Goal: Task Accomplishment & Management: Manage account settings

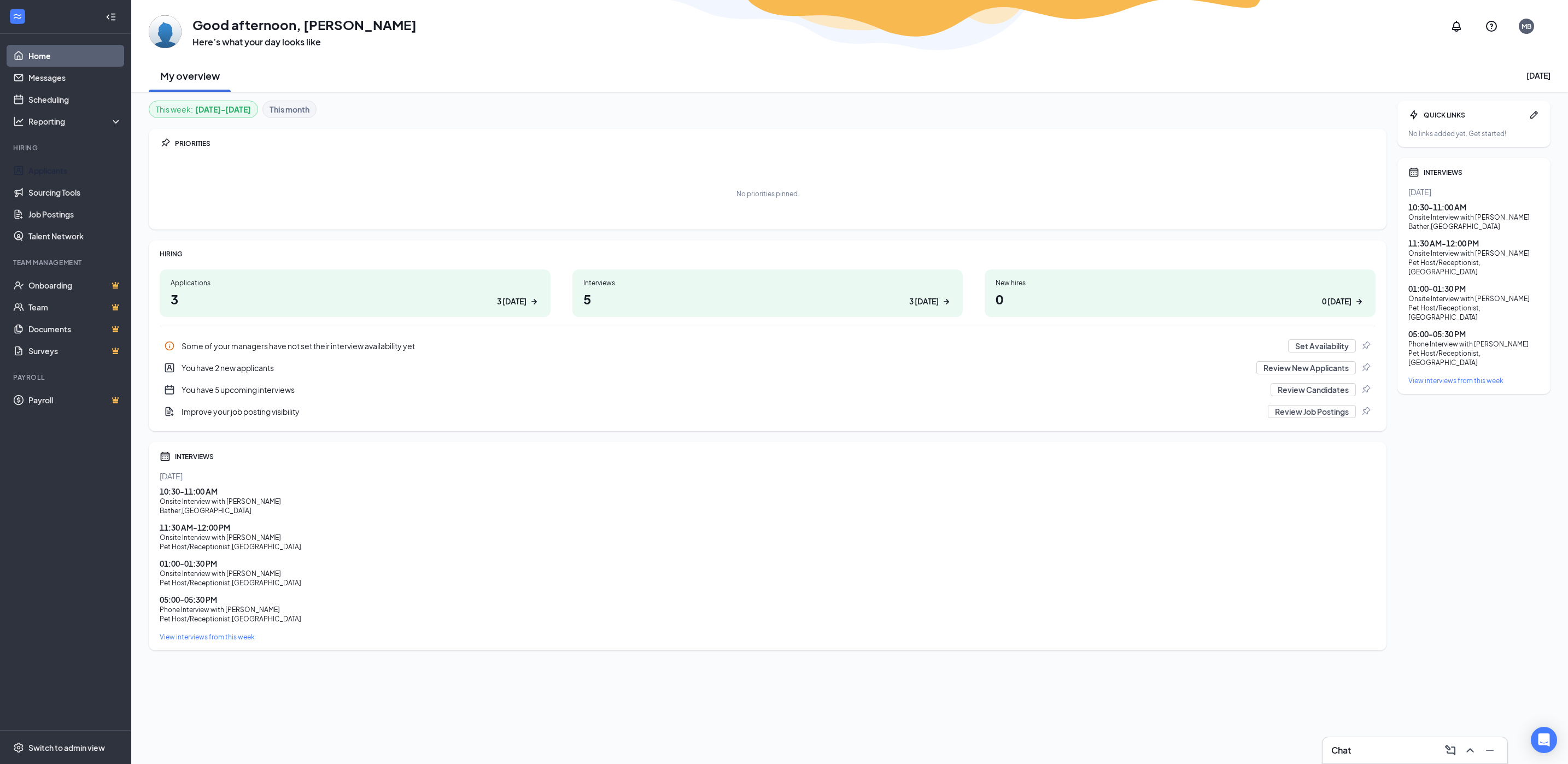
drag, startPoint x: 52, startPoint y: 168, endPoint x: 195, endPoint y: 192, distance: 145.0
click at [52, 168] on link "Applicants" at bounding box center [75, 171] width 94 height 22
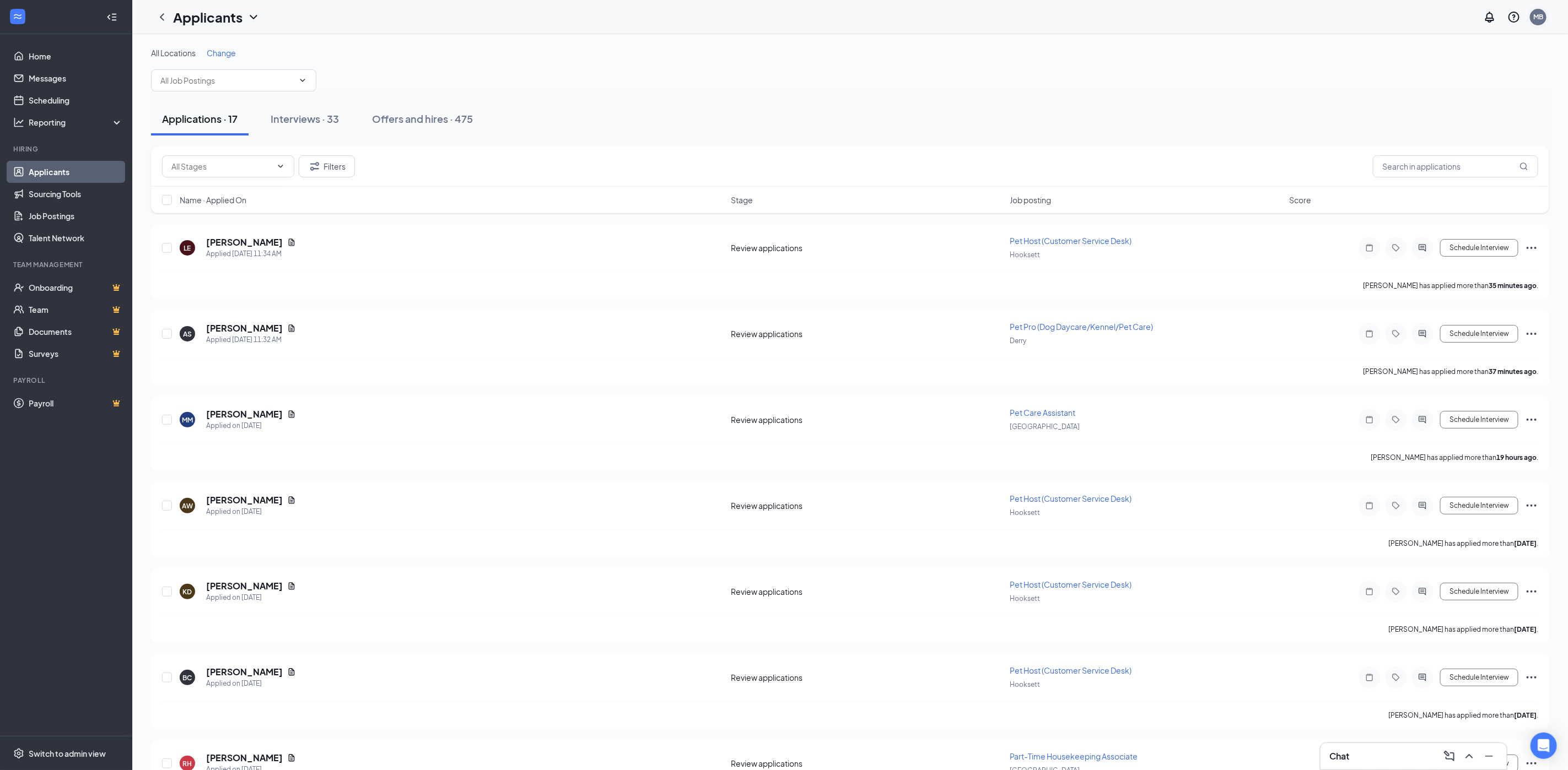
click at [1546, 12] on div "MB" at bounding box center [1539, 17] width 22 height 22
click at [1472, 154] on link "Switch account" at bounding box center [1451, 152] width 55 height 10
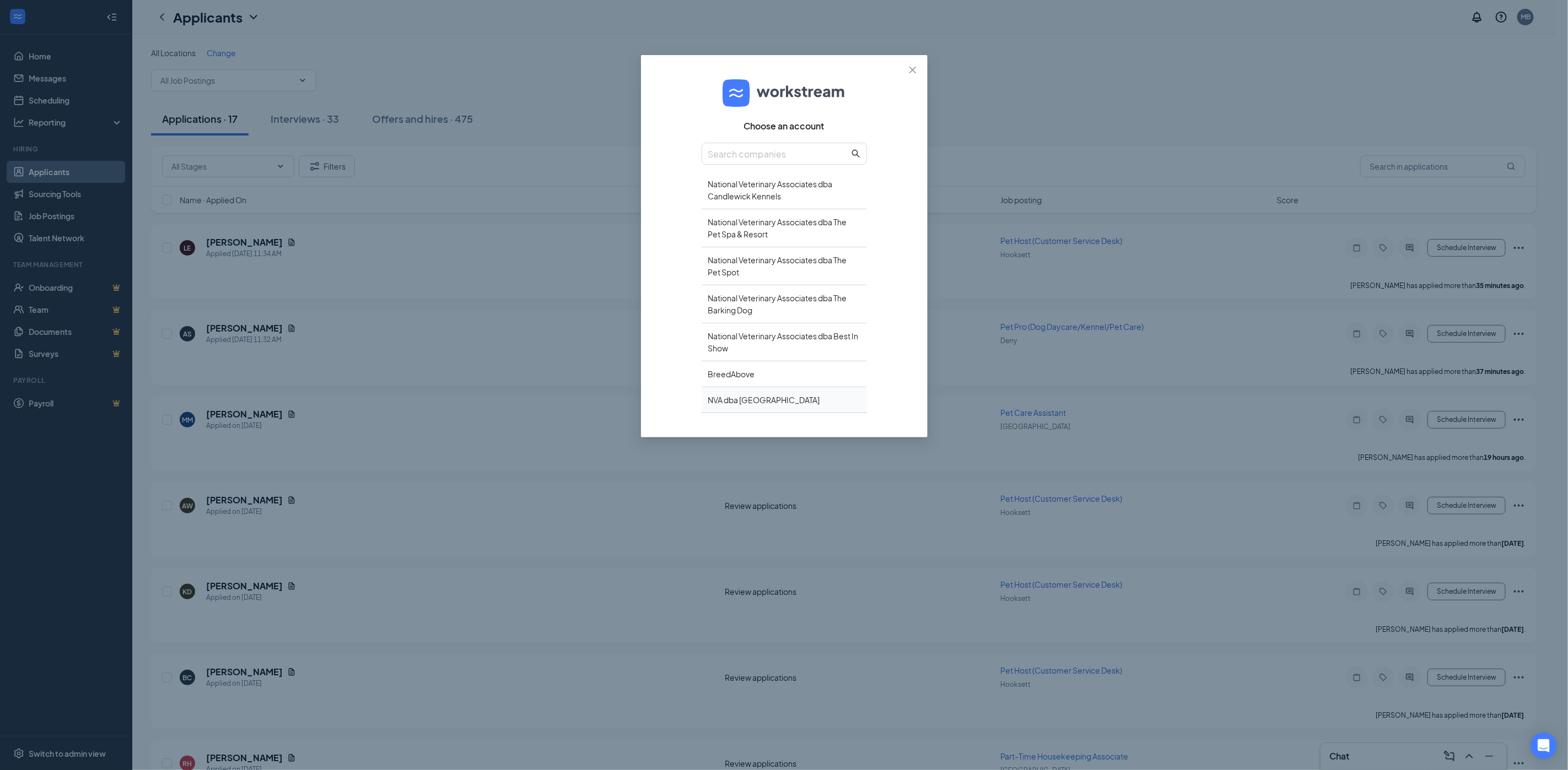
click at [739, 402] on div "NVA dba Pooch Hotel" at bounding box center [784, 400] width 165 height 26
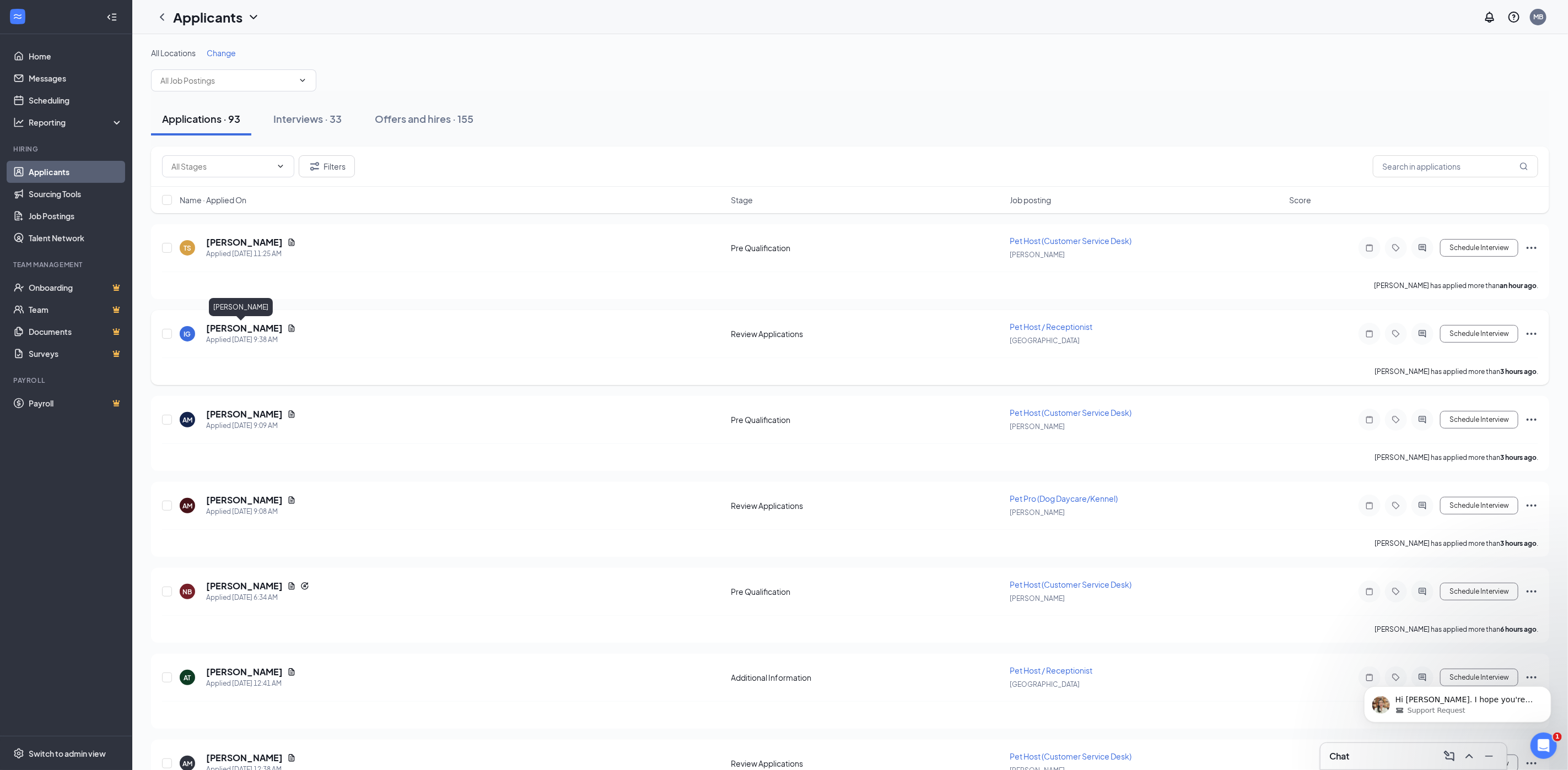
click at [238, 332] on h5 "Isabelle Giller" at bounding box center [244, 329] width 77 height 12
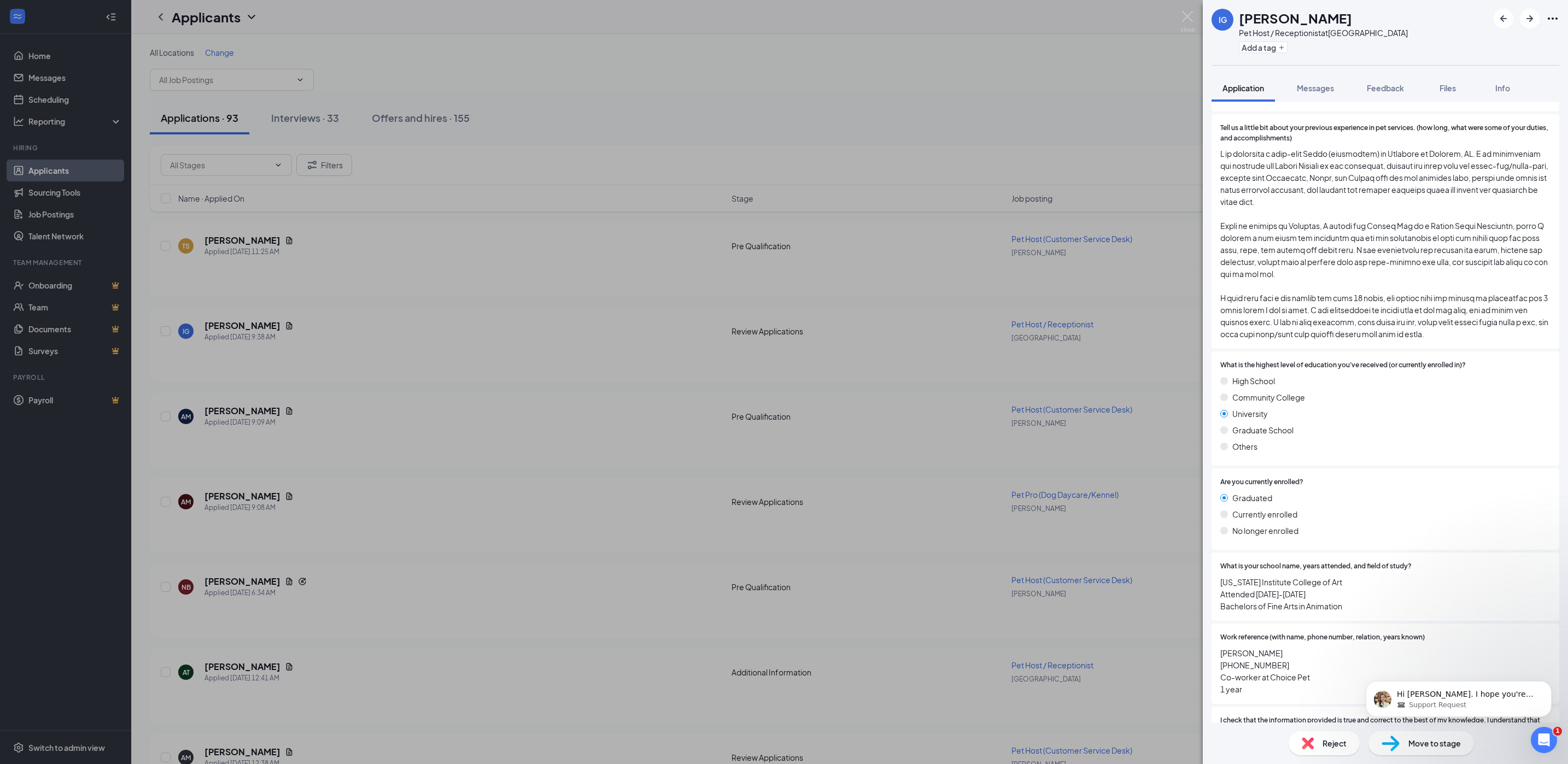
scroll to position [1298, 0]
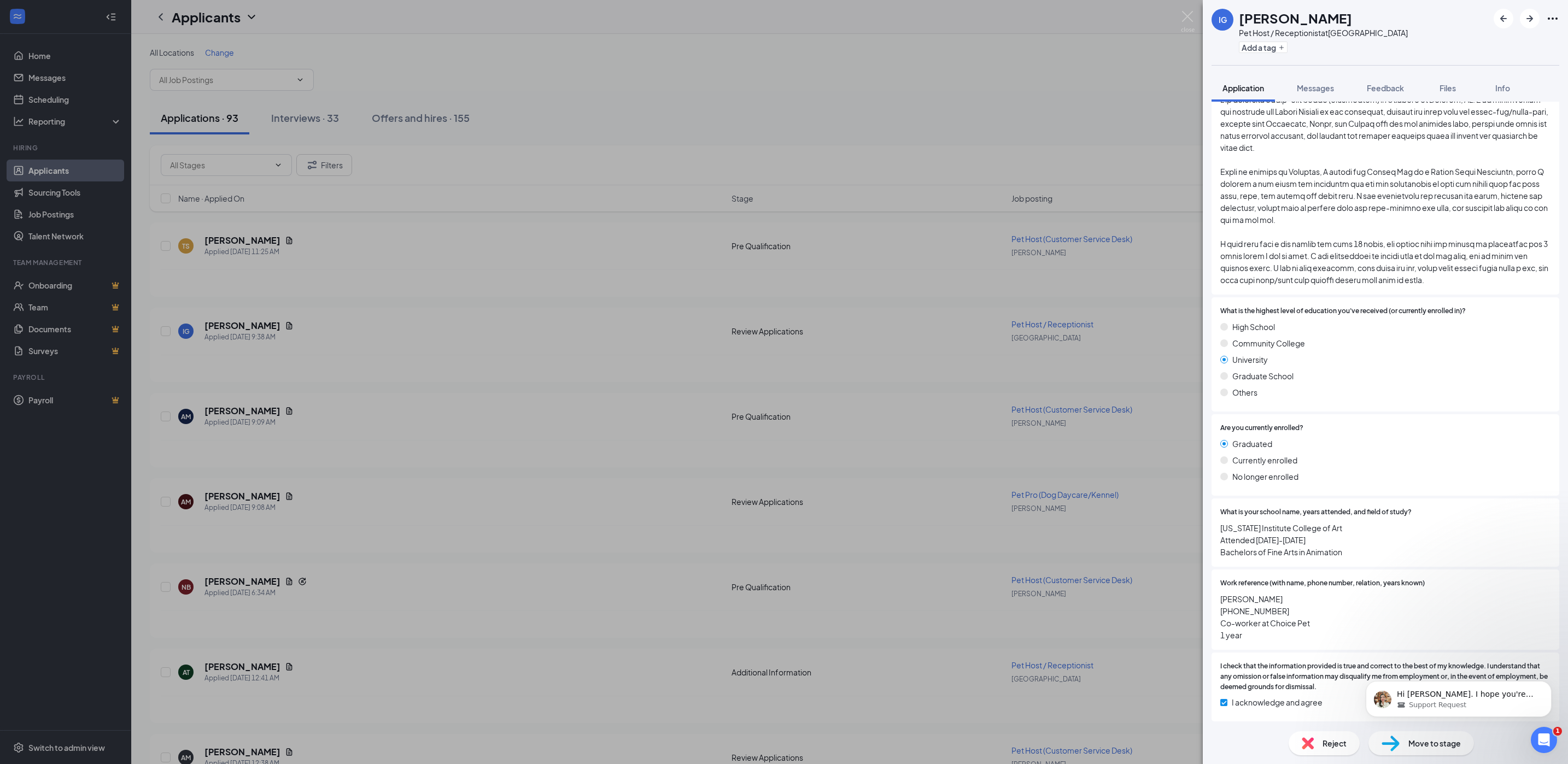
drag, startPoint x: 1558, startPoint y: 505, endPoint x: 38, endPoint y: 10, distance: 1598.6
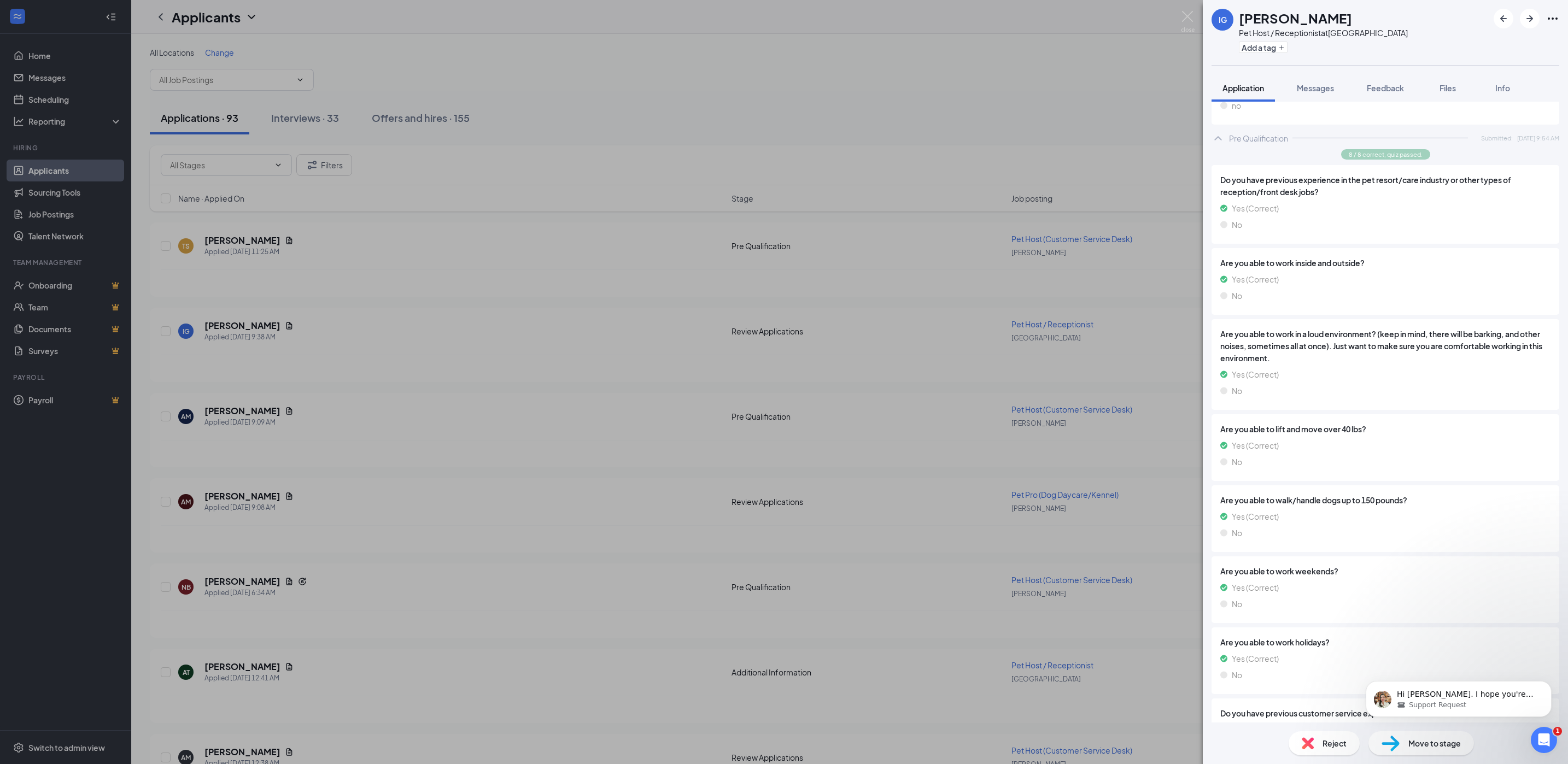
scroll to position [0, 0]
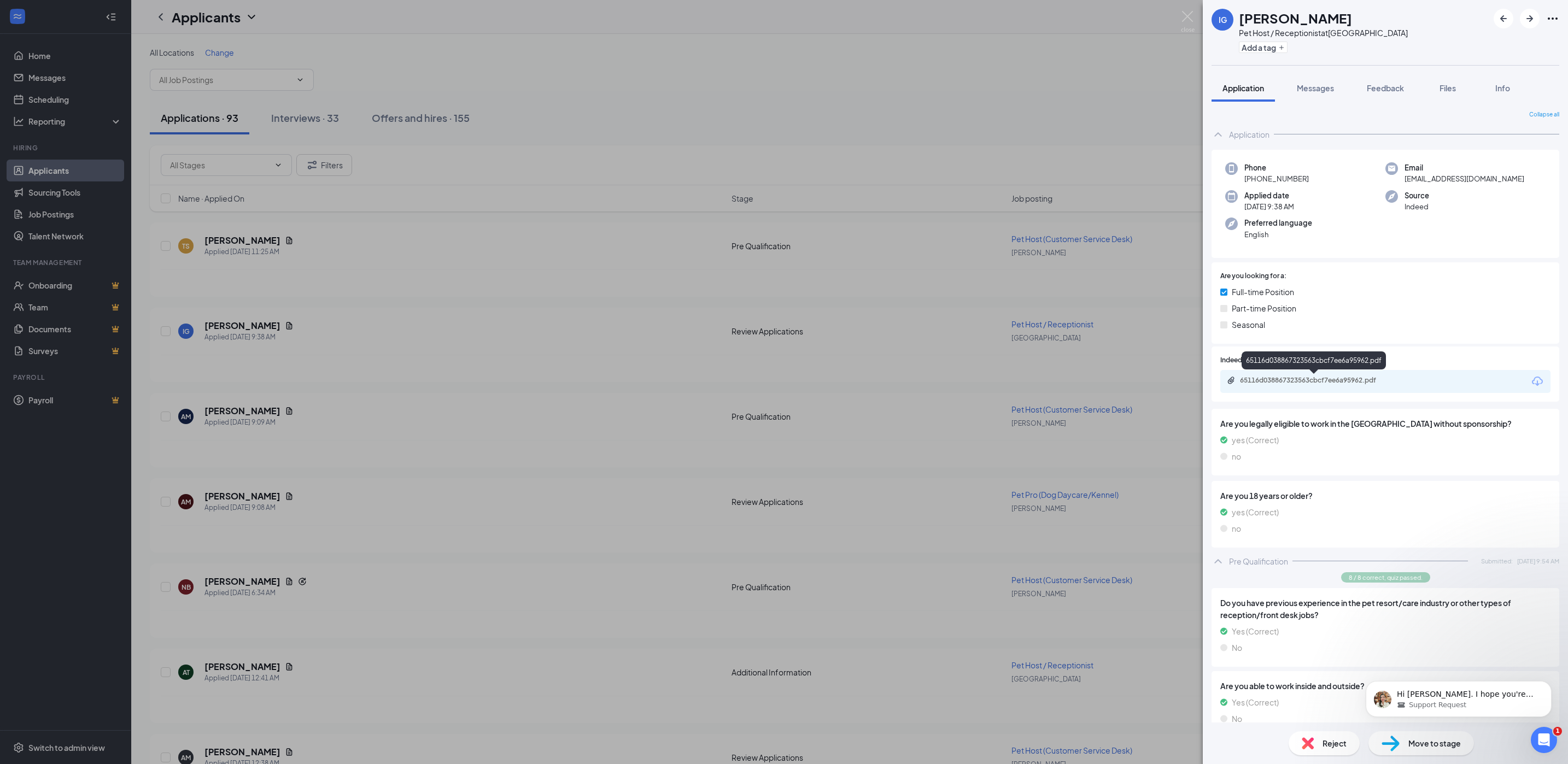
click at [1267, 379] on div "65116d038867323563cbcf7ee6a95962.pdf" at bounding box center [1316, 381] width 153 height 9
click at [1559, 21] on icon "Ellipses" at bounding box center [1552, 18] width 13 height 13
click at [1556, 18] on icon "Ellipses" at bounding box center [1553, 18] width 10 height 3
click at [1501, 46] on link "View full application" at bounding box center [1494, 43] width 118 height 11
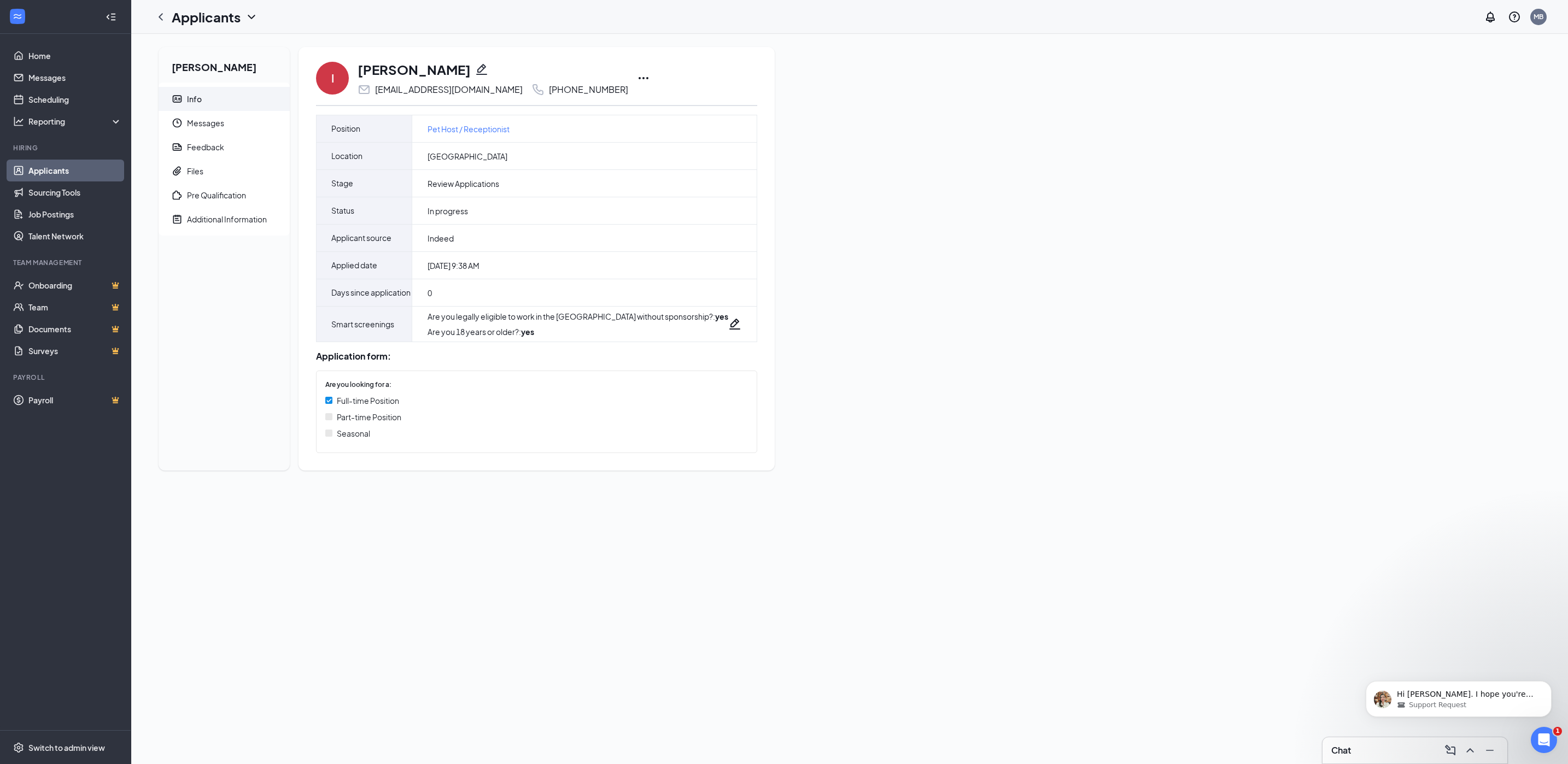
click at [638, 78] on icon "Ellipses" at bounding box center [644, 78] width 10 height 3
click at [621, 284] on p "Share applicant" at bounding box center [635, 284] width 94 height 11
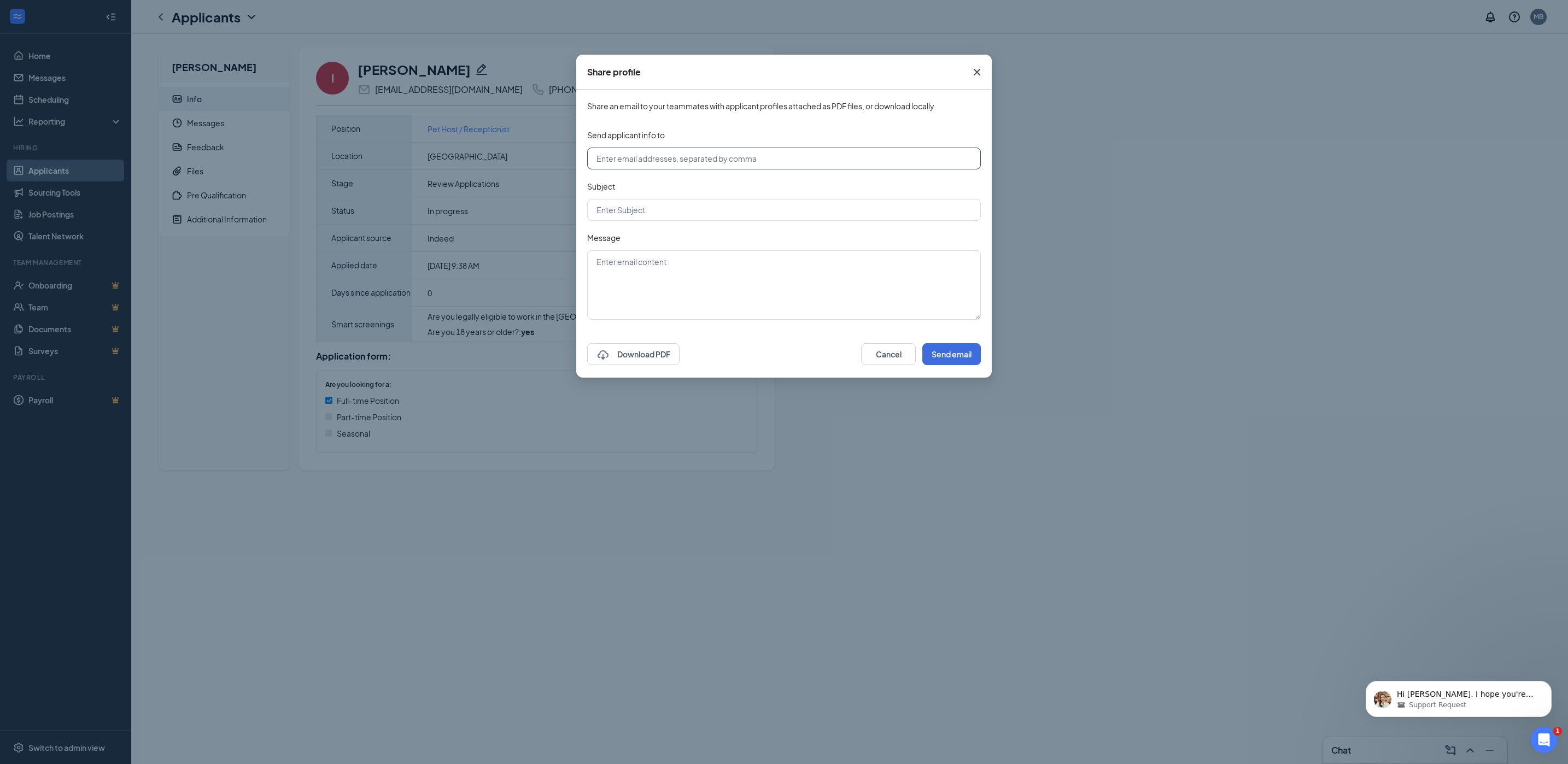
click at [651, 155] on input "text" at bounding box center [784, 159] width 393 height 22
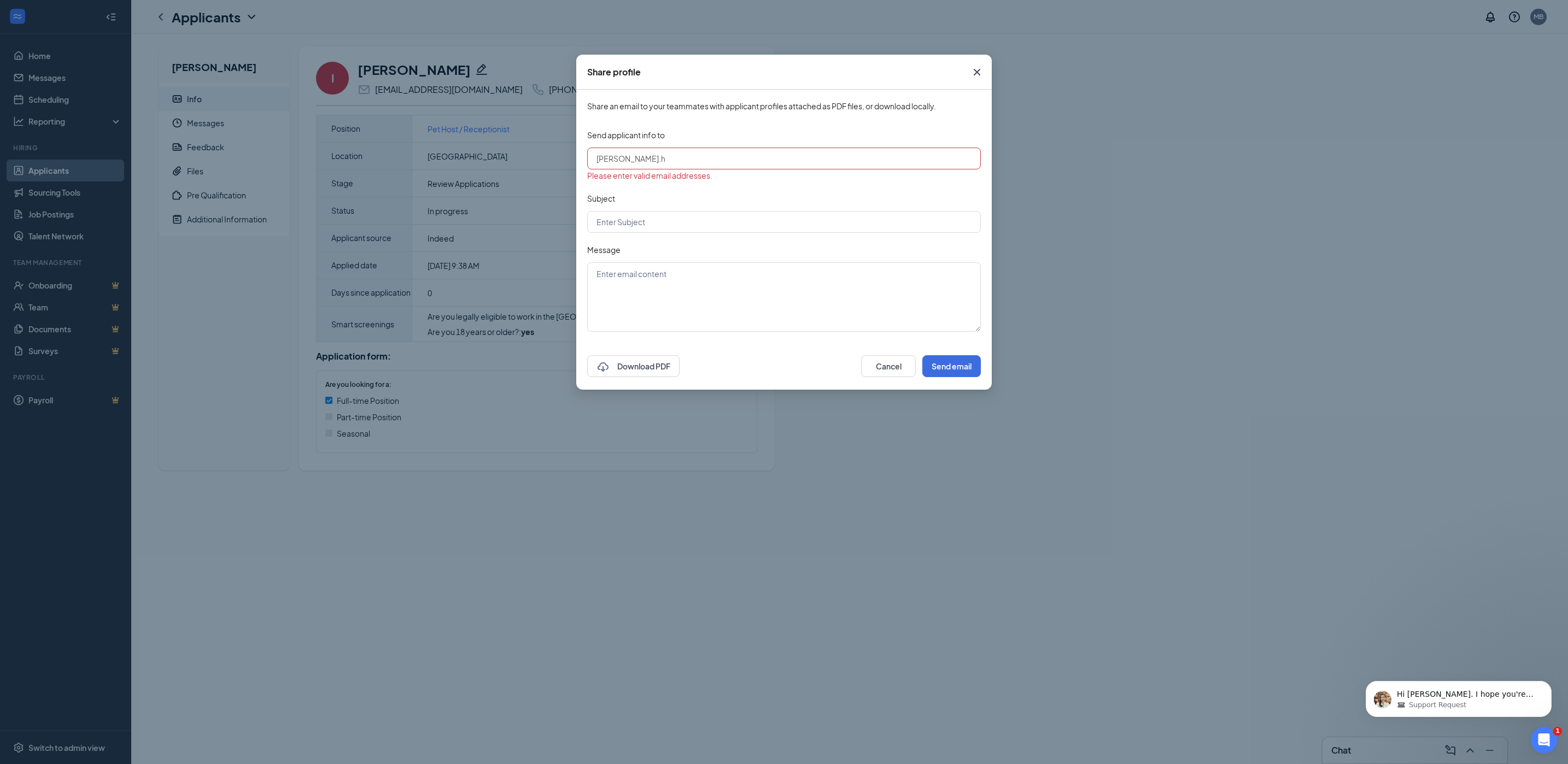
drag, startPoint x: 615, startPoint y: 148, endPoint x: 453, endPoint y: 140, distance: 162.2
click at [453, 137] on div "Share profile Share an email to your teammates with applicant profiles attached…" at bounding box center [784, 382] width 1568 height 764
paste input "Jeff.Huenemoerder@nva.com"
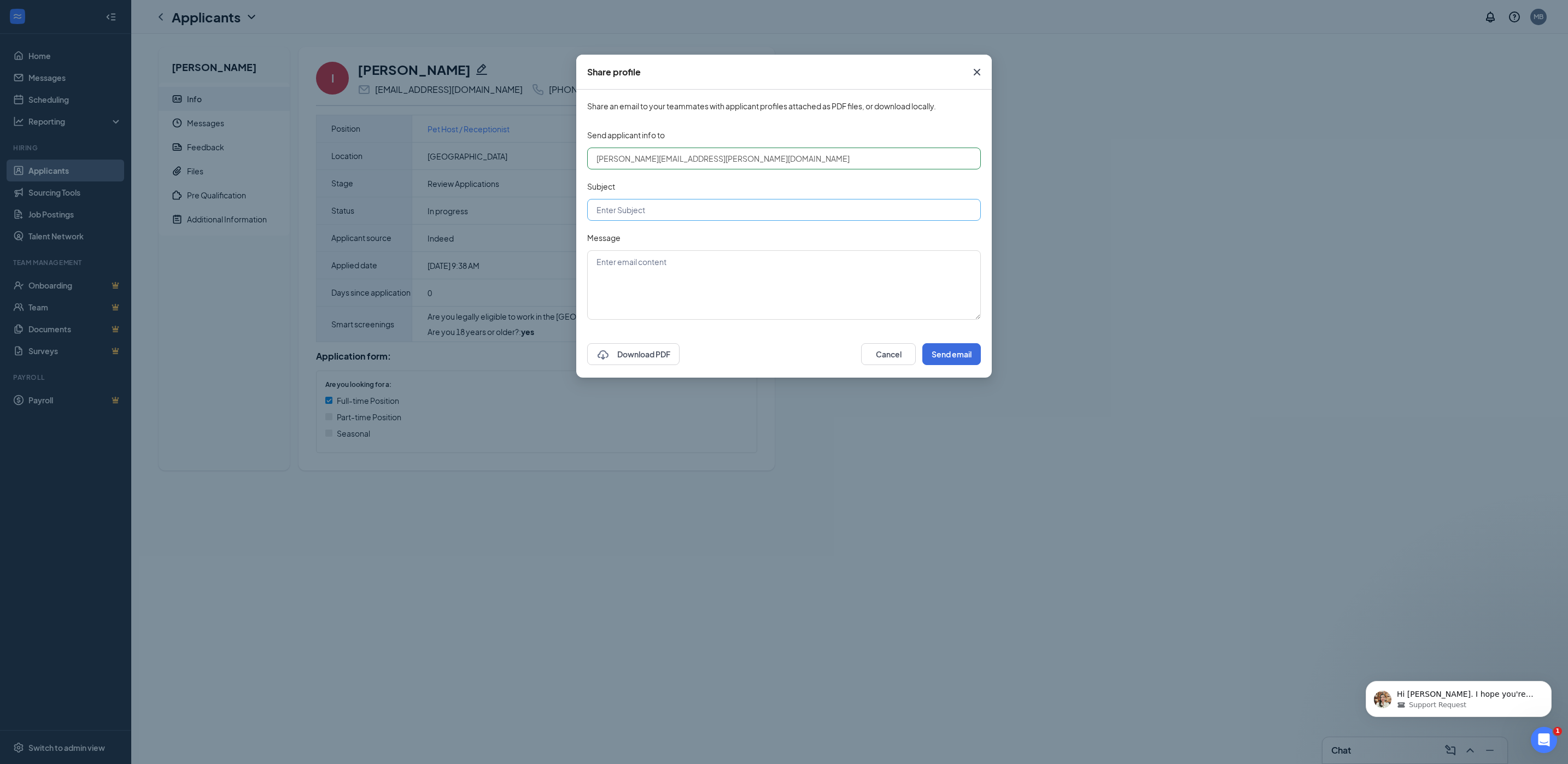
type input "Jeff.Huenemoerder@nva.com"
click at [653, 210] on input "text" at bounding box center [784, 210] width 393 height 22
type input "Norwalk Host Applicant"
click at [650, 258] on textarea "Host applicant w/ dog experience" at bounding box center [784, 284] width 393 height 69
type textarea "Host applicant for Norwalk w/ dog experience"
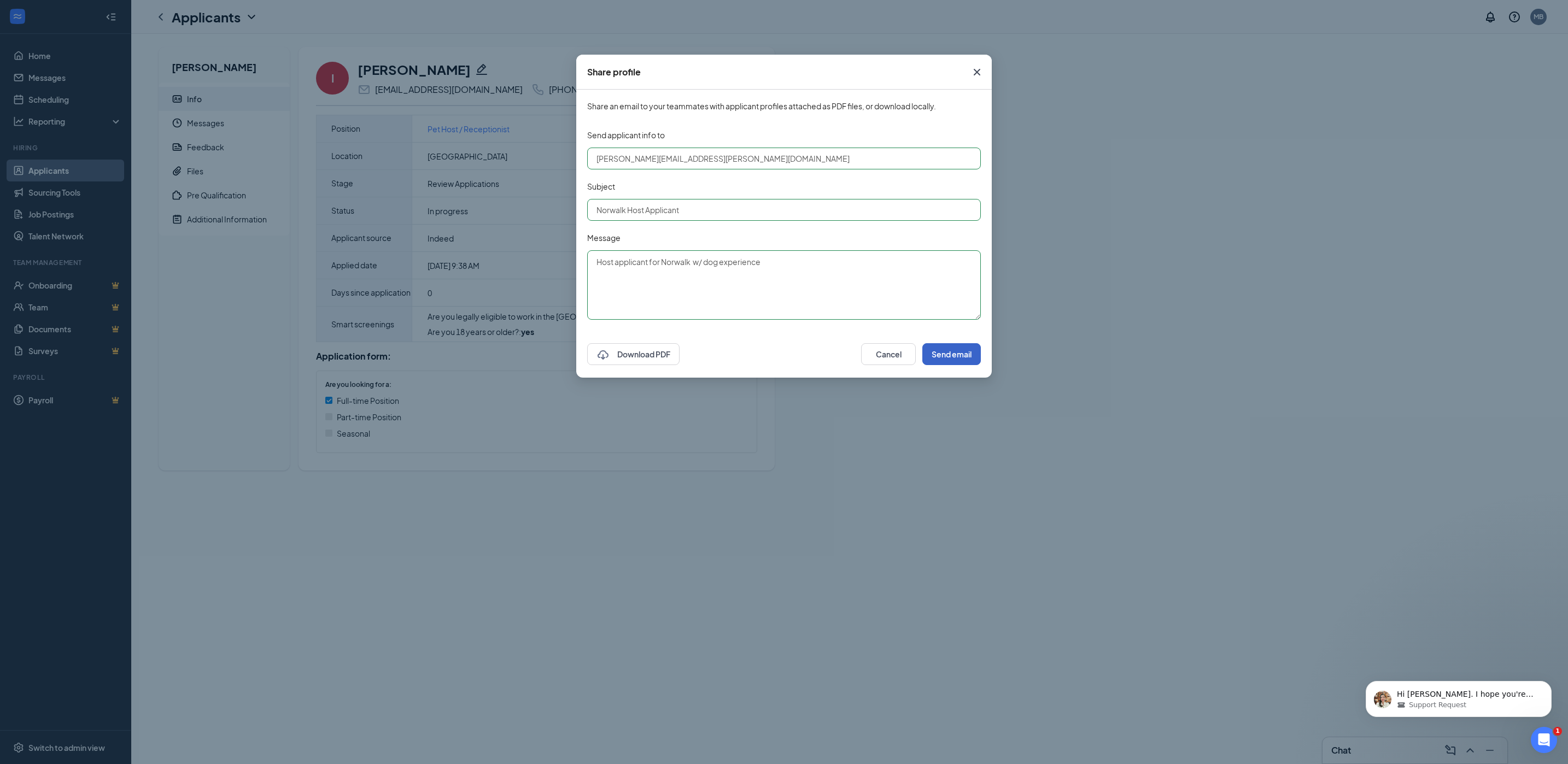
click at [943, 355] on button "Send email" at bounding box center [951, 354] width 59 height 22
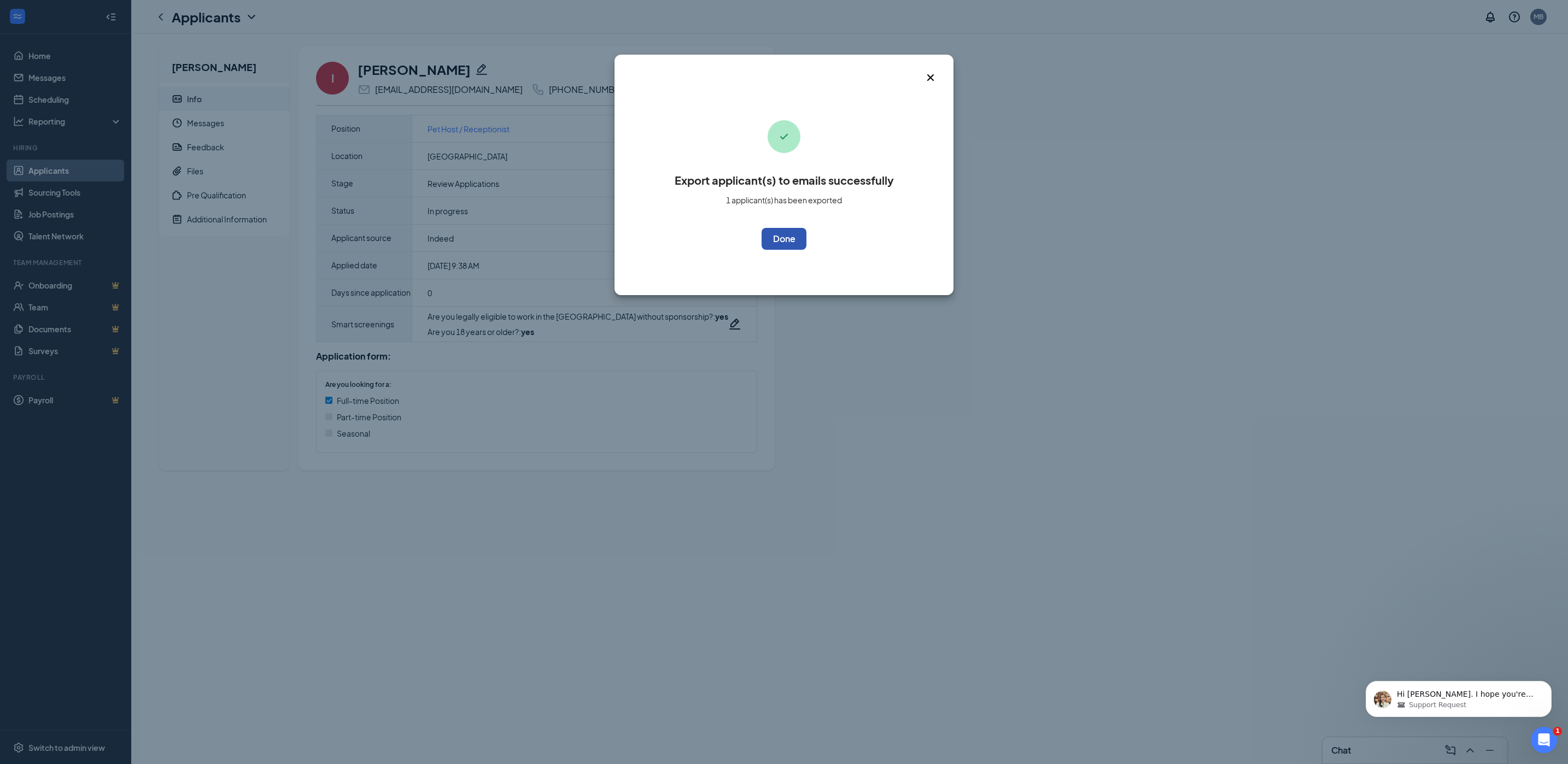
click at [774, 245] on button "OK" at bounding box center [784, 239] width 45 height 22
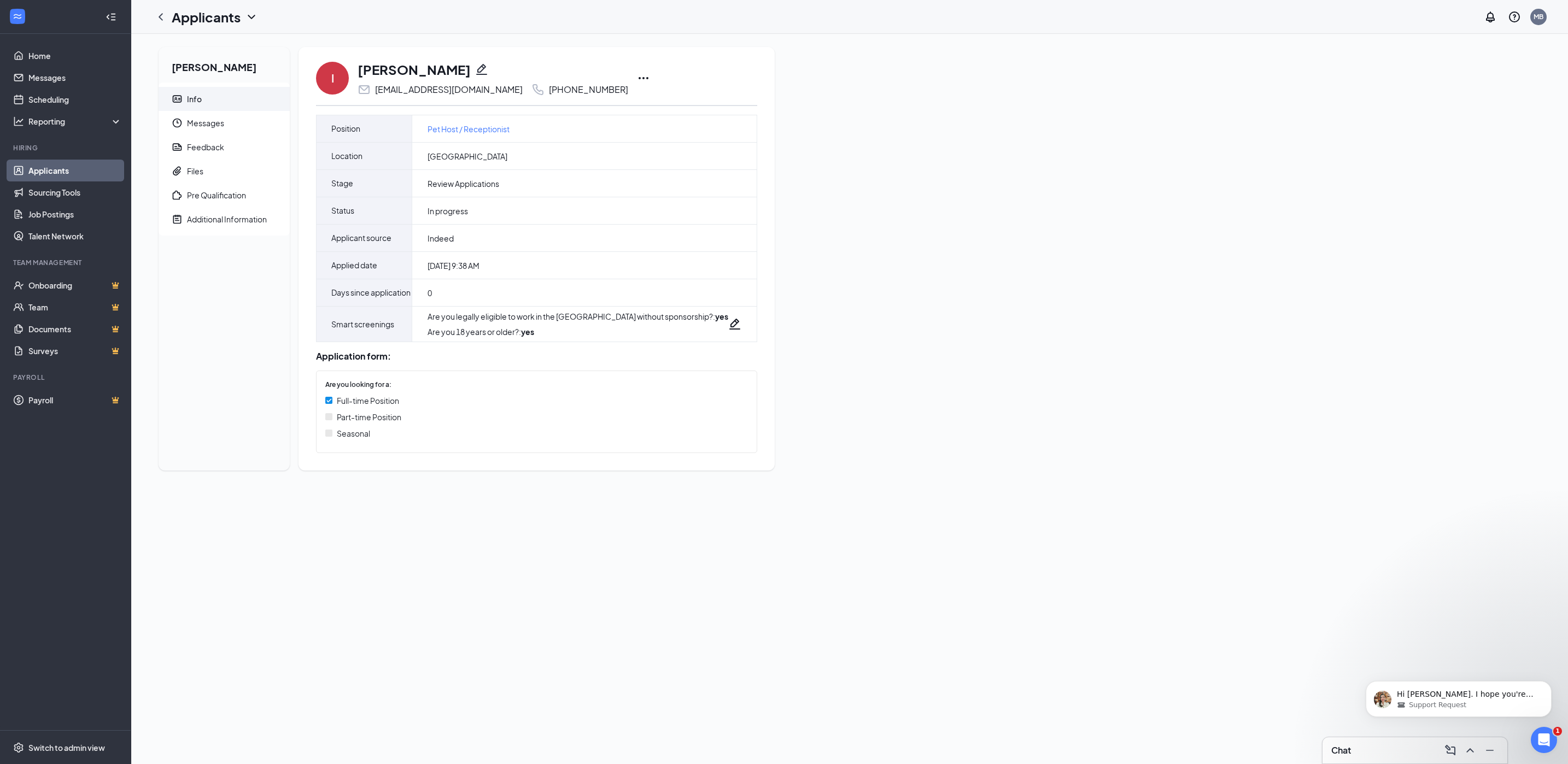
click at [66, 170] on link "Applicants" at bounding box center [75, 171] width 94 height 22
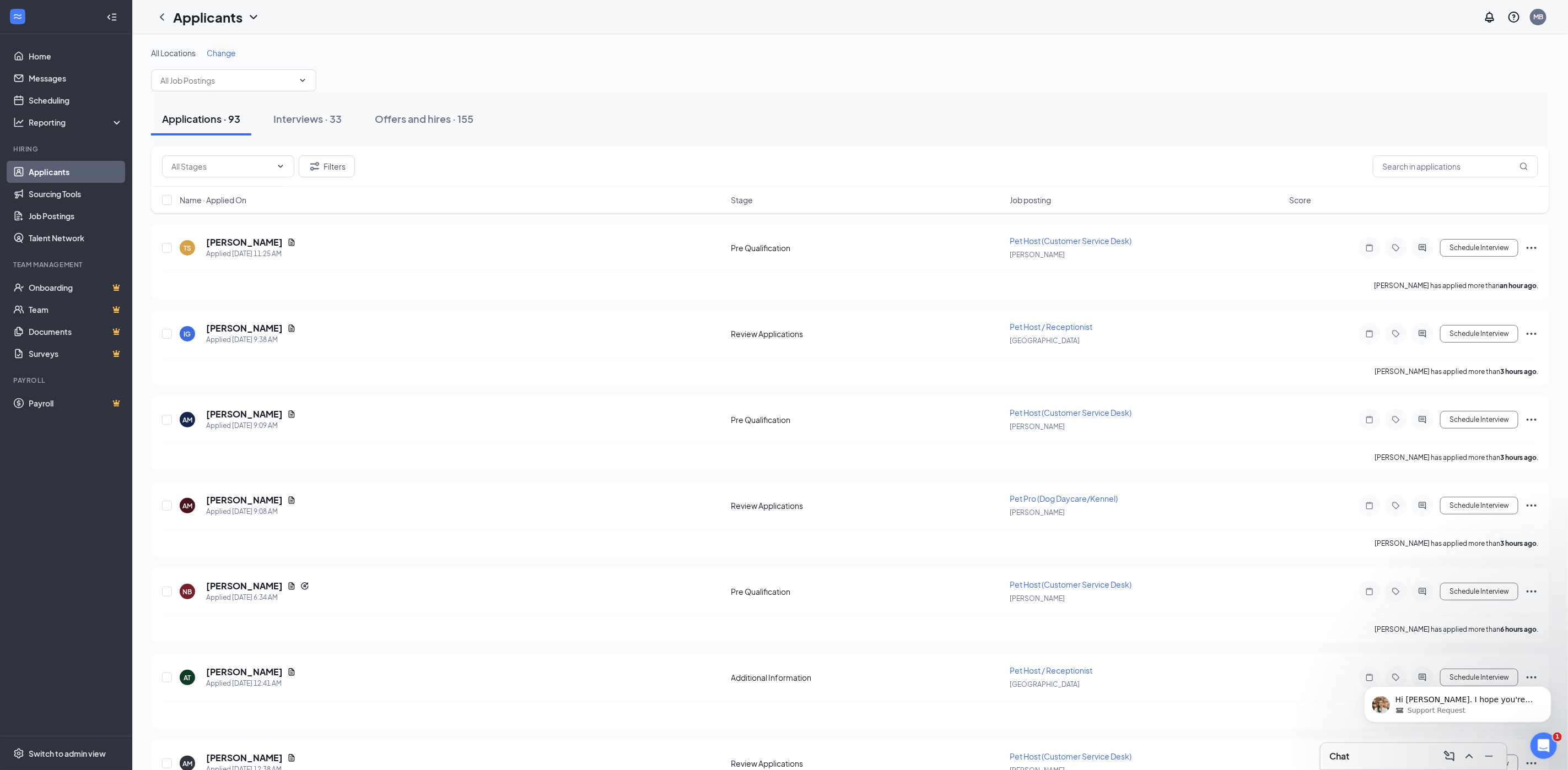
click at [213, 53] on span "Change" at bounding box center [221, 53] width 29 height 10
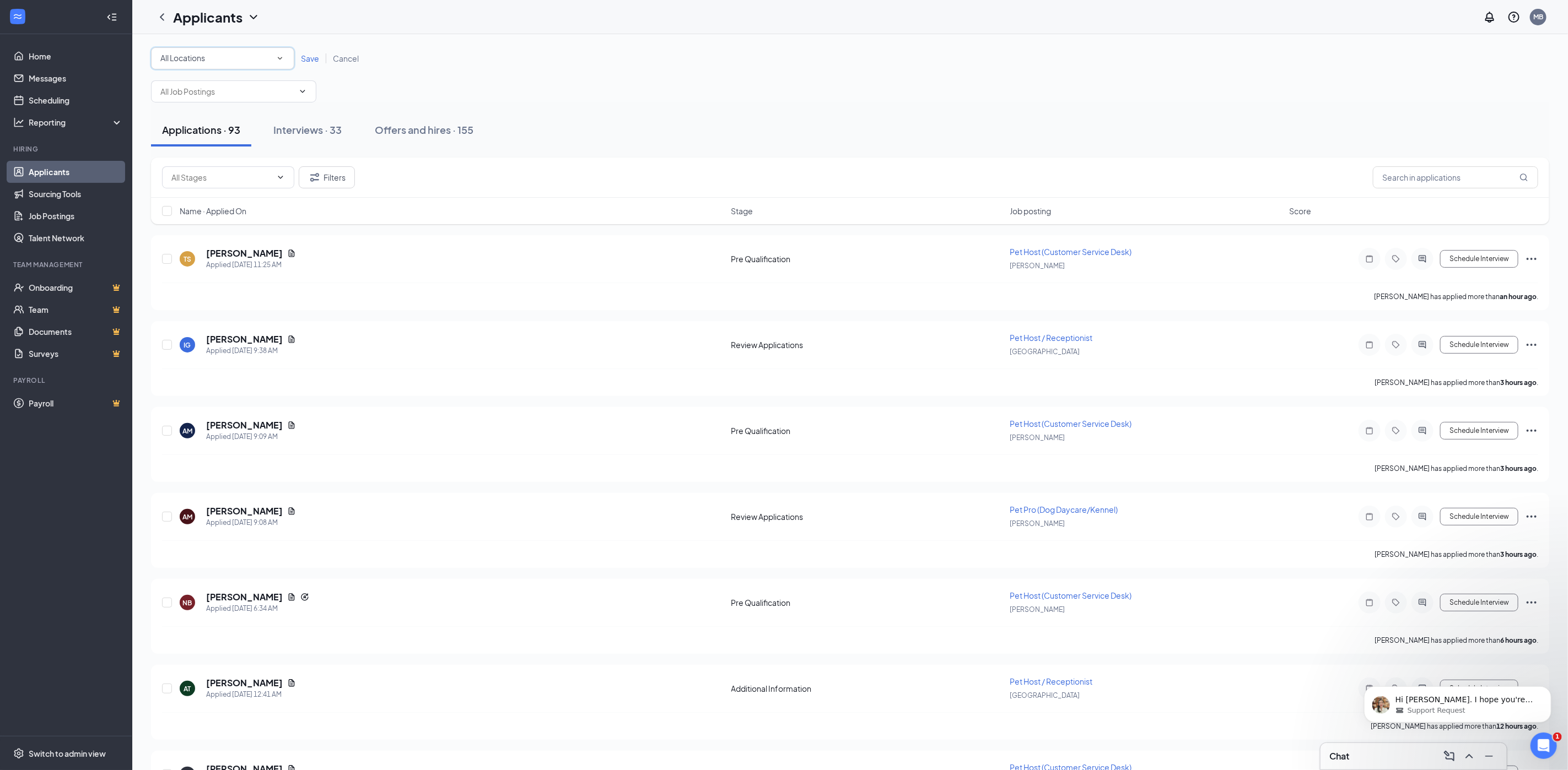
click at [208, 55] on div "All Locations" at bounding box center [222, 58] width 125 height 13
click at [185, 140] on span "Norwalk" at bounding box center [200, 141] width 81 height 10
click at [306, 59] on span "Save" at bounding box center [310, 59] width 18 height 10
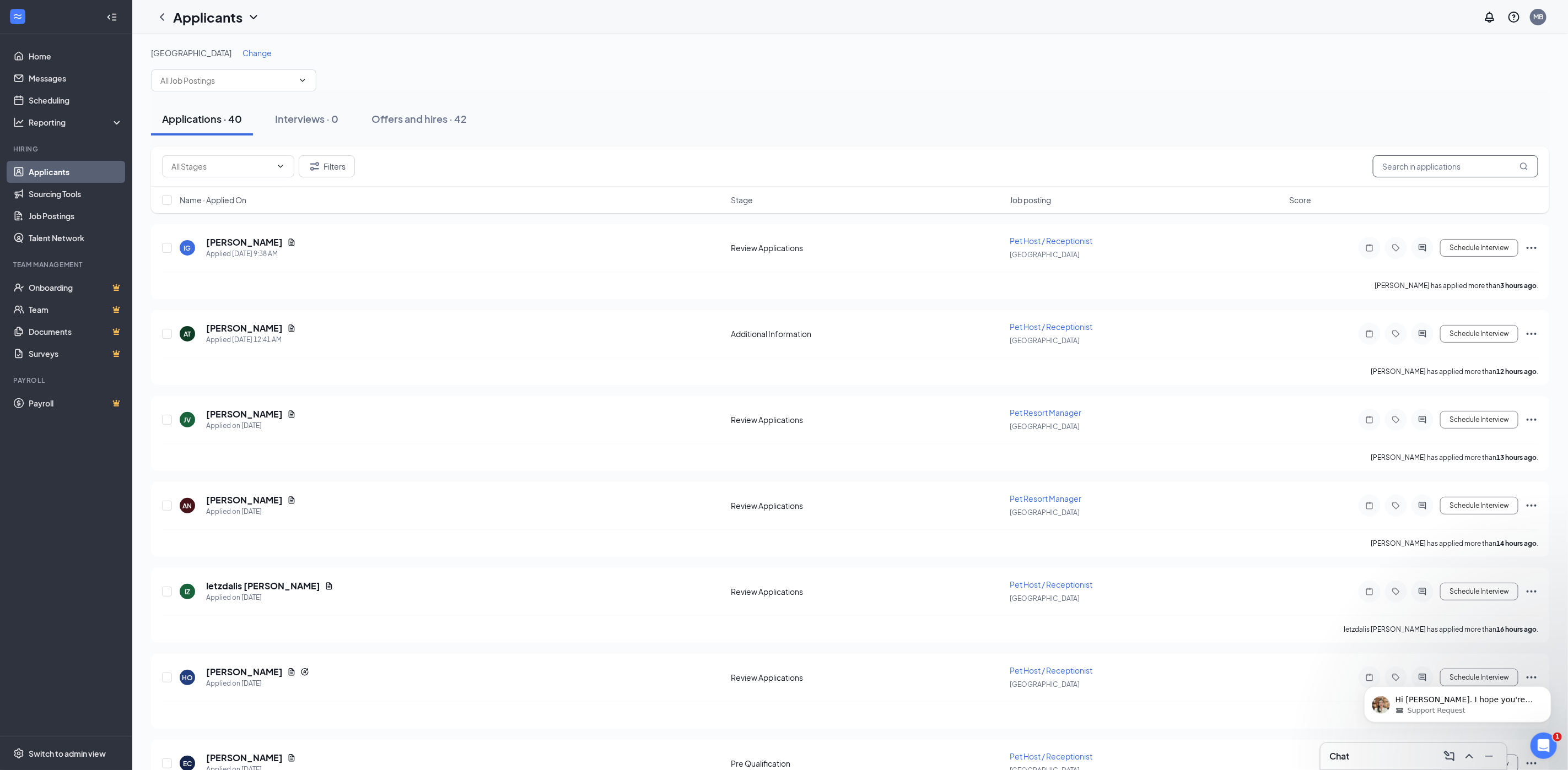
click at [1450, 172] on input "text" at bounding box center [1455, 167] width 165 height 22
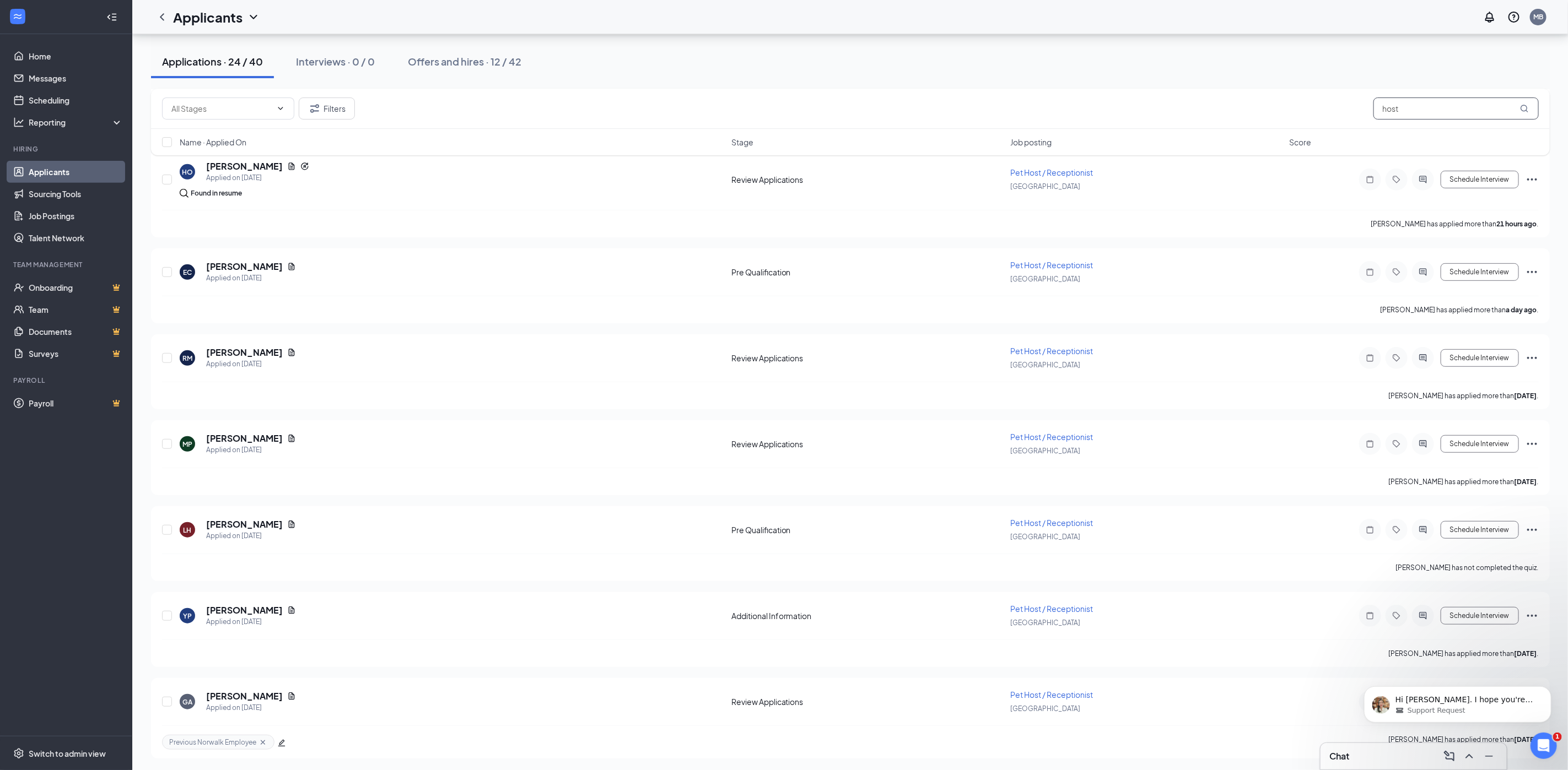
scroll to position [336, 0]
type input "host"
click at [210, 109] on input "text" at bounding box center [221, 108] width 101 height 12
click at [611, 107] on div "Filters host" at bounding box center [850, 108] width 1377 height 22
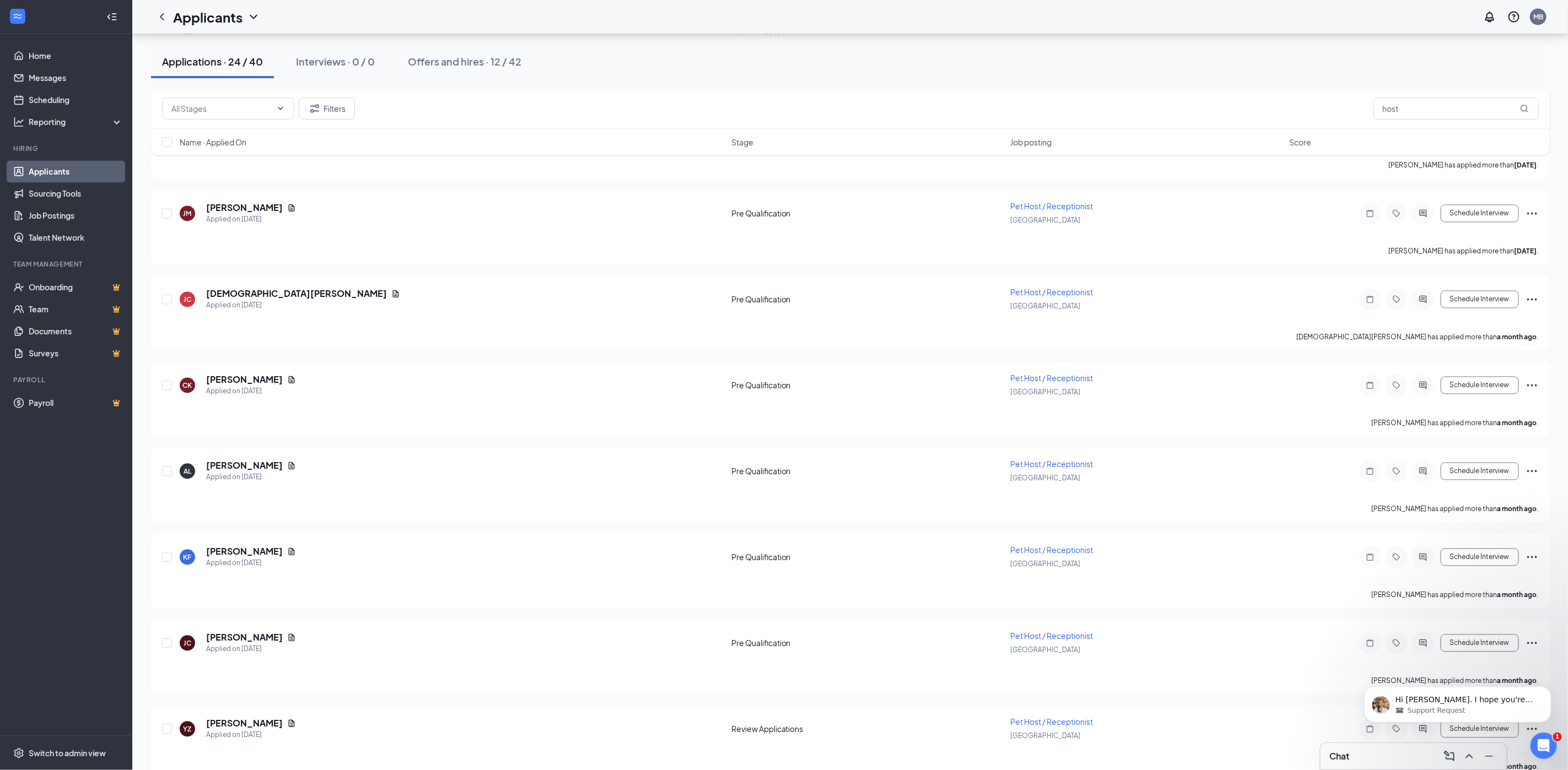
scroll to position [1566, 0]
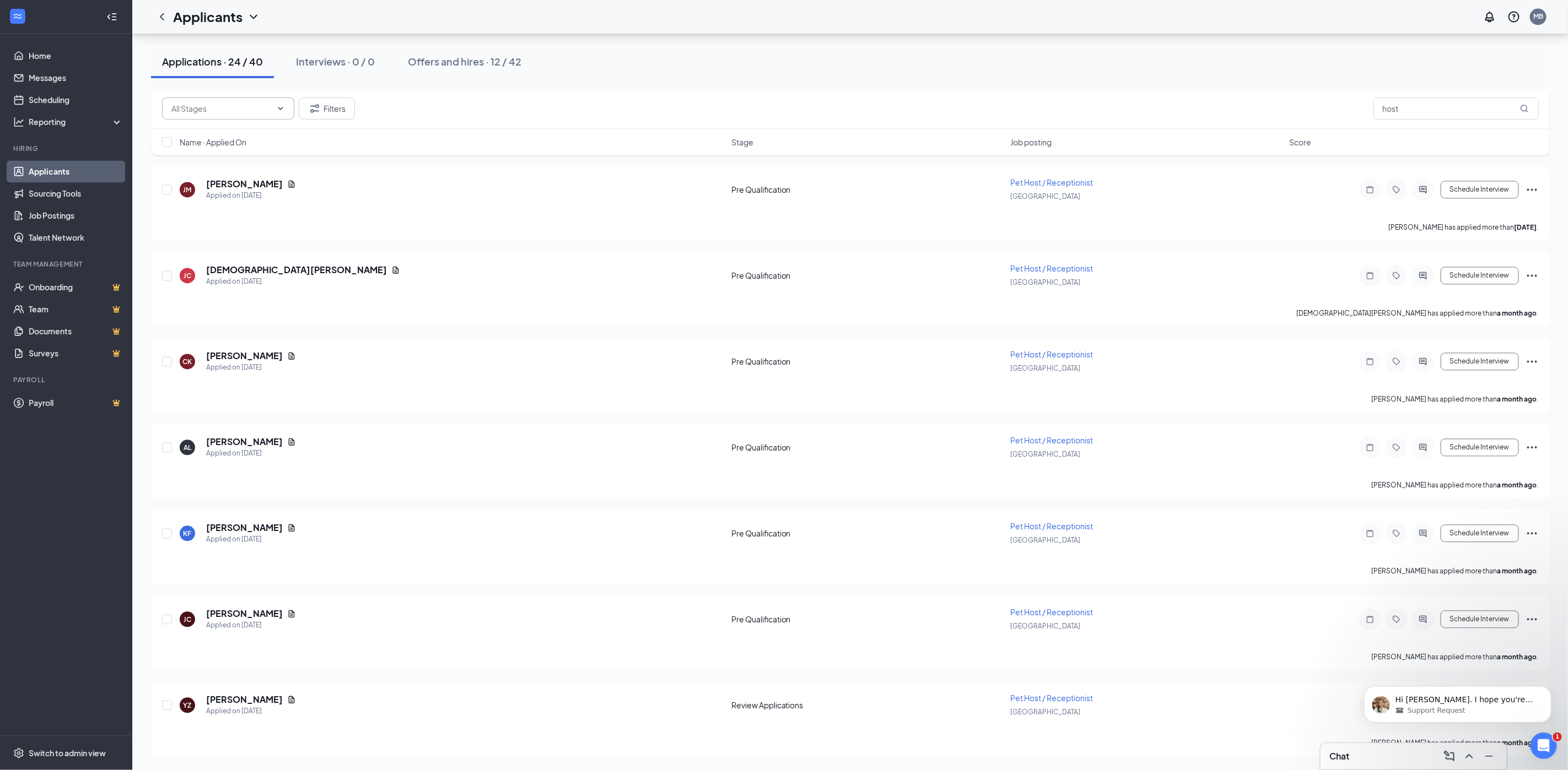
click at [211, 102] on input "text" at bounding box center [221, 108] width 101 height 12
click at [220, 129] on div "Additional Information (2)" at bounding box center [215, 135] width 90 height 12
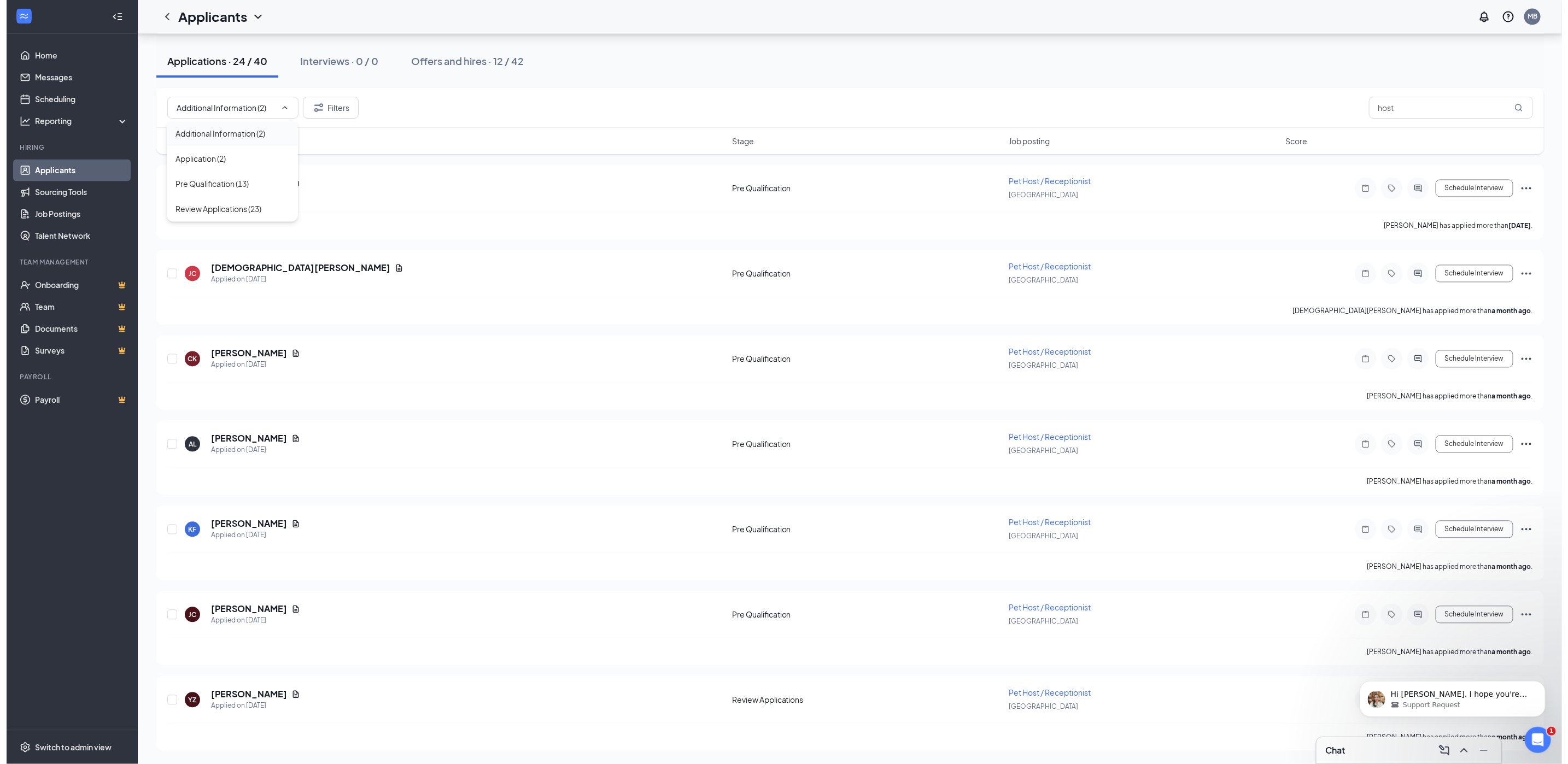
scroll to position [0, 0]
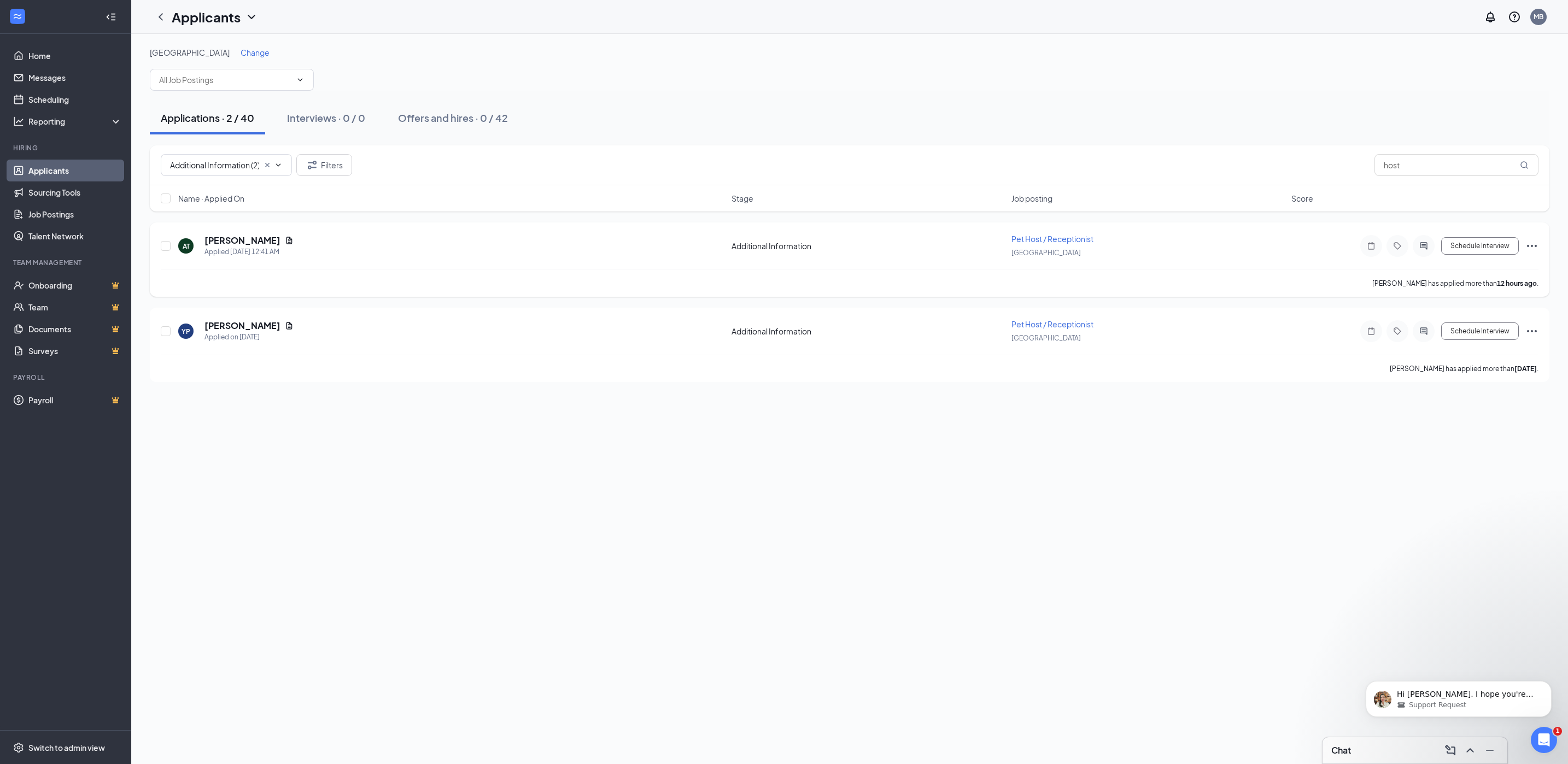
click at [1530, 243] on icon "Ellipses" at bounding box center [1531, 246] width 13 height 13
click at [1465, 431] on p "Reject" at bounding box center [1483, 429] width 94 height 11
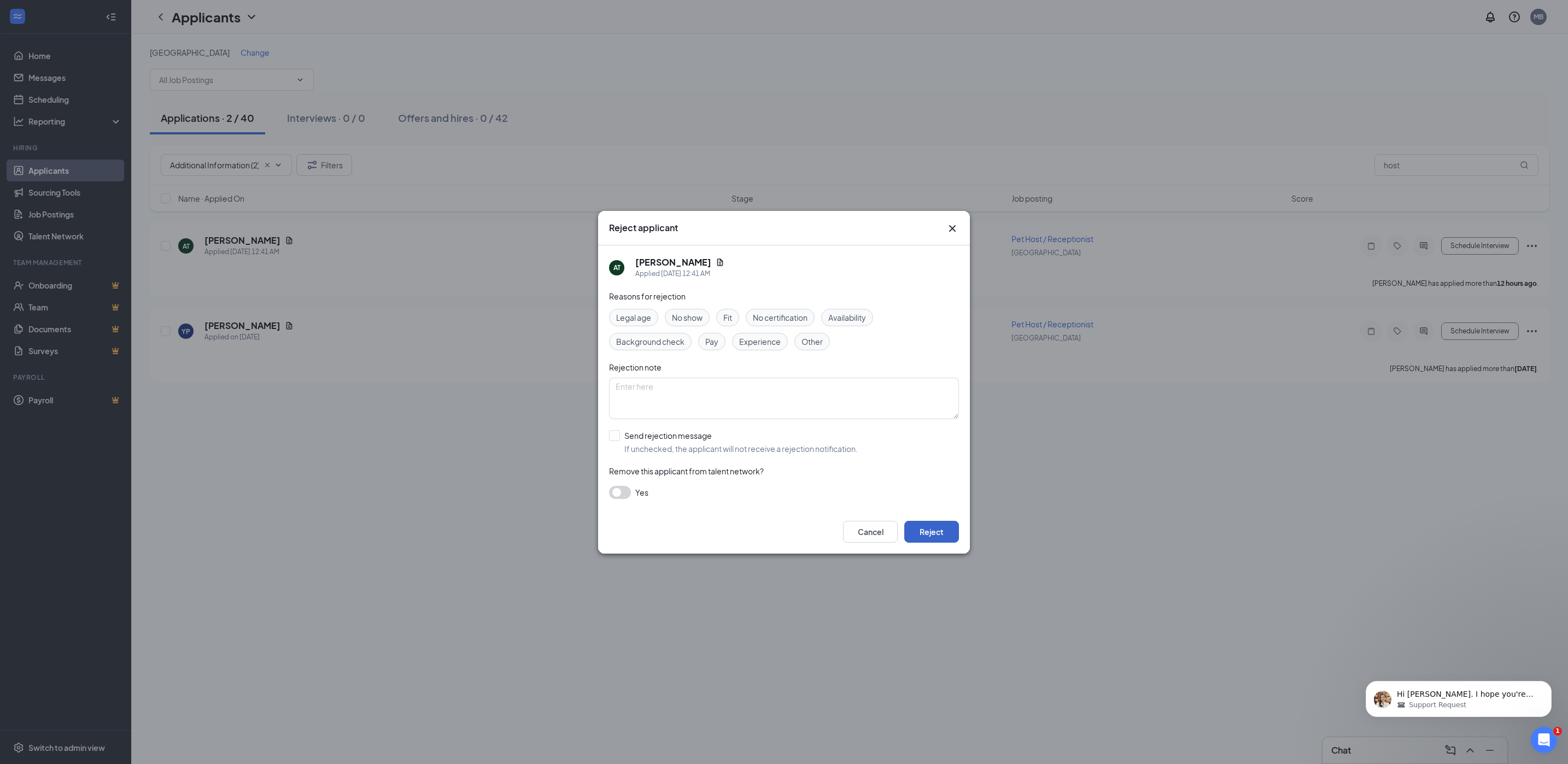
click at [942, 526] on button "Reject" at bounding box center [931, 532] width 55 height 22
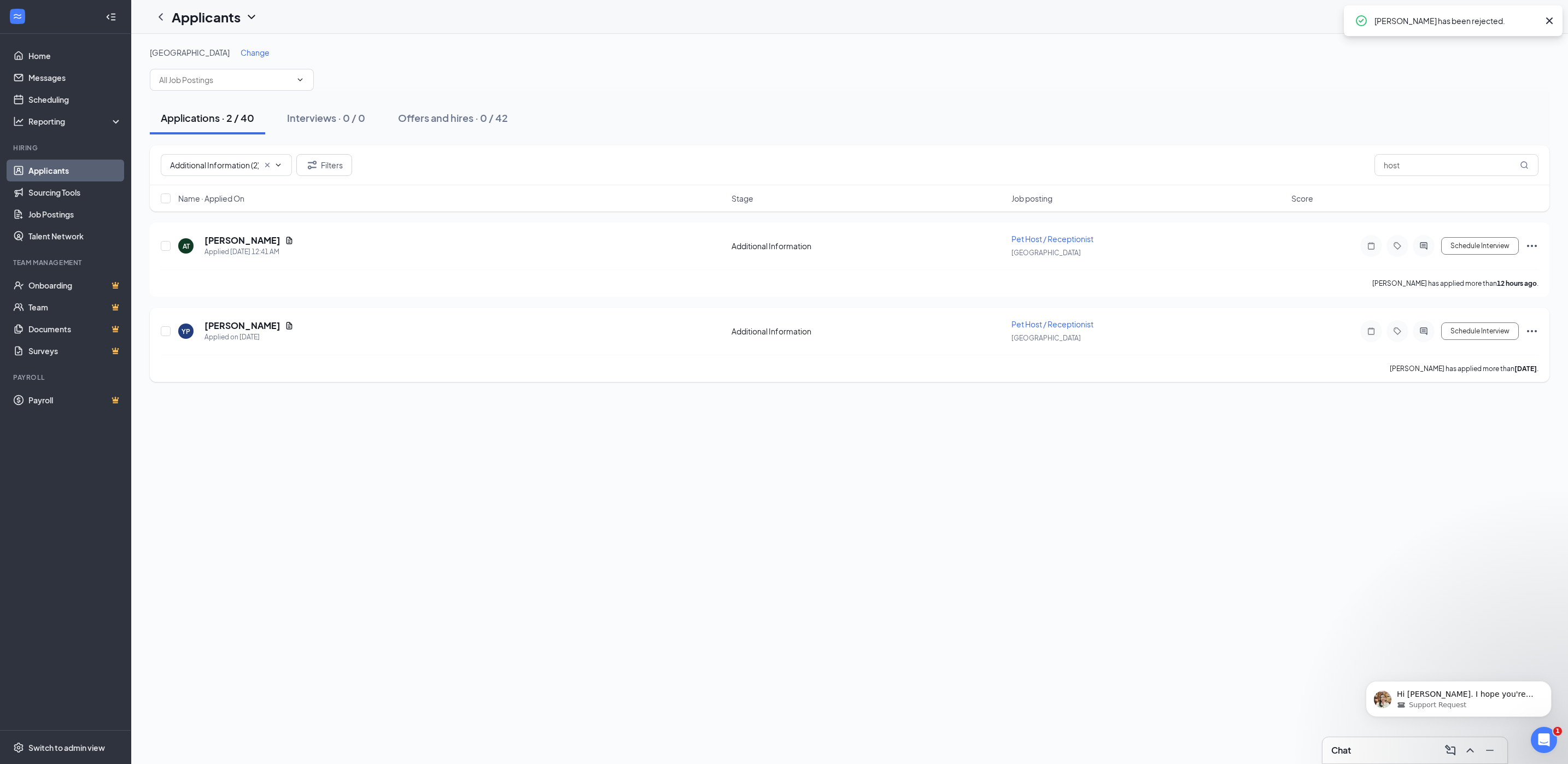
click at [1534, 330] on icon "Ellipses" at bounding box center [1531, 330] width 13 height 13
click at [1488, 519] on p "Reject" at bounding box center [1483, 514] width 94 height 11
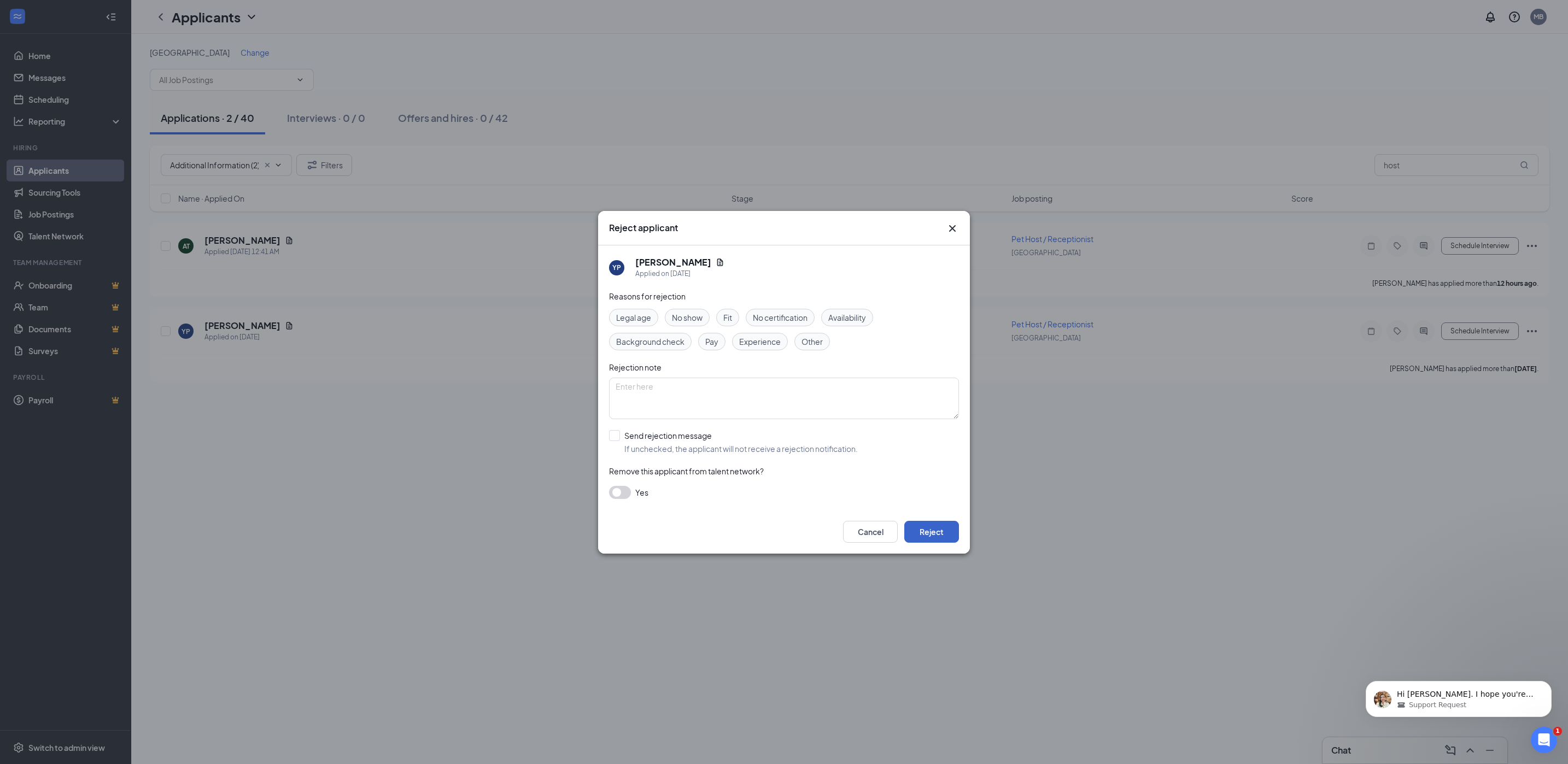
click at [935, 534] on button "Reject" at bounding box center [931, 532] width 55 height 22
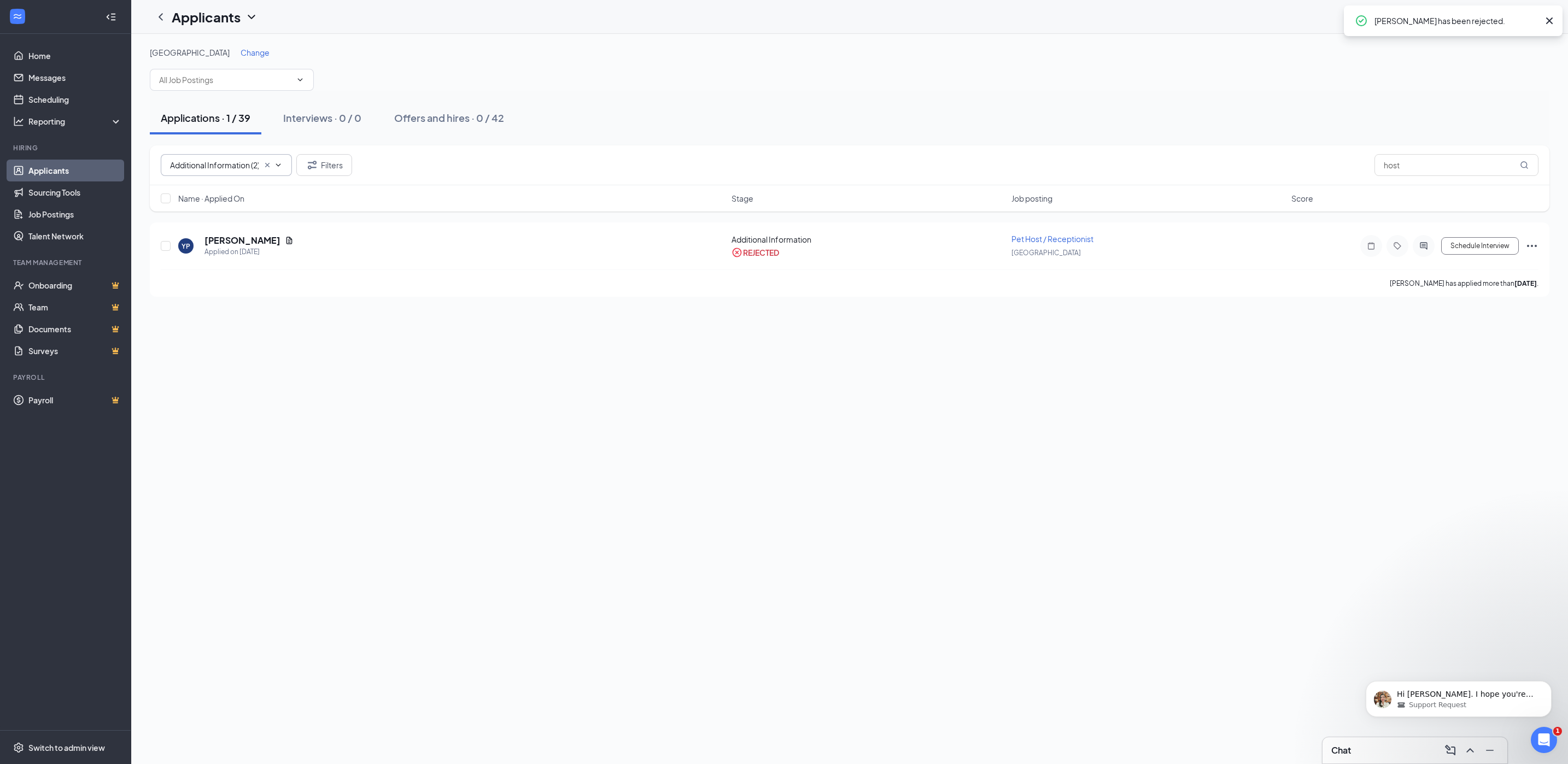
click at [224, 168] on input "Additional Information (2)" at bounding box center [214, 165] width 89 height 12
click at [221, 220] on div "Application (2)" at bounding box center [225, 215] width 114 height 12
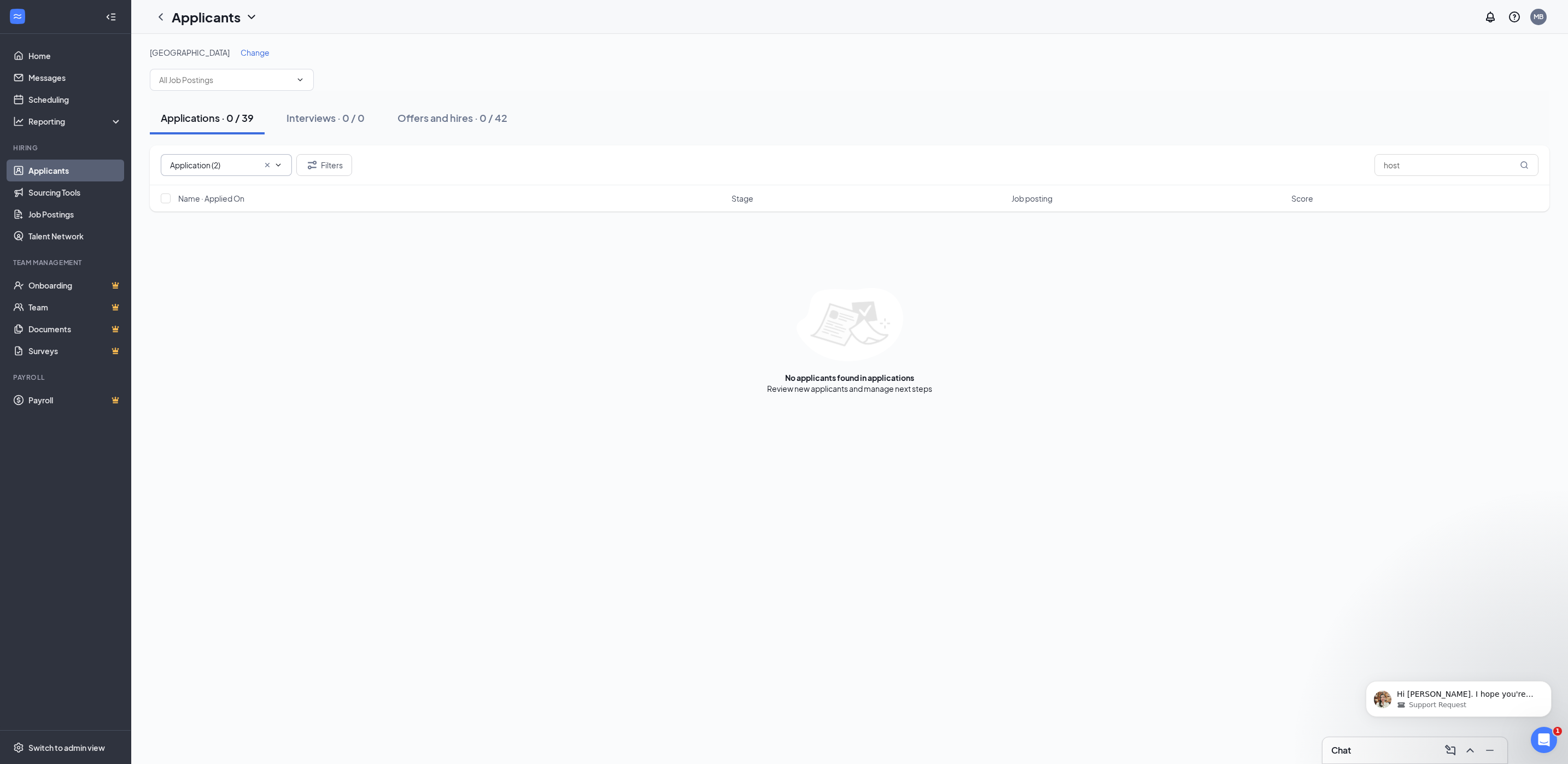
click at [277, 165] on icon "ChevronDown" at bounding box center [278, 165] width 9 height 9
click at [247, 189] on div "Additional Information (2)" at bounding box center [213, 190] width 90 height 12
click at [276, 162] on icon "ChevronDown" at bounding box center [278, 165] width 9 height 9
click at [241, 213] on div "Application (2)" at bounding box center [225, 215] width 114 height 12
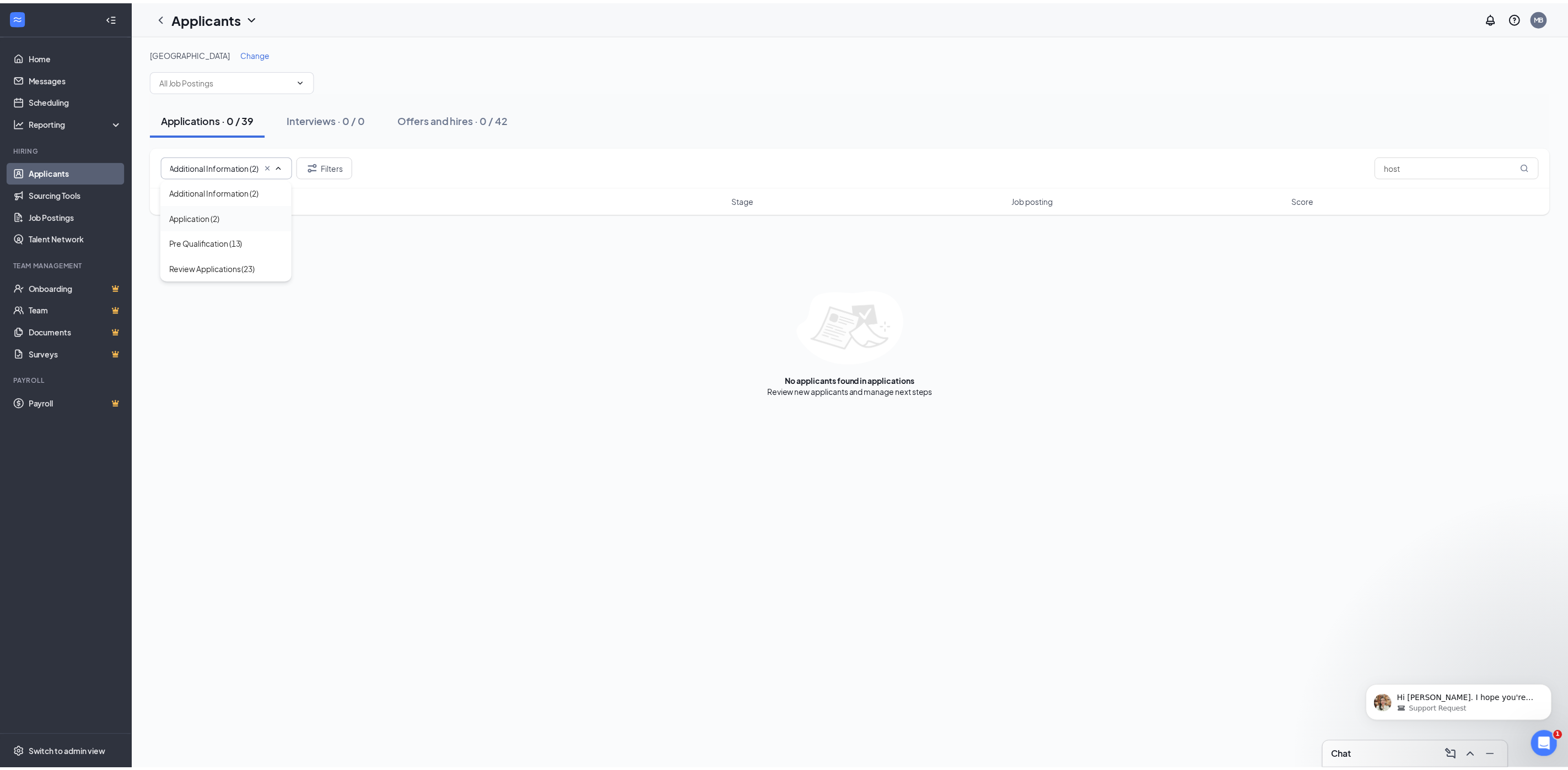
scroll to position [0, 0]
click at [278, 163] on icon "ChevronDown" at bounding box center [281, 166] width 9 height 9
click at [242, 245] on div "Pre Qualification (13)" at bounding box center [207, 243] width 74 height 12
type input "Pre Qualification (13)"
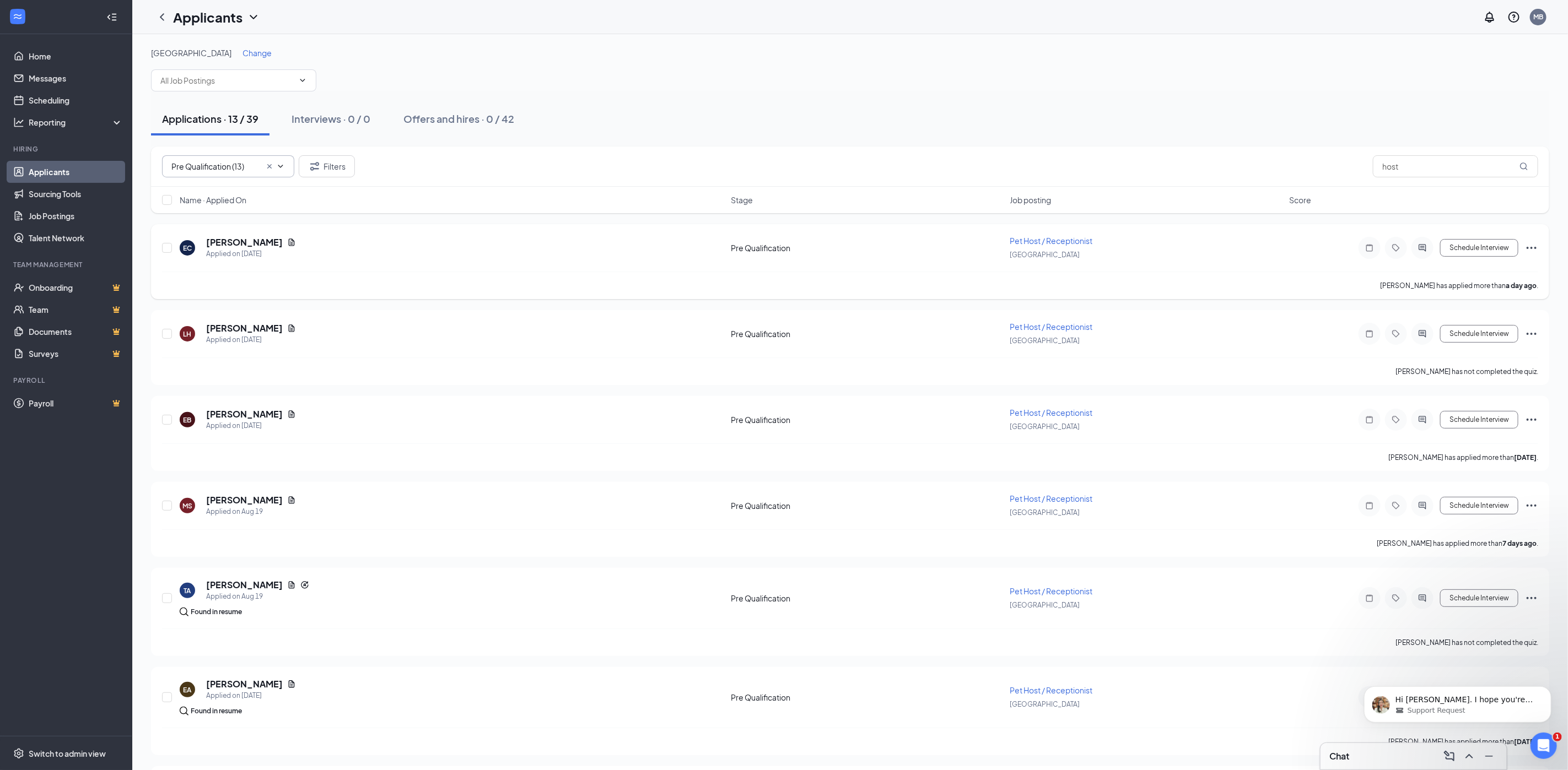
click at [1533, 247] on icon "Ellipses" at bounding box center [1531, 248] width 13 height 13
click at [1480, 431] on p "Reject" at bounding box center [1482, 432] width 95 height 11
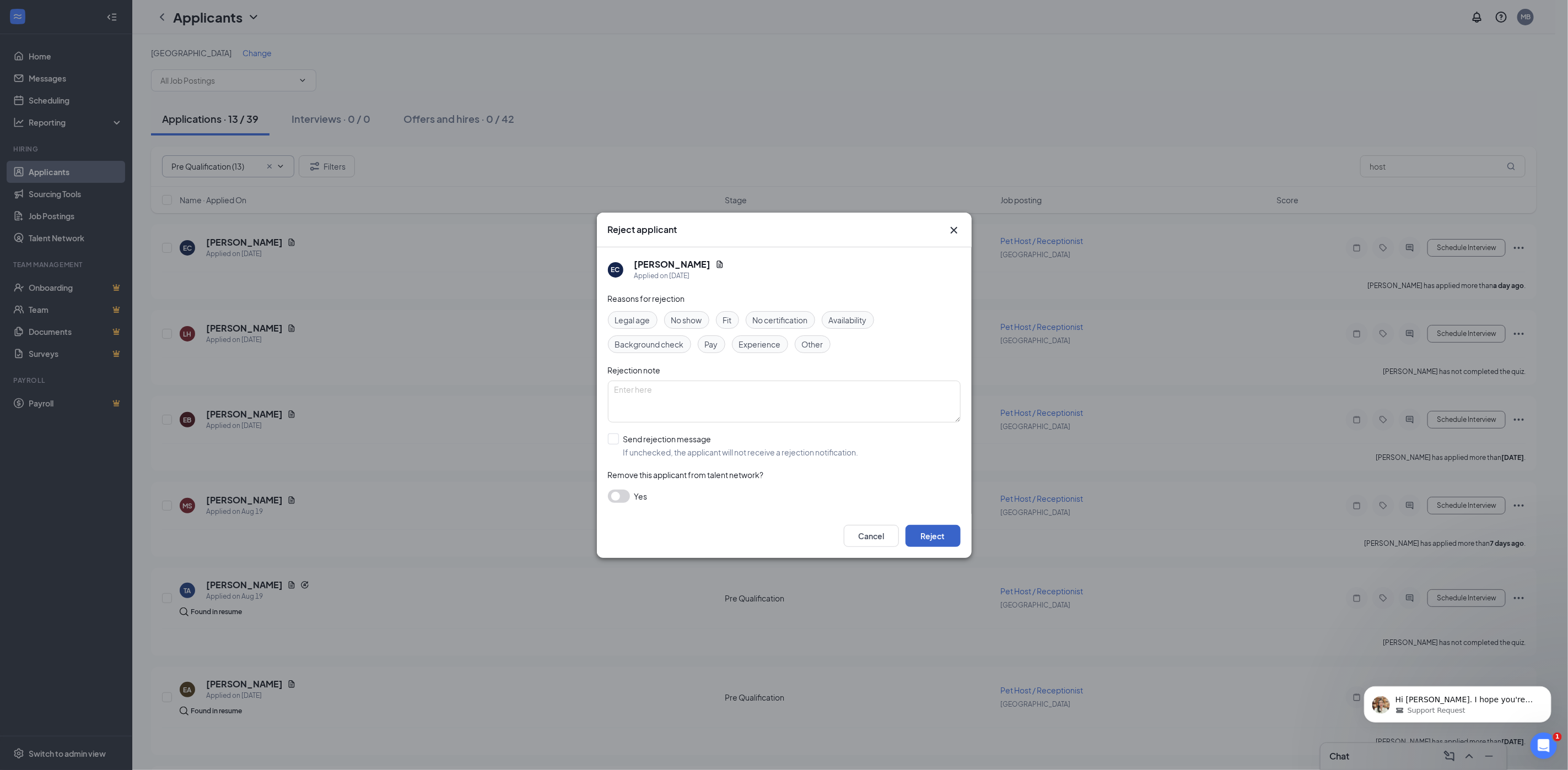
drag, startPoint x: 941, startPoint y: 531, endPoint x: 1184, endPoint y: 502, distance: 244.7
click at [941, 531] on button "Reject" at bounding box center [933, 536] width 55 height 22
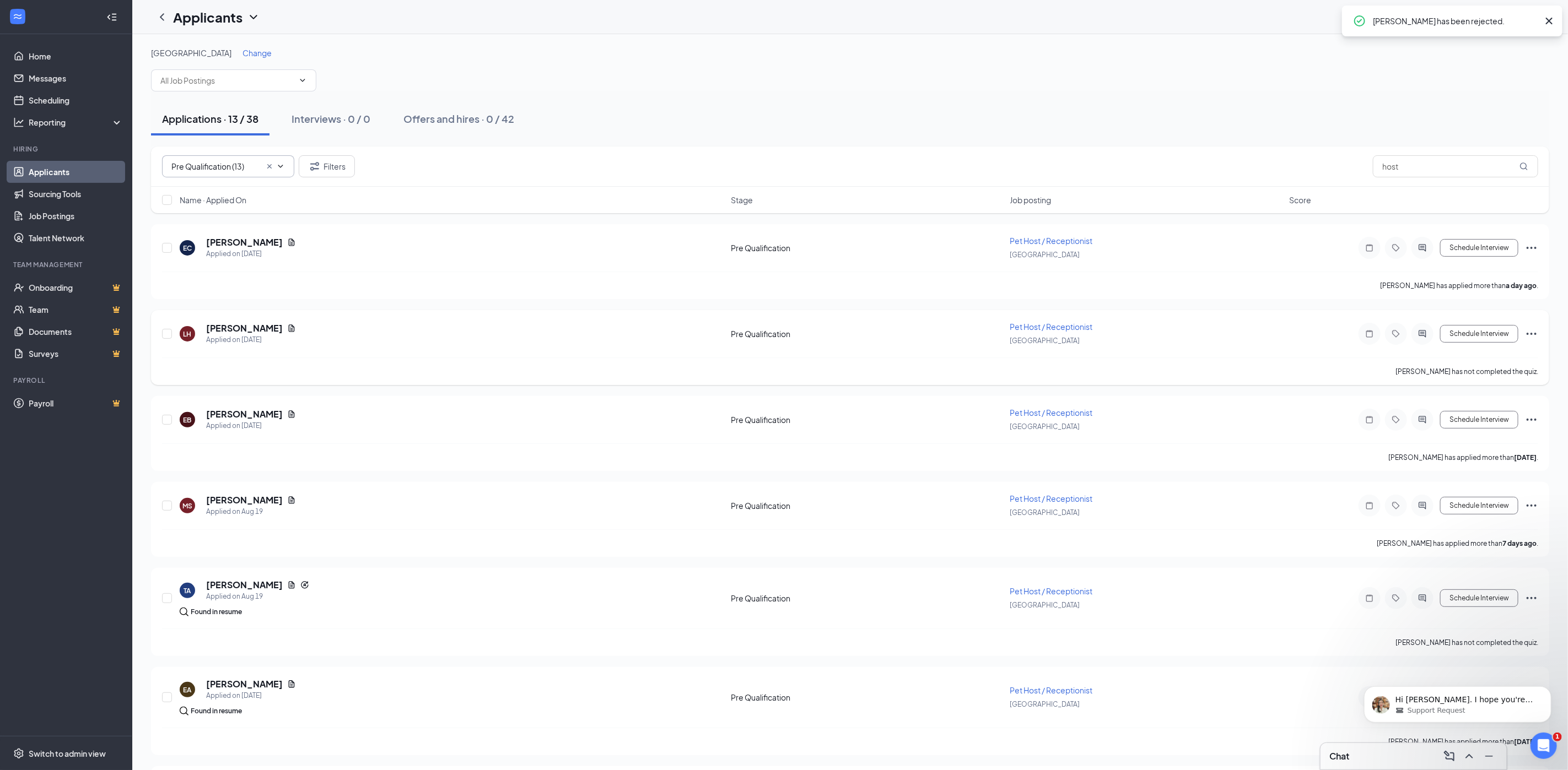
click at [1529, 334] on icon "Ellipses" at bounding box center [1531, 333] width 13 height 13
click at [1465, 514] on p "Reject" at bounding box center [1482, 518] width 95 height 11
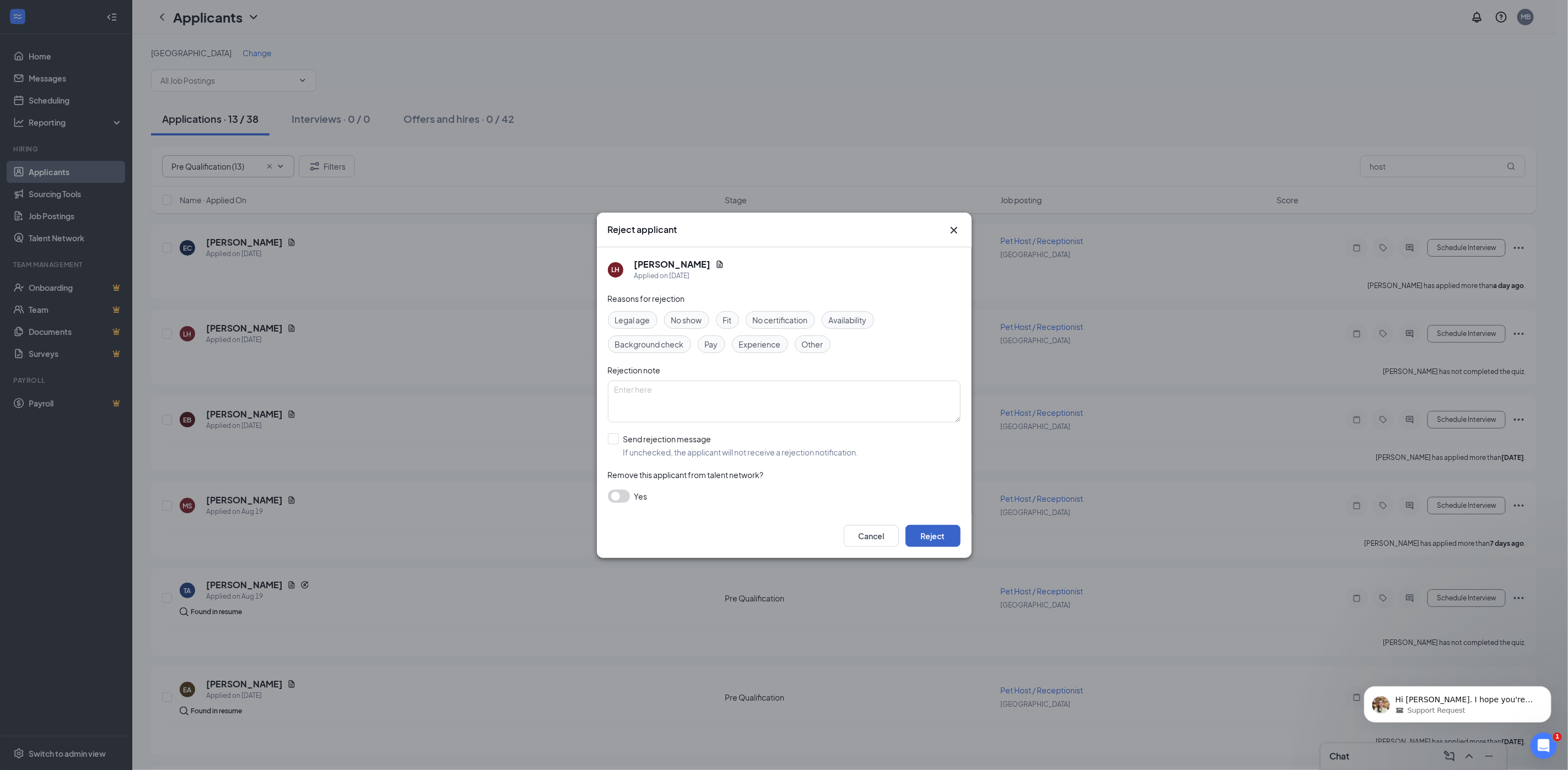
click at [941, 534] on button "Reject" at bounding box center [933, 536] width 55 height 22
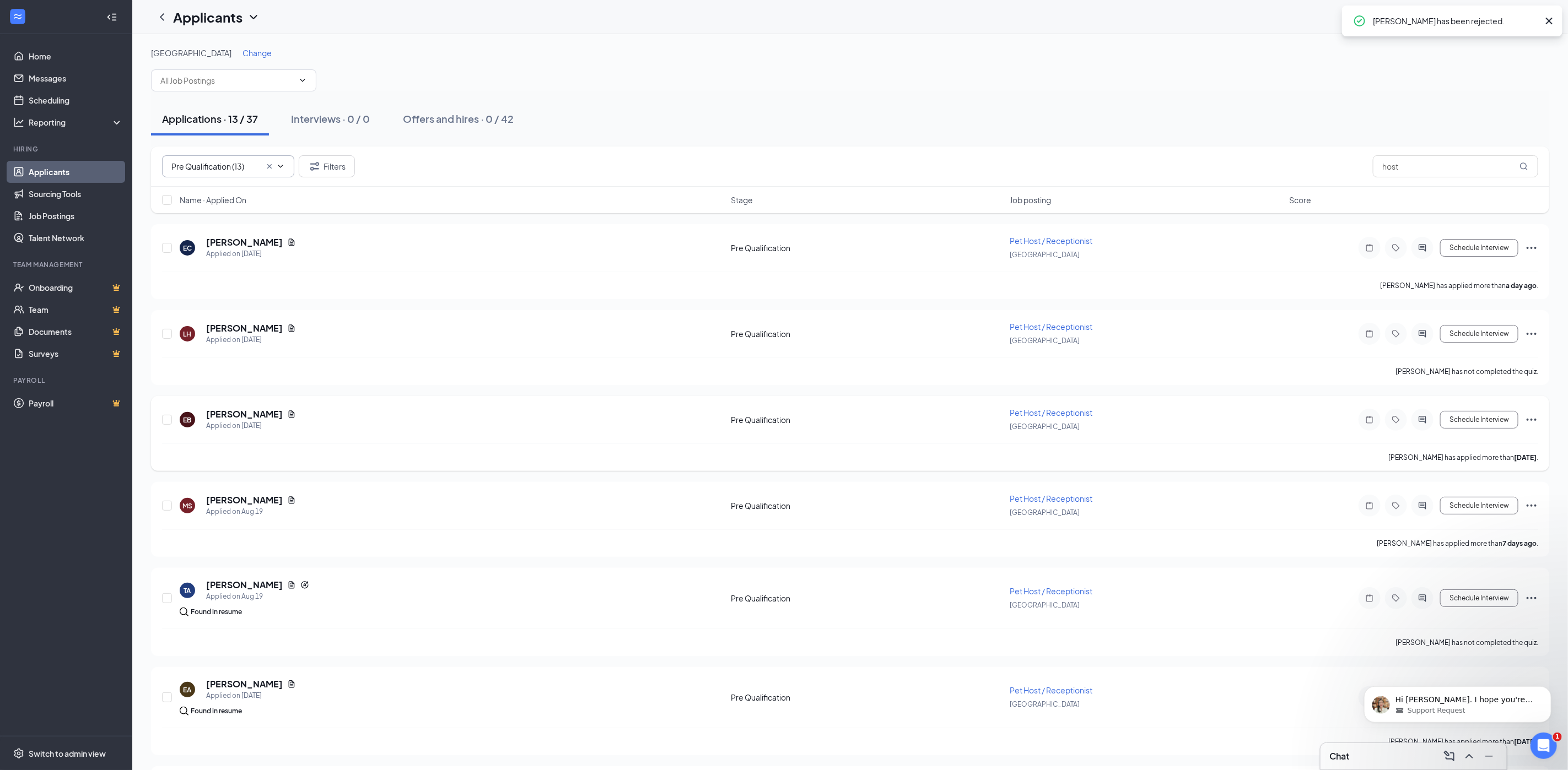
click at [1533, 419] on icon "Ellipses" at bounding box center [1531, 419] width 13 height 13
click at [1482, 599] on p "Reject" at bounding box center [1482, 604] width 95 height 11
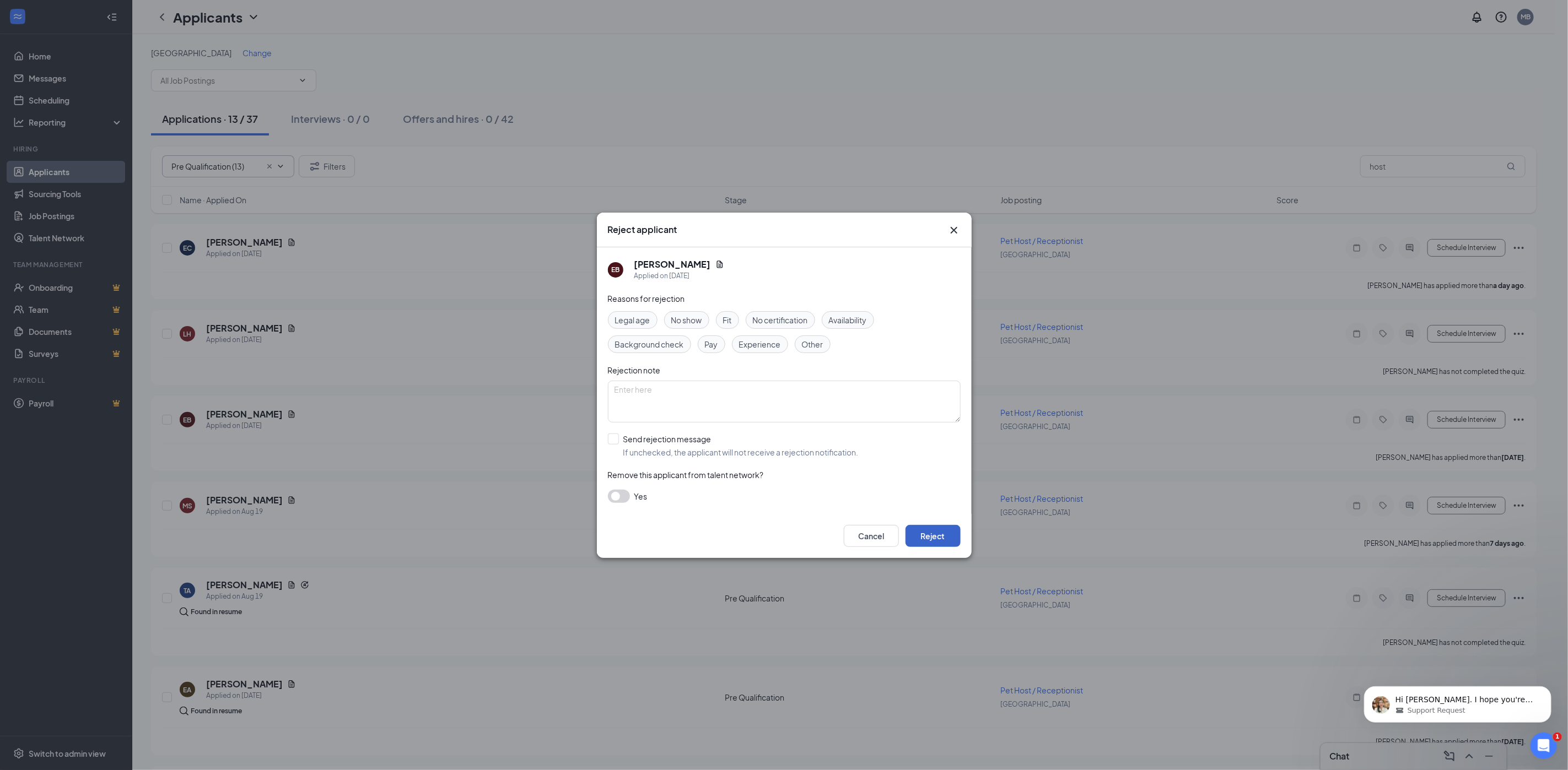
click at [939, 531] on button "Reject" at bounding box center [933, 536] width 55 height 22
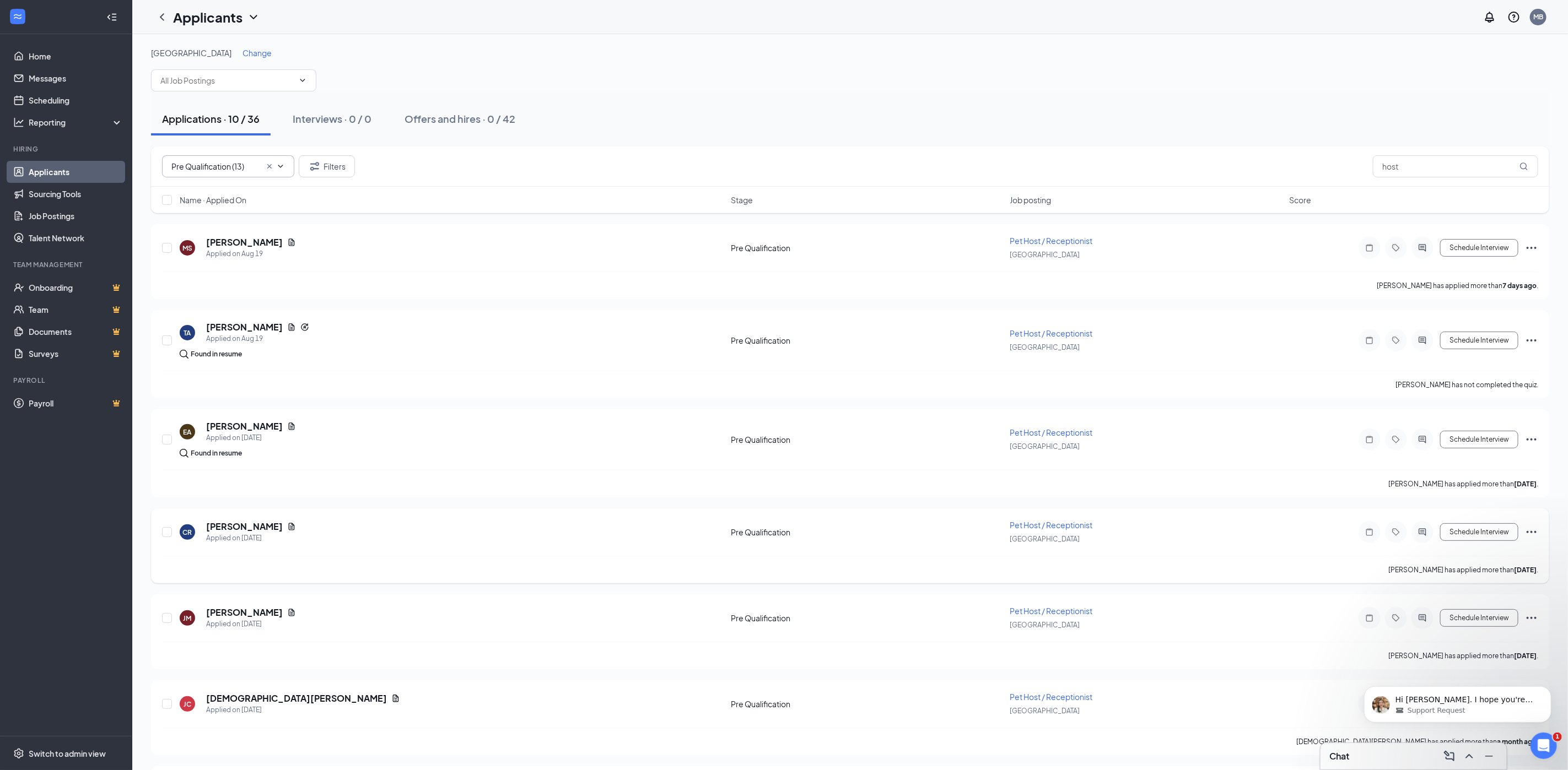
click at [1535, 533] on icon "Ellipses" at bounding box center [1531, 532] width 13 height 13
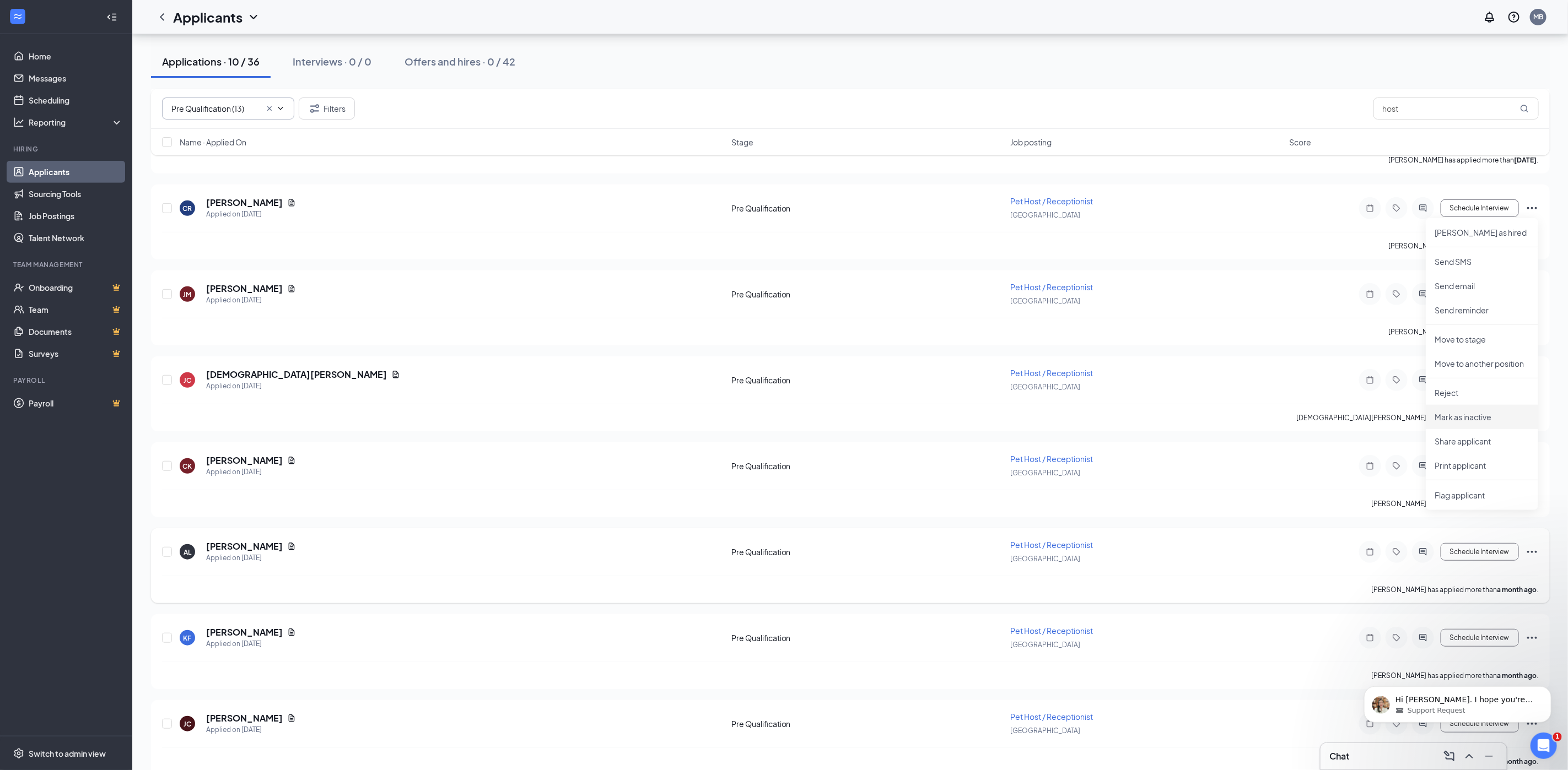
scroll to position [342, 0]
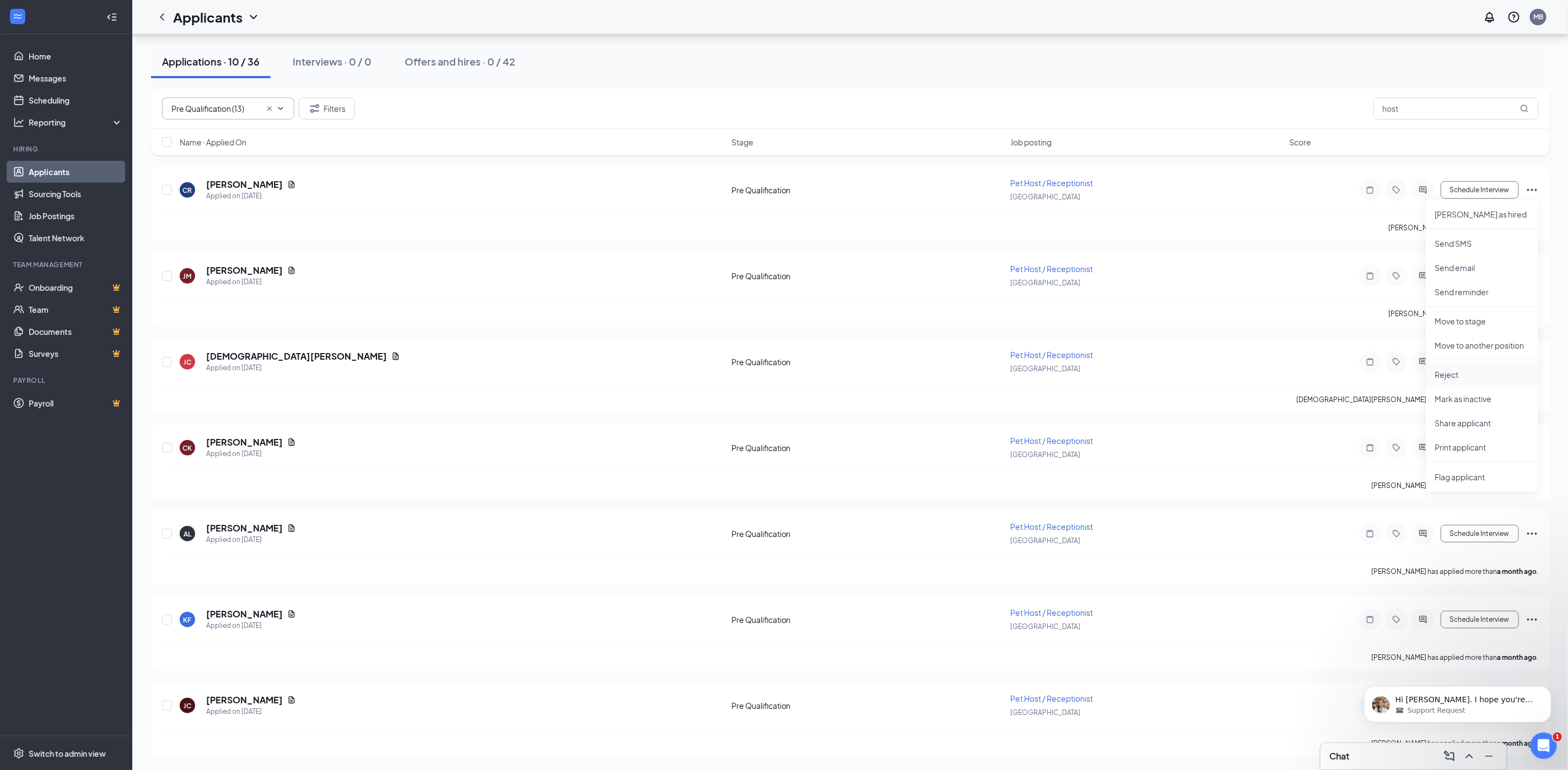
click at [1456, 373] on p "Reject" at bounding box center [1482, 374] width 95 height 11
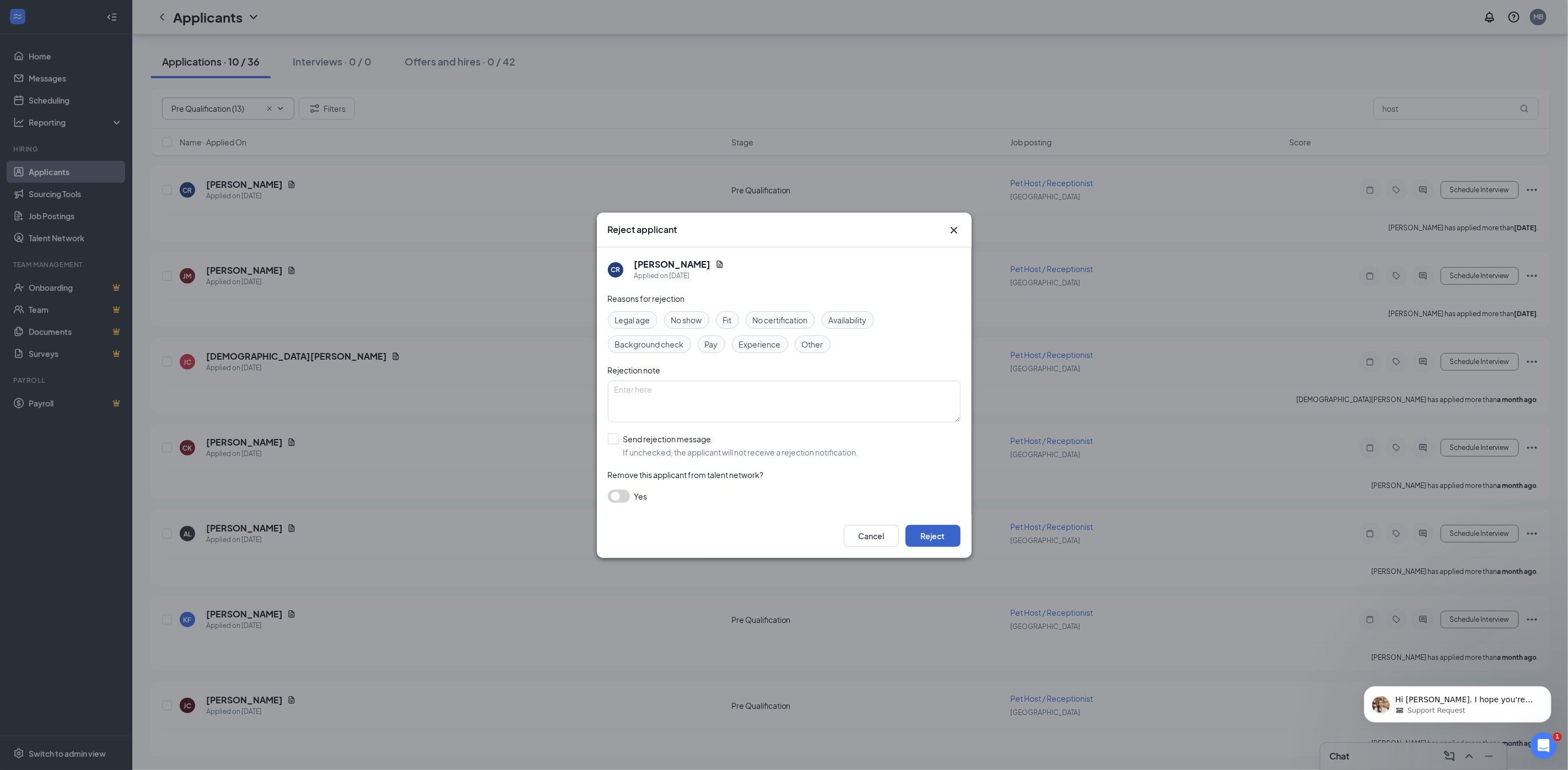
click at [933, 536] on button "Reject" at bounding box center [933, 536] width 55 height 22
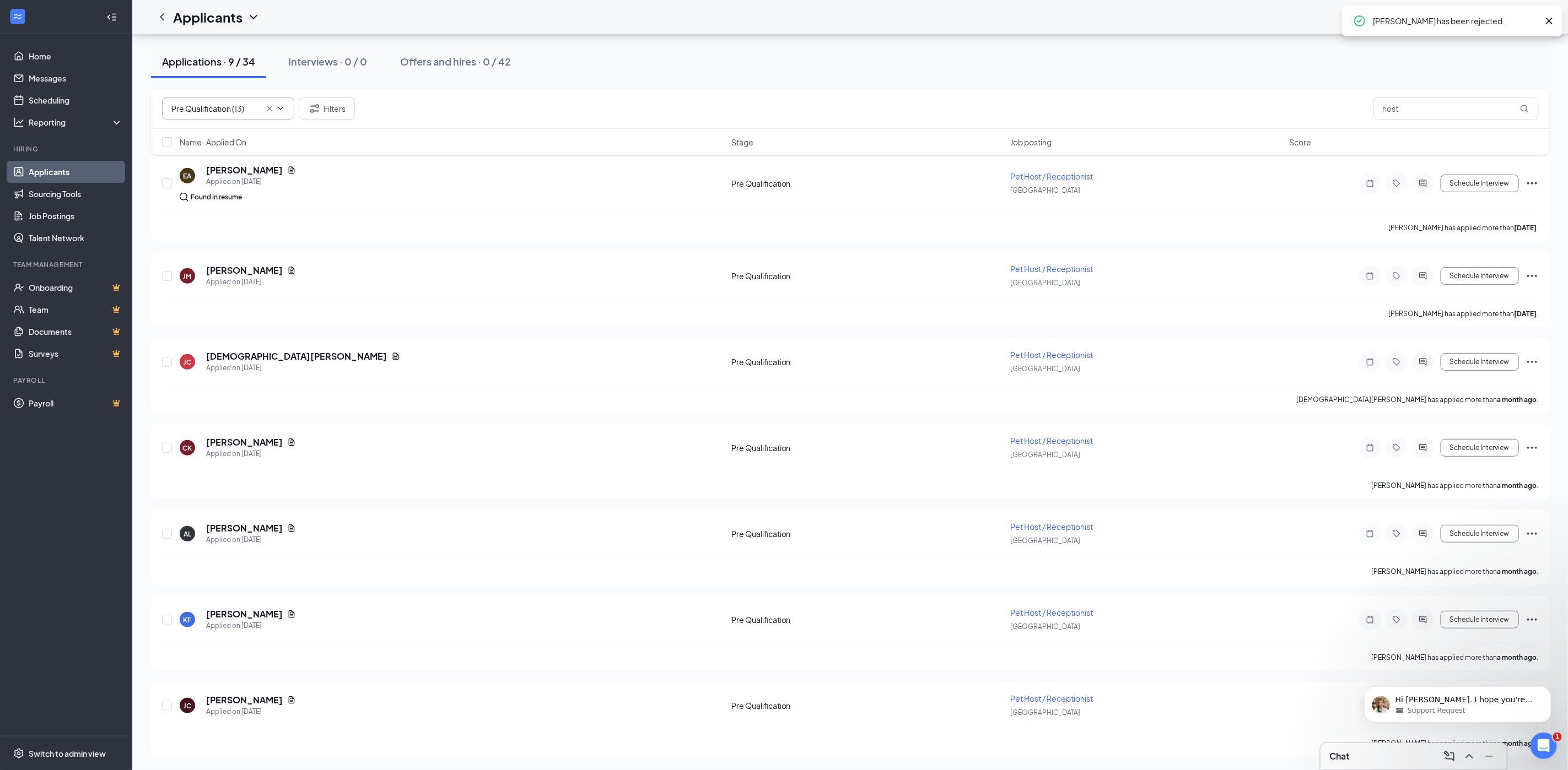
scroll to position [256, 0]
click at [1534, 274] on icon "Ellipses" at bounding box center [1532, 275] width 13 height 13
click at [1466, 465] on p "Reject" at bounding box center [1482, 461] width 95 height 11
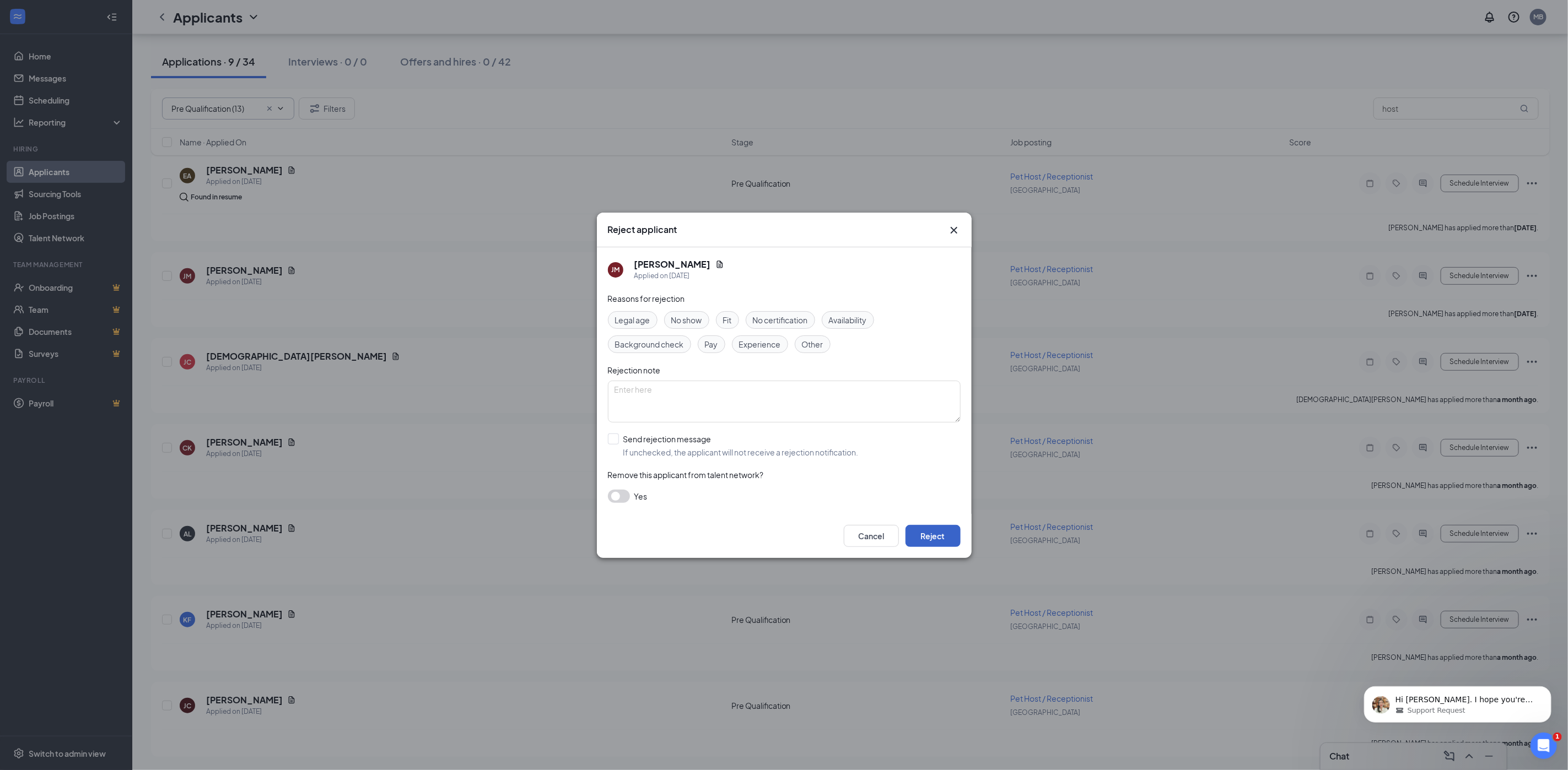
click at [924, 545] on button "Reject" at bounding box center [933, 536] width 55 height 22
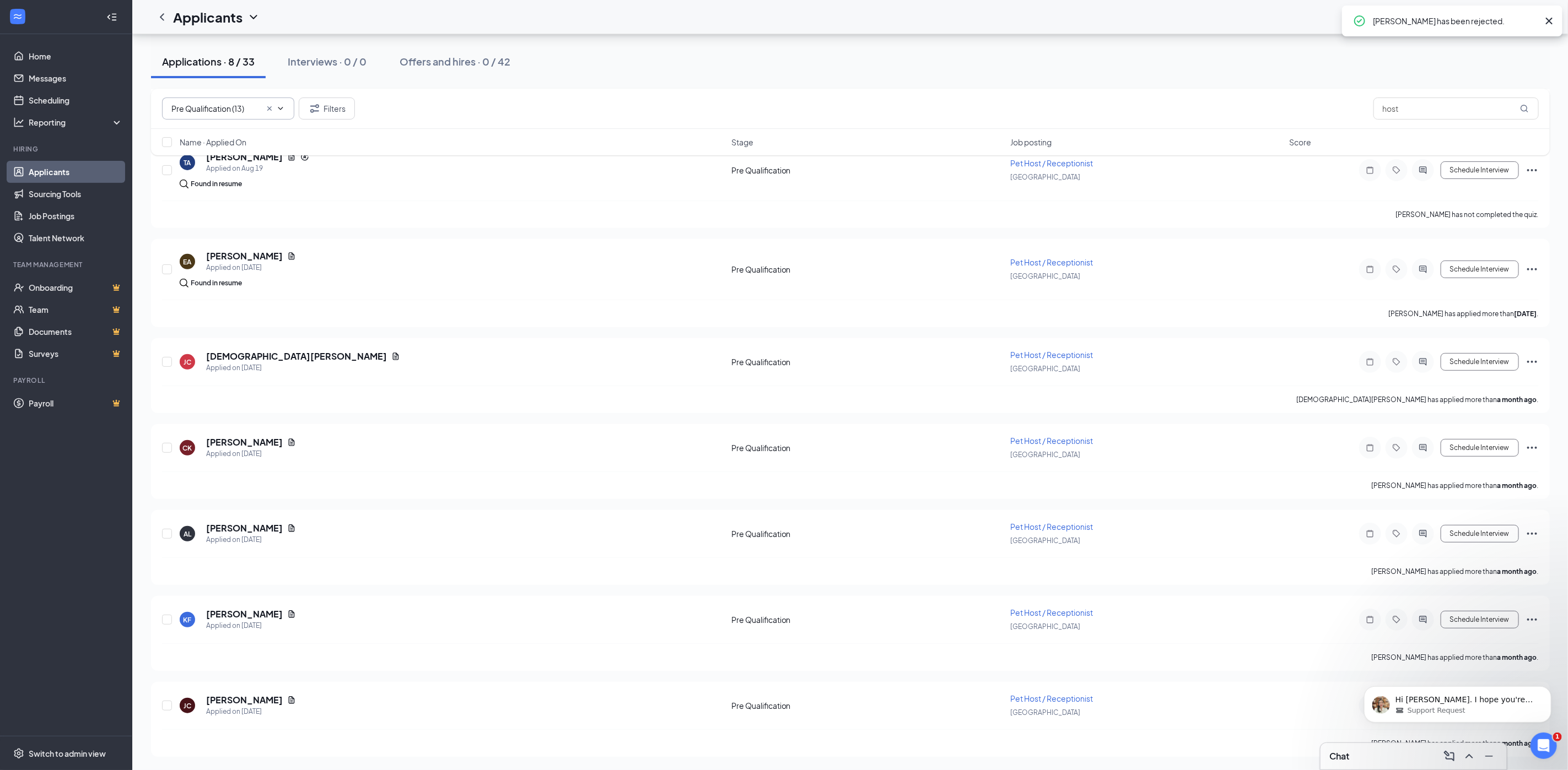
scroll to position [171, 0]
click at [1534, 362] on icon "Ellipses" at bounding box center [1532, 361] width 13 height 13
click at [1462, 547] on p "Reject" at bounding box center [1482, 547] width 95 height 11
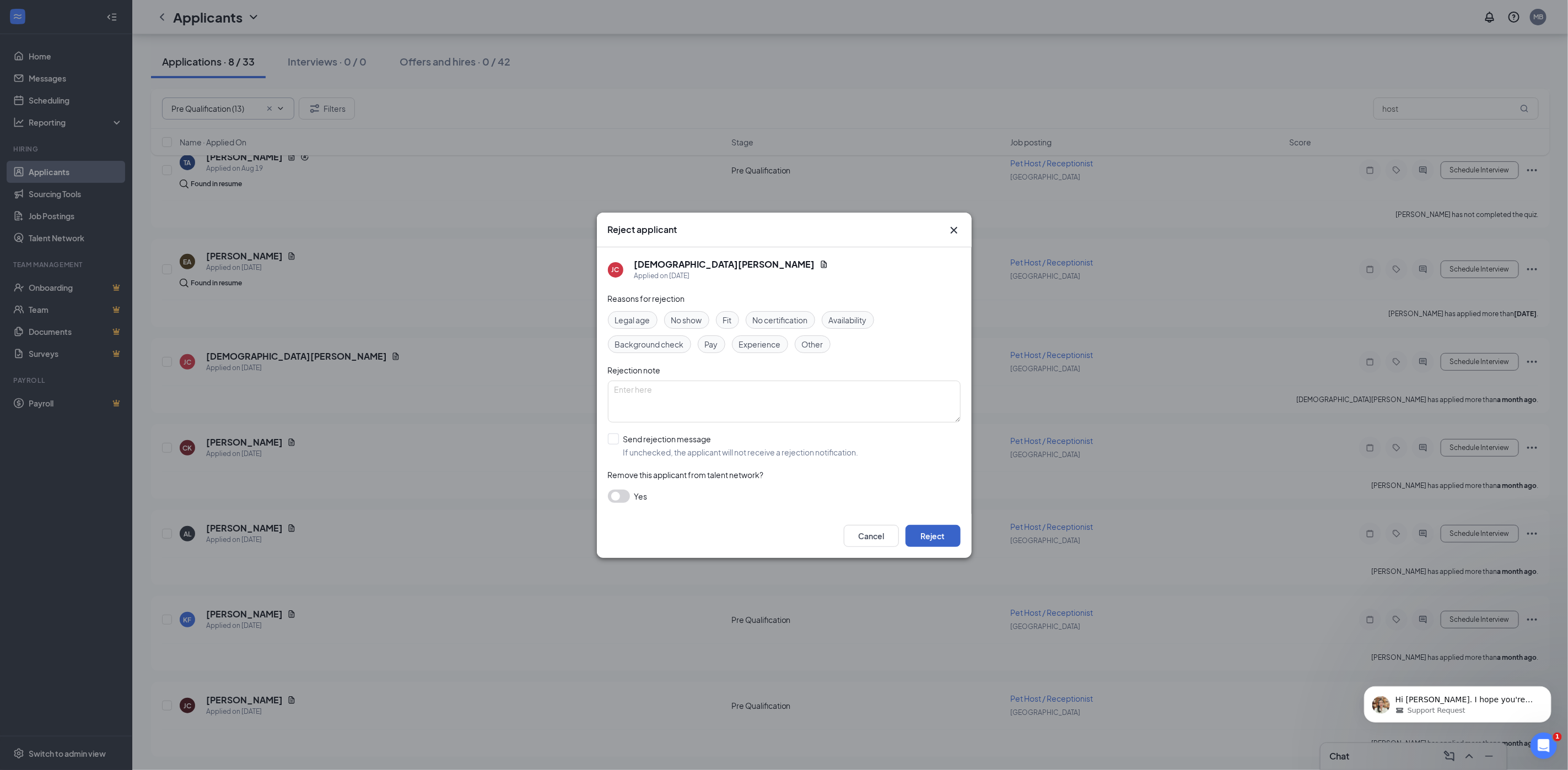
click at [933, 539] on button "Reject" at bounding box center [933, 536] width 55 height 22
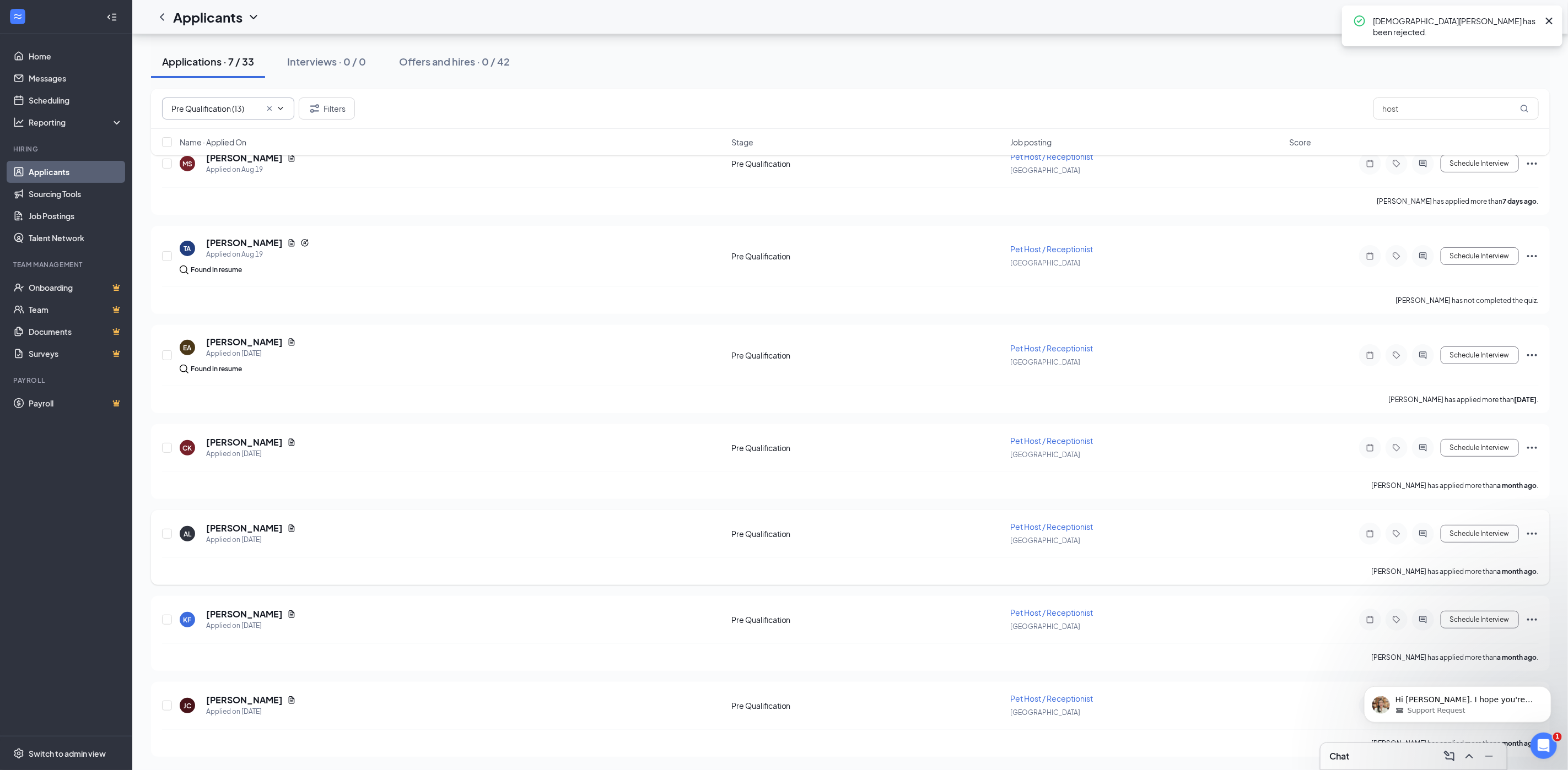
scroll to position [85, 0]
click at [1532, 448] on icon "Ellipses" at bounding box center [1533, 447] width 10 height 3
click at [1466, 628] on p "Reject" at bounding box center [1482, 633] width 95 height 11
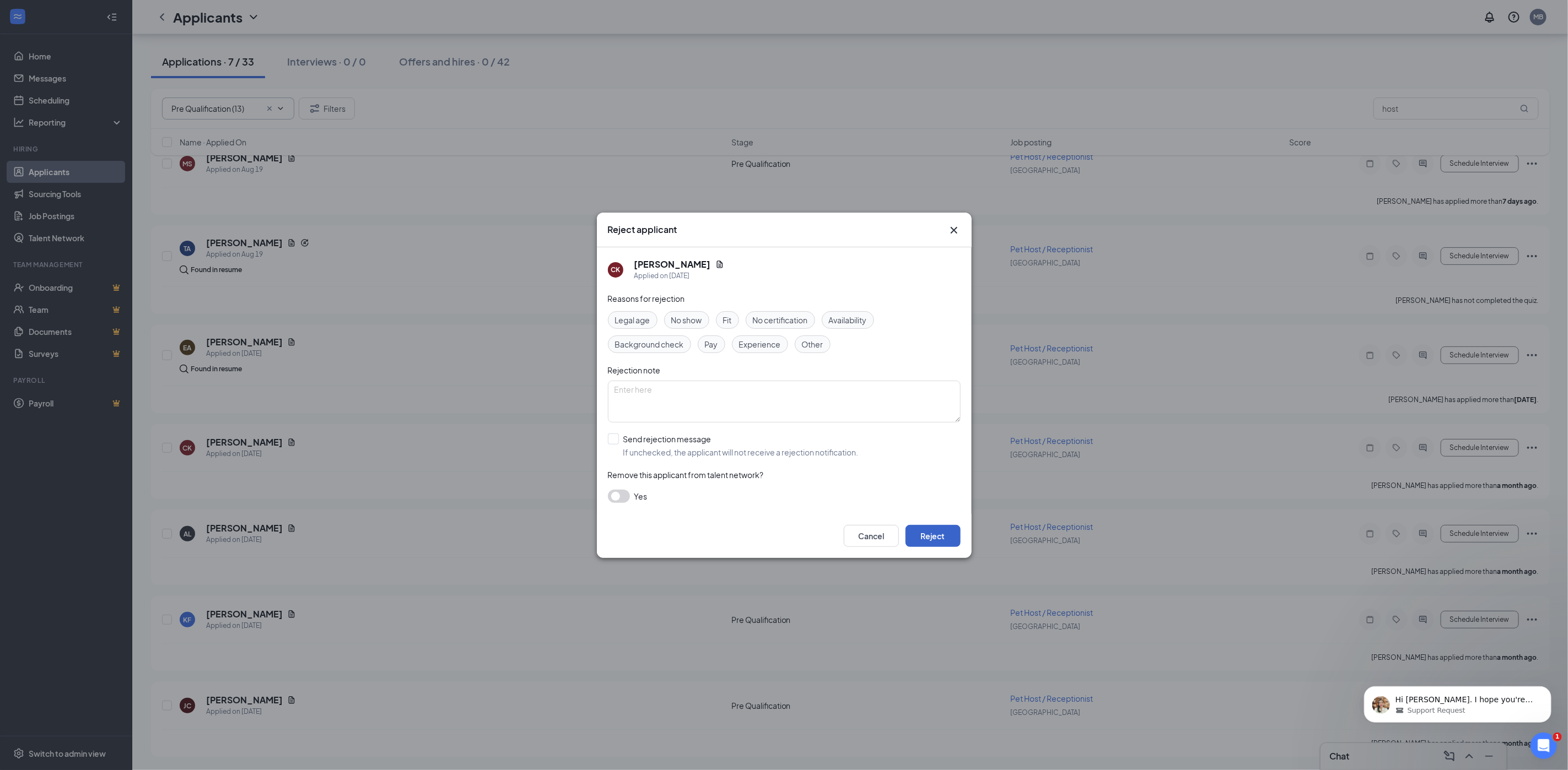
click at [936, 538] on button "Reject" at bounding box center [933, 536] width 55 height 22
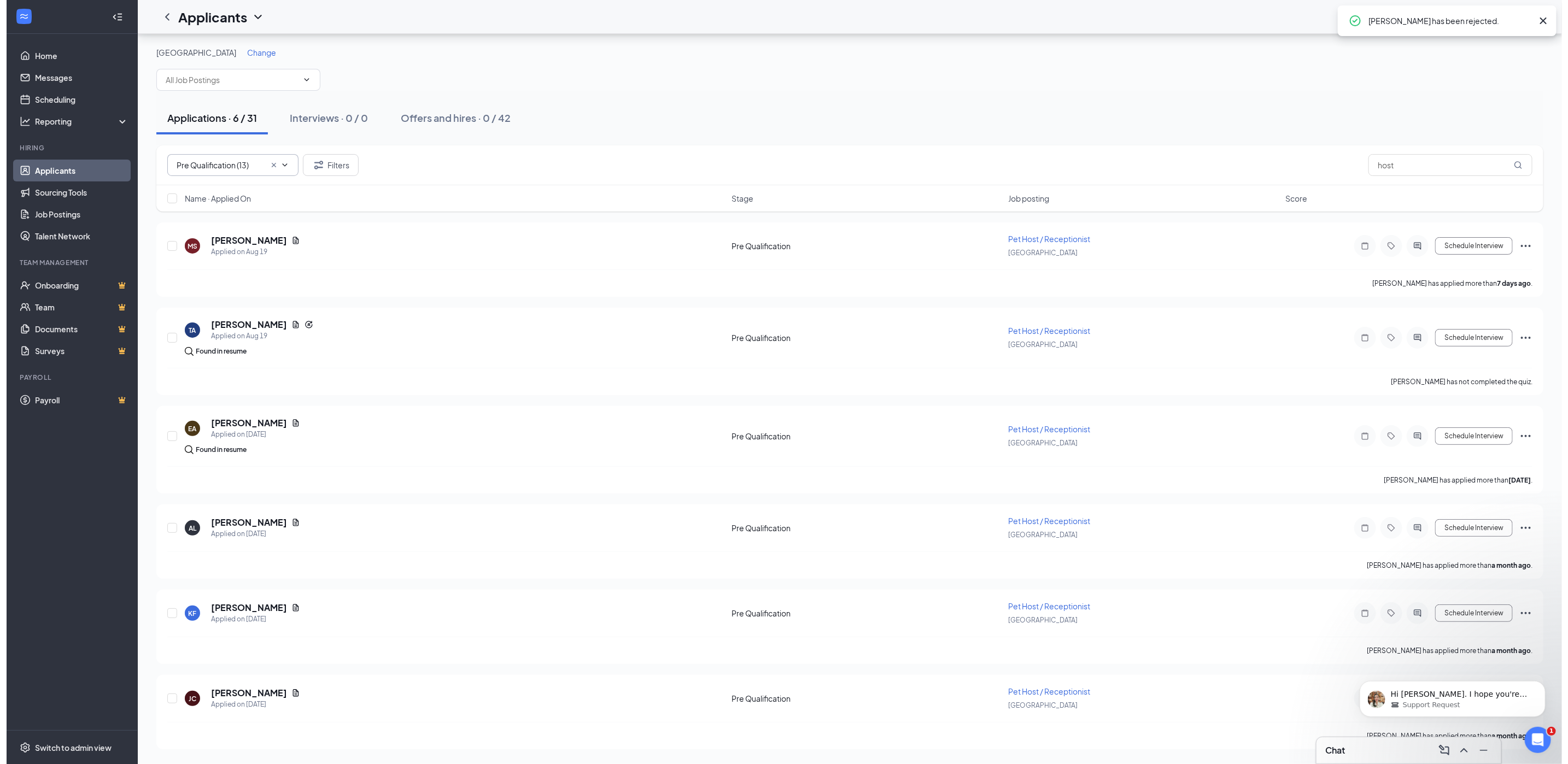
scroll to position [0, 0]
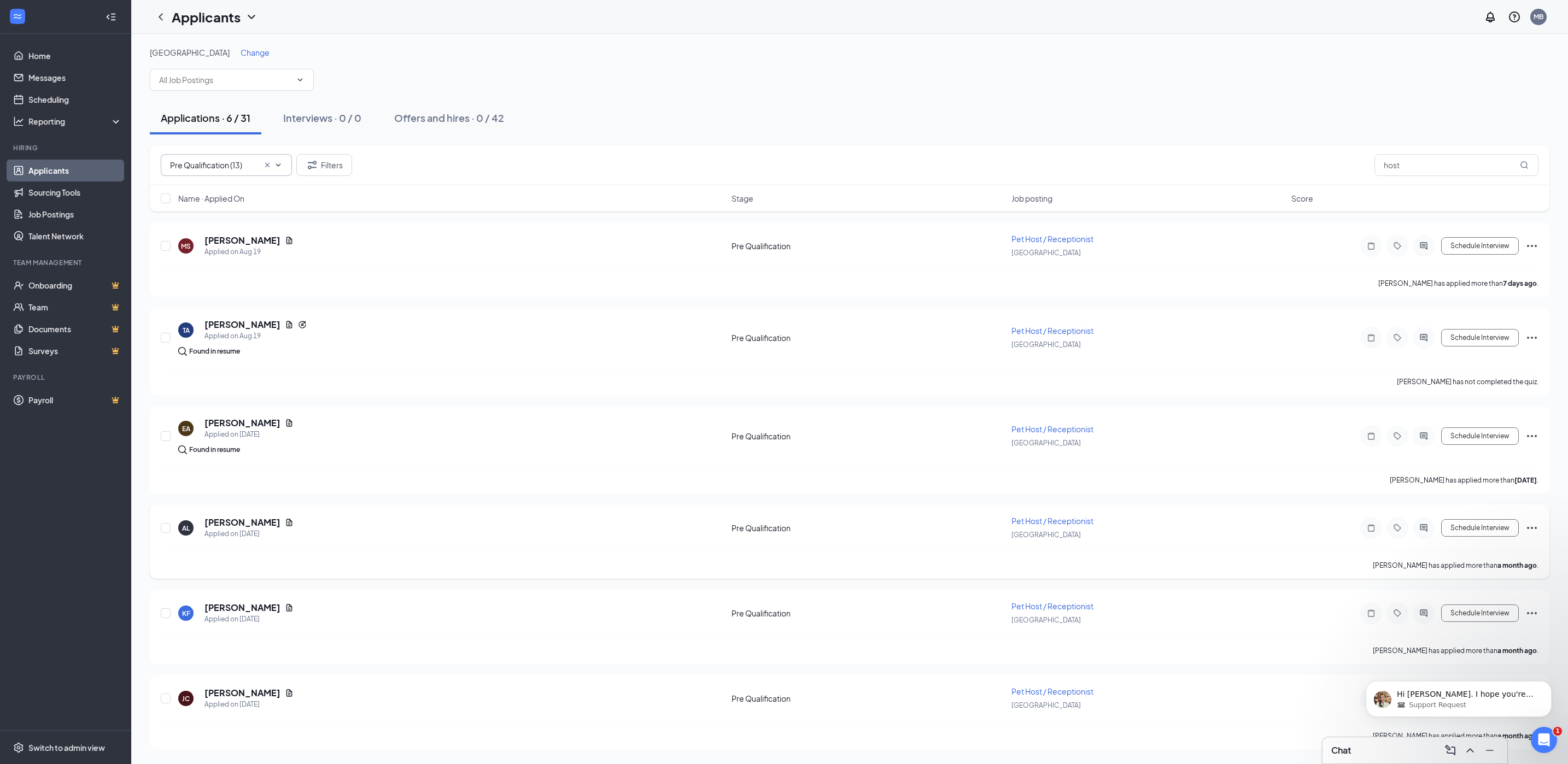
click at [1536, 528] on icon "Ellipses" at bounding box center [1532, 528] width 10 height 3
click at [1460, 404] on p "Reject" at bounding box center [1483, 405] width 94 height 11
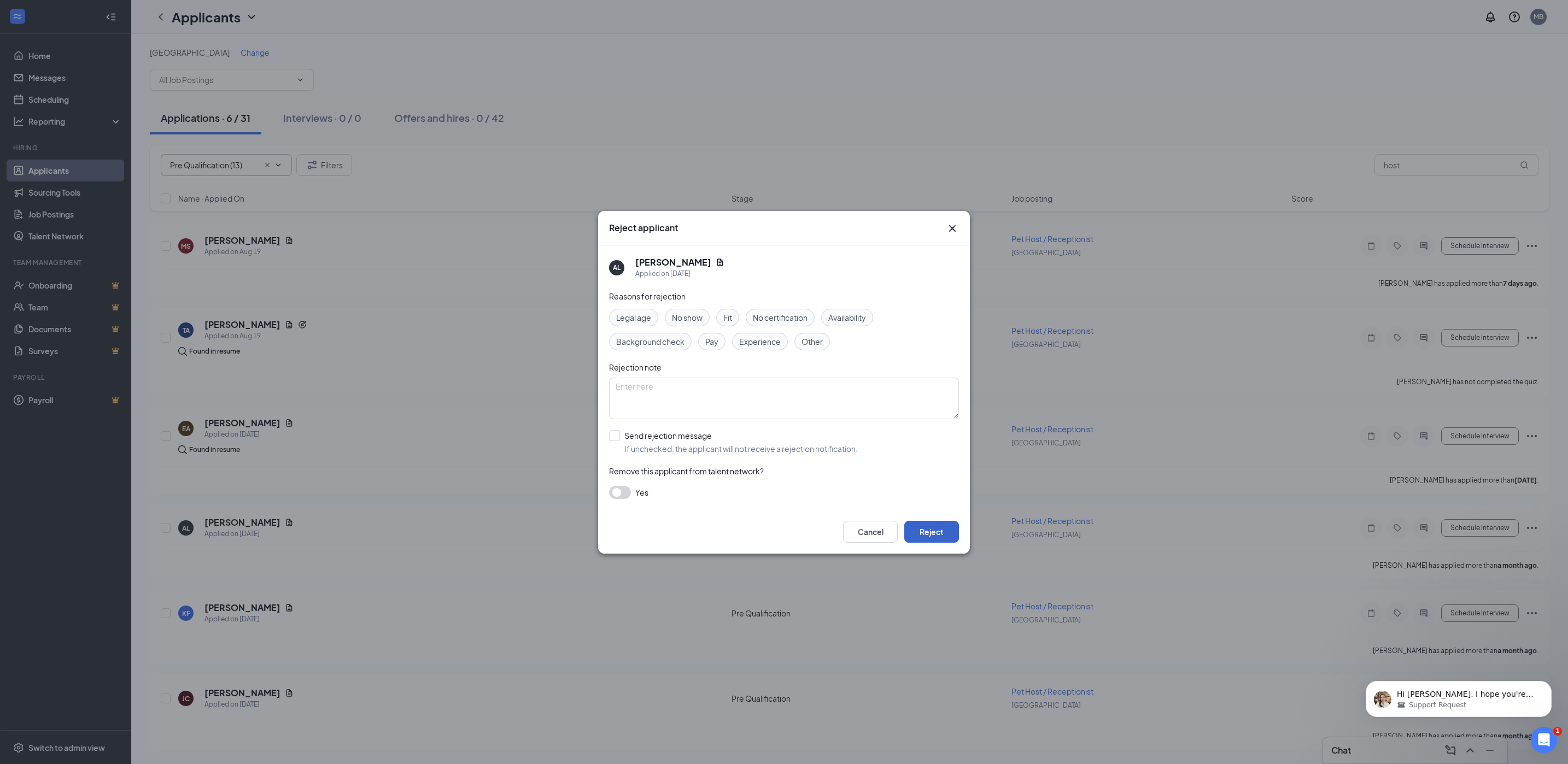
click at [937, 535] on button "Reject" at bounding box center [931, 532] width 55 height 22
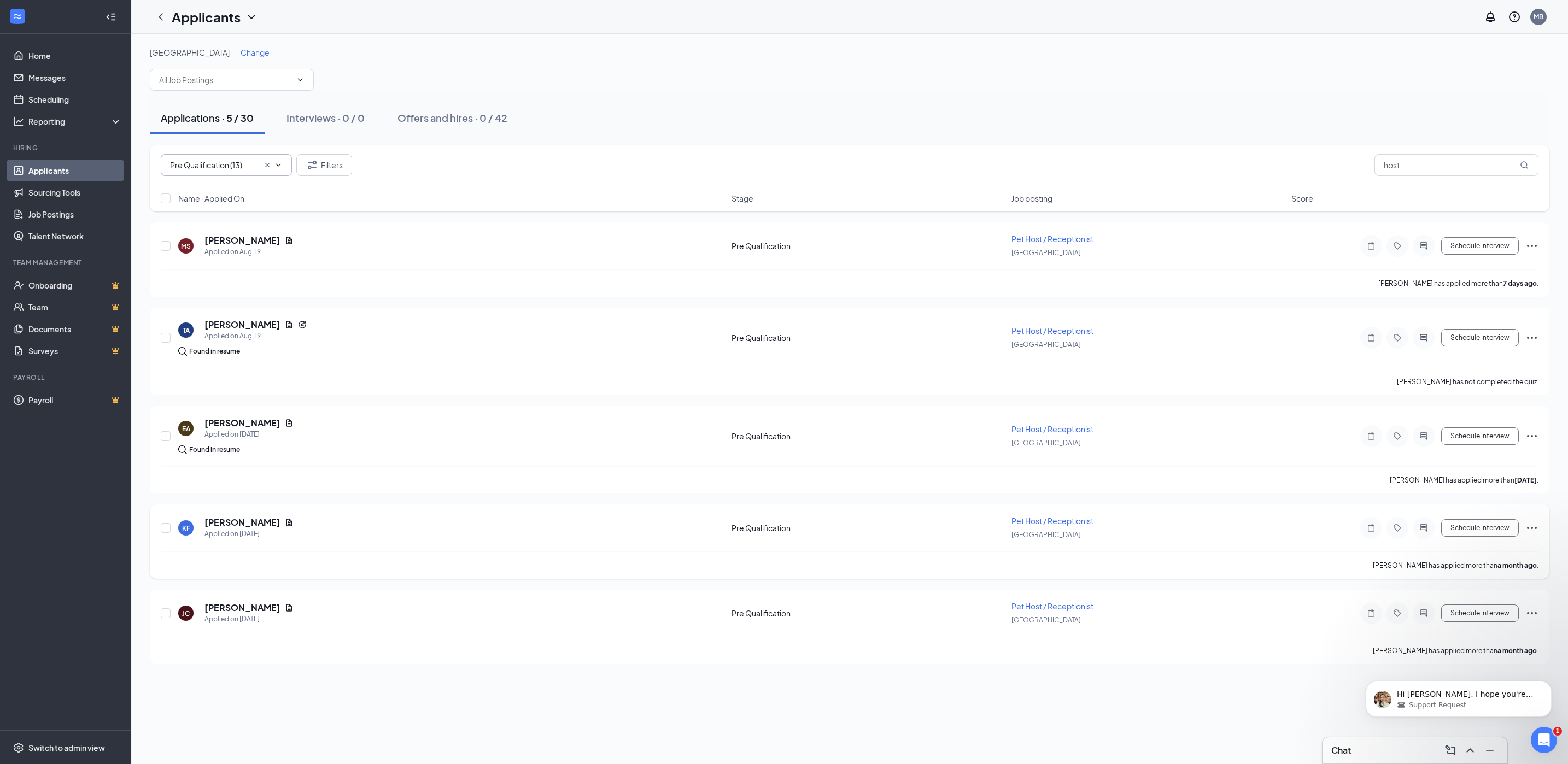
click at [1534, 527] on icon "Ellipses" at bounding box center [1531, 528] width 13 height 13
click at [1472, 407] on p "Reject" at bounding box center [1483, 405] width 94 height 11
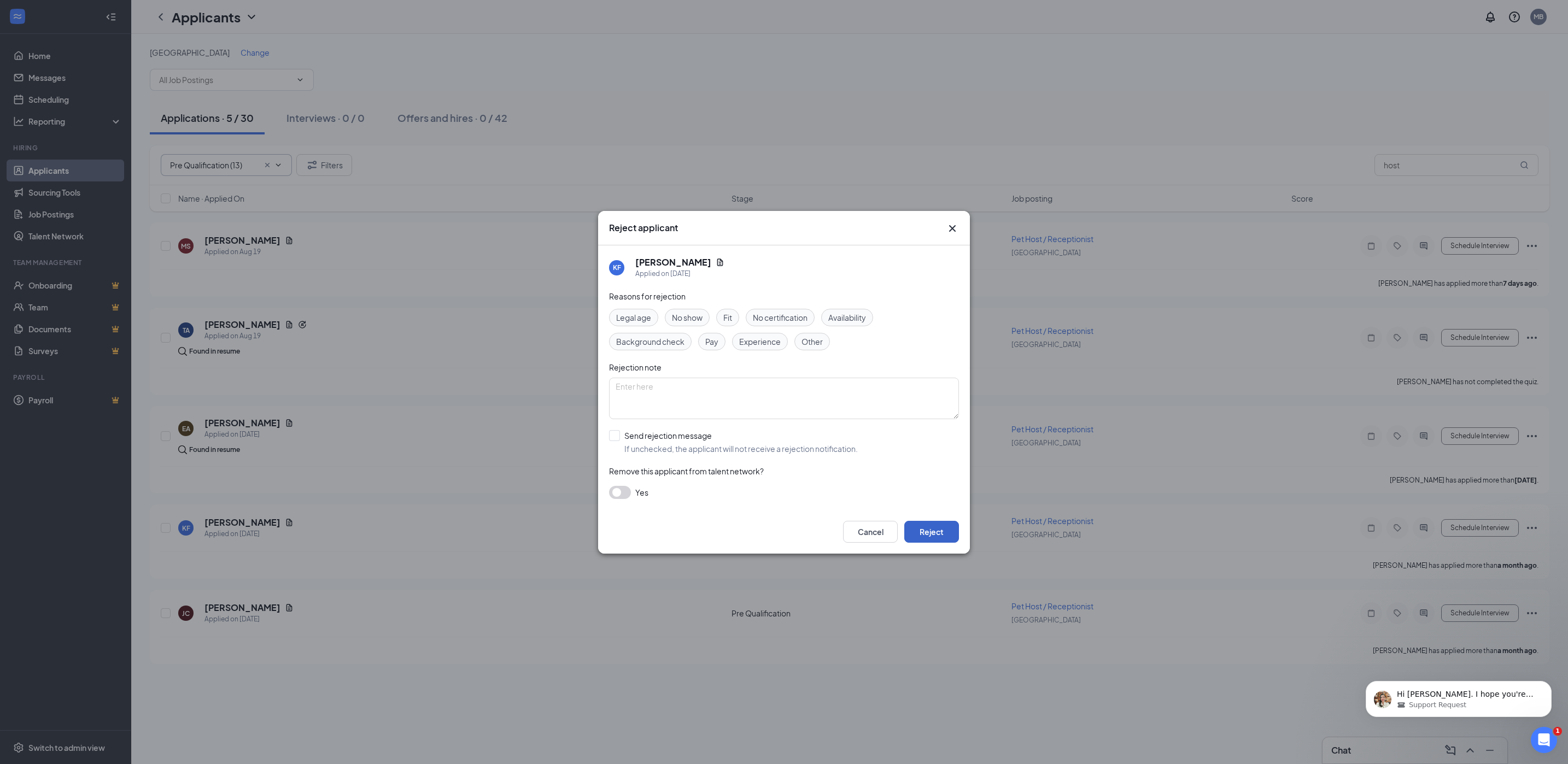
click at [940, 539] on button "Reject" at bounding box center [931, 532] width 55 height 22
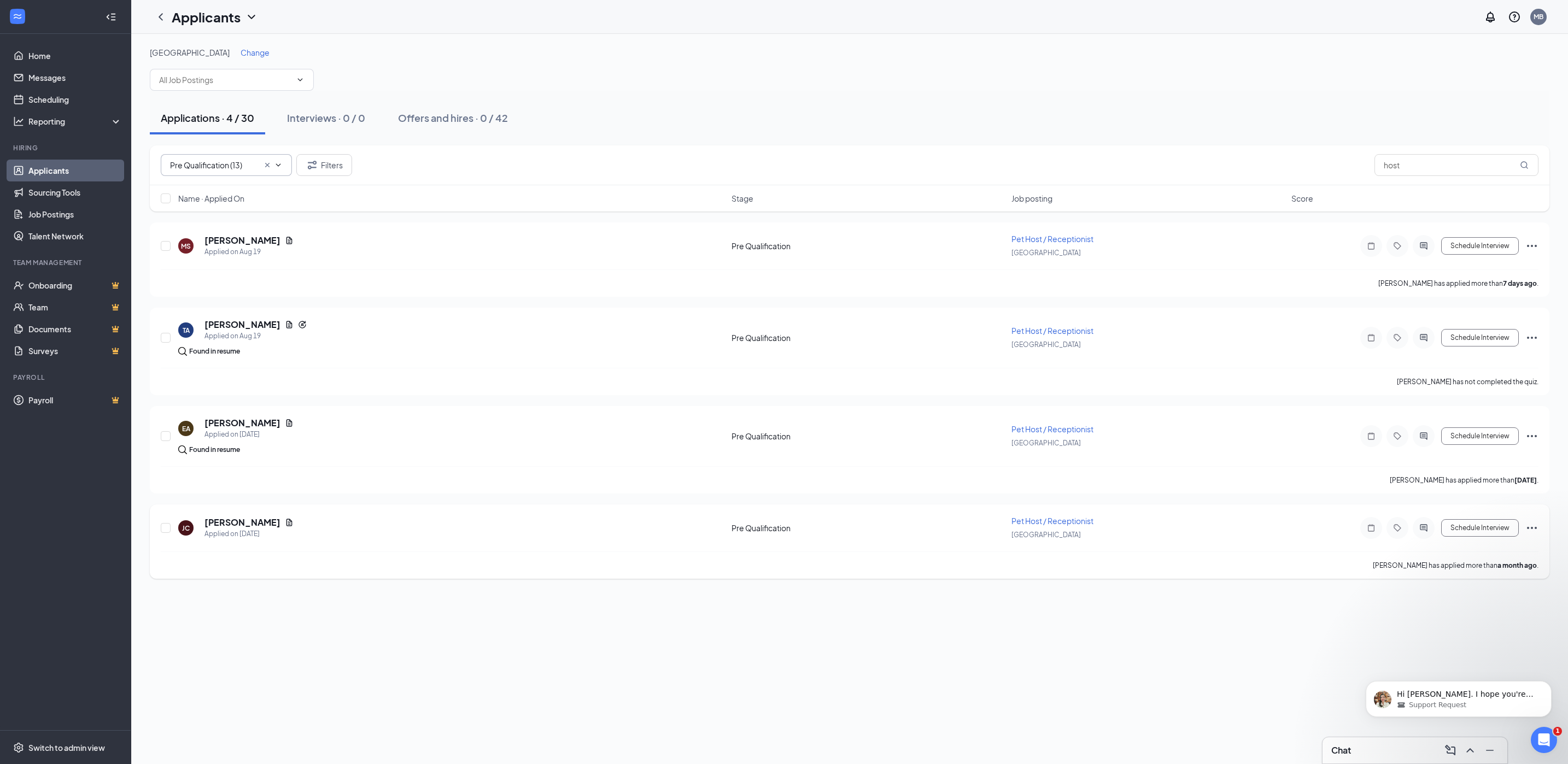
click at [1535, 528] on icon "Ellipses" at bounding box center [1531, 528] width 13 height 13
click at [1459, 407] on p "Reject" at bounding box center [1483, 405] width 94 height 11
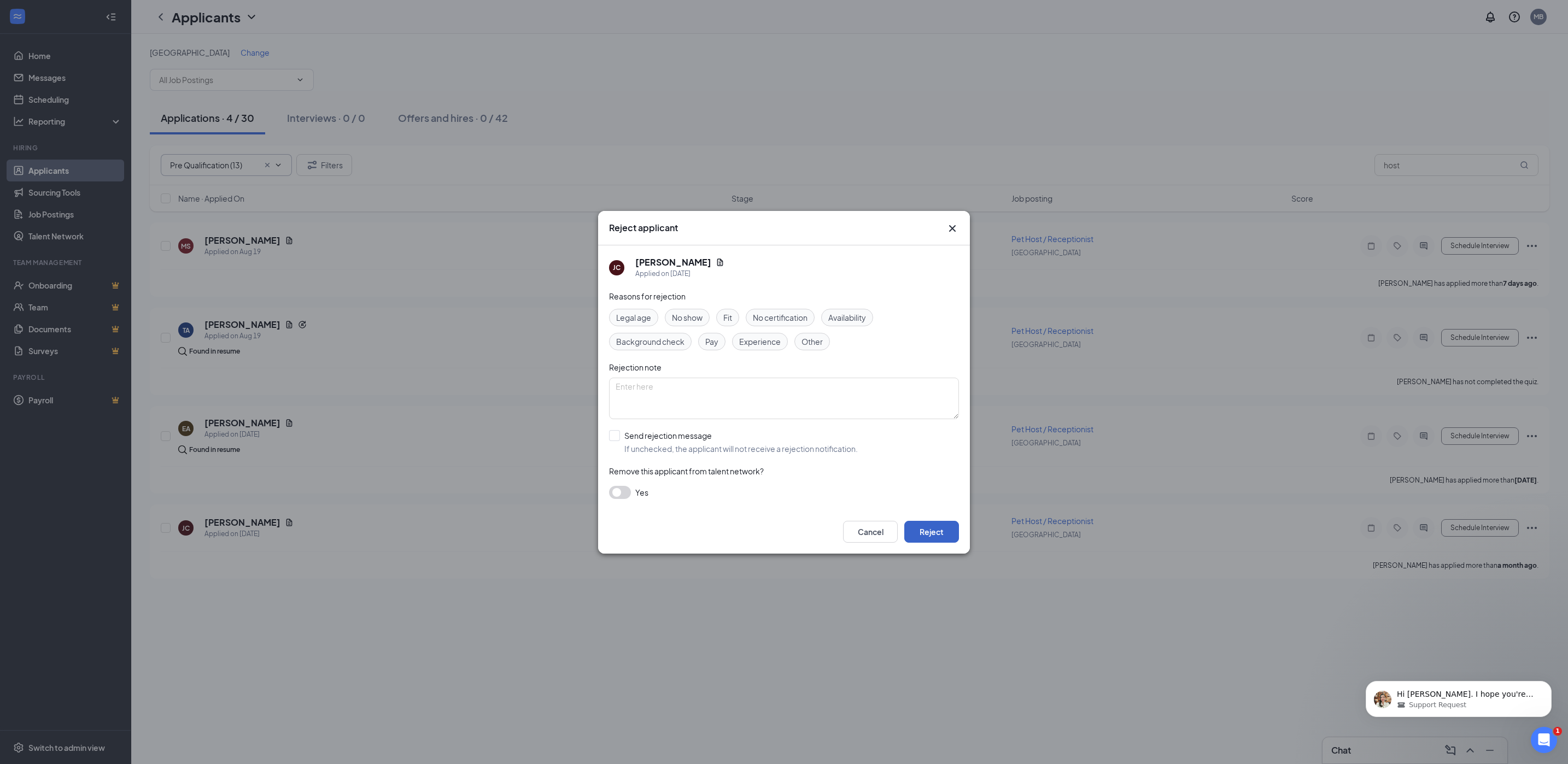
click at [930, 532] on button "Reject" at bounding box center [931, 532] width 55 height 22
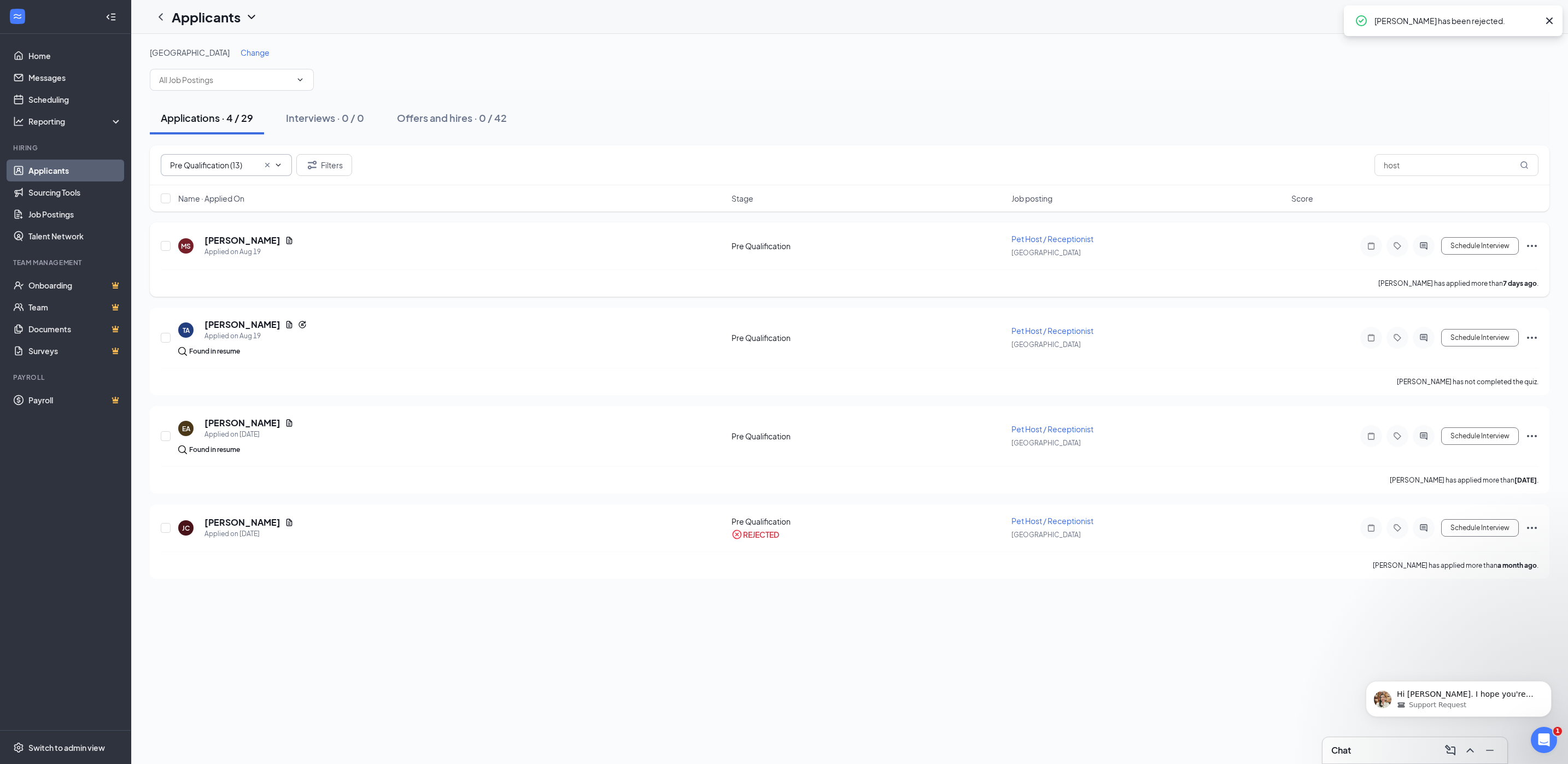
click at [1532, 243] on icon "Ellipses" at bounding box center [1531, 246] width 13 height 13
click at [1466, 427] on p "Reject" at bounding box center [1483, 429] width 94 height 11
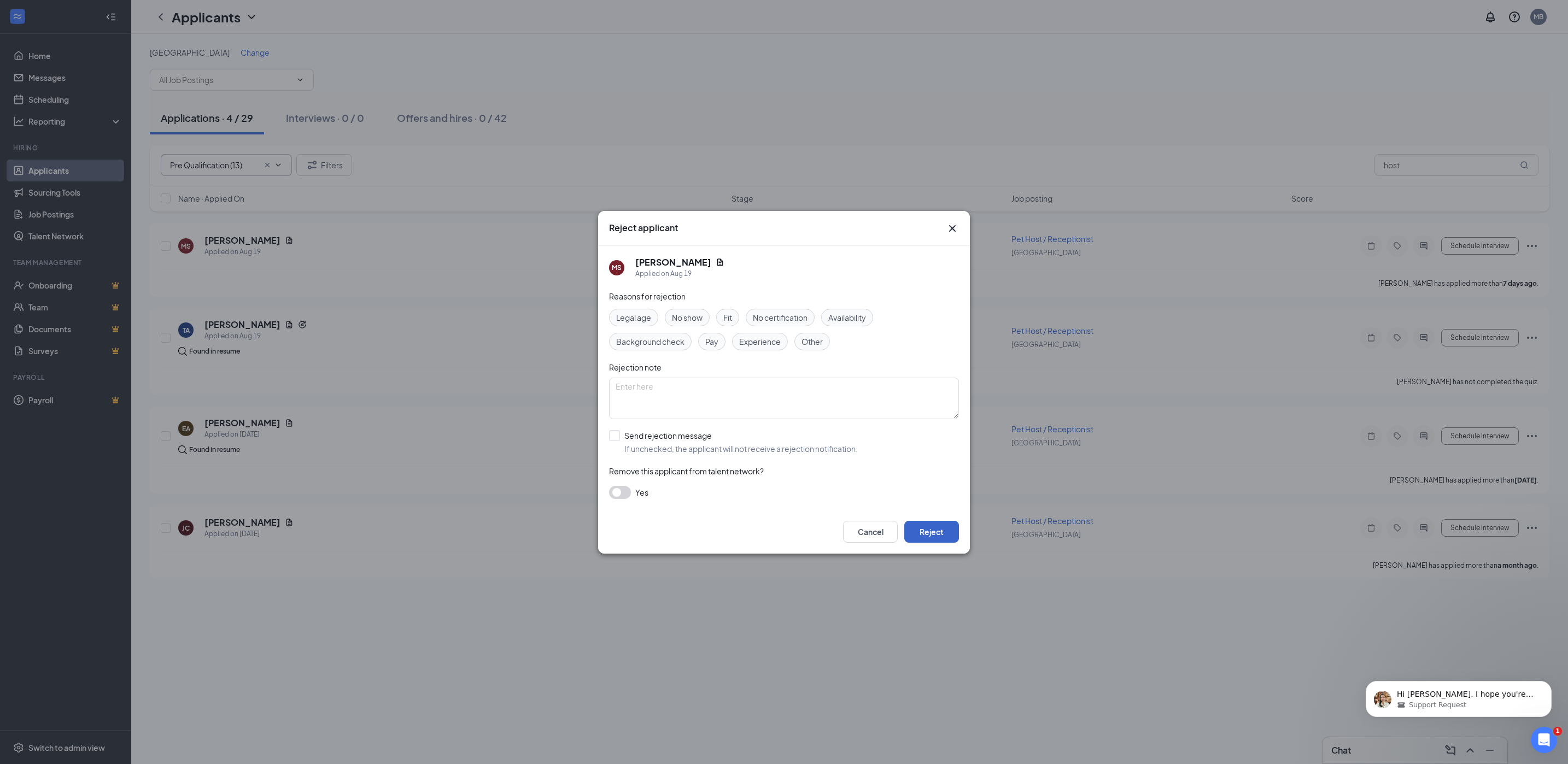
click at [939, 527] on button "Reject" at bounding box center [931, 532] width 55 height 22
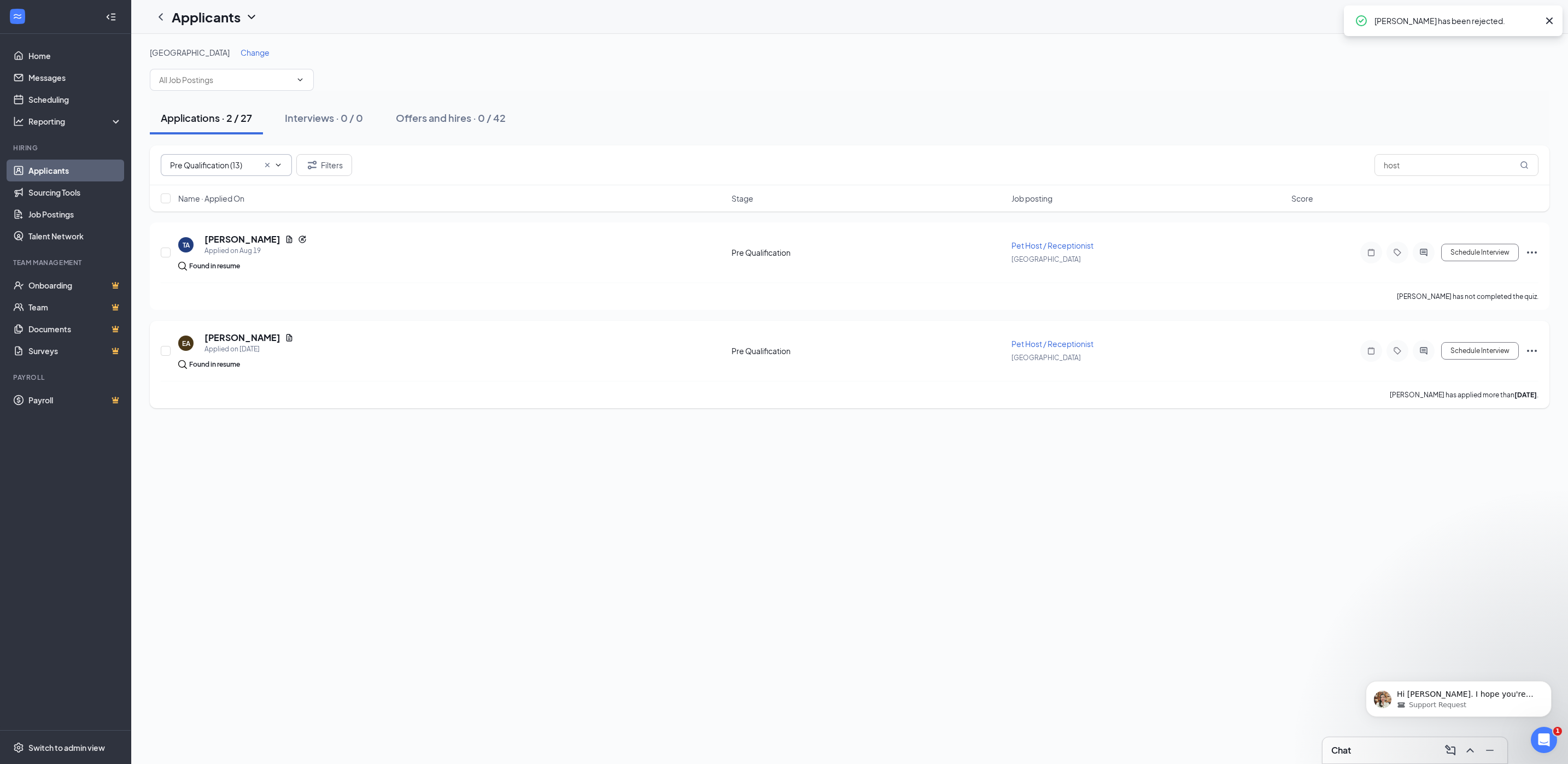
click at [1534, 349] on icon "Ellipses" at bounding box center [1531, 351] width 13 height 13
click at [1451, 528] on p "Reject" at bounding box center [1483, 534] width 94 height 11
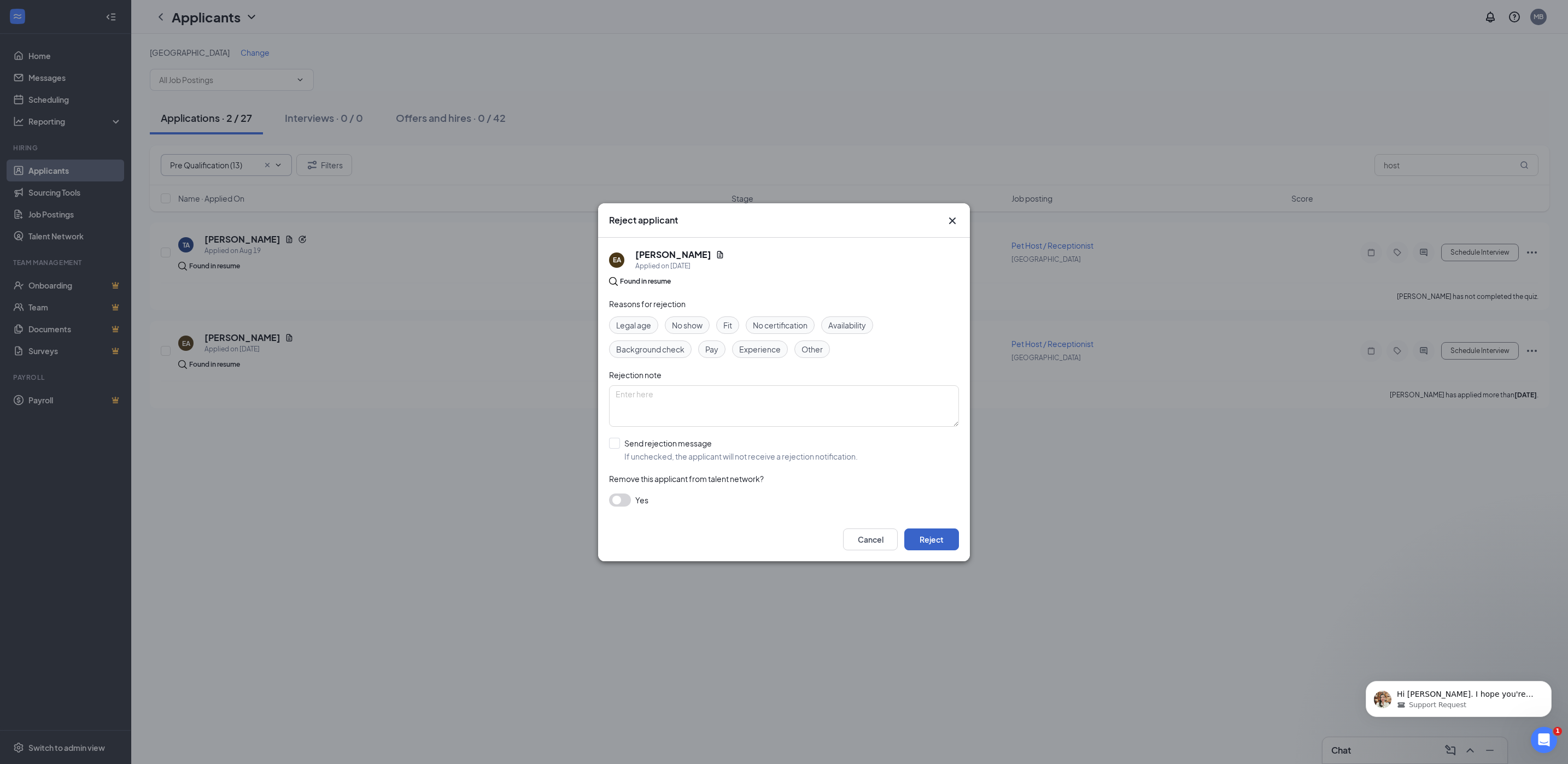
click at [937, 546] on button "Reject" at bounding box center [931, 539] width 55 height 22
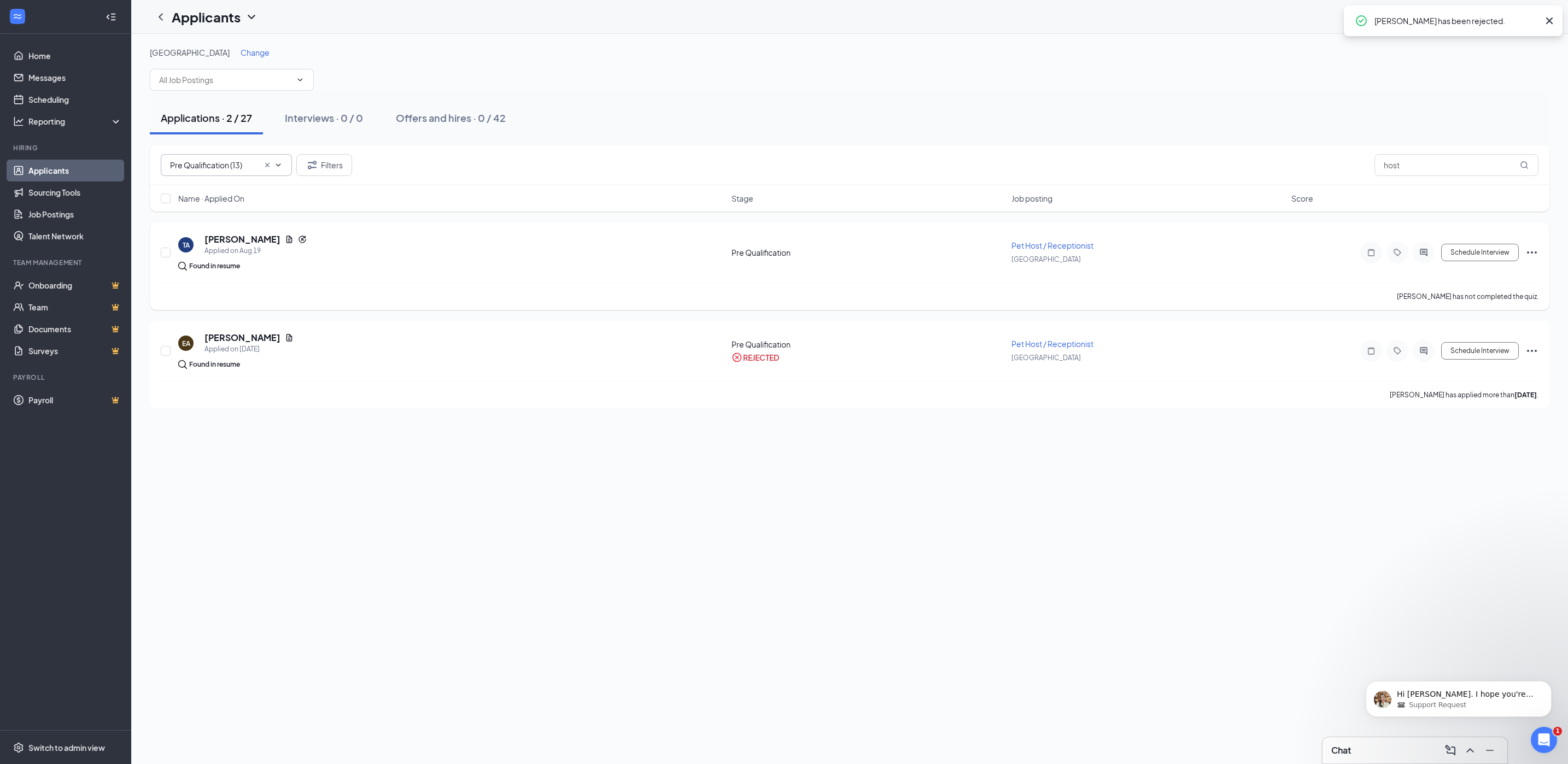
click at [1532, 254] on icon "Ellipses" at bounding box center [1532, 253] width 10 height 3
click at [1460, 438] on p "Reject" at bounding box center [1483, 435] width 94 height 11
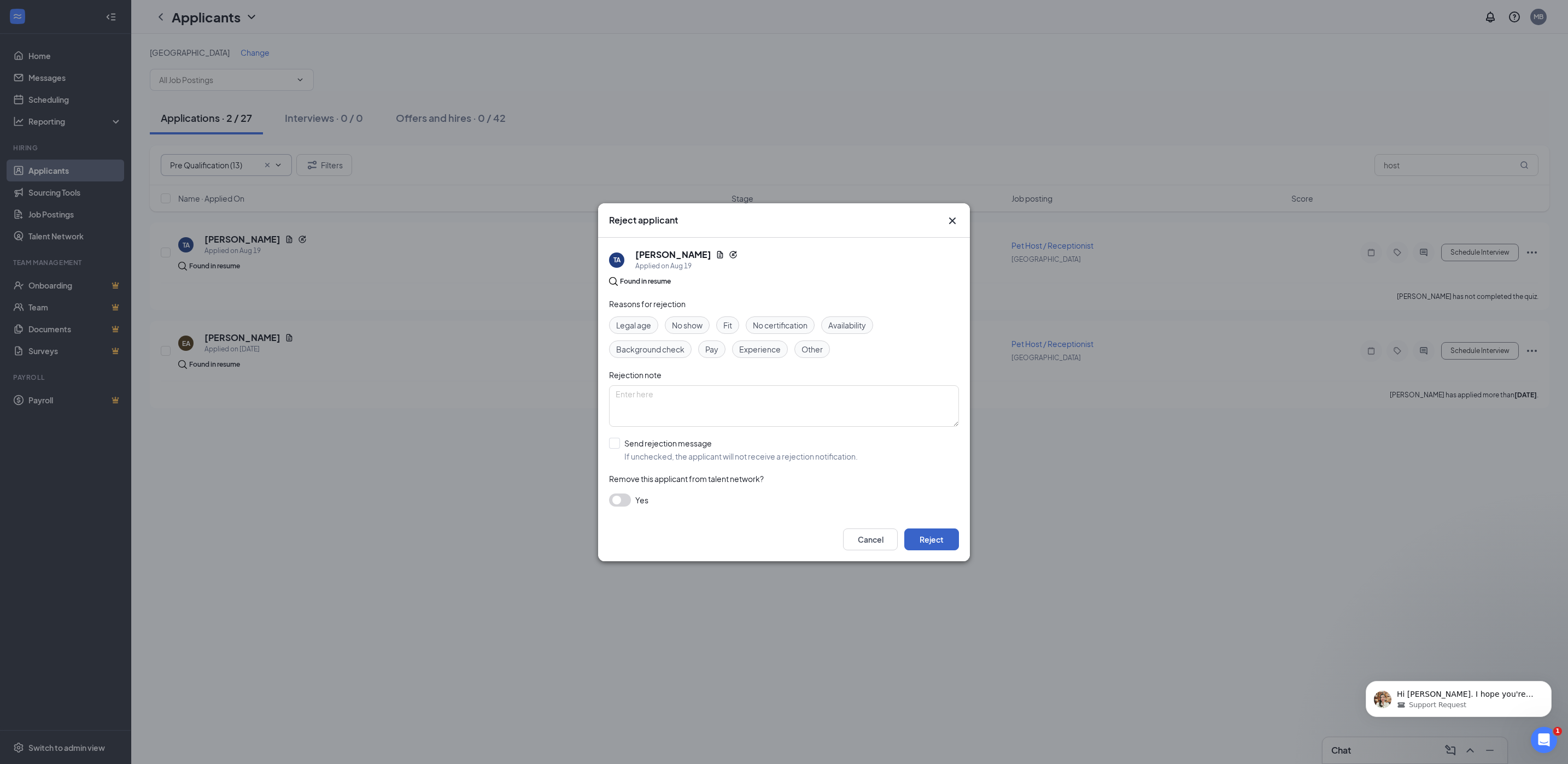
drag, startPoint x: 933, startPoint y: 546, endPoint x: 938, endPoint y: 553, distance: 8.6
click at [934, 546] on button "Reject" at bounding box center [931, 539] width 55 height 22
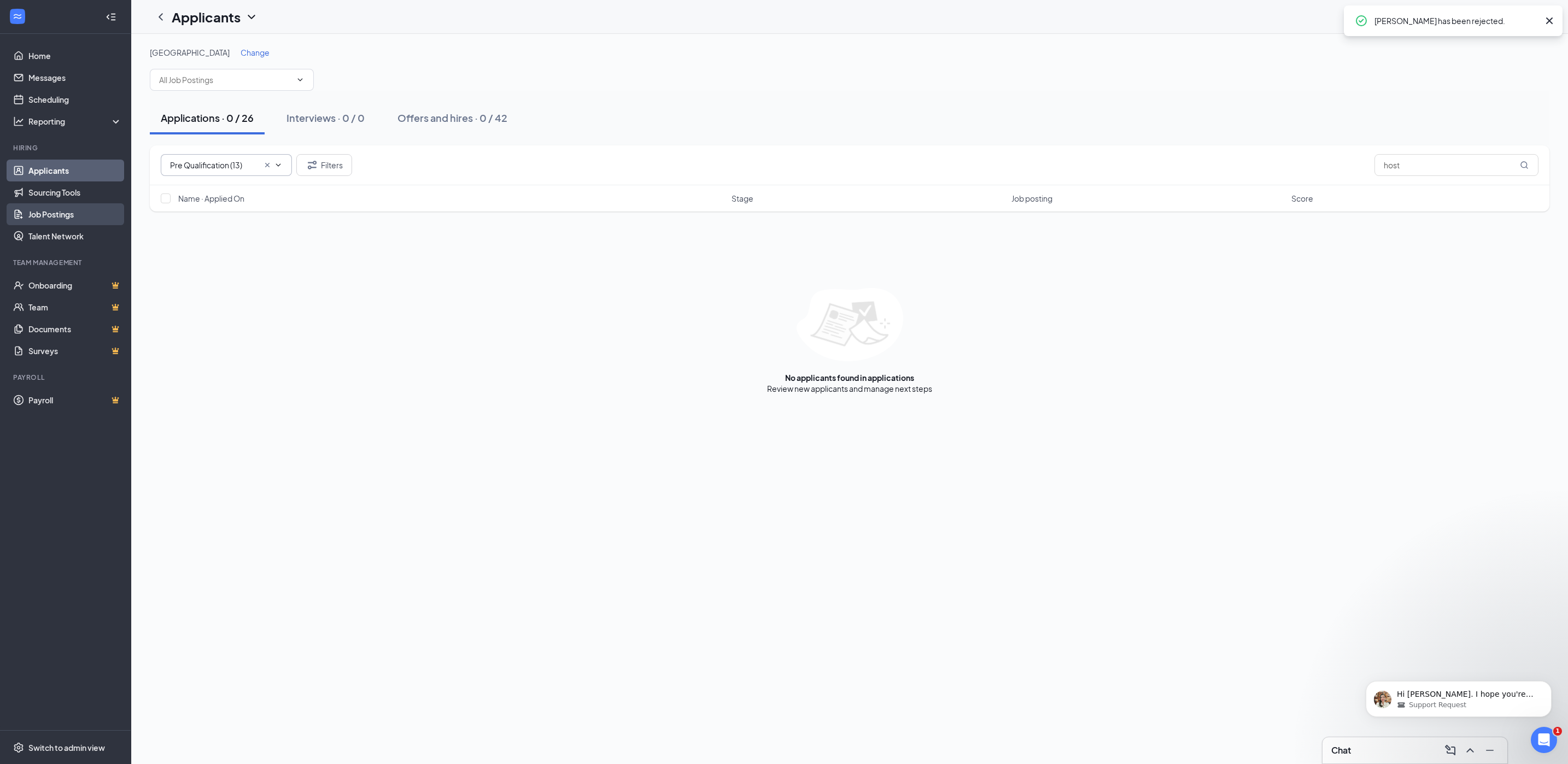
click at [51, 213] on link "Job Postings" at bounding box center [75, 214] width 94 height 22
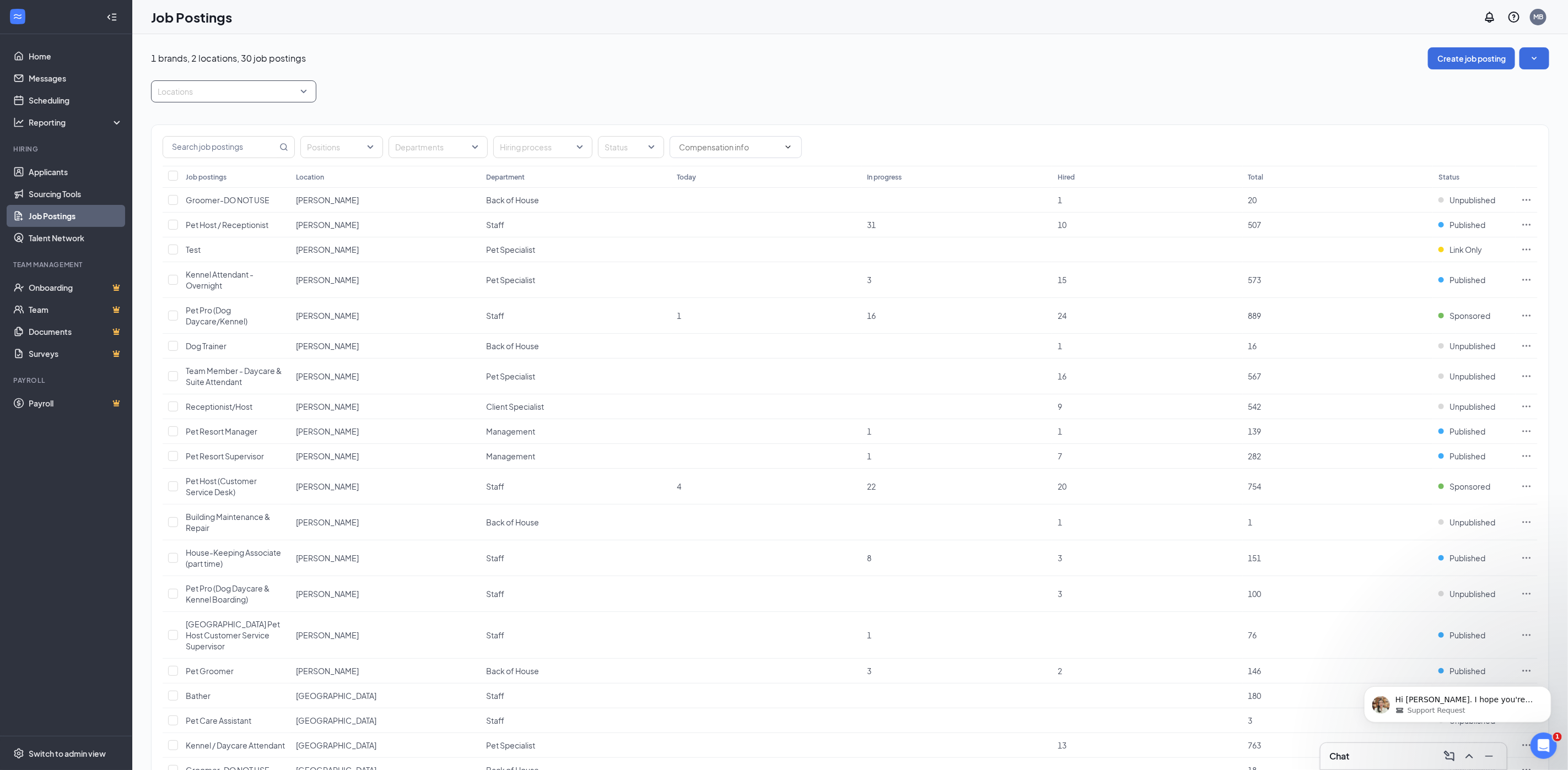
drag, startPoint x: 223, startPoint y: 89, endPoint x: 231, endPoint y: 93, distance: 8.9
click at [224, 89] on div at bounding box center [228, 91] width 149 height 17
click at [163, 174] on div at bounding box center [164, 172] width 10 height 10
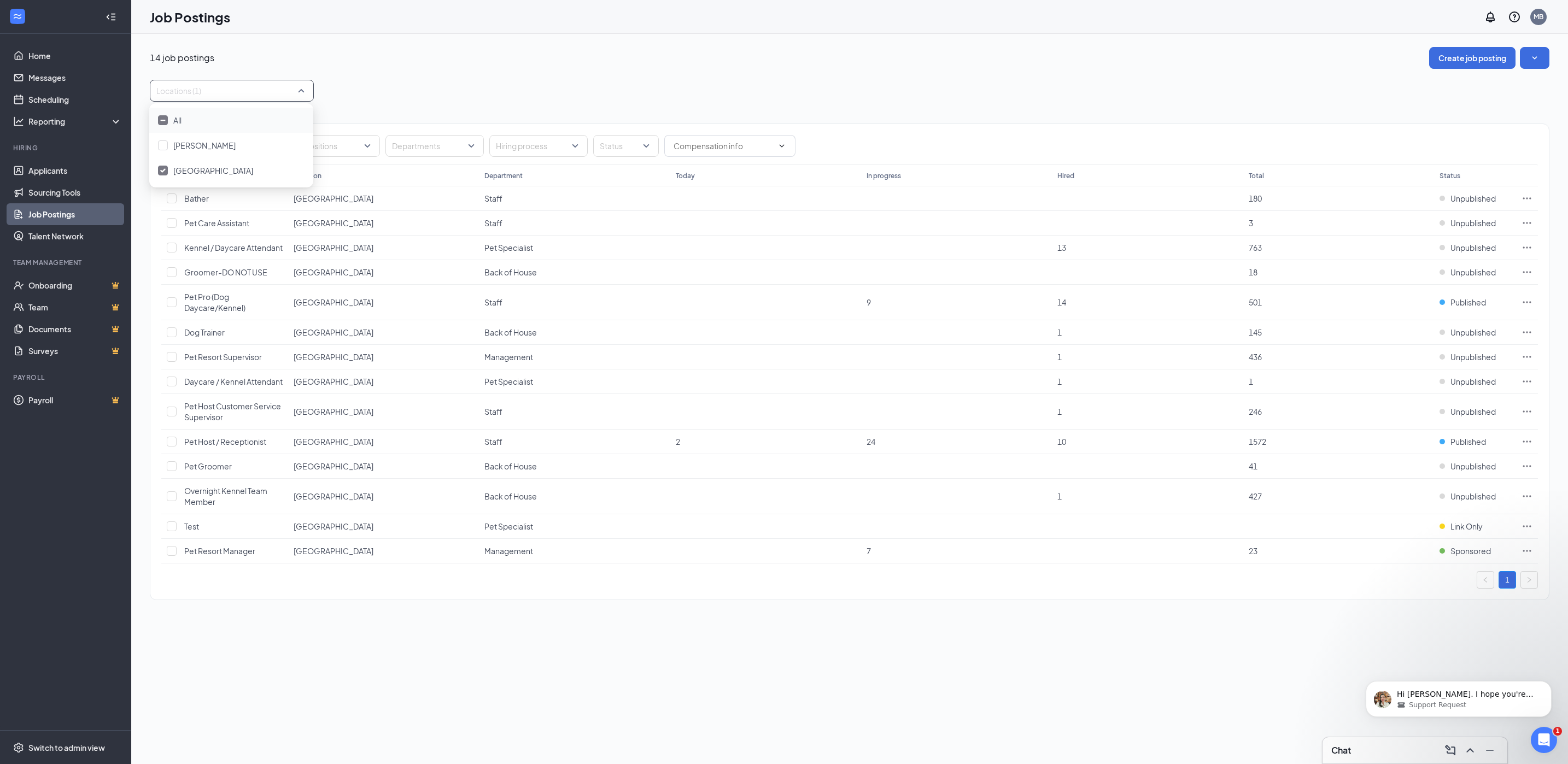
click at [579, 99] on div "Locations (1)" at bounding box center [849, 91] width 1400 height 22
click at [211, 149] on input "text" at bounding box center [219, 146] width 114 height 20
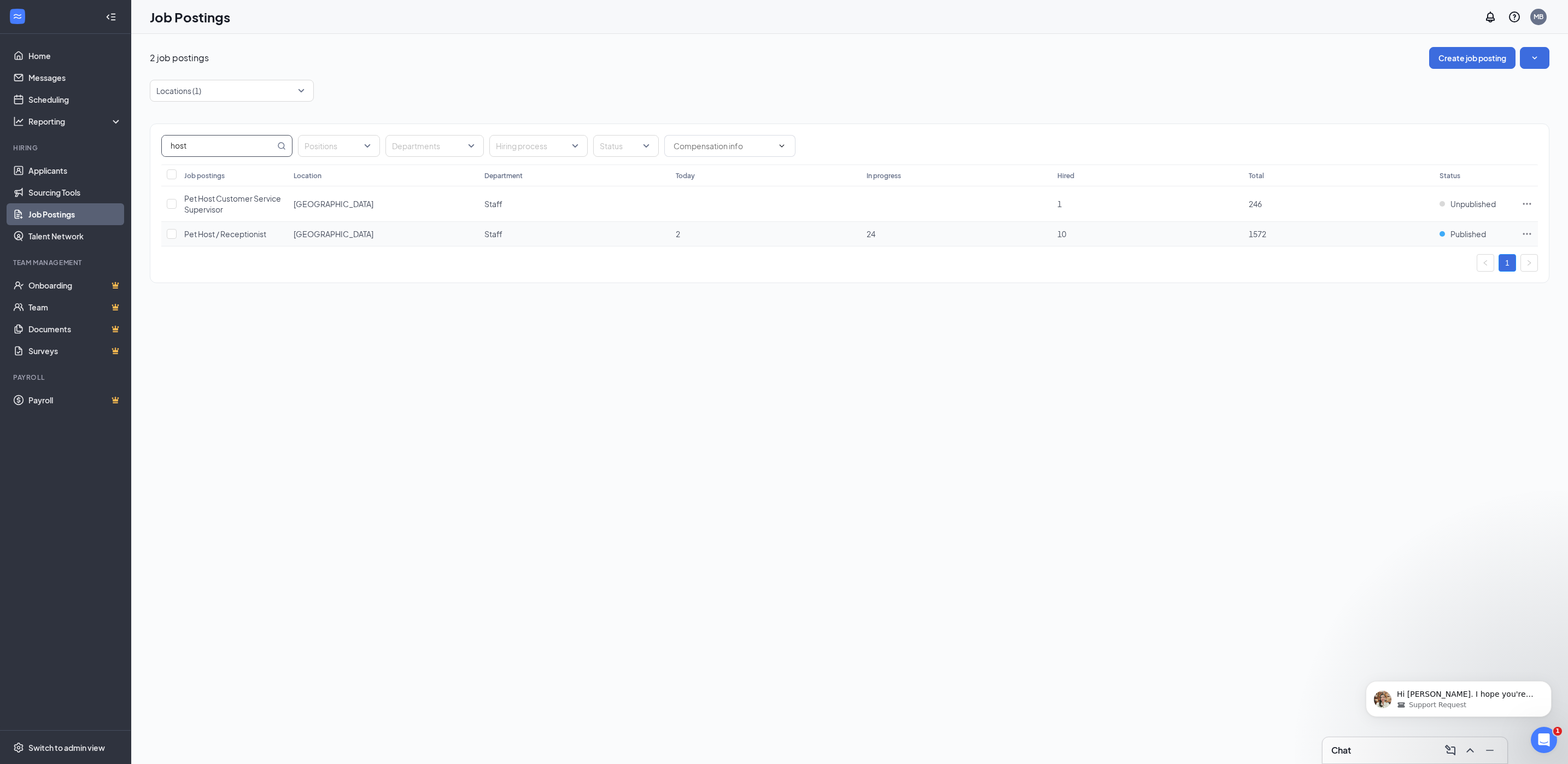
type input "host"
click at [1526, 238] on icon "Ellipses" at bounding box center [1526, 234] width 11 height 11
click at [1495, 261] on span "Edit job posting" at bounding box center [1450, 258] width 147 height 12
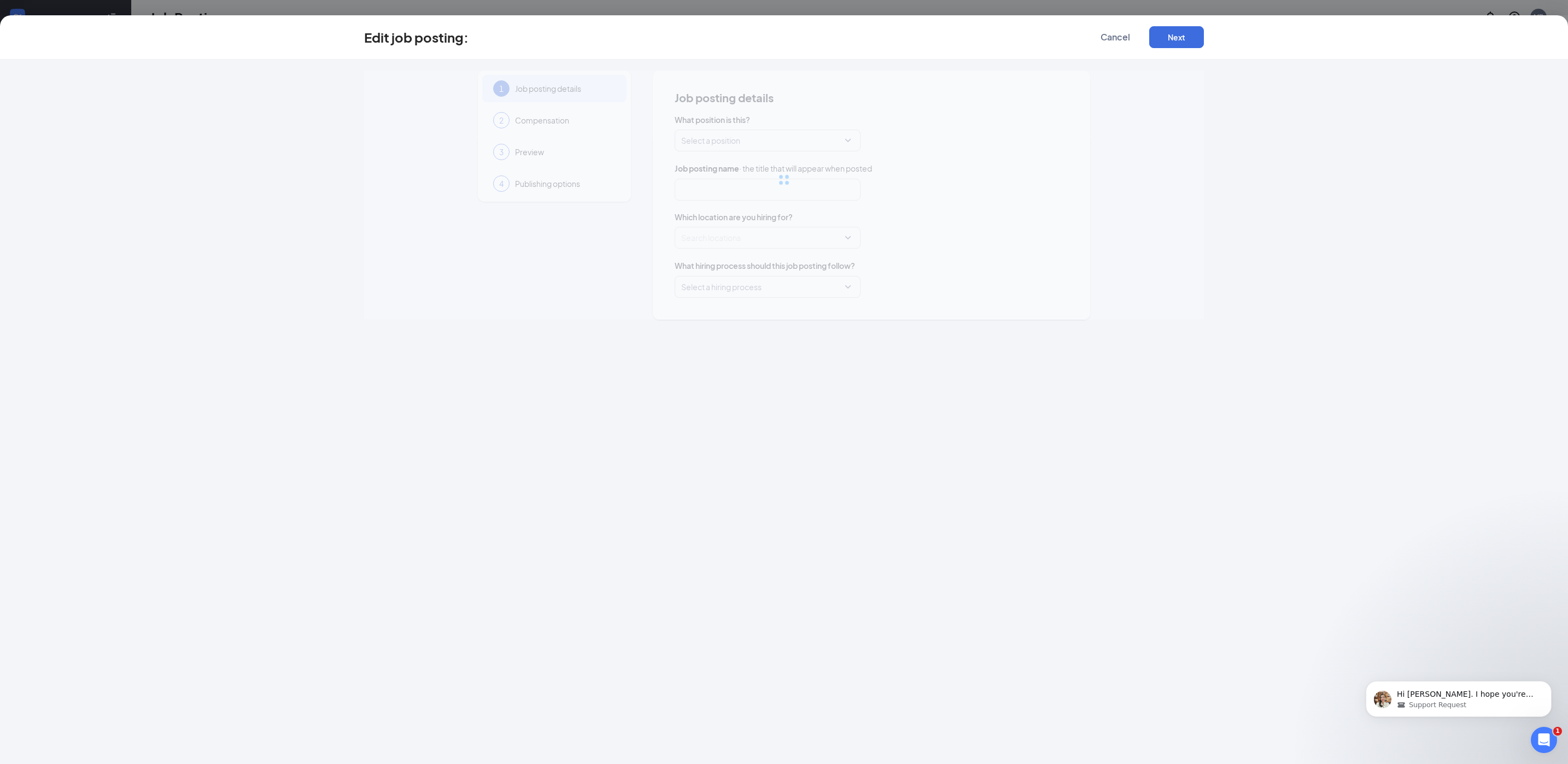
type input "Pet Host / Receptionist"
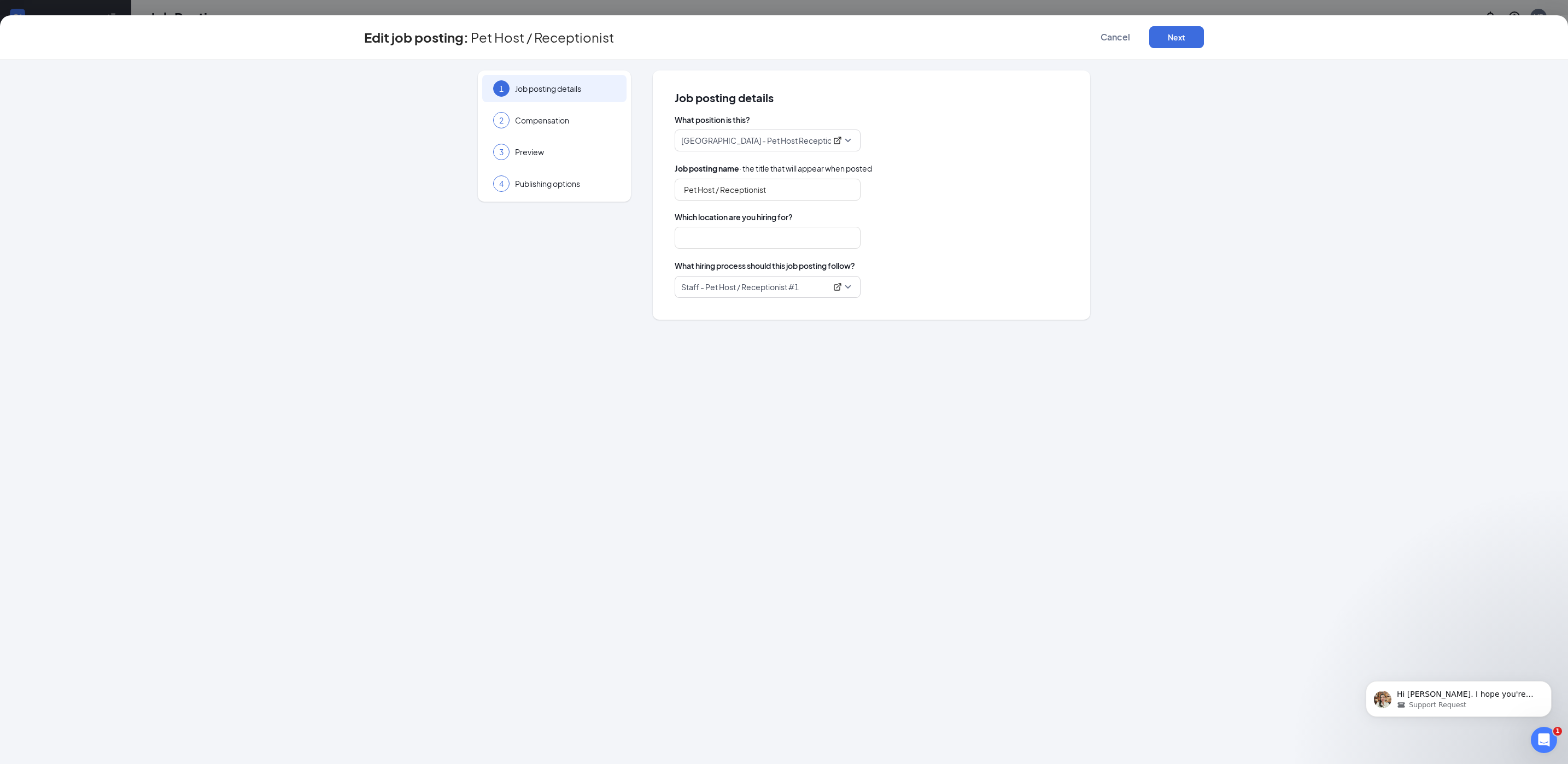
type input "Norwalk"
click at [848, 285] on span "Staff - Pet Host / Receptionist #1" at bounding box center [767, 287] width 172 height 20
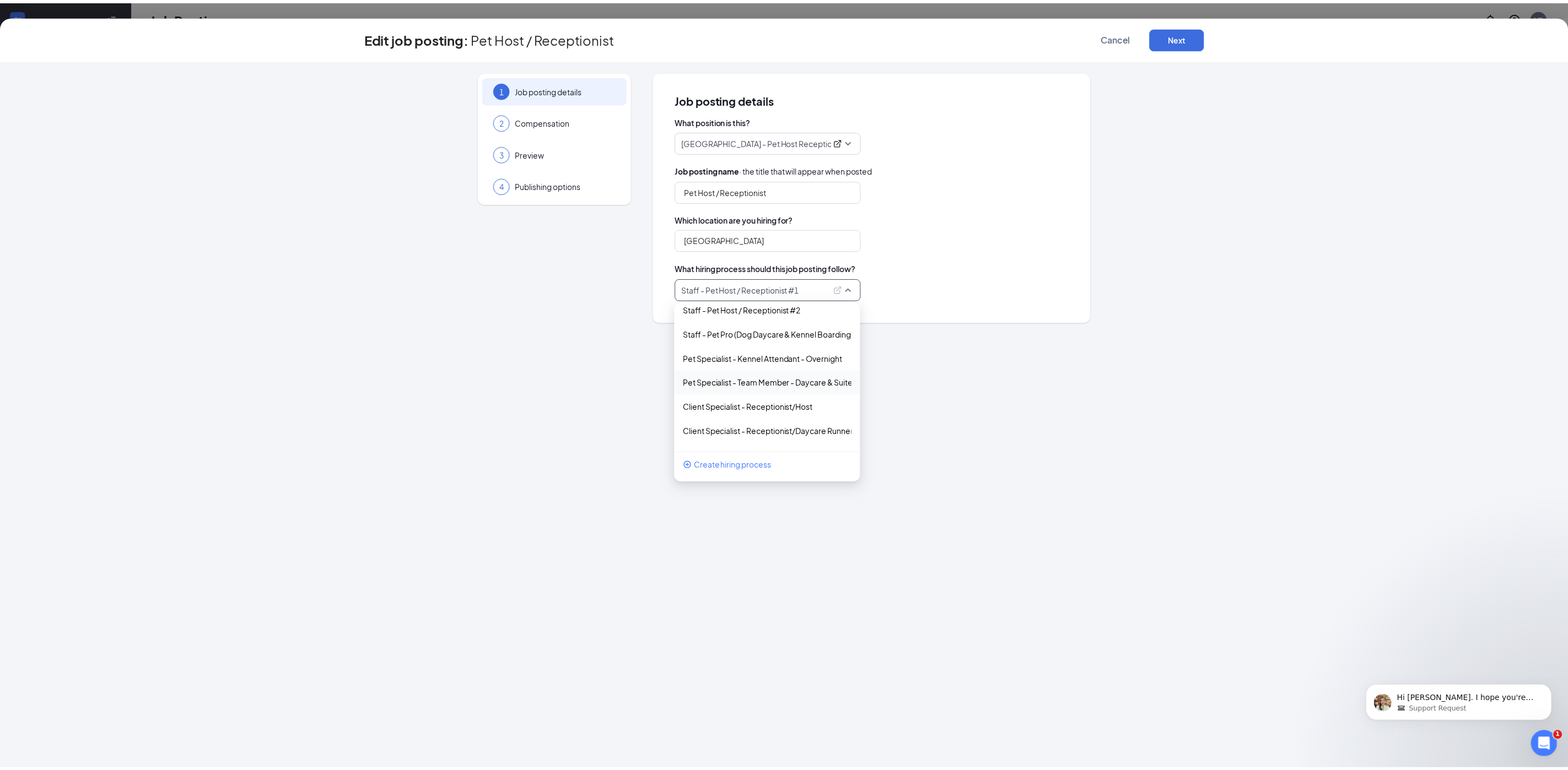
scroll to position [733, 0]
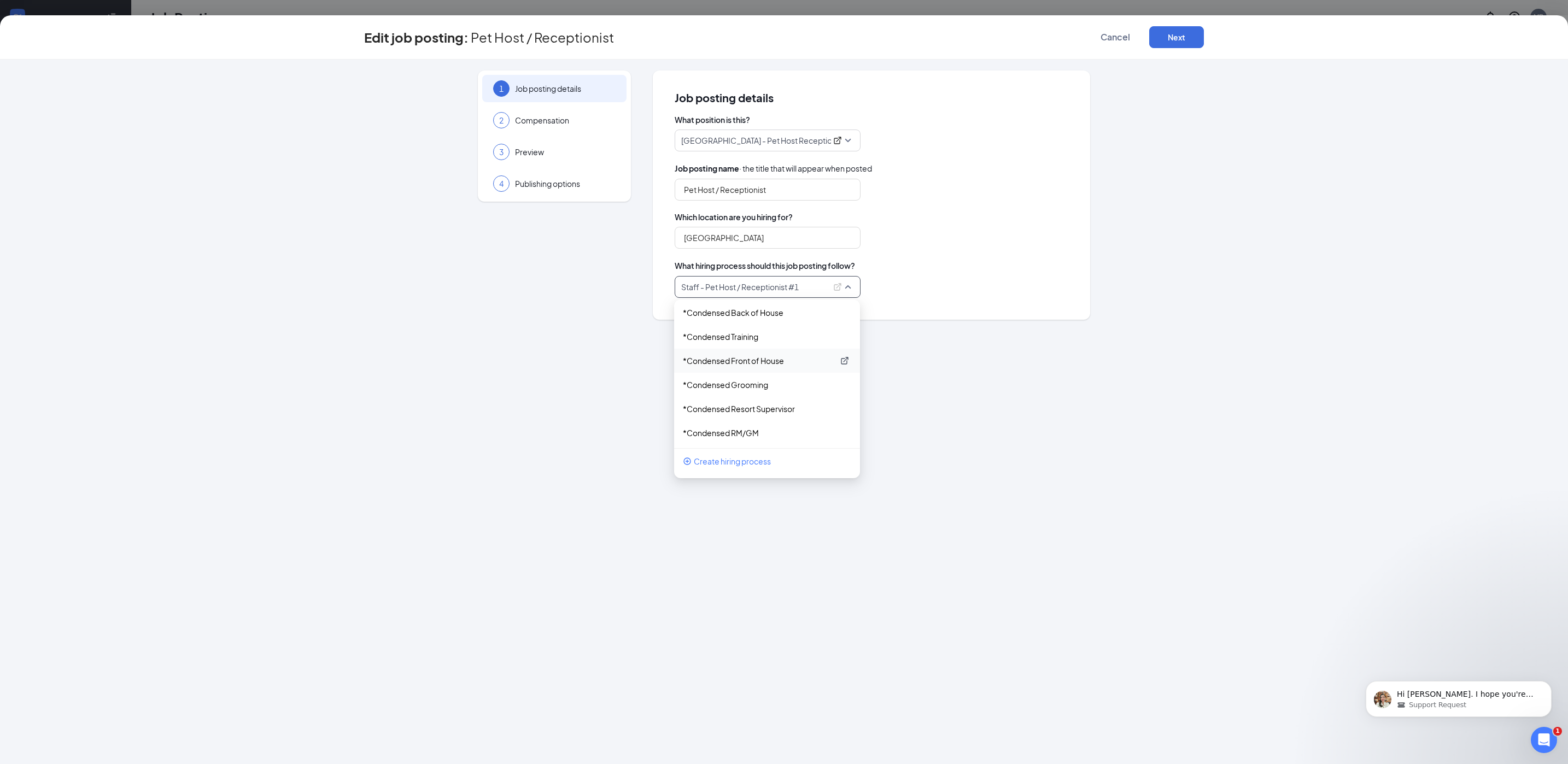
click at [755, 361] on p "*Condensed Front of House" at bounding box center [758, 360] width 151 height 11
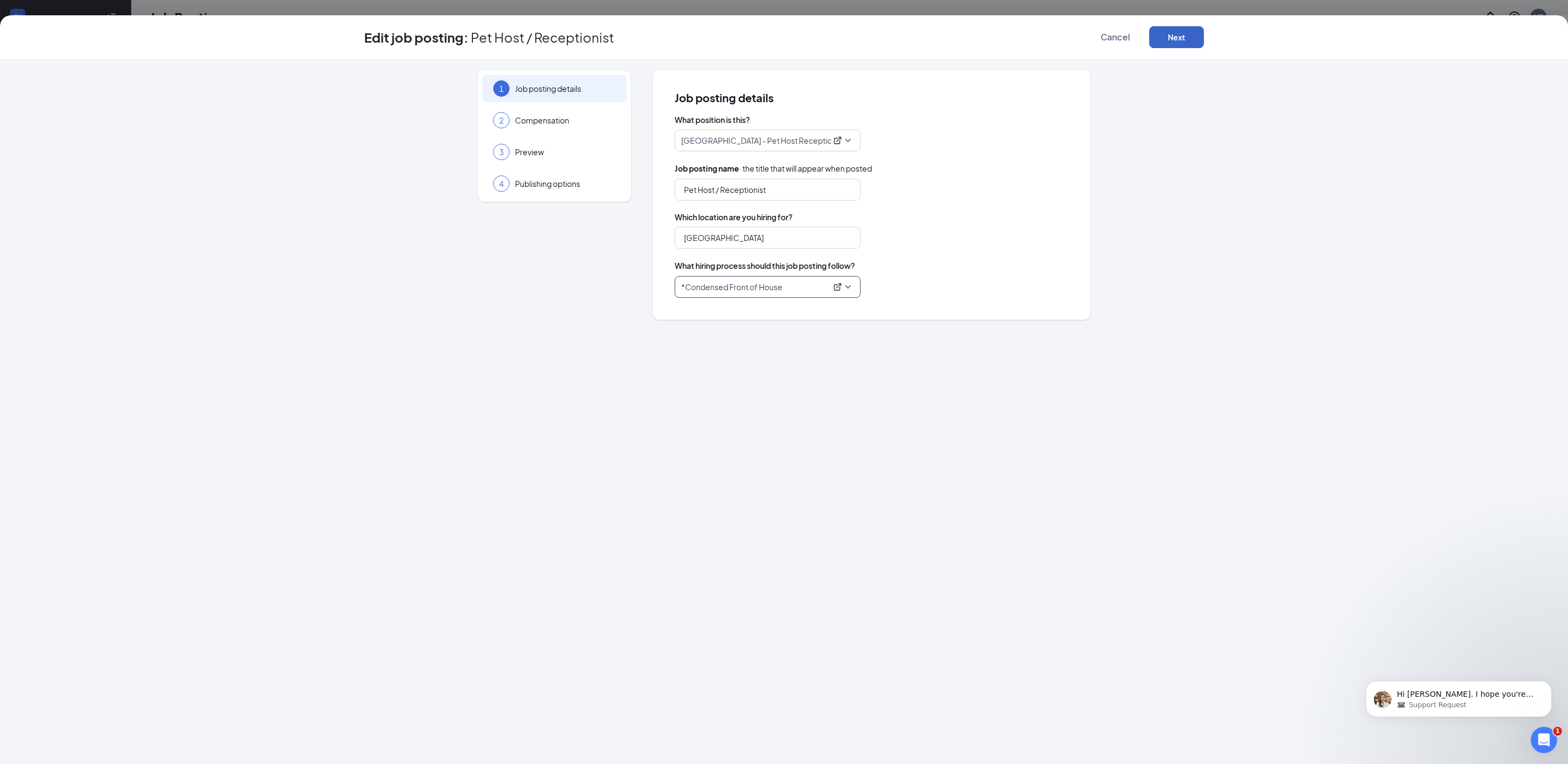
click at [1178, 41] on button "Next" at bounding box center [1176, 38] width 55 height 22
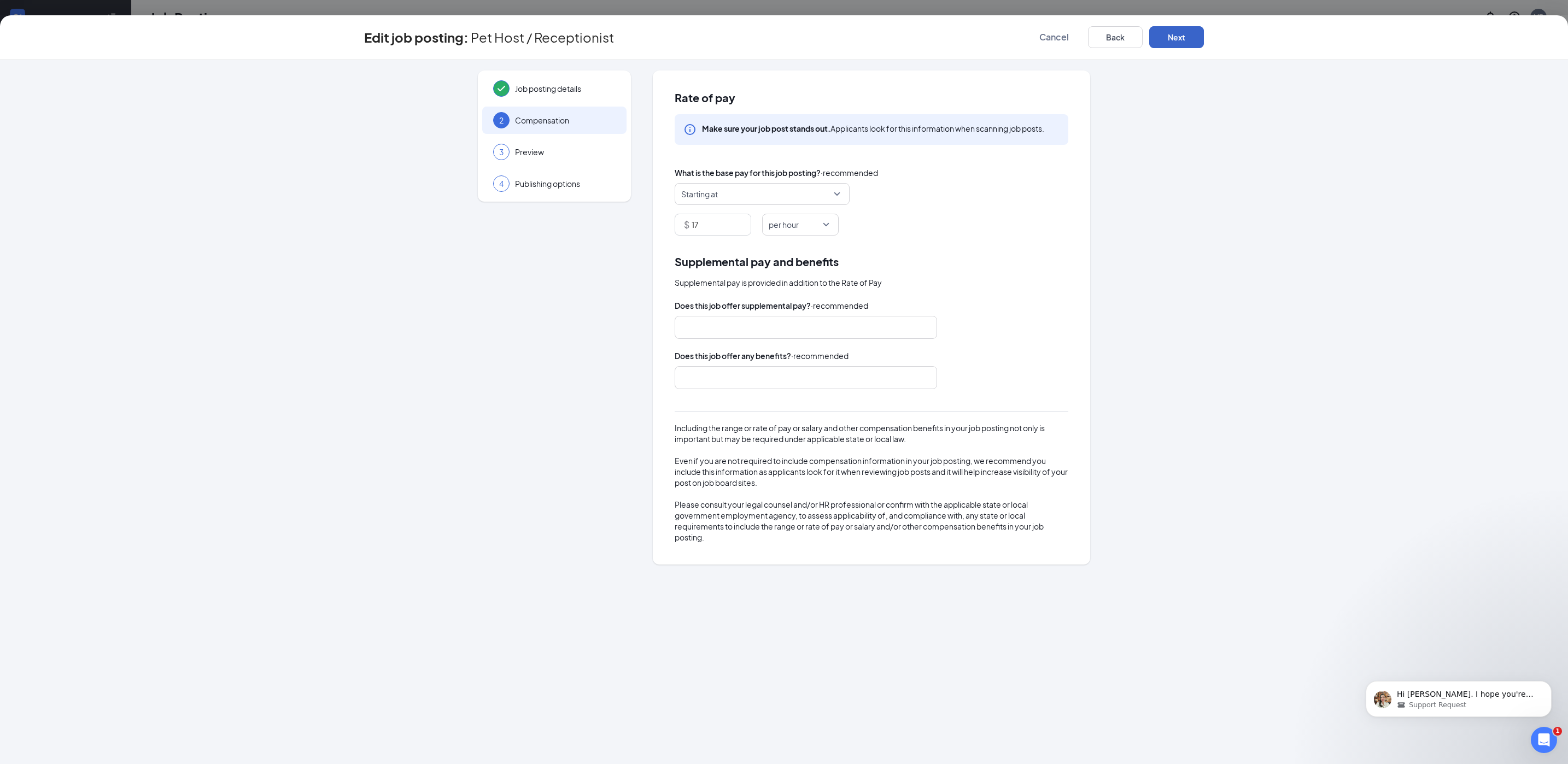
click at [1180, 41] on button "Next" at bounding box center [1176, 38] width 55 height 22
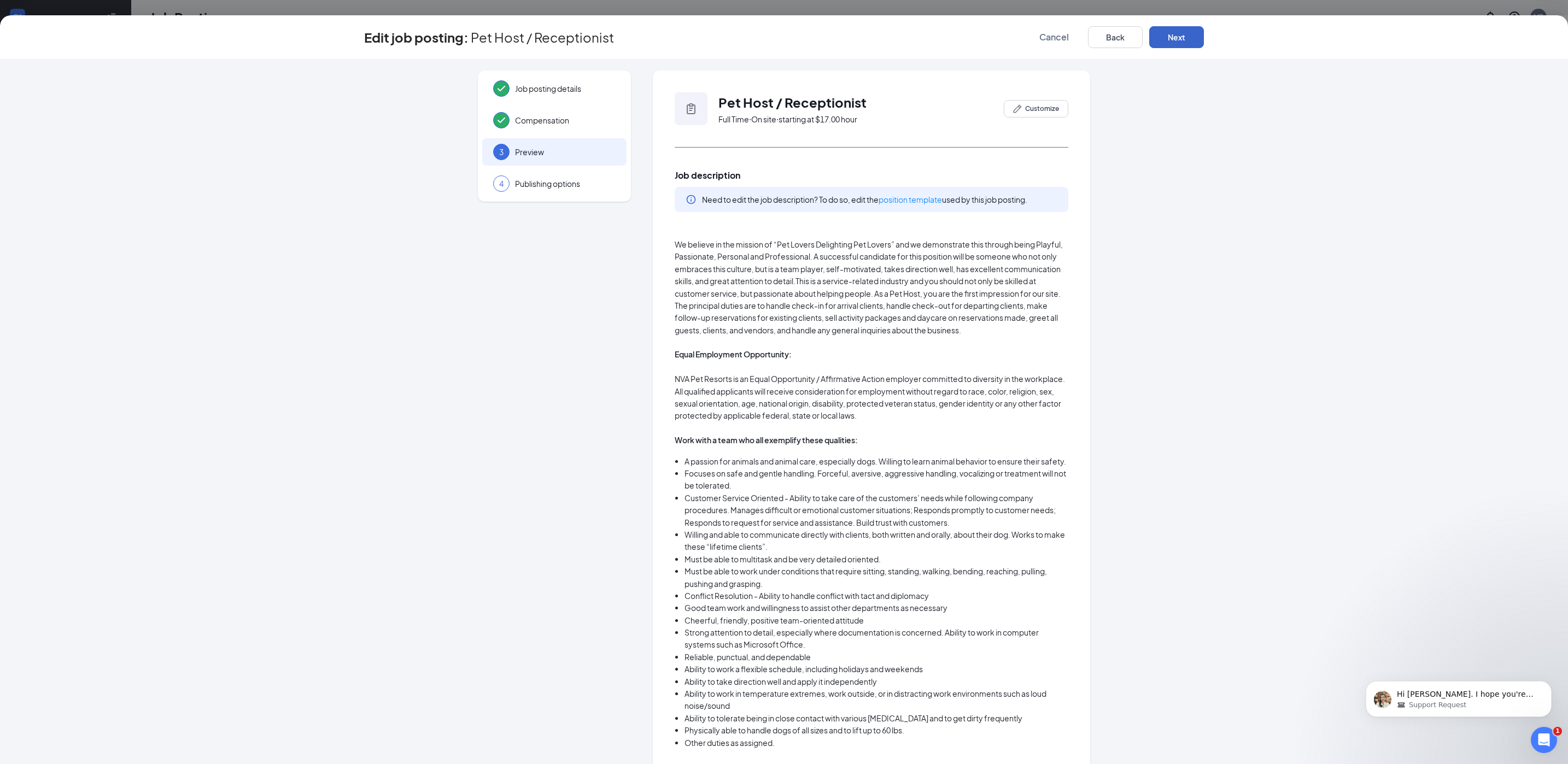
click at [1180, 41] on button "Next" at bounding box center [1176, 38] width 55 height 22
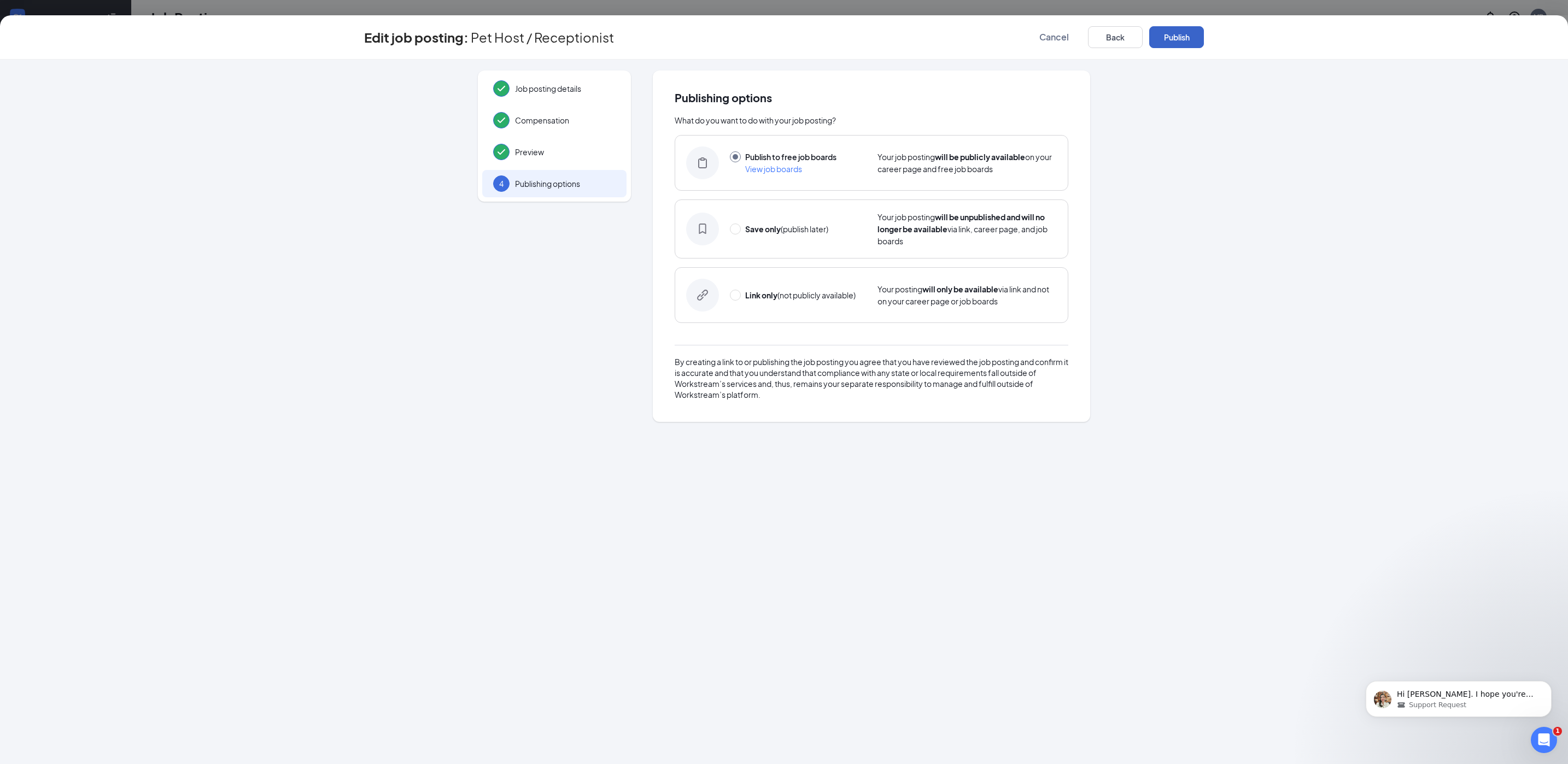
click at [1180, 41] on button "Publish" at bounding box center [1176, 38] width 55 height 22
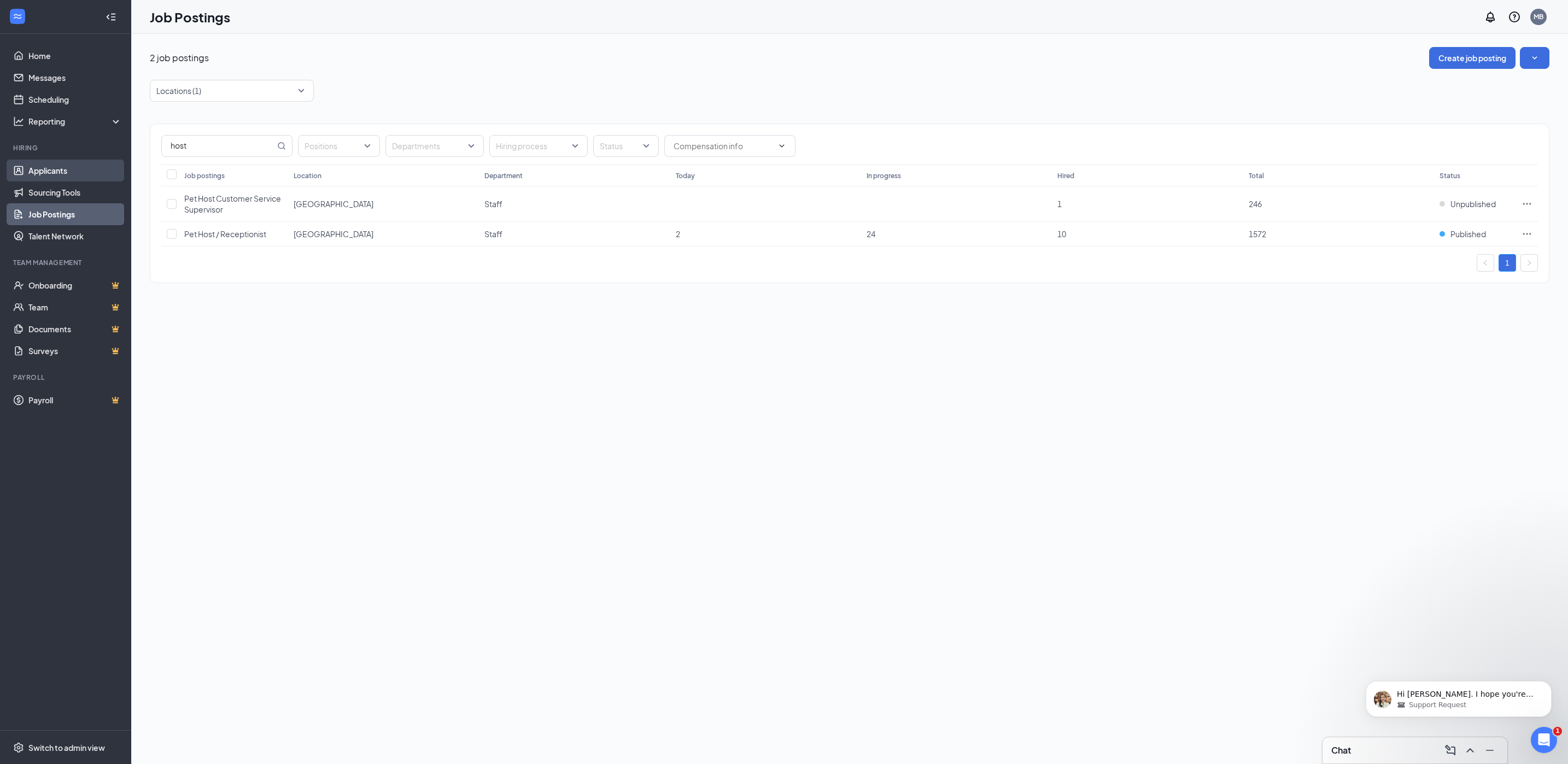
click at [71, 171] on link "Applicants" at bounding box center [75, 171] width 94 height 22
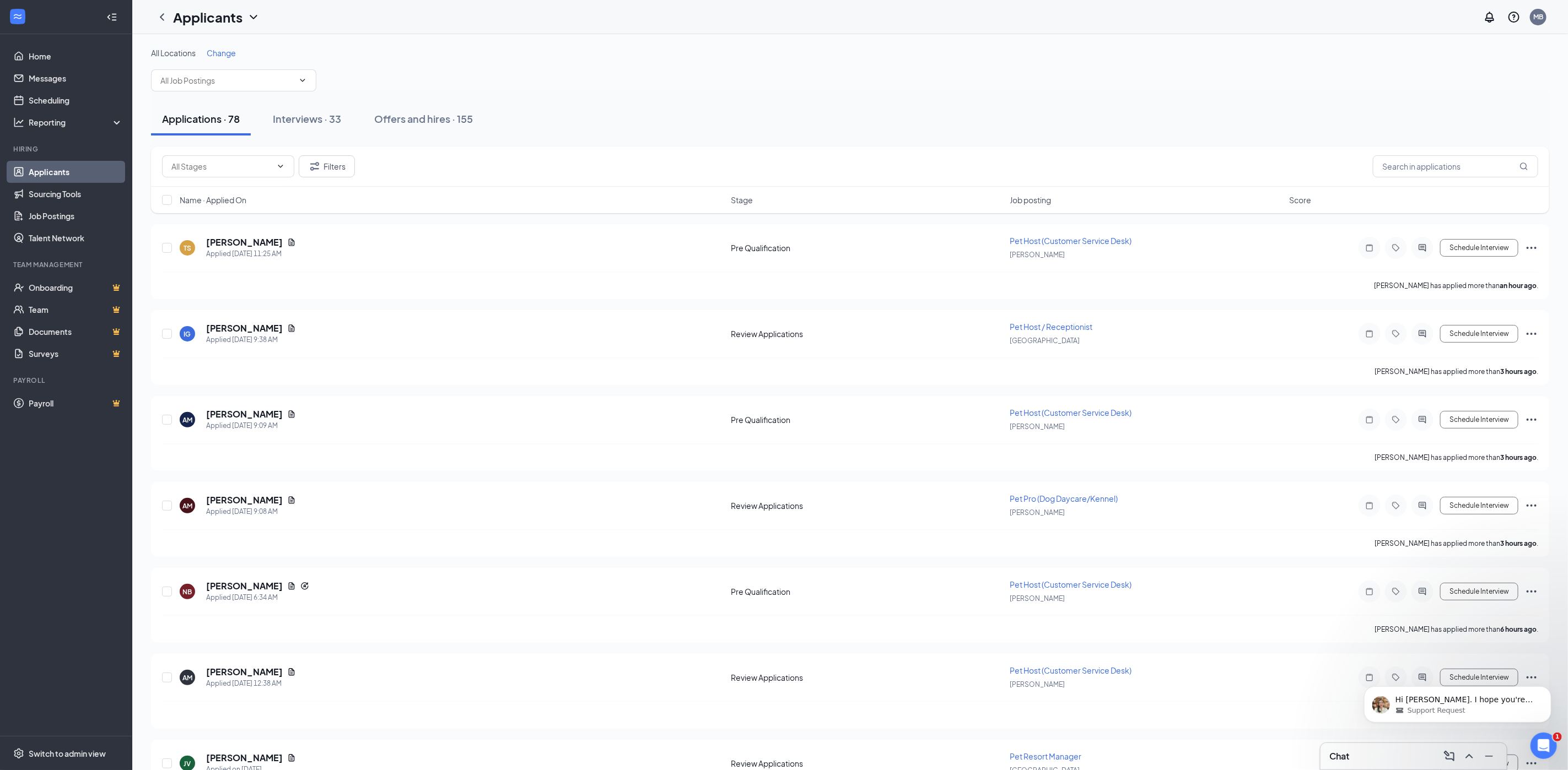
click at [221, 48] on span "Change" at bounding box center [221, 53] width 29 height 10
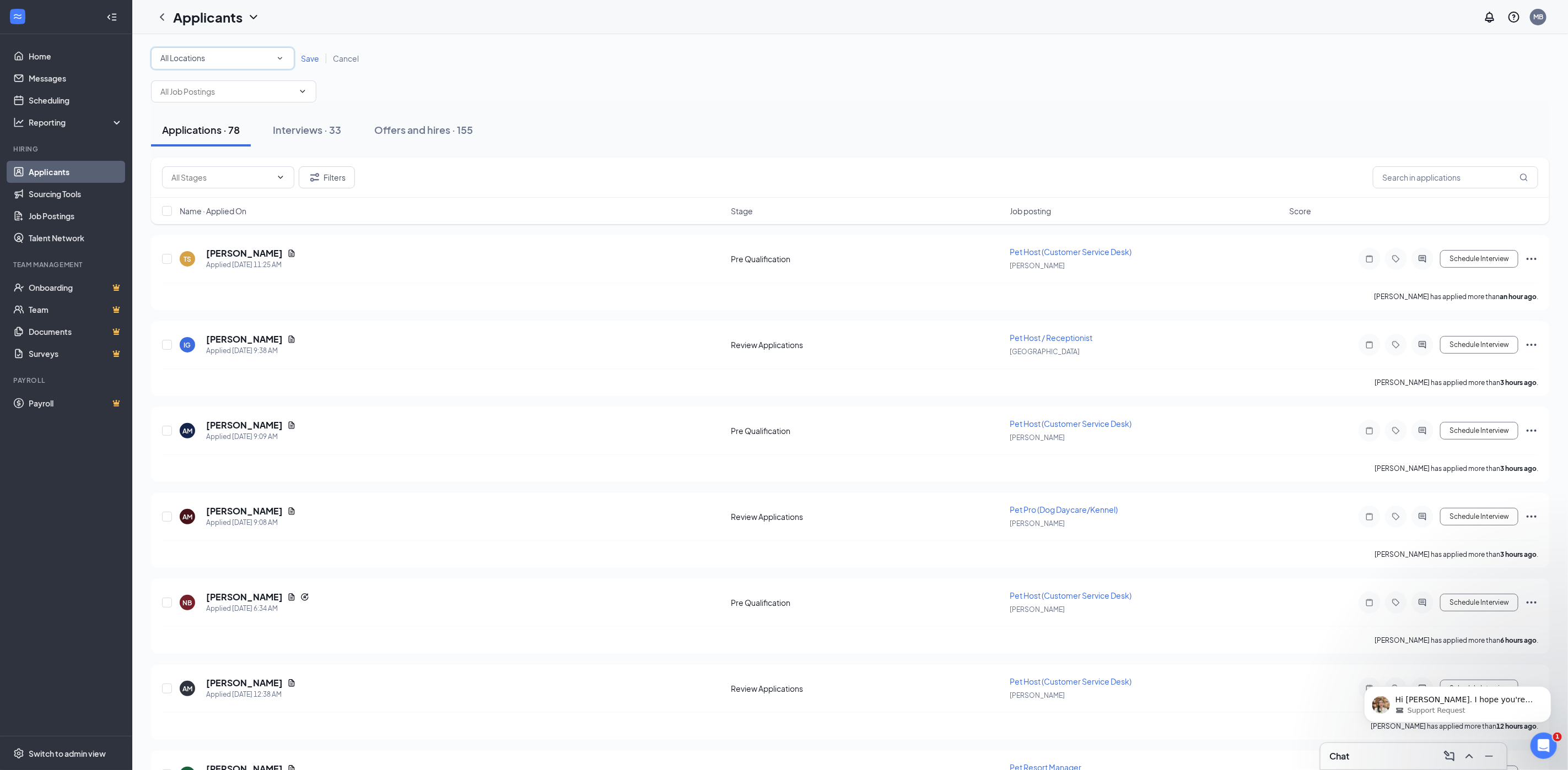
click at [221, 64] on div "All Locations" at bounding box center [222, 58] width 125 height 13
click at [194, 143] on div "Norwalk" at bounding box center [222, 140] width 126 height 13
click at [313, 57] on span "Save" at bounding box center [310, 59] width 18 height 10
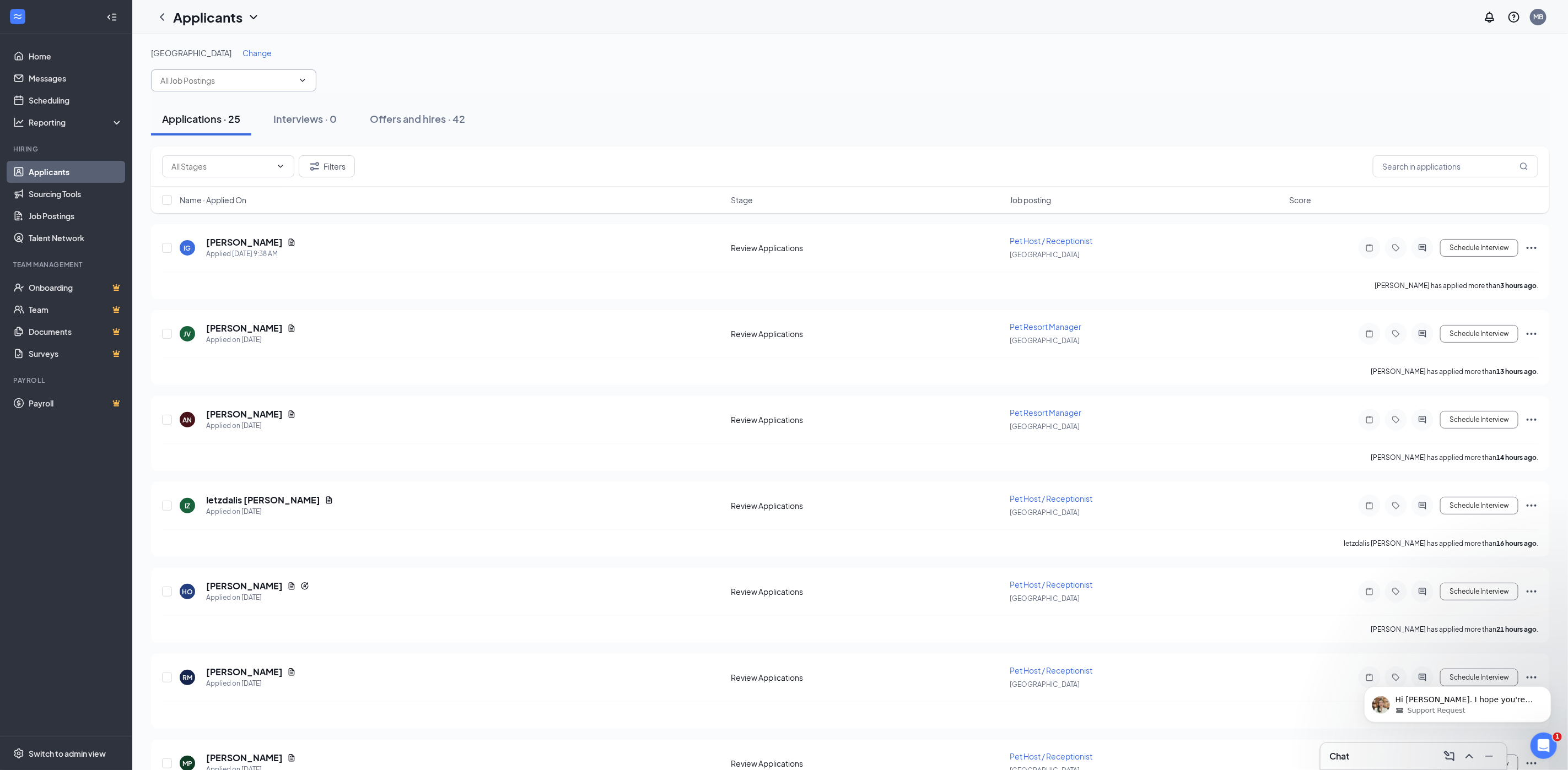
click at [214, 83] on input "text" at bounding box center [226, 80] width 133 height 12
click at [463, 95] on div "Applications · 25 Interviews · 0 Offers and hires · 42" at bounding box center [849, 119] width 1398 height 55
click at [219, 156] on span at bounding box center [228, 167] width 133 height 22
click at [1465, 163] on input "text" at bounding box center [1455, 167] width 165 height 22
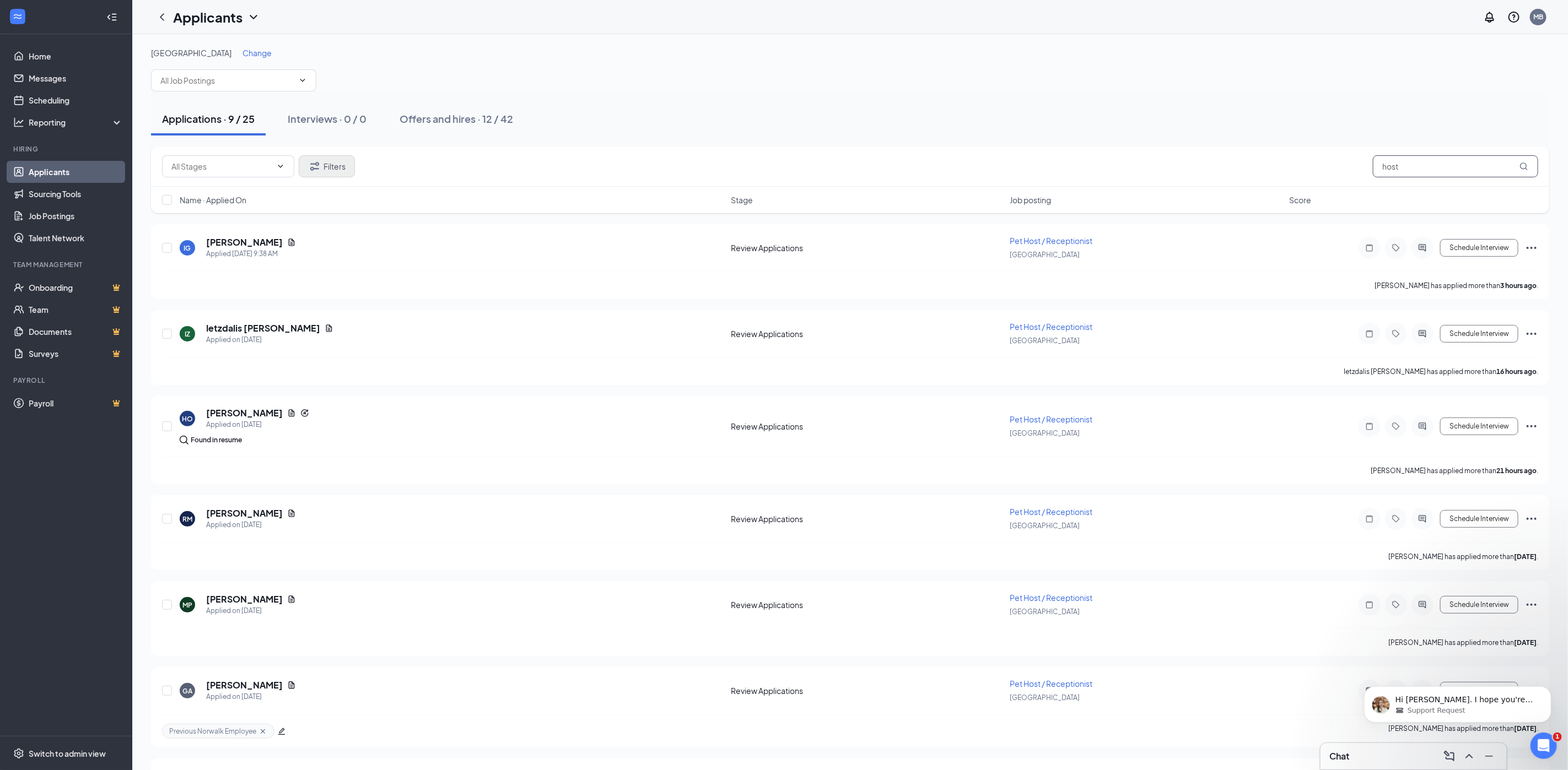
type input "host"
click at [331, 169] on button "Filters" at bounding box center [326, 167] width 56 height 22
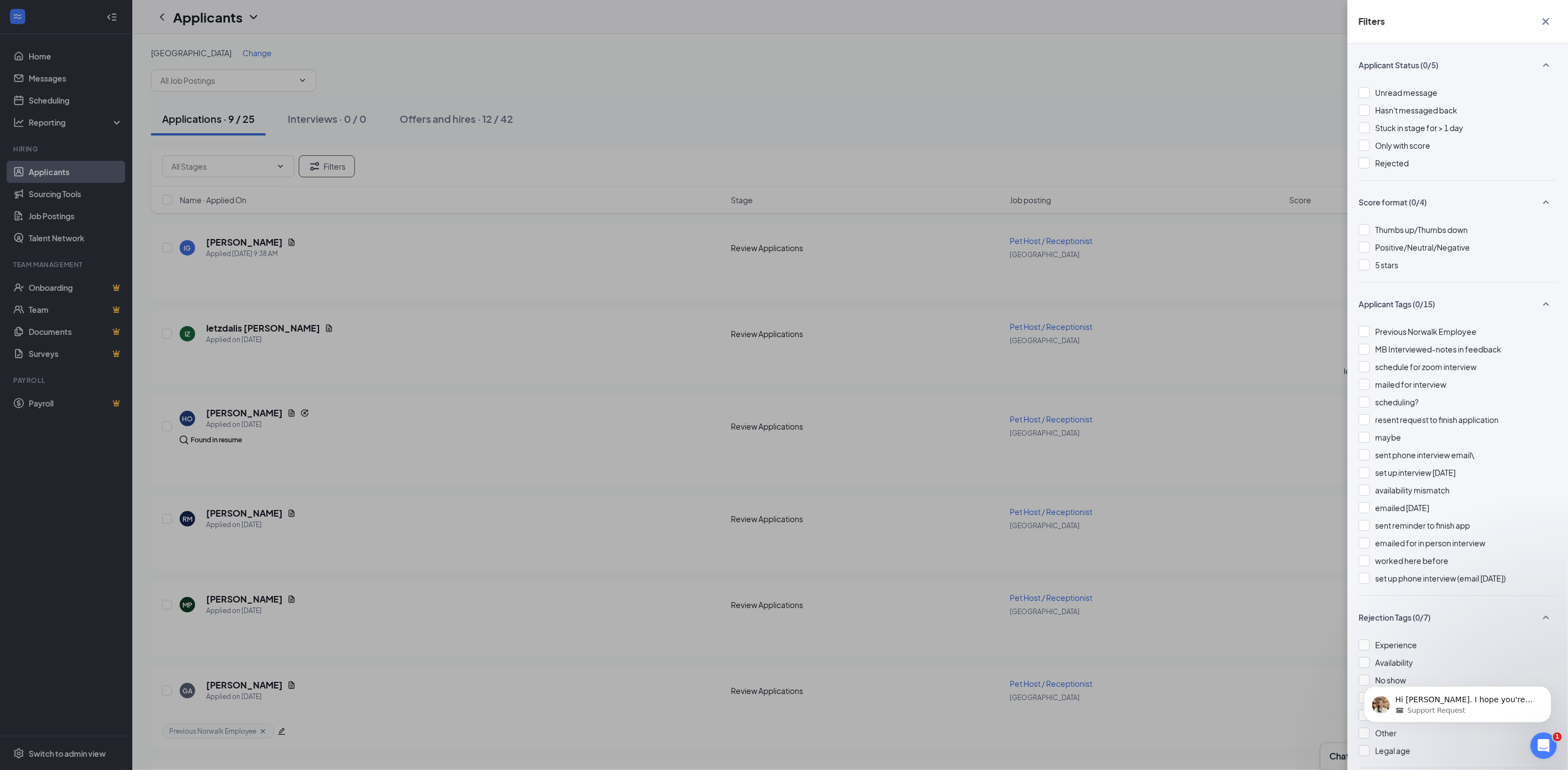
scroll to position [43, 0]
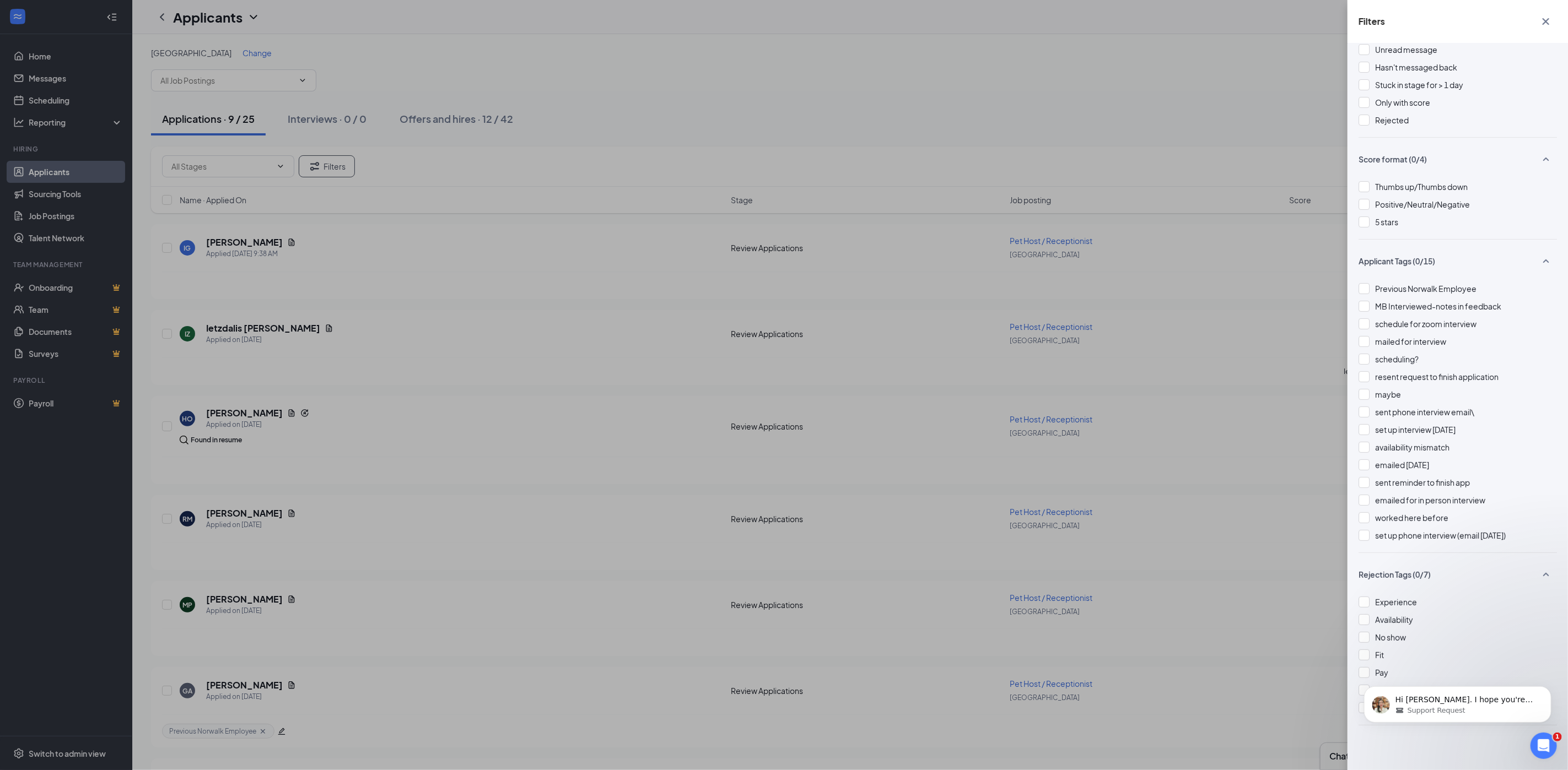
click at [1384, 126] on div "Unread message Hasn't messaged back Stuck in stage for > 1 day Only with score …" at bounding box center [1458, 90] width 199 height 94
click at [1366, 120] on div at bounding box center [1364, 120] width 11 height 11
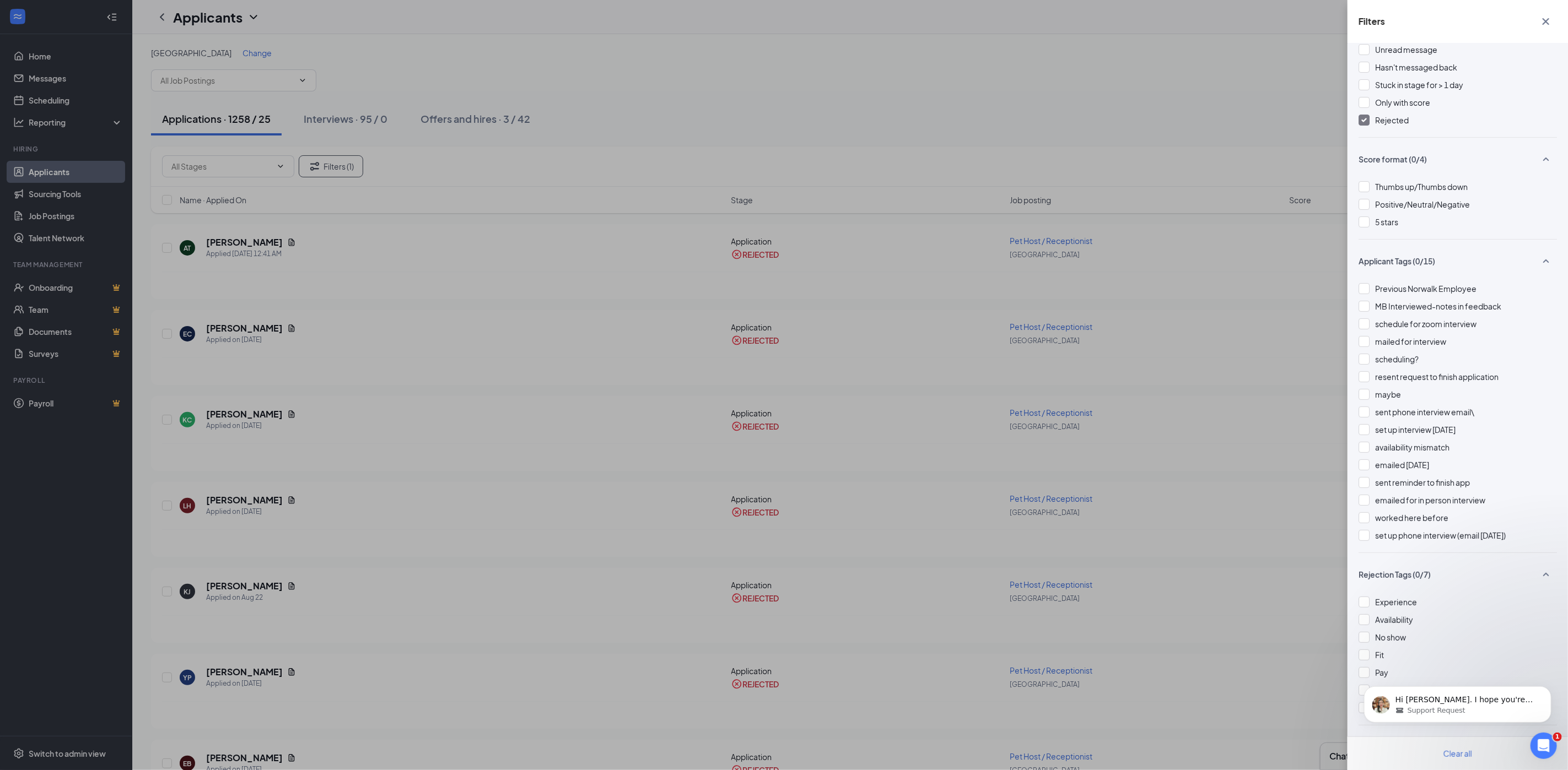
click at [1135, 141] on div "Filters Applicant Status (1/5) Unread message Hasn't messaged back Stuck in sta…" at bounding box center [784, 385] width 1568 height 770
click at [1547, 20] on icon "Cross" at bounding box center [1546, 22] width 7 height 7
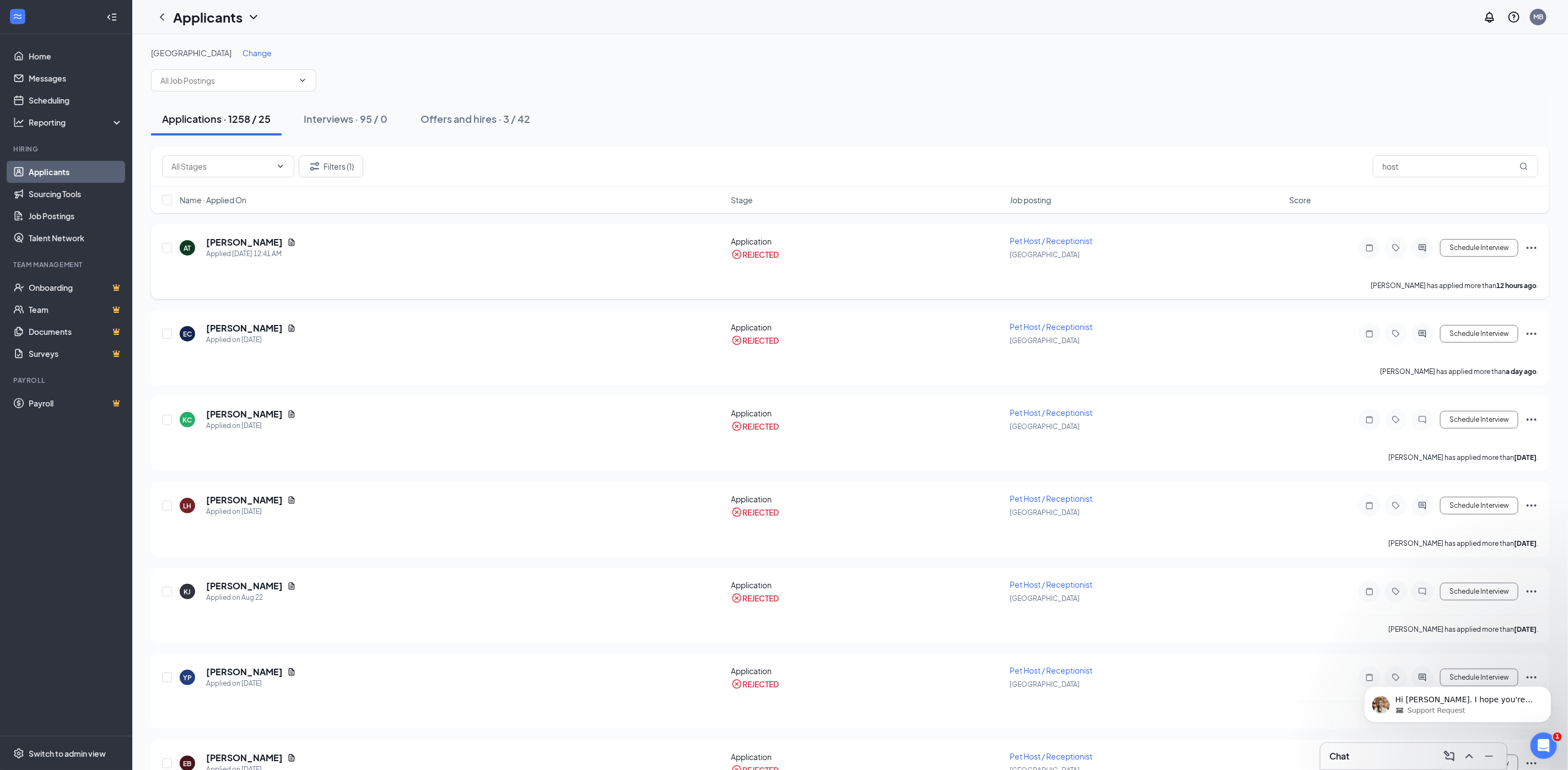
click at [1529, 248] on icon "Ellipses" at bounding box center [1531, 248] width 13 height 13
click at [1459, 278] on li "Unreject" at bounding box center [1482, 272] width 113 height 24
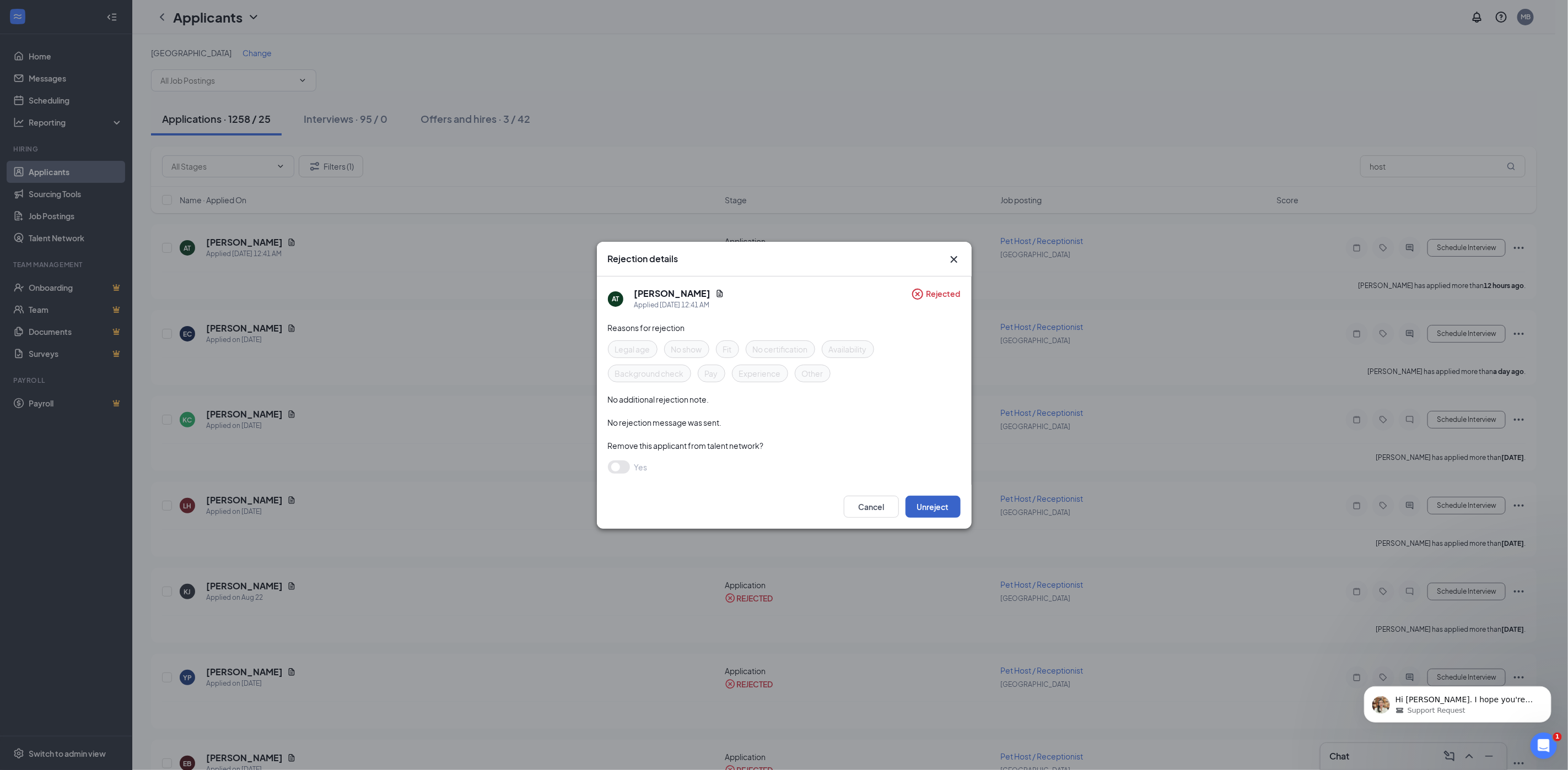
click at [939, 501] on button "Unreject" at bounding box center [933, 507] width 55 height 22
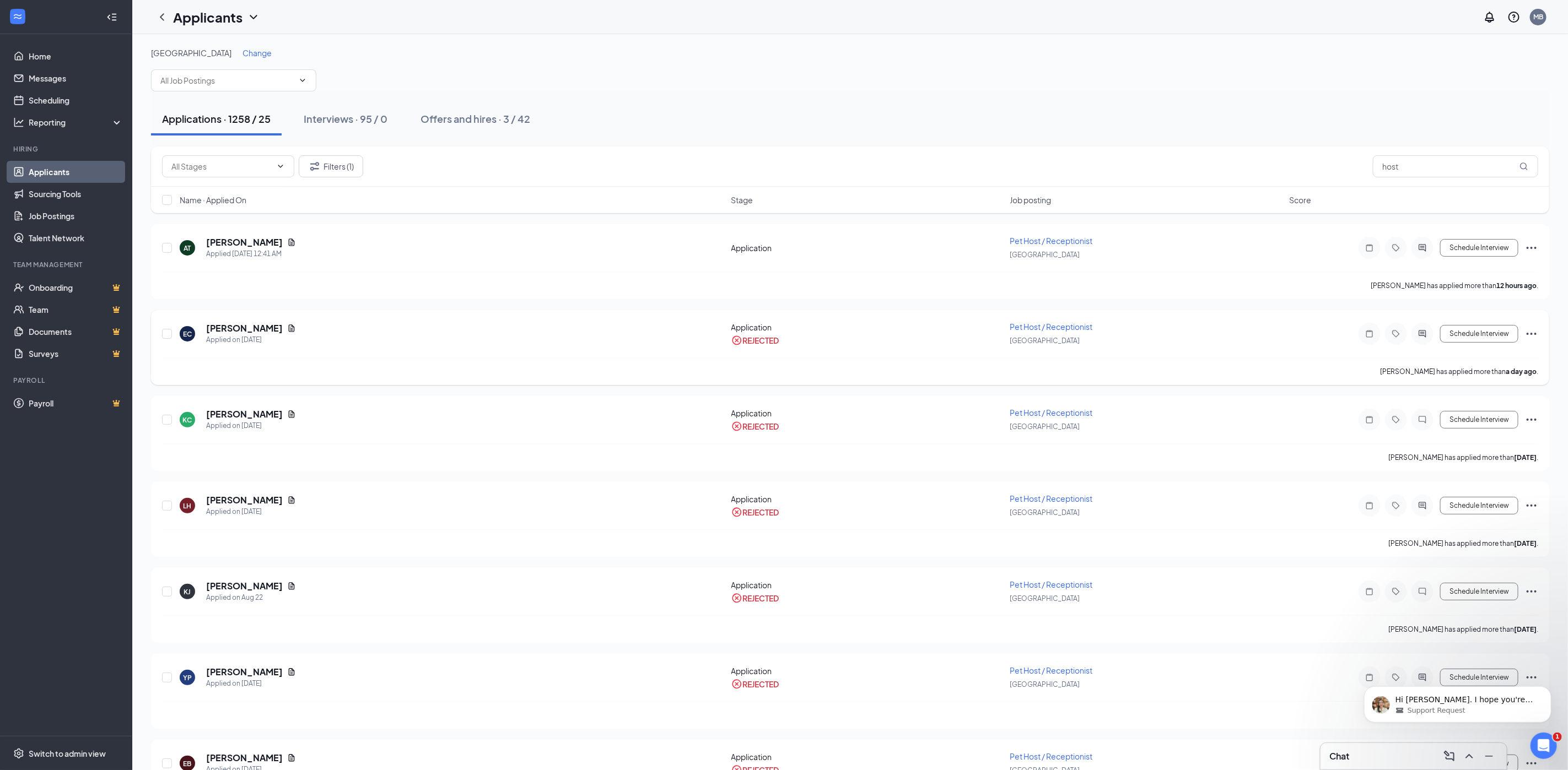
click at [1534, 336] on icon "Ellipses" at bounding box center [1531, 333] width 13 height 13
click at [1464, 364] on li "Unreject" at bounding box center [1482, 358] width 113 height 24
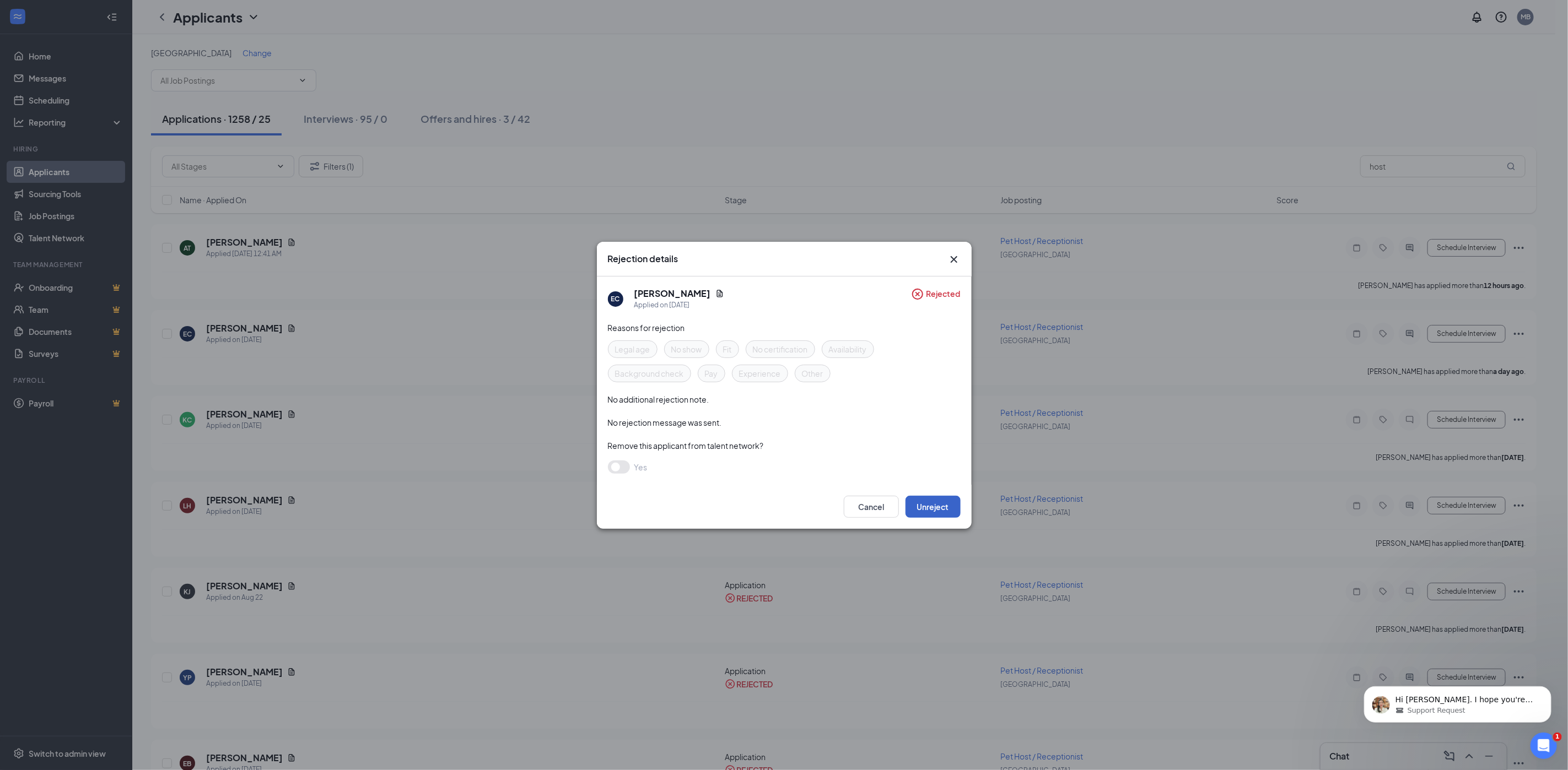
click at [931, 506] on button "Unreject" at bounding box center [933, 507] width 55 height 22
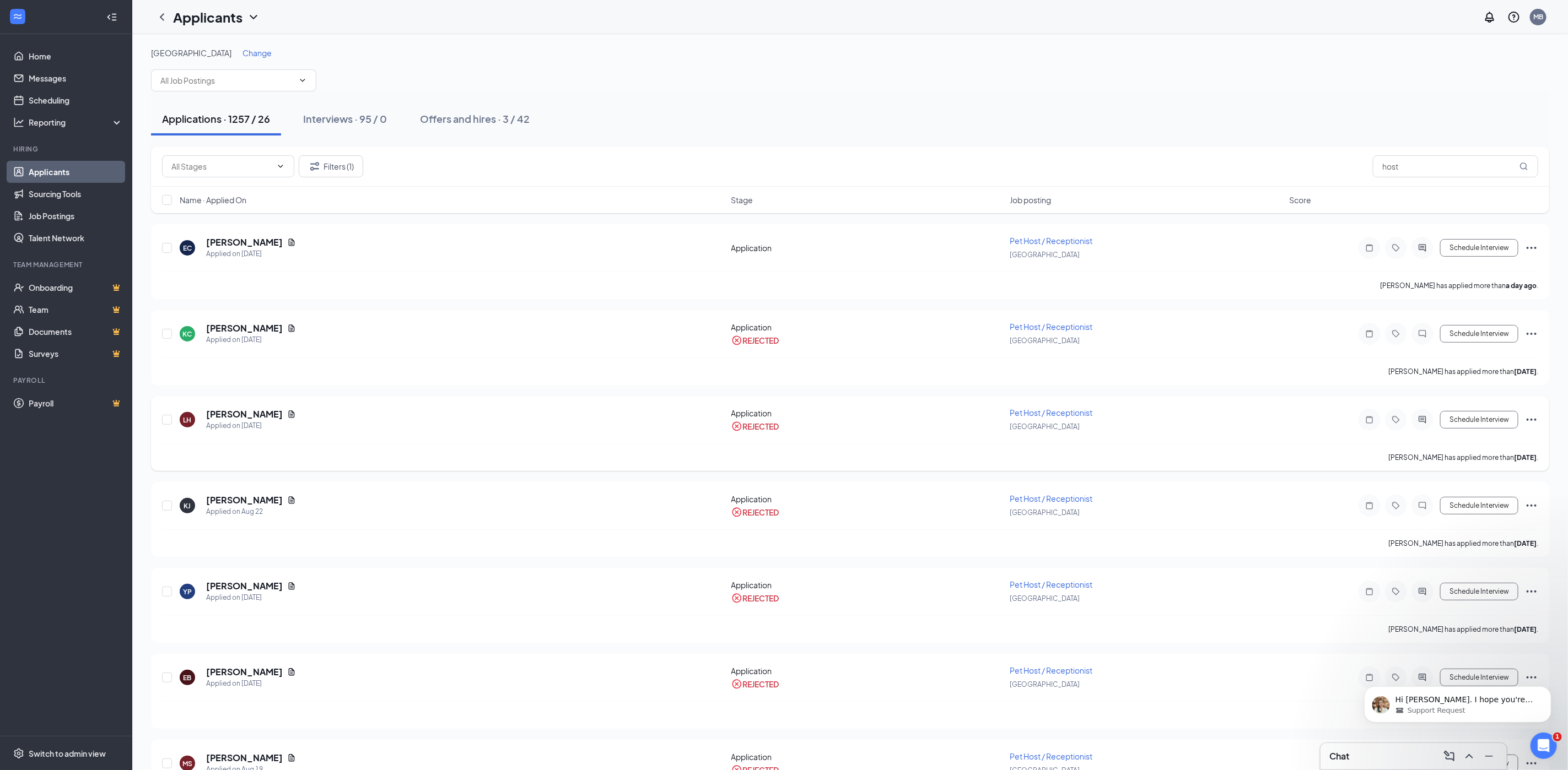
click at [1529, 421] on icon "Ellipses" at bounding box center [1531, 419] width 13 height 13
click at [1462, 448] on p "Unreject" at bounding box center [1482, 443] width 95 height 11
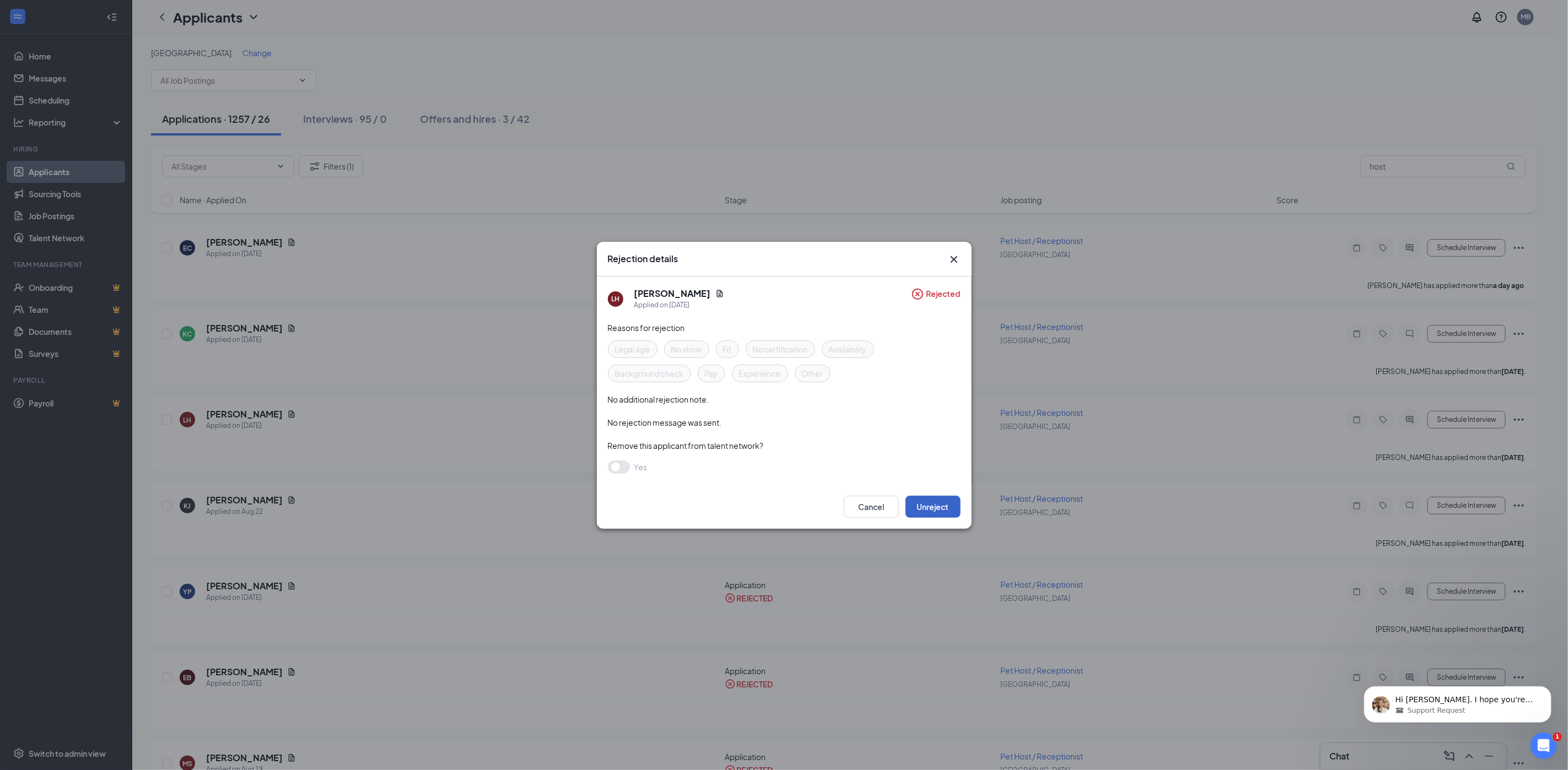
drag, startPoint x: 936, startPoint y: 501, endPoint x: 944, endPoint y: 470, distance: 32.0
click at [935, 501] on button "Unreject" at bounding box center [933, 507] width 55 height 22
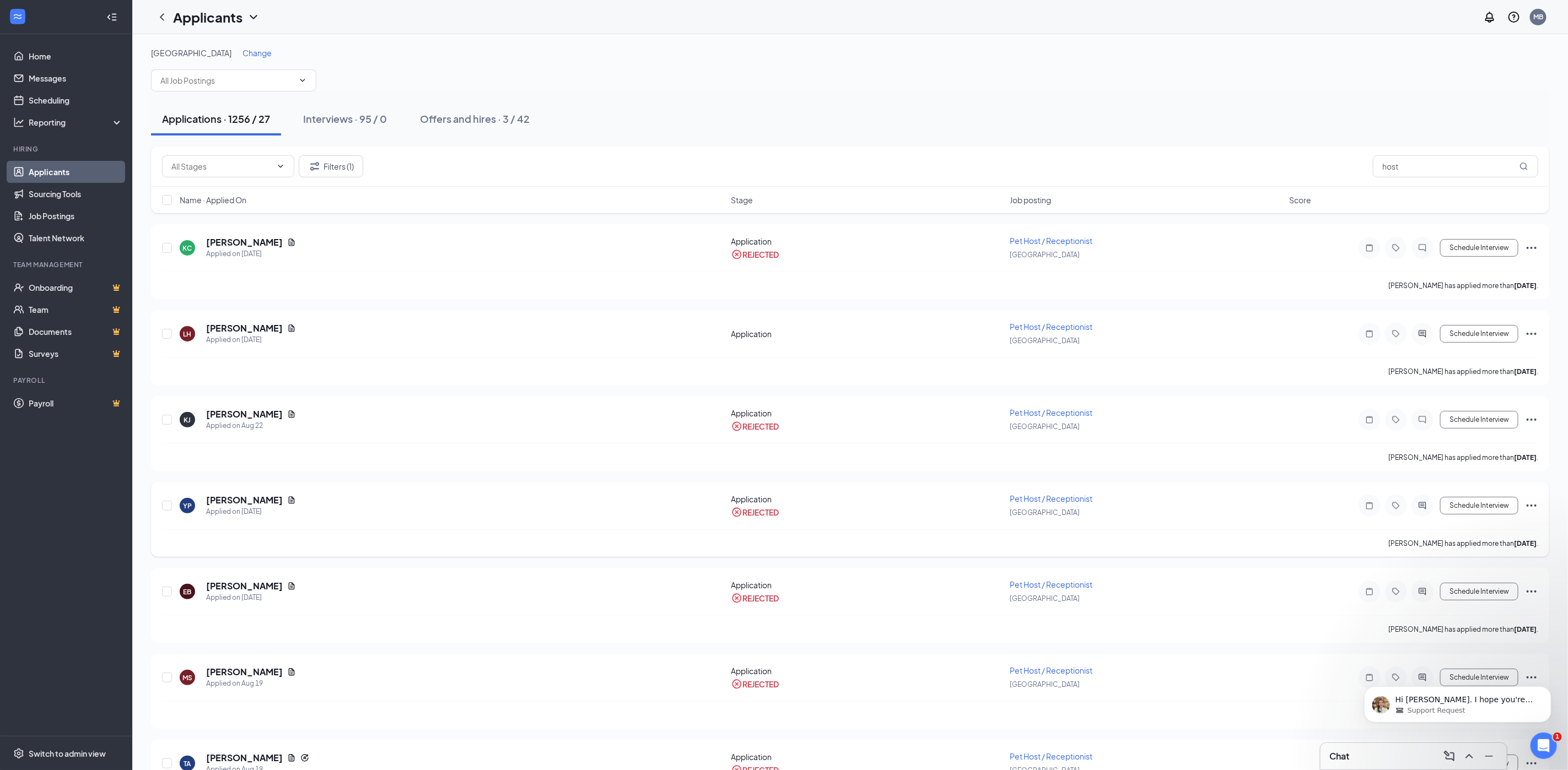
click at [1532, 508] on icon "Ellipses" at bounding box center [1531, 505] width 13 height 13
click at [1478, 533] on p "Unreject" at bounding box center [1482, 529] width 95 height 11
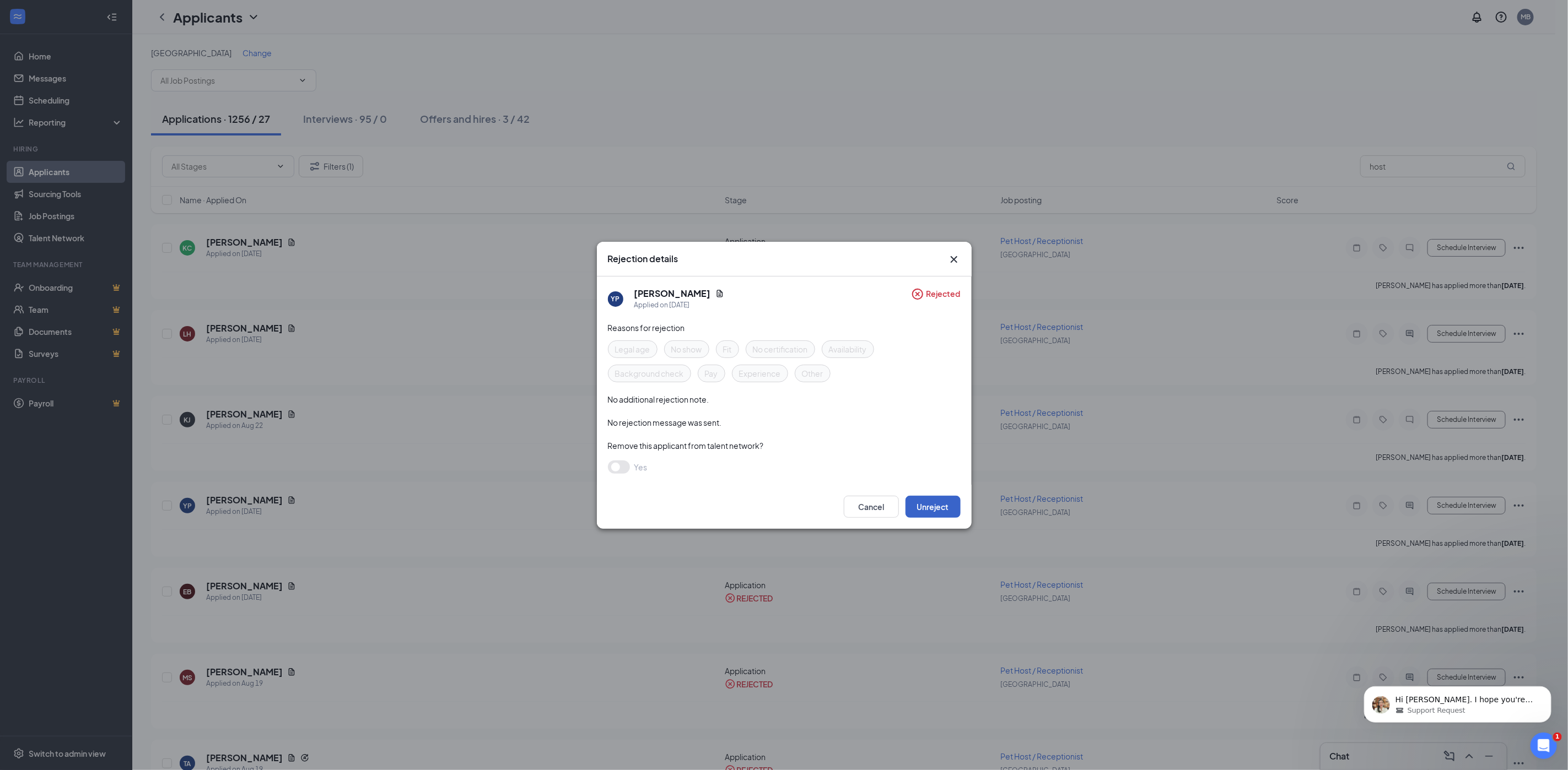
click at [935, 506] on button "Unreject" at bounding box center [933, 507] width 55 height 22
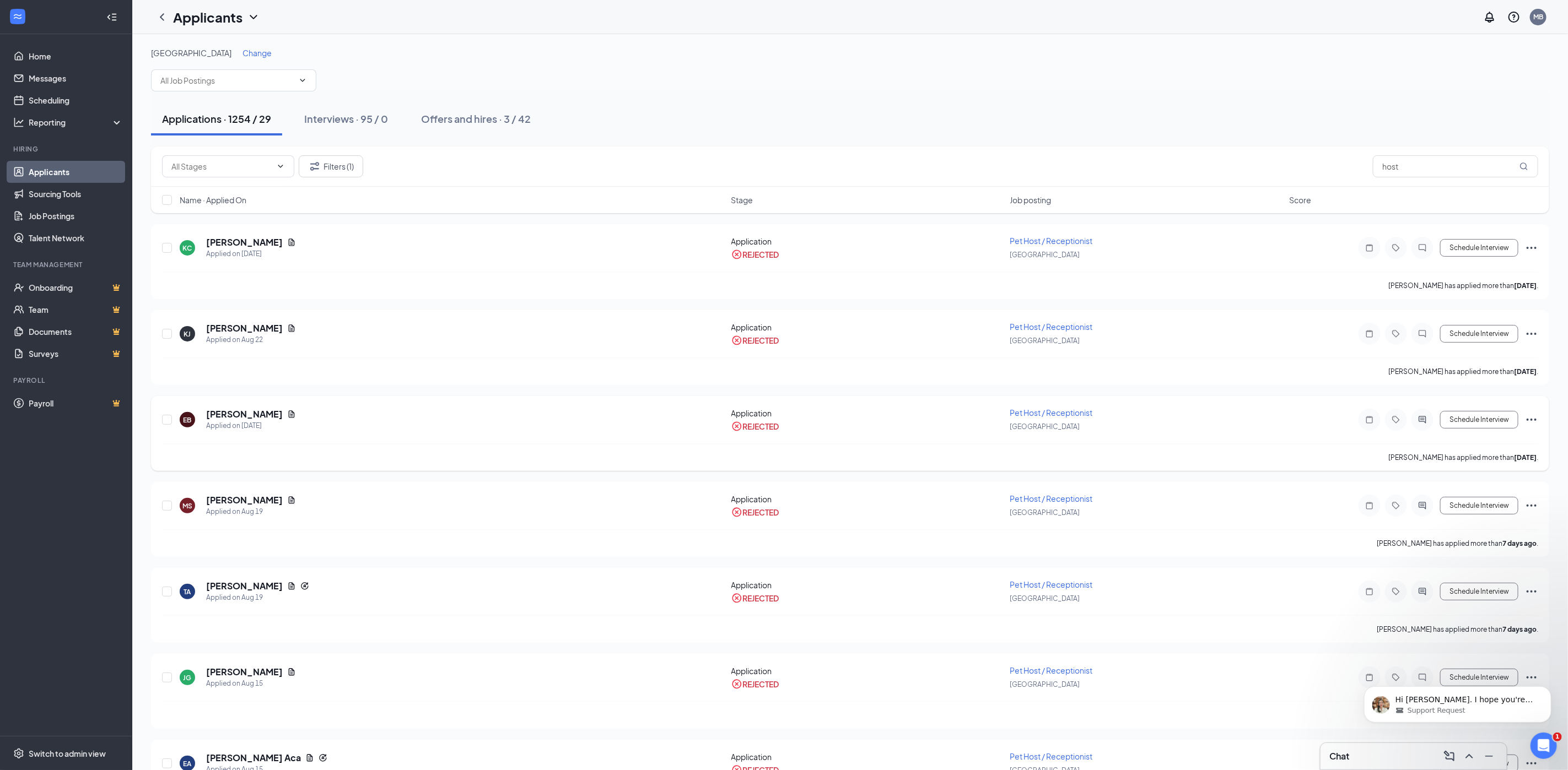
click at [1530, 417] on icon "Ellipses" at bounding box center [1531, 419] width 13 height 13
click at [1486, 440] on p "Unreject" at bounding box center [1482, 443] width 95 height 11
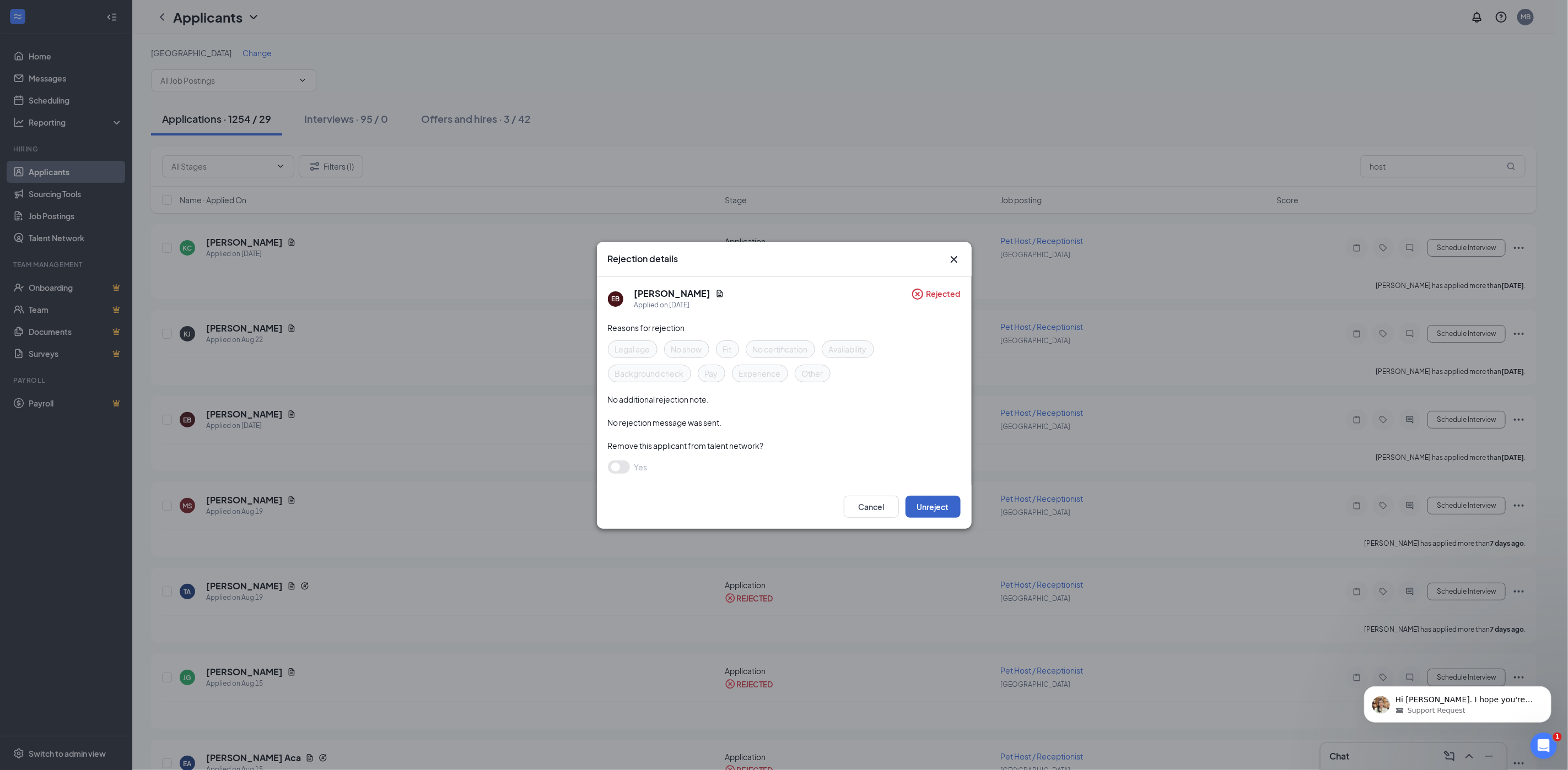
click at [936, 505] on button "Unreject" at bounding box center [933, 507] width 55 height 22
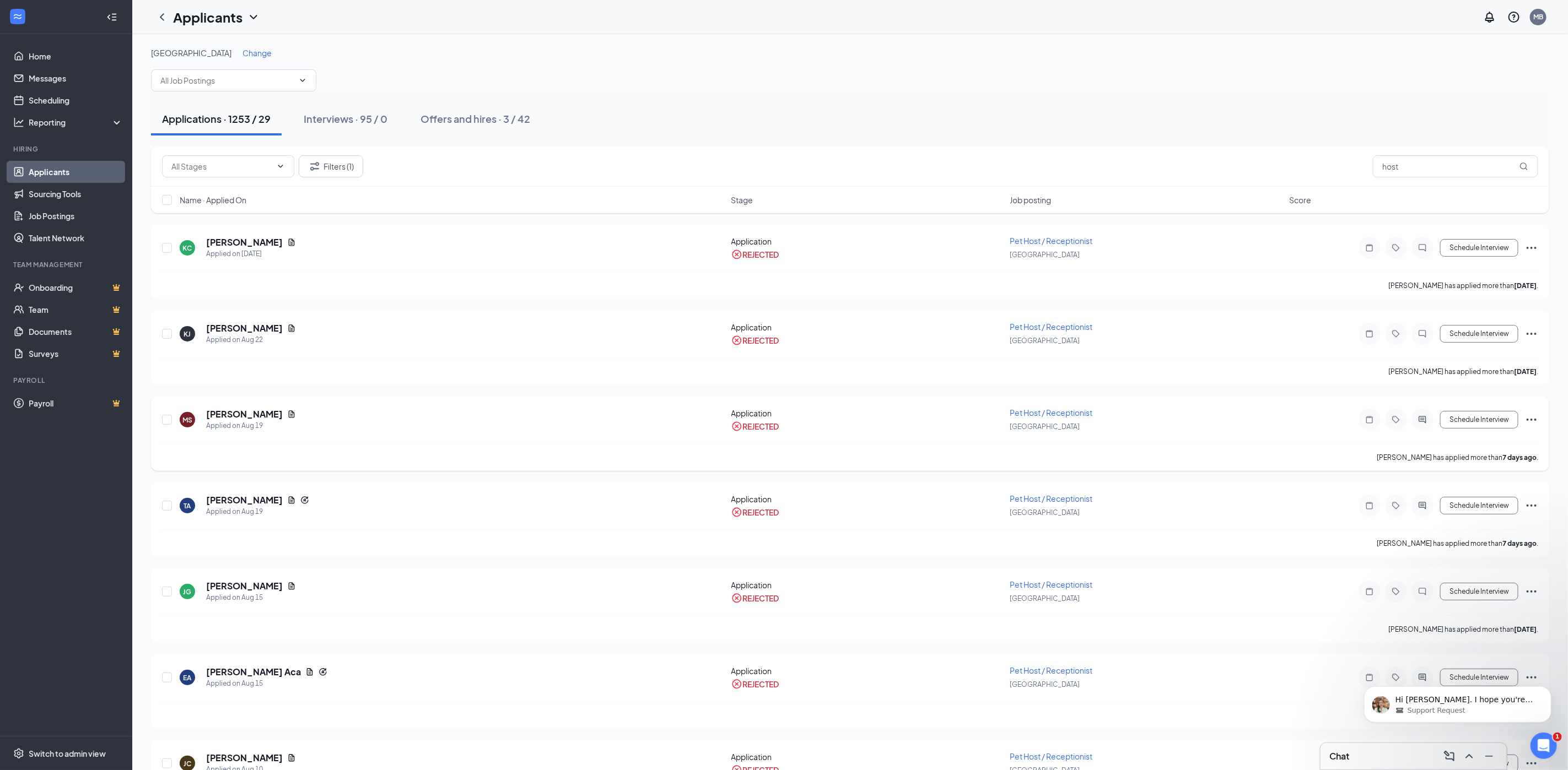
click at [1531, 417] on icon "Ellipses" at bounding box center [1531, 419] width 13 height 13
click at [1487, 441] on p "Unreject" at bounding box center [1482, 443] width 95 height 11
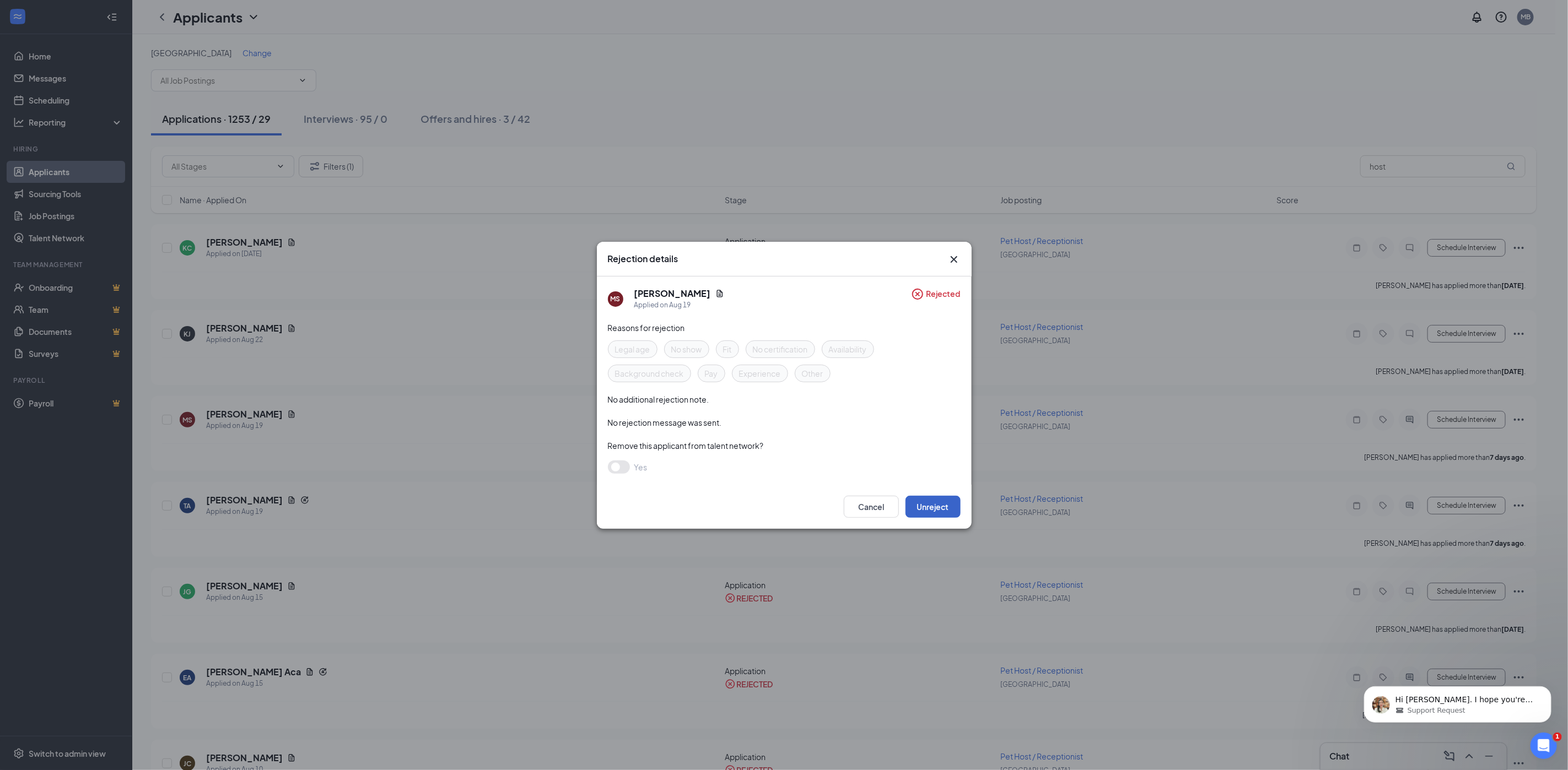
click at [945, 511] on button "Unreject" at bounding box center [933, 507] width 55 height 22
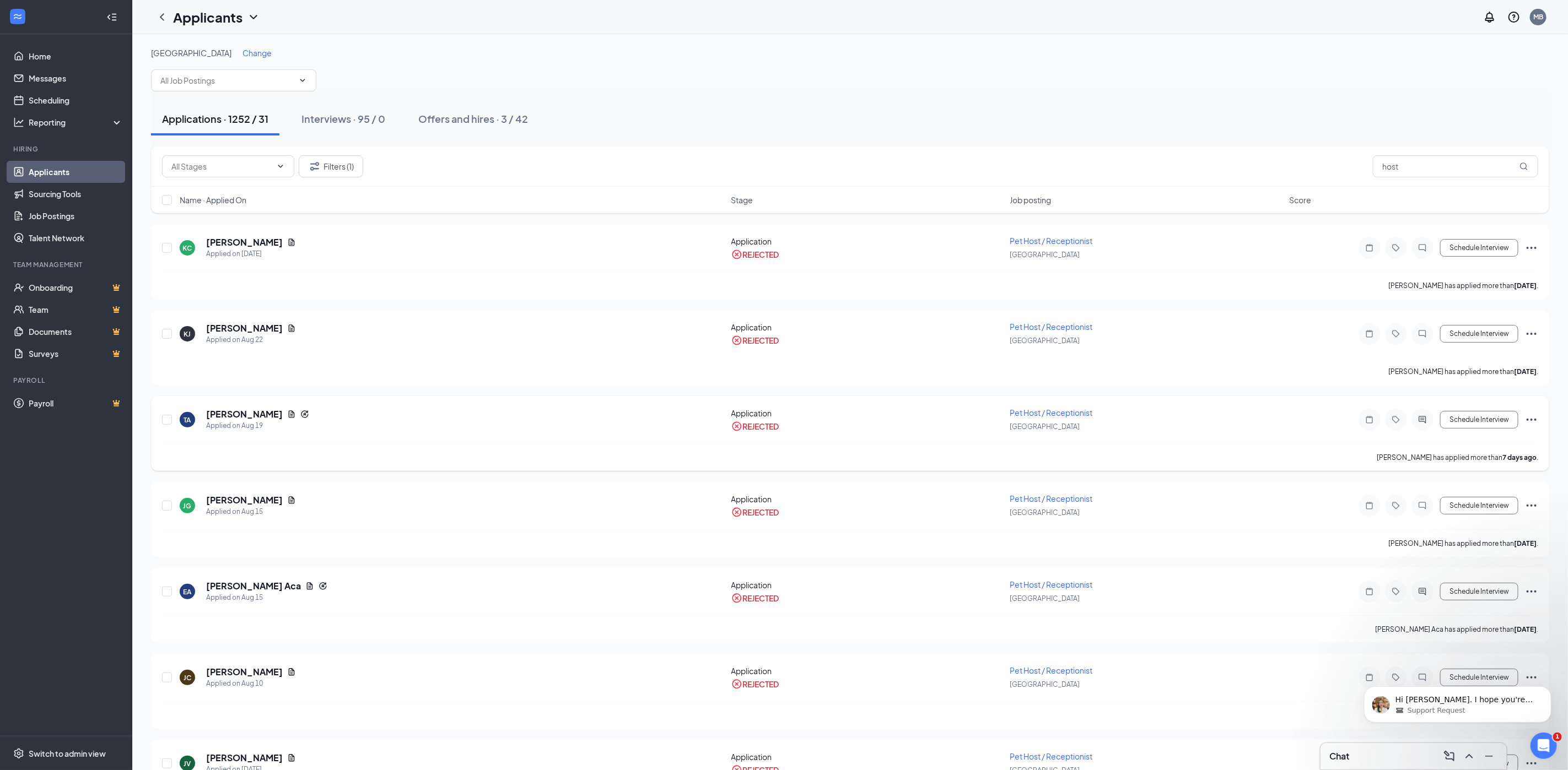
click at [1537, 424] on icon "Ellipses" at bounding box center [1531, 419] width 13 height 13
click at [1507, 443] on p "Unreject" at bounding box center [1482, 443] width 95 height 11
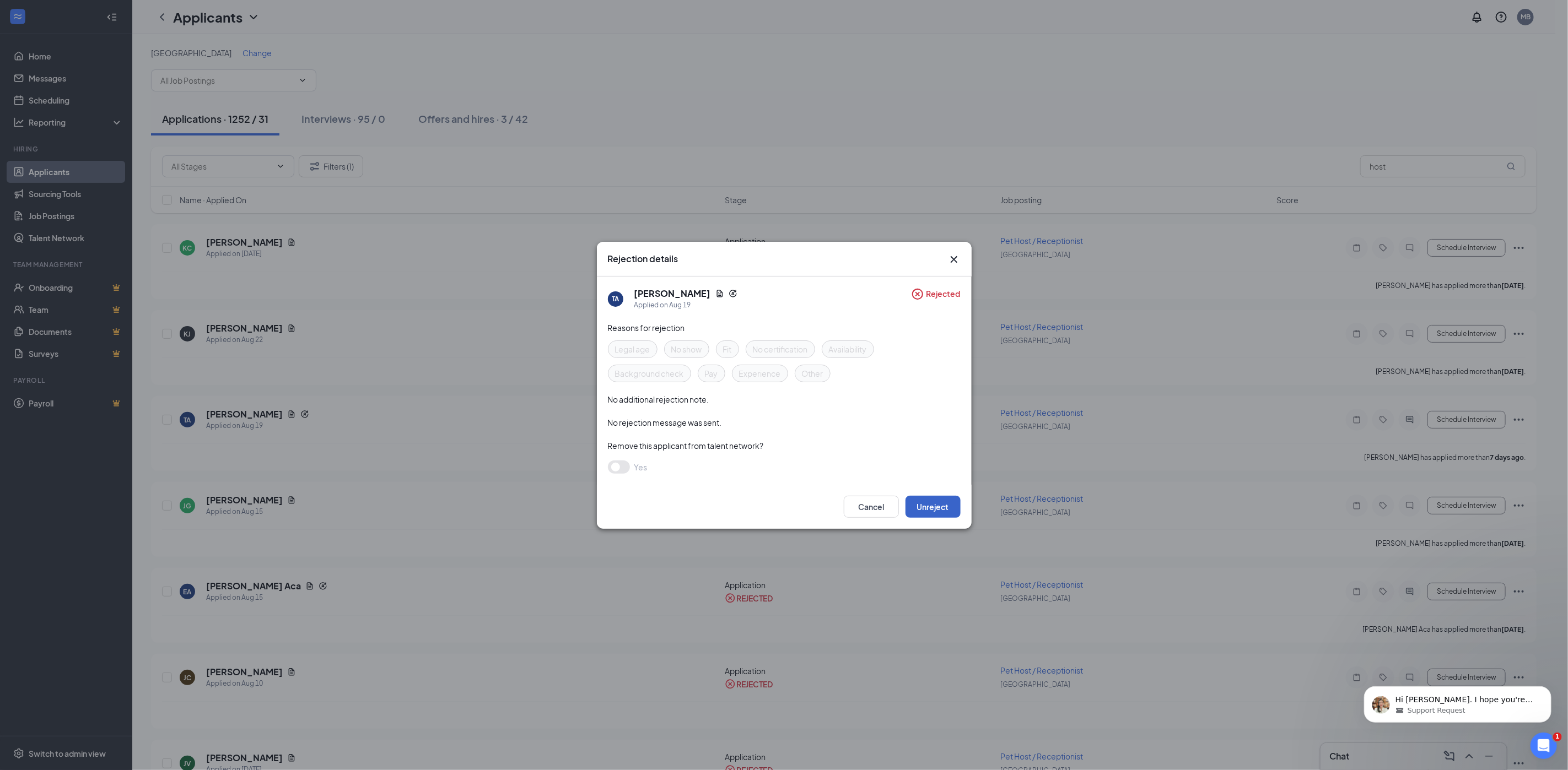
drag, startPoint x: 923, startPoint y: 500, endPoint x: 902, endPoint y: 486, distance: 25.2
click at [921, 500] on button "Unreject" at bounding box center [933, 507] width 55 height 22
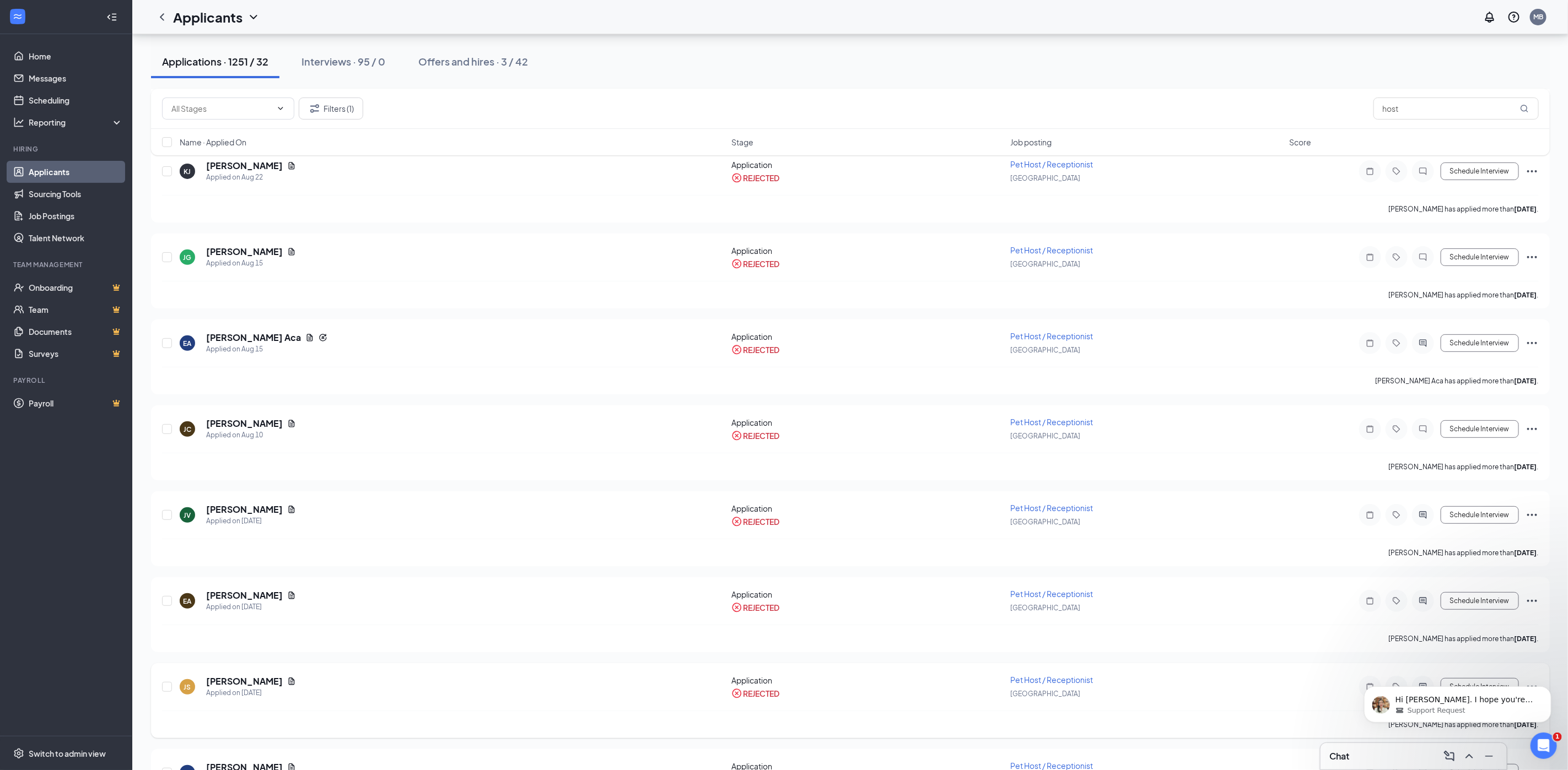
scroll to position [220, 0]
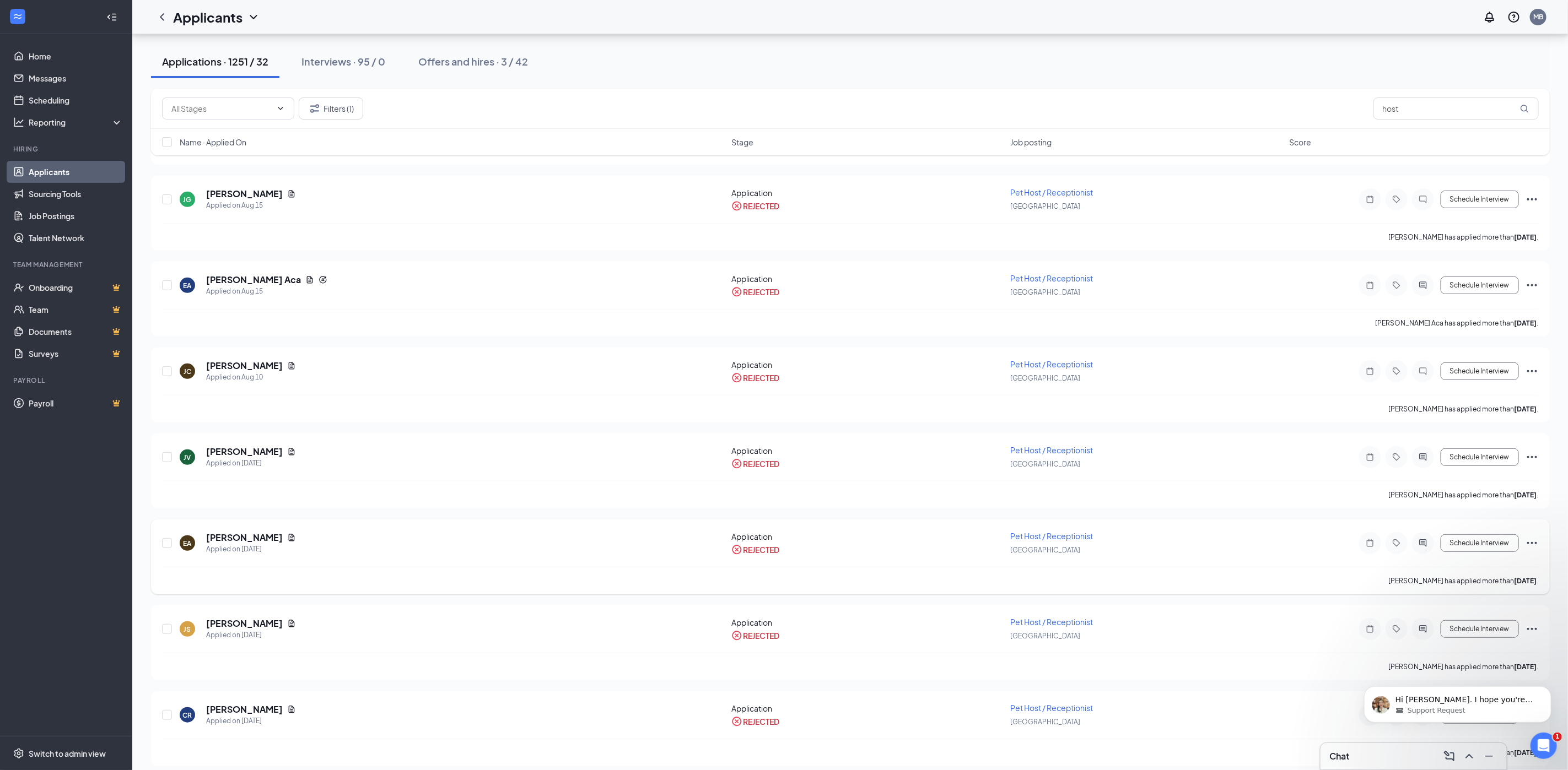
click at [1534, 541] on icon "Ellipses" at bounding box center [1532, 543] width 13 height 13
click at [1482, 567] on p "Unreject" at bounding box center [1482, 567] width 95 height 11
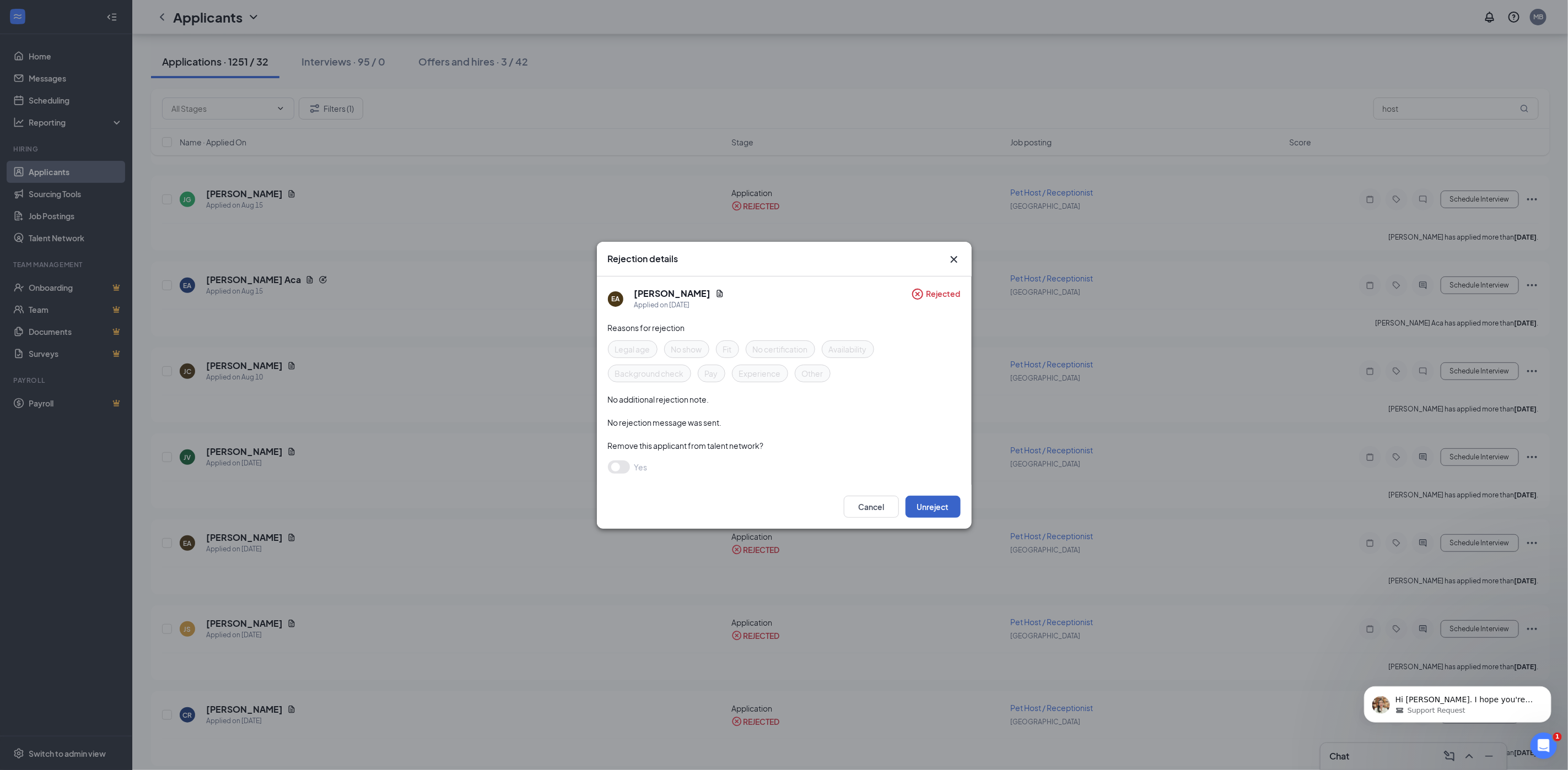
drag, startPoint x: 947, startPoint y: 508, endPoint x: 963, endPoint y: 473, distance: 38.5
click at [944, 507] on button "Unreject" at bounding box center [933, 507] width 55 height 22
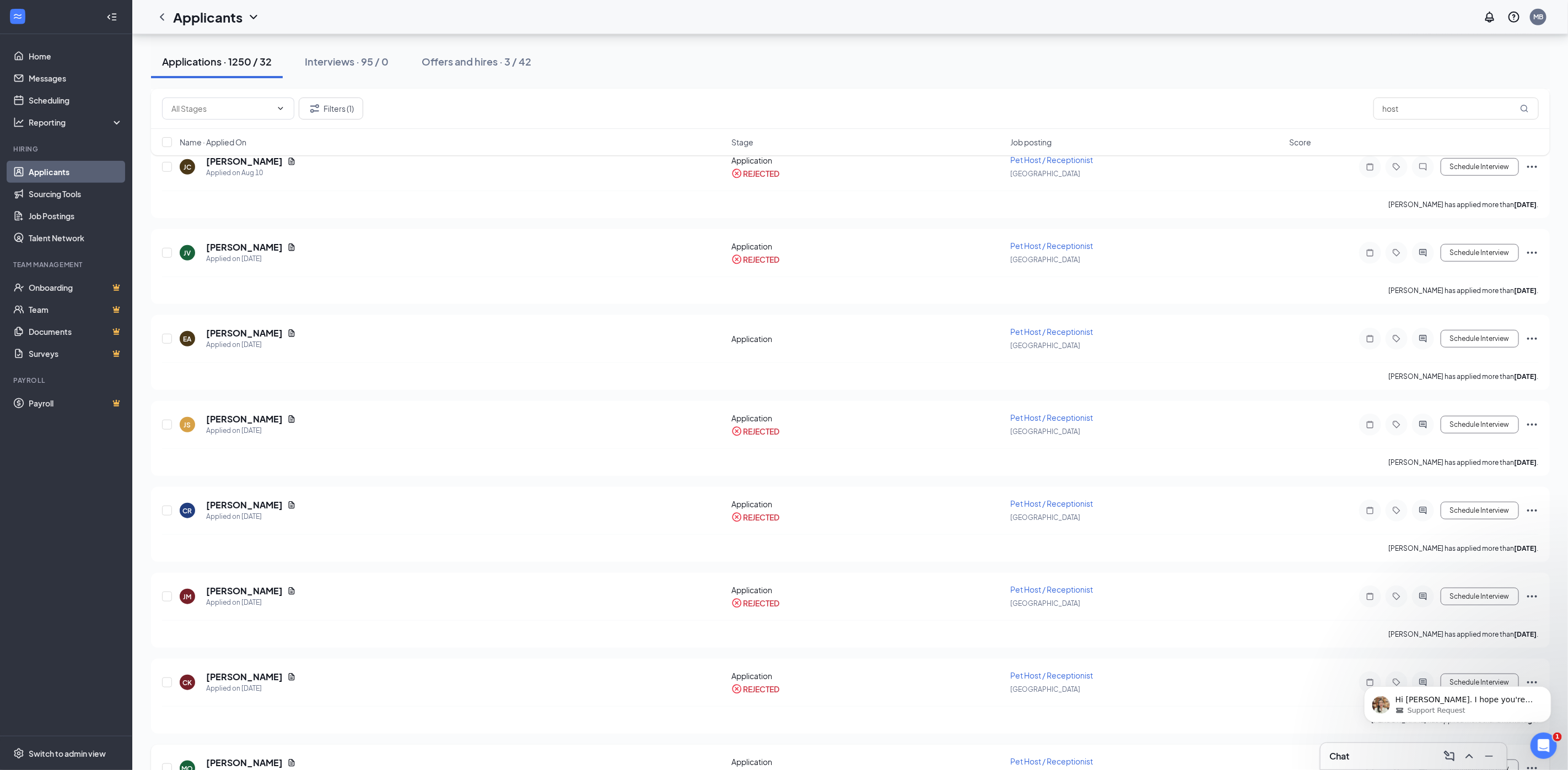
scroll to position [662, 0]
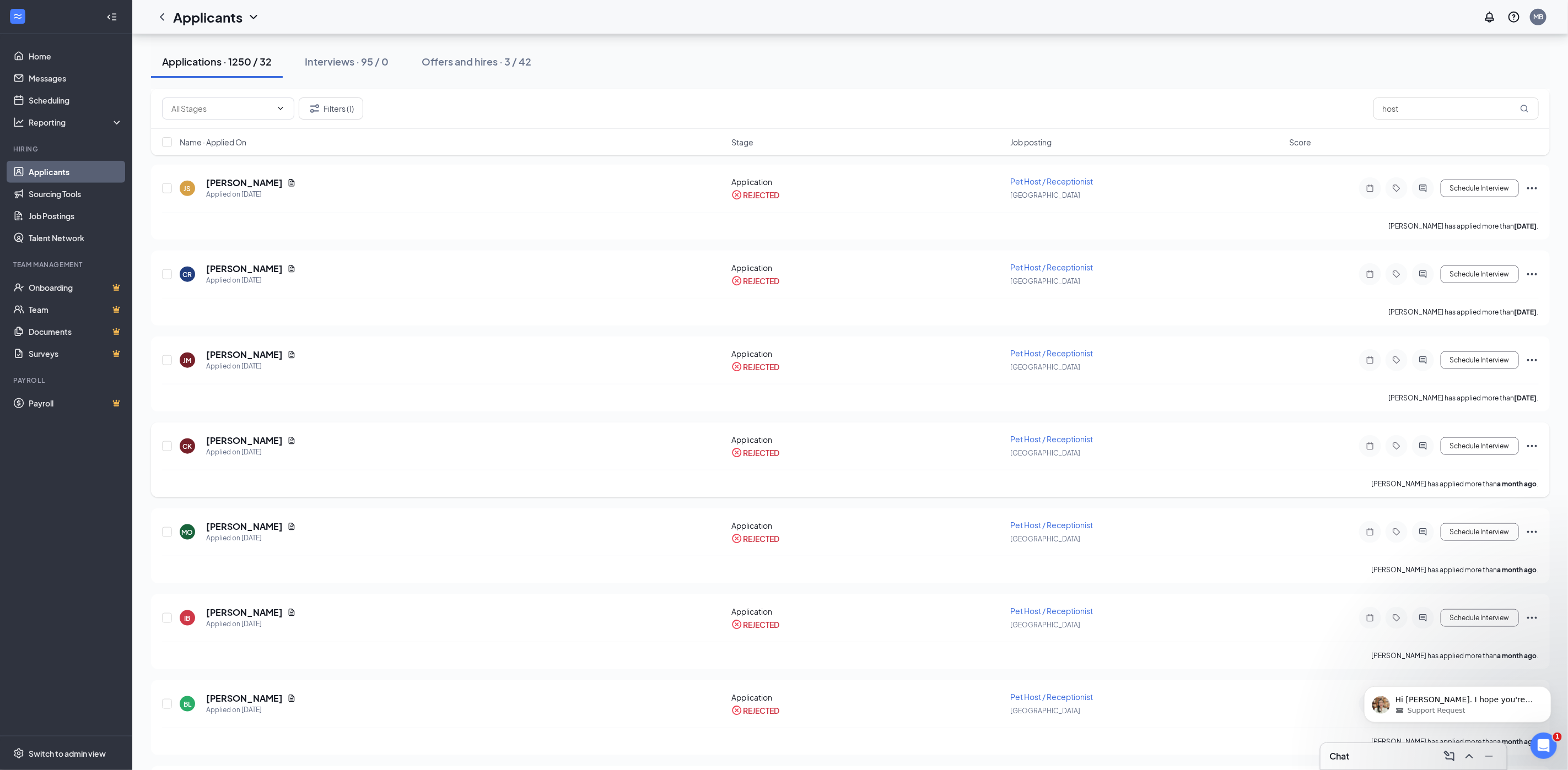
click at [1532, 448] on icon "Ellipses" at bounding box center [1532, 446] width 13 height 13
click at [1505, 468] on p "Unreject" at bounding box center [1482, 470] width 95 height 11
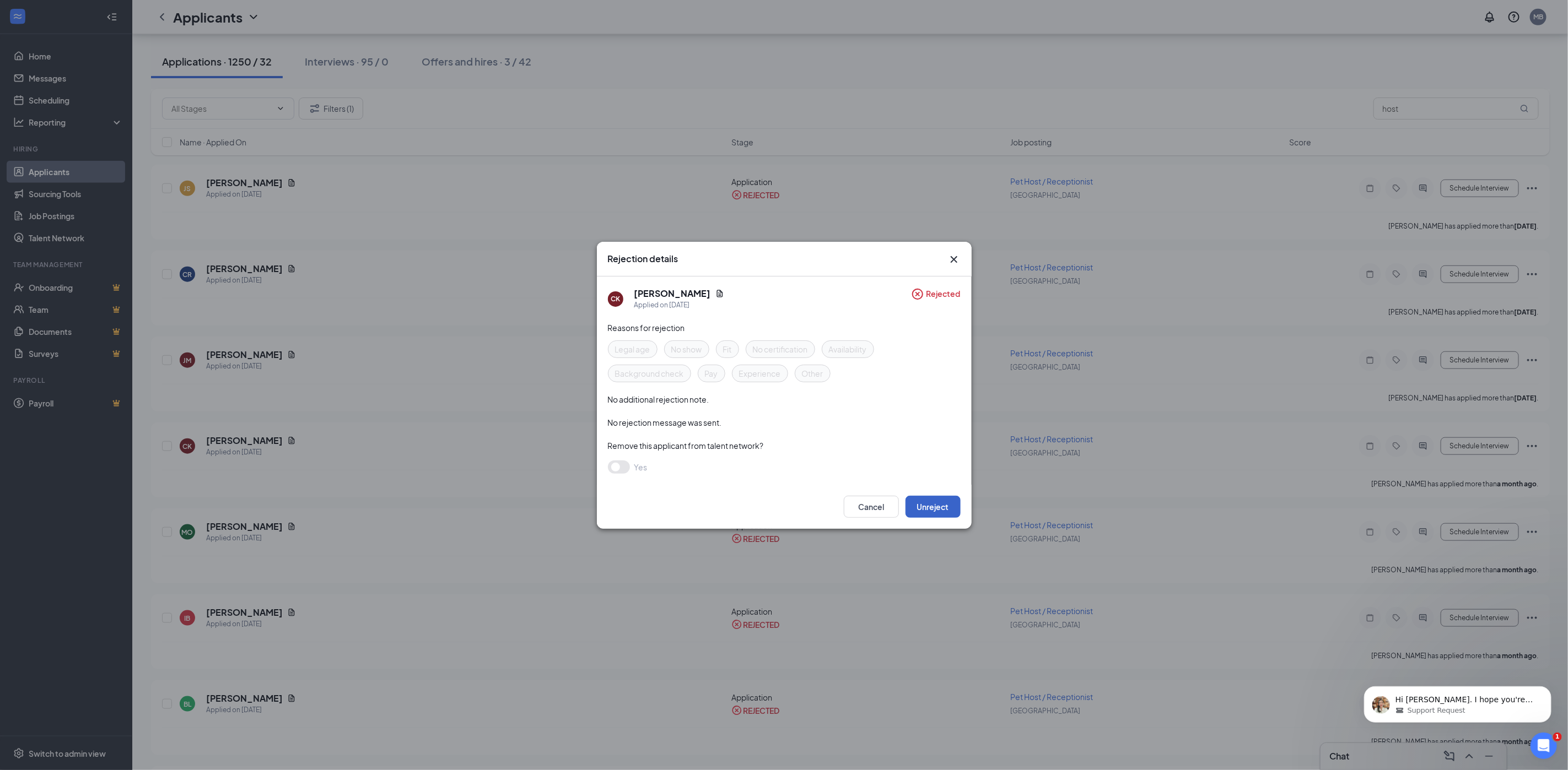
click at [941, 500] on button "Unreject" at bounding box center [933, 507] width 55 height 22
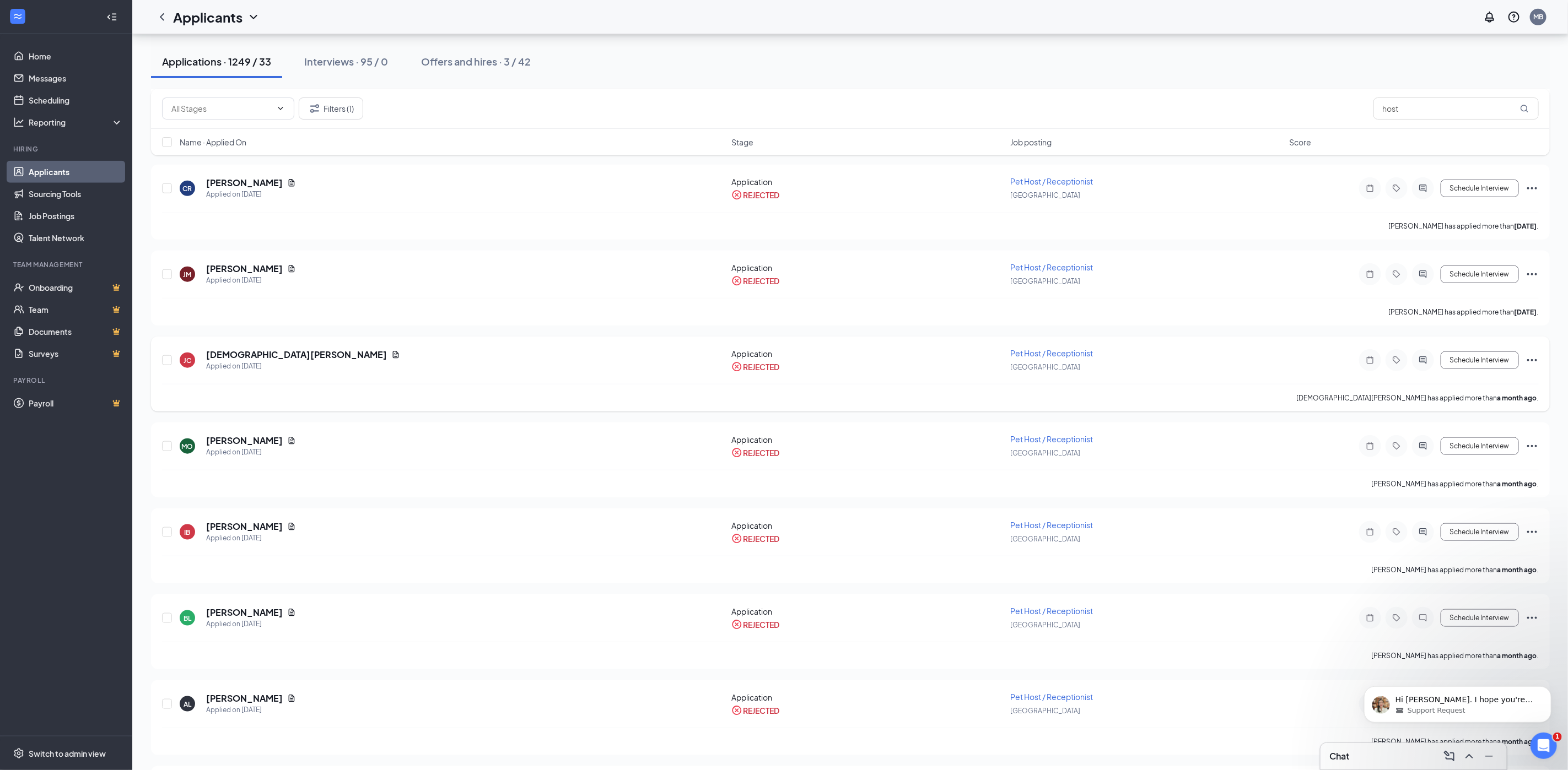
click at [1534, 356] on icon "Ellipses" at bounding box center [1532, 360] width 13 height 13
click at [1490, 385] on p "Unreject" at bounding box center [1482, 384] width 95 height 11
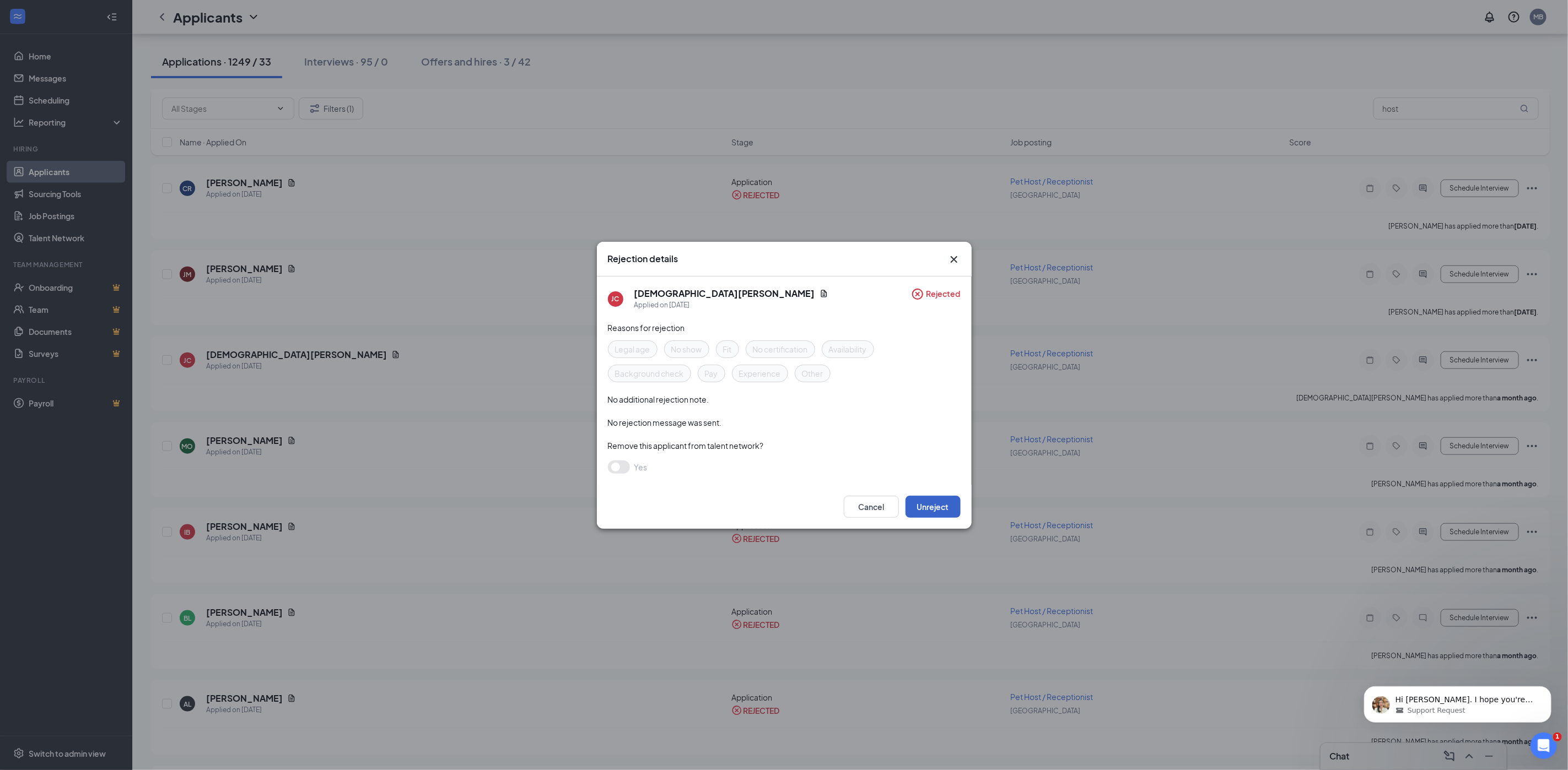
click at [929, 496] on button "Unreject" at bounding box center [933, 507] width 55 height 22
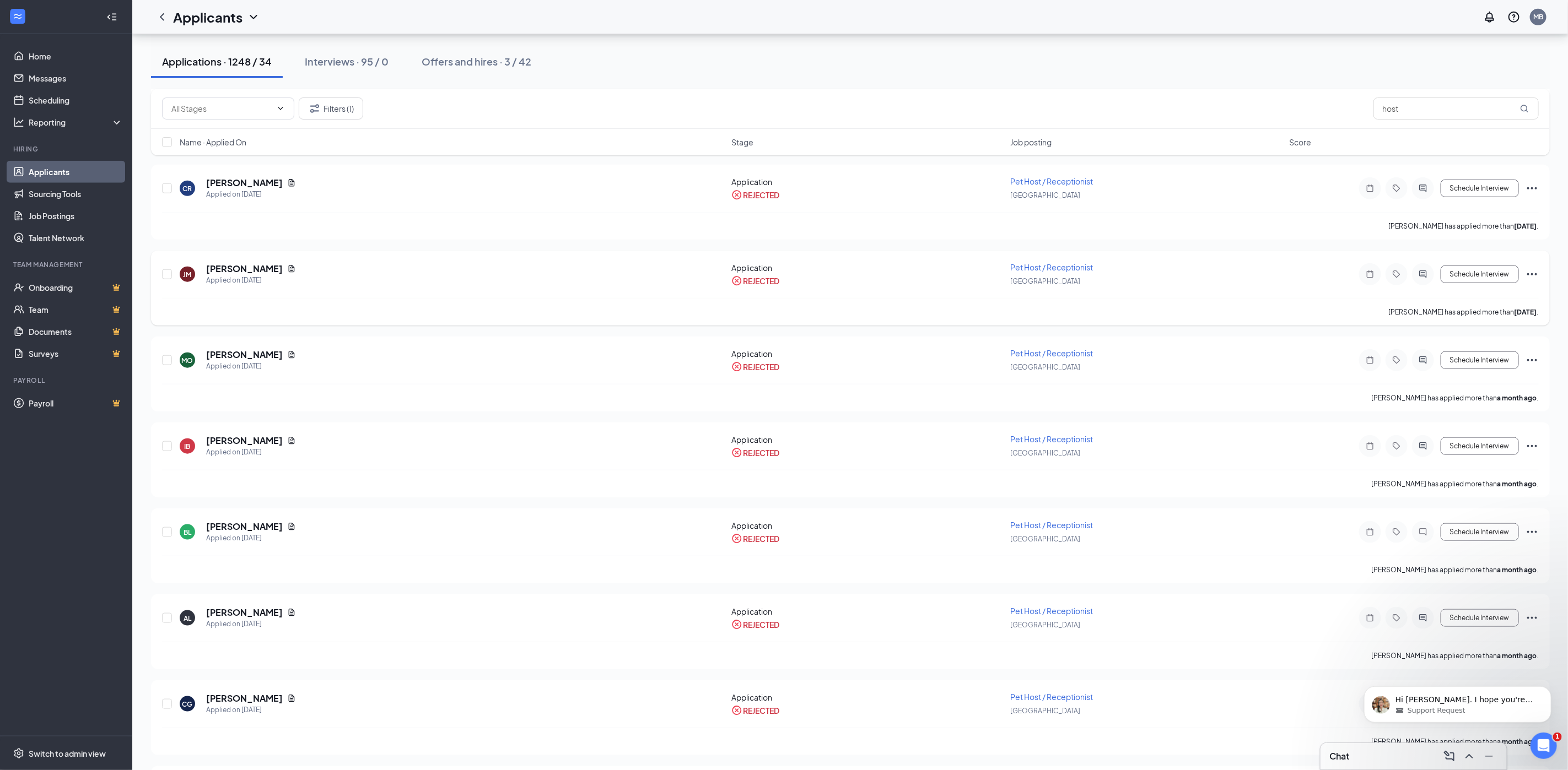
click at [1533, 272] on icon "Ellipses" at bounding box center [1532, 274] width 13 height 13
click at [1495, 297] on p "Unreject" at bounding box center [1482, 298] width 95 height 11
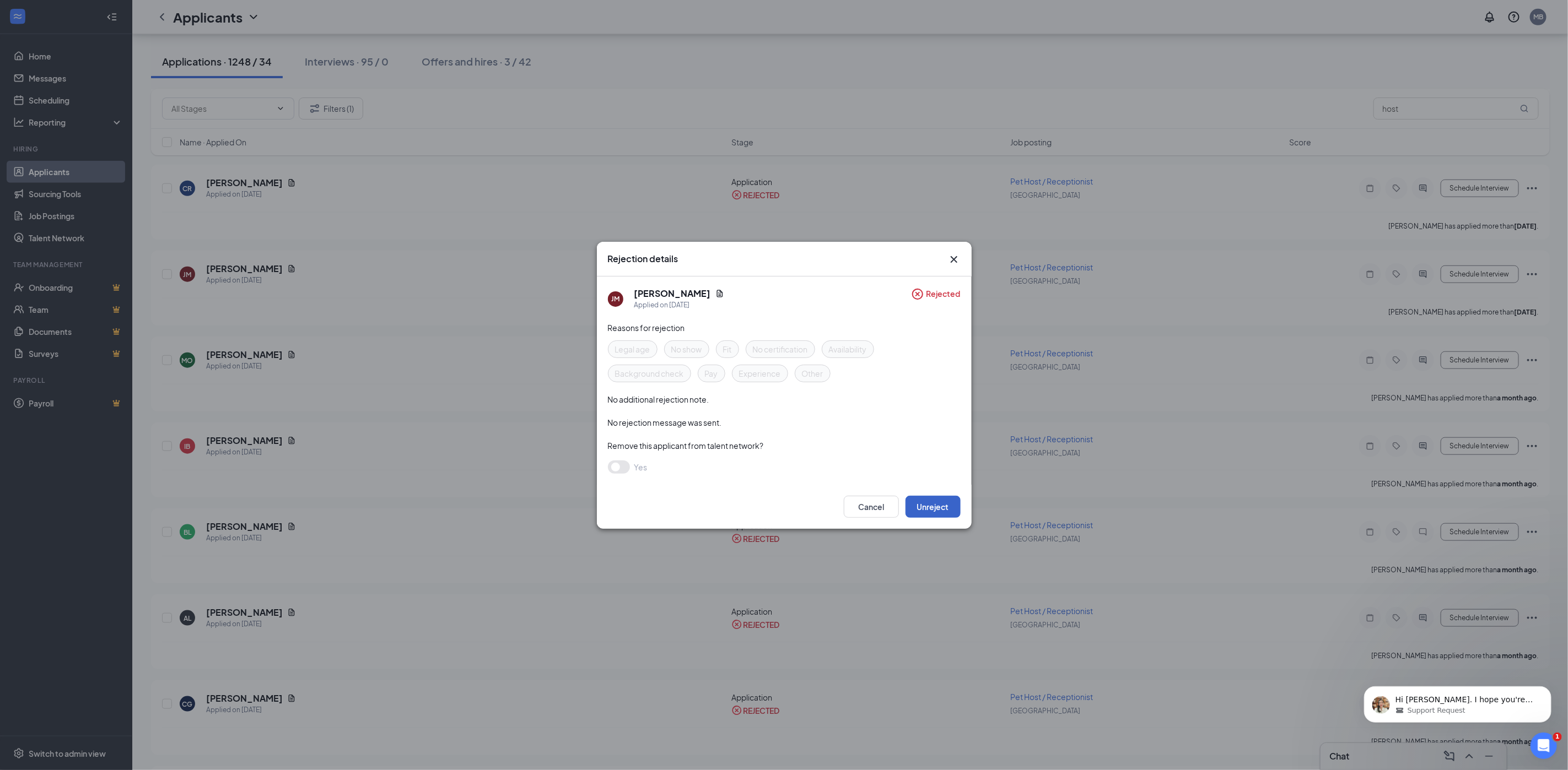
click at [924, 509] on button "Unreject" at bounding box center [933, 507] width 55 height 22
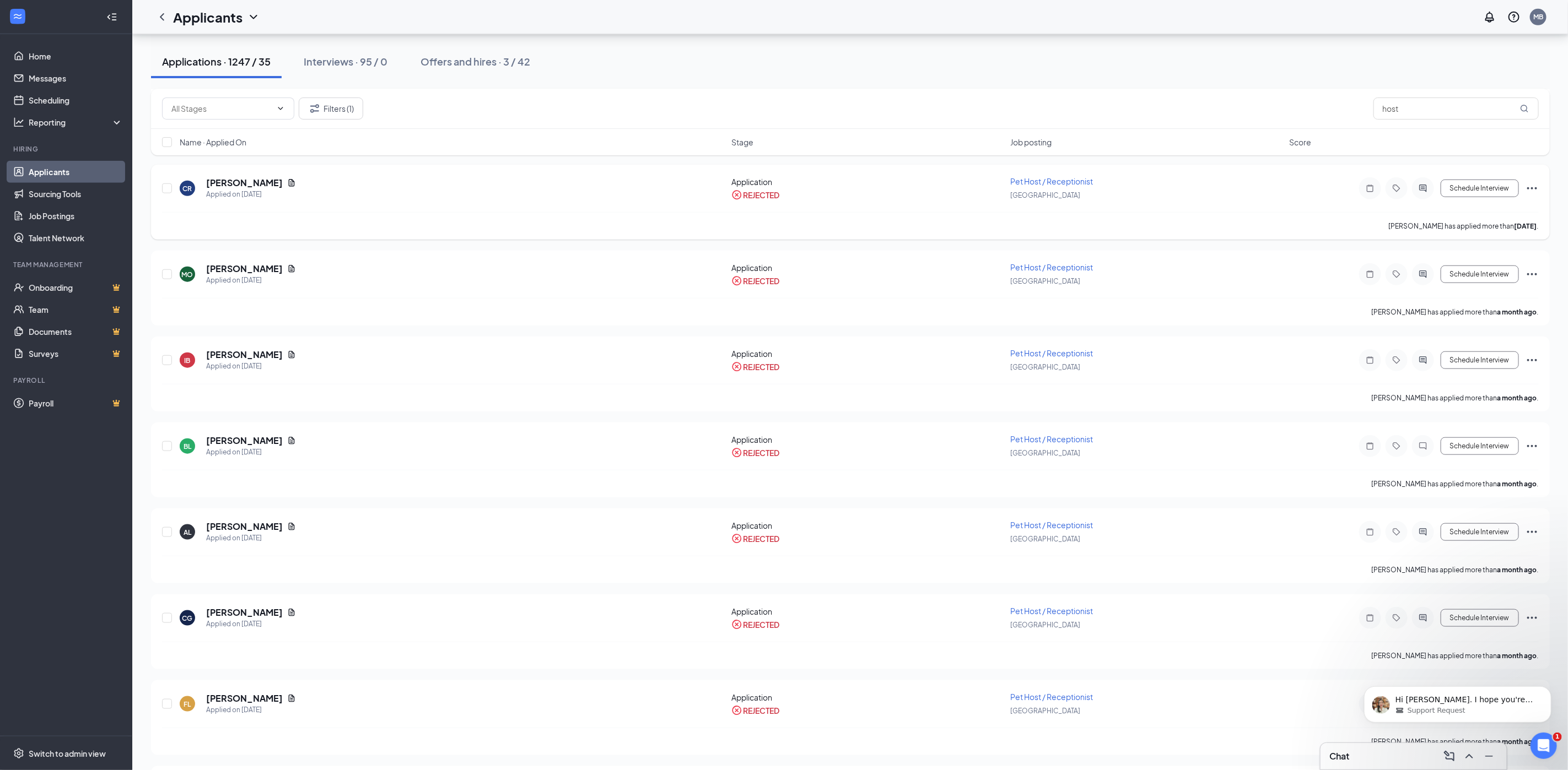
click at [1534, 188] on icon "Ellipses" at bounding box center [1532, 188] width 13 height 13
click at [1497, 211] on p "Unreject" at bounding box center [1482, 212] width 95 height 11
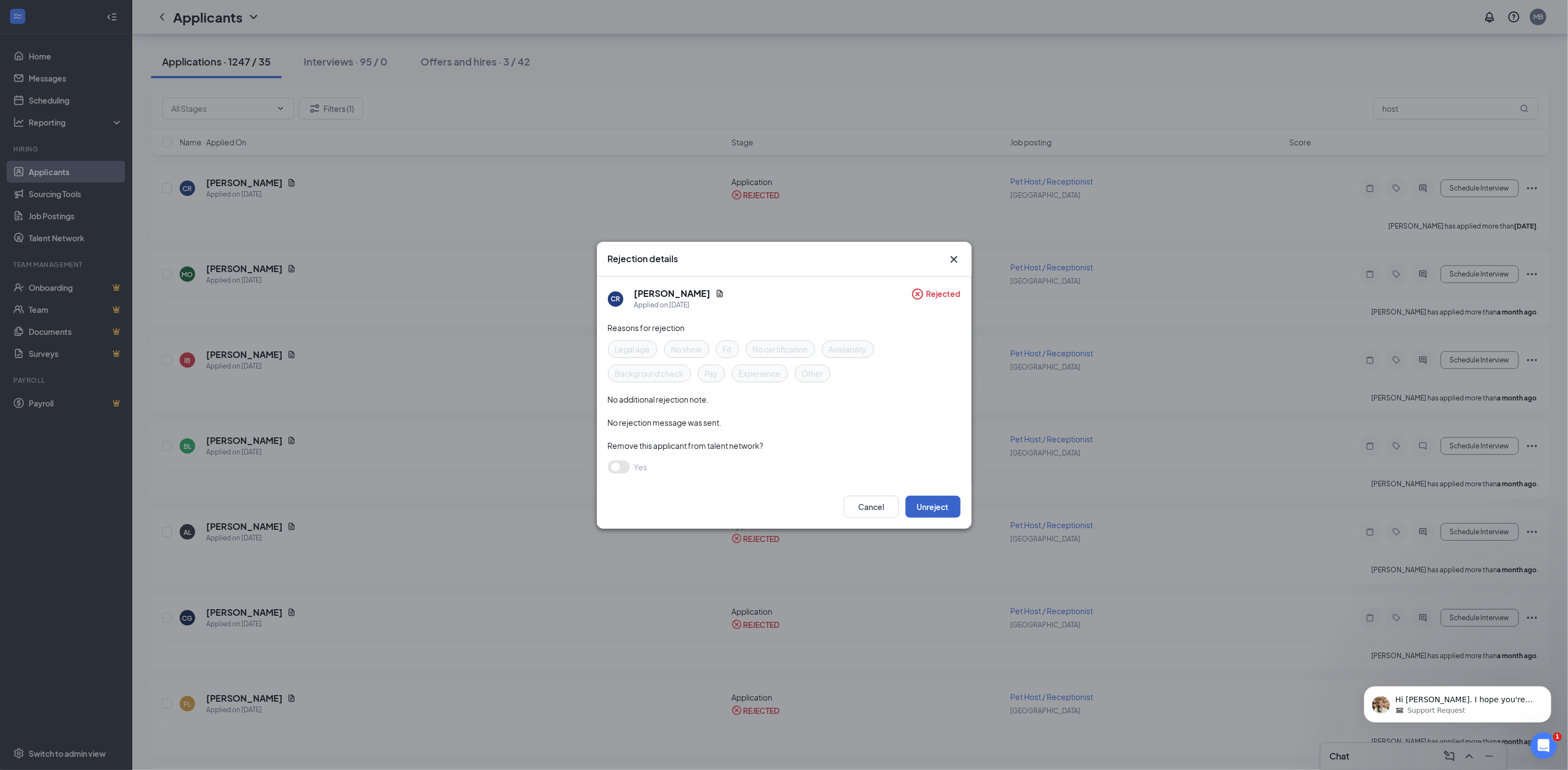
click at [944, 497] on button "Unreject" at bounding box center [933, 507] width 55 height 22
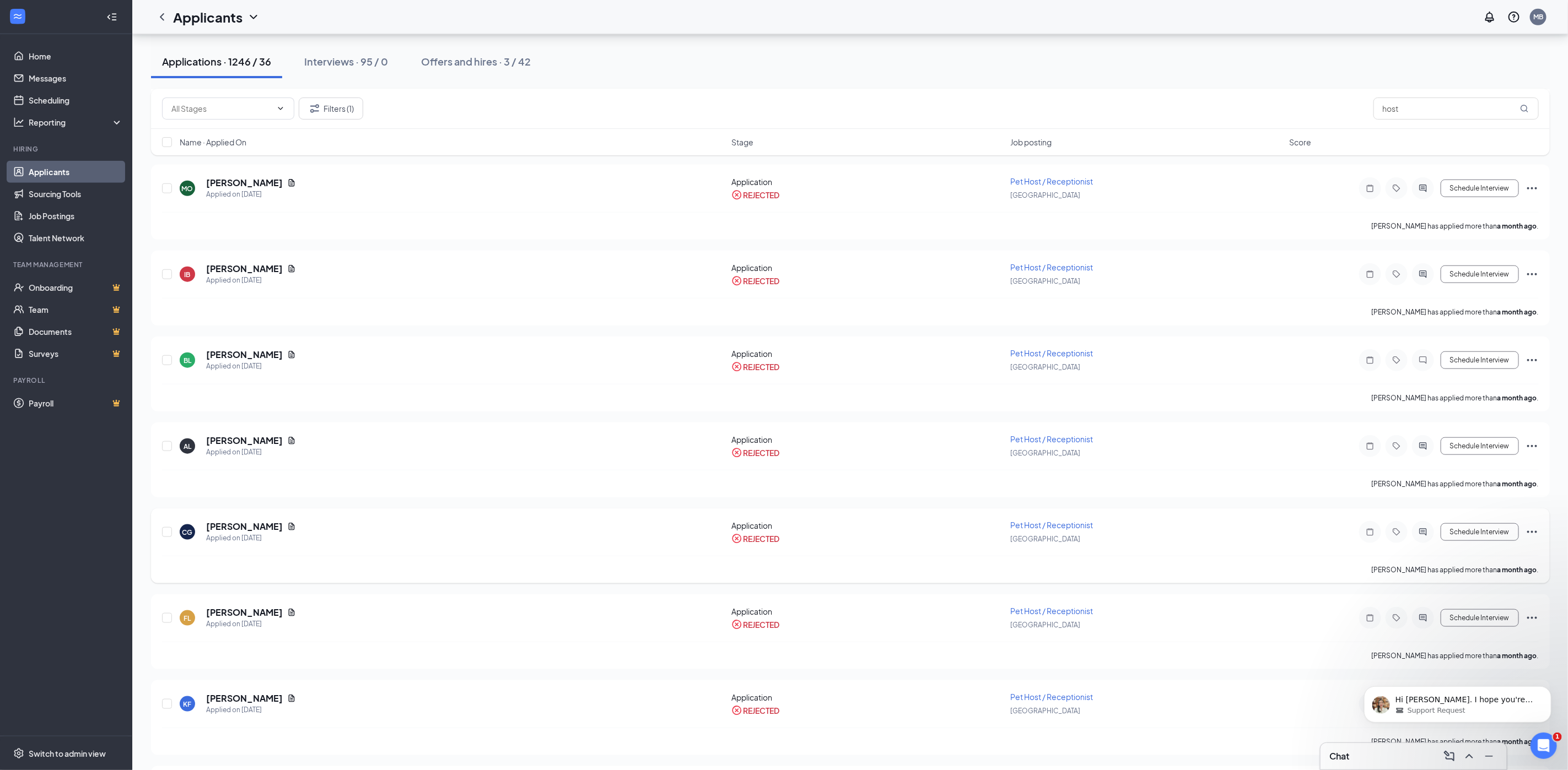
click at [1533, 531] on icon "Ellipses" at bounding box center [1532, 532] width 13 height 13
click at [1477, 554] on p "Unreject" at bounding box center [1482, 556] width 95 height 11
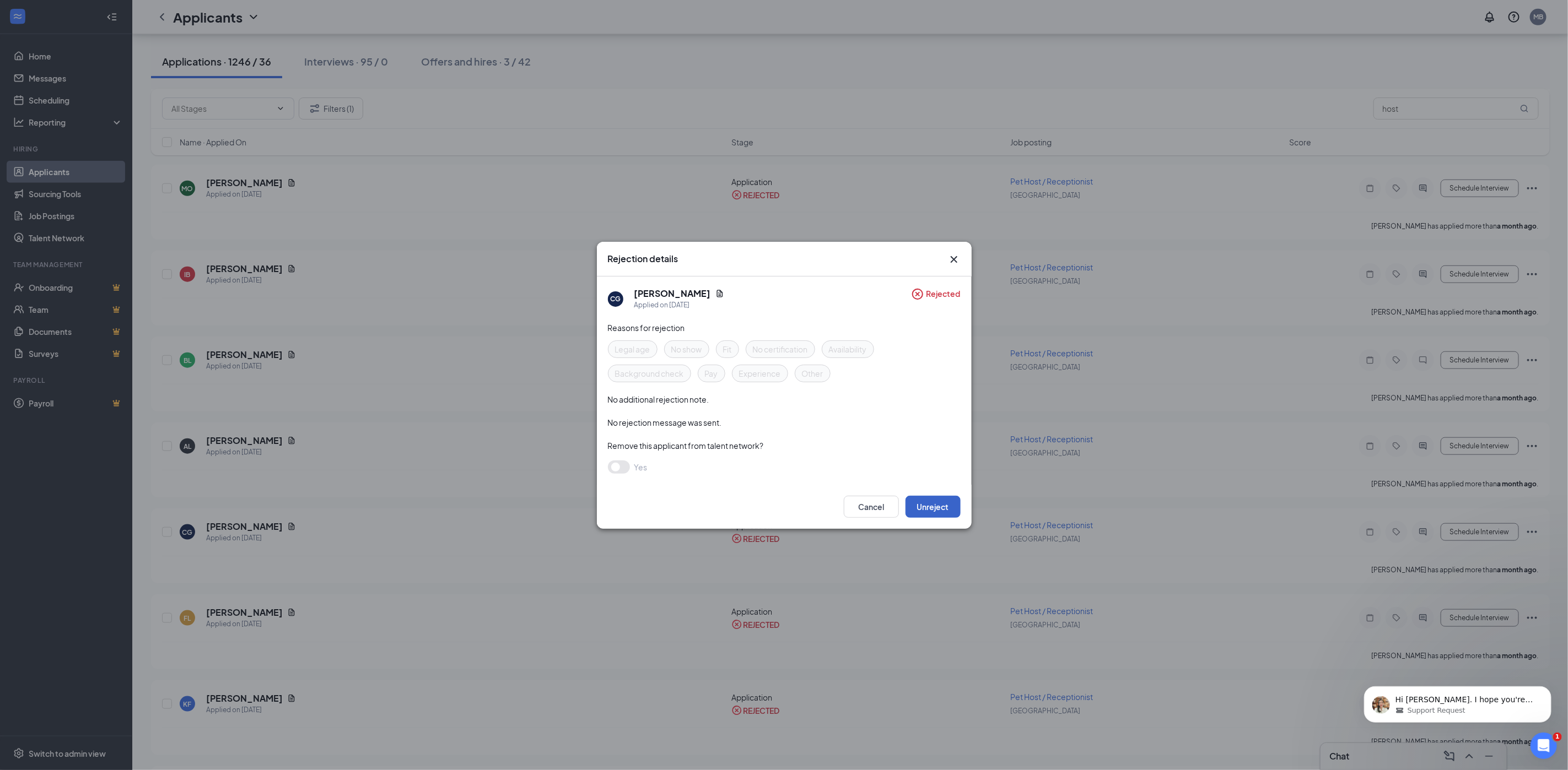
click at [929, 508] on button "Unreject" at bounding box center [933, 507] width 55 height 22
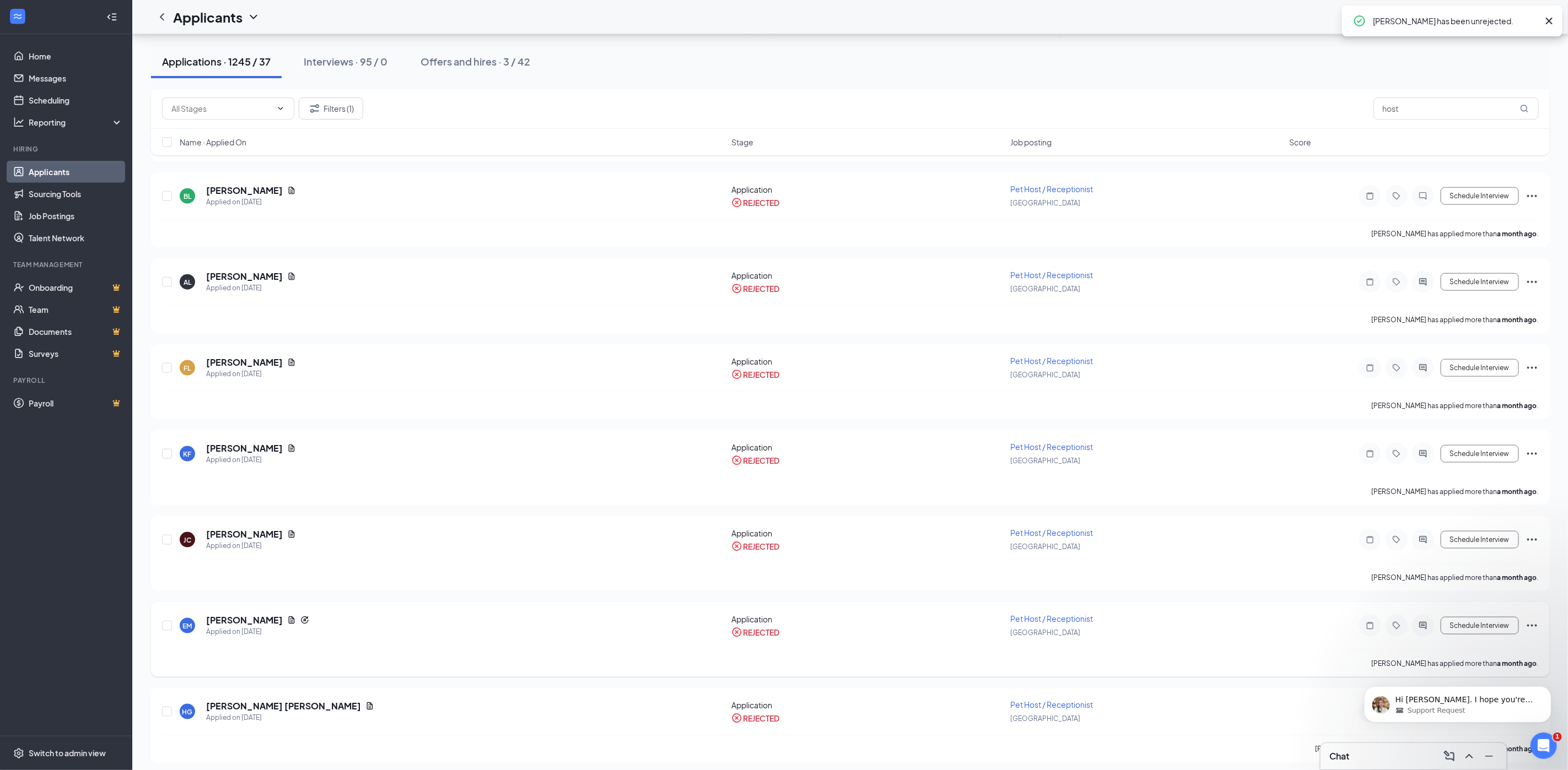
scroll to position [882, 0]
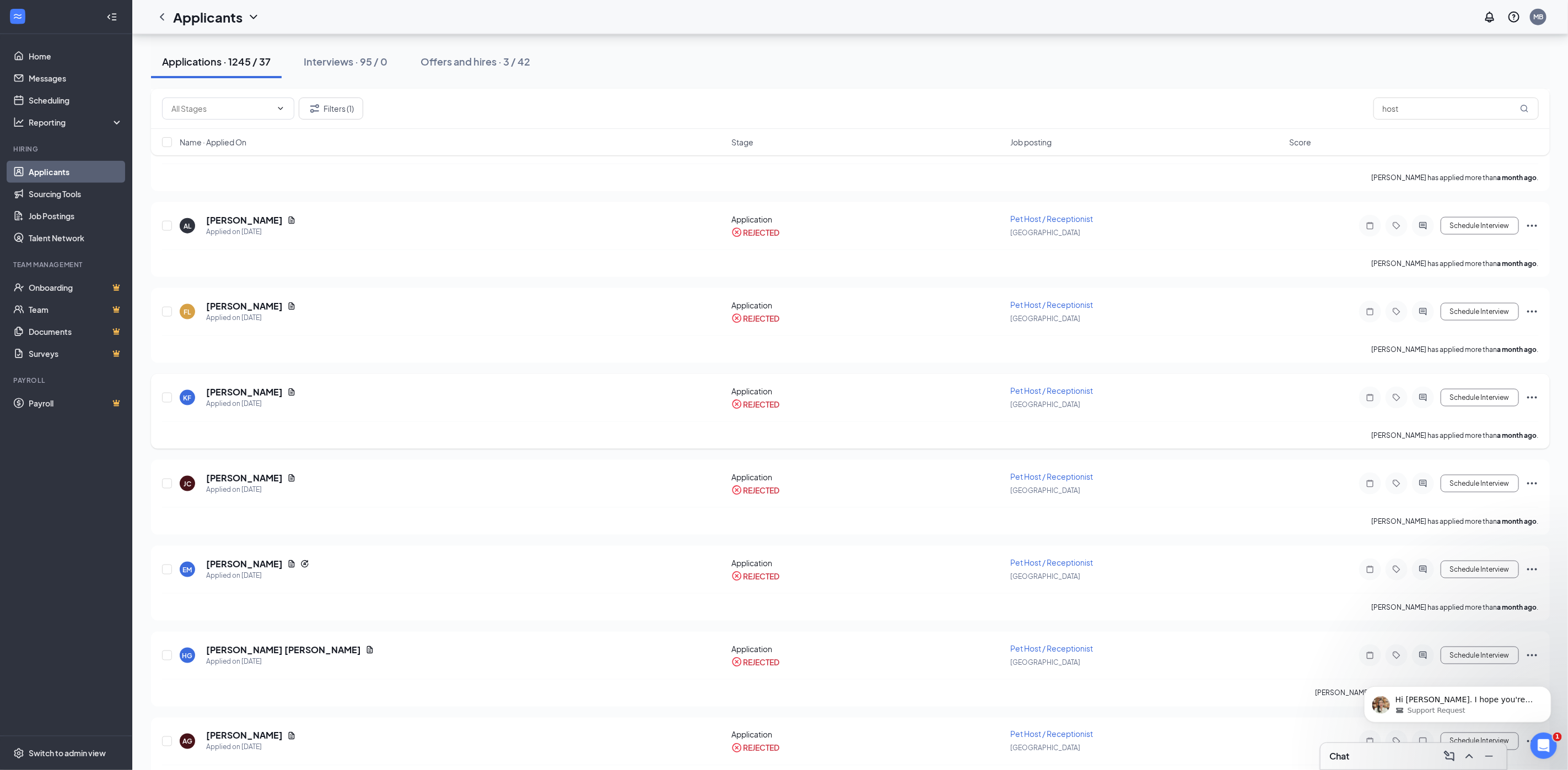
click at [1535, 398] on icon "Ellipses" at bounding box center [1533, 397] width 10 height 3
click at [1505, 416] on p "Unreject" at bounding box center [1482, 422] width 95 height 11
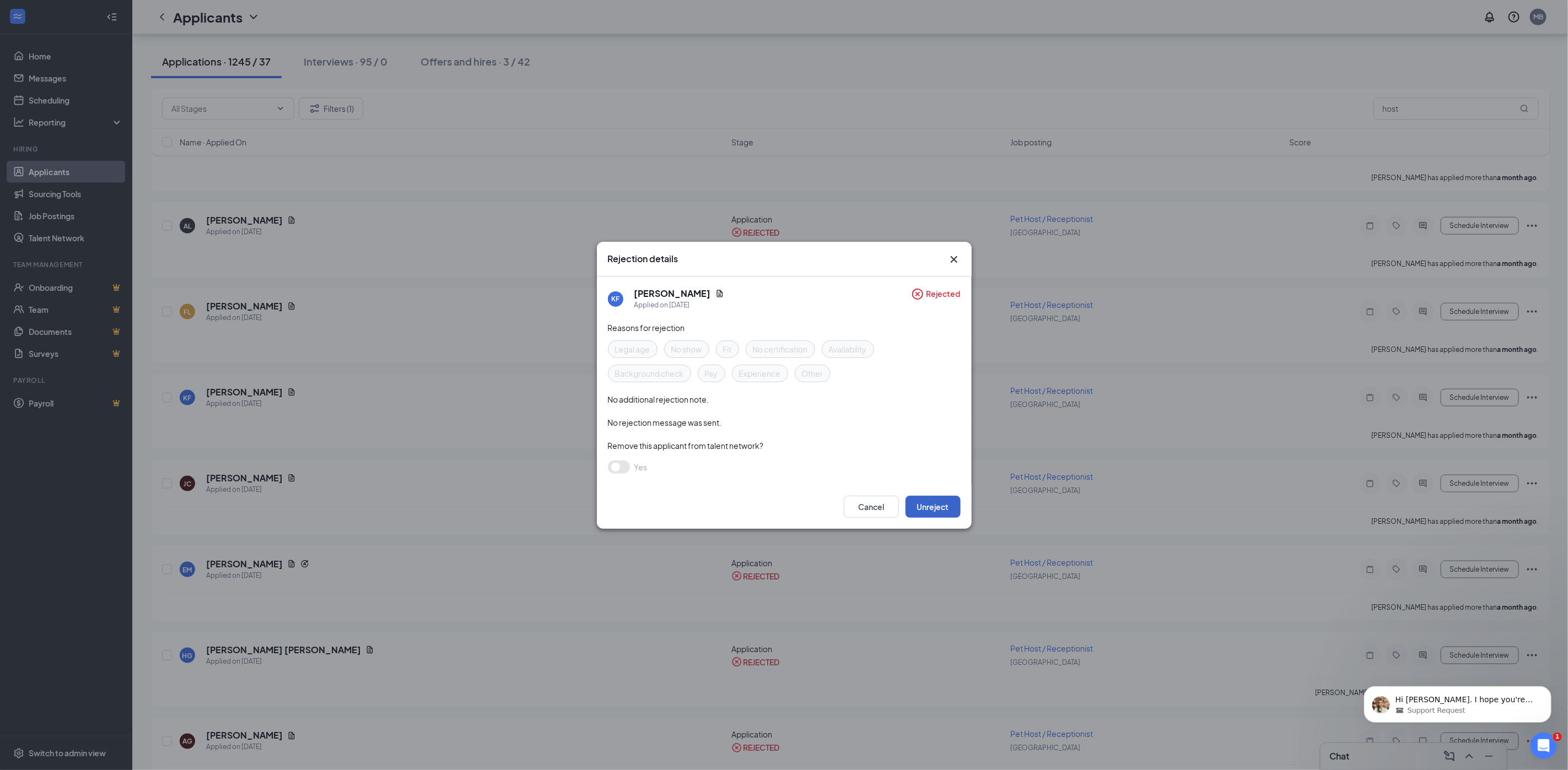
click at [936, 502] on button "Unreject" at bounding box center [933, 507] width 55 height 22
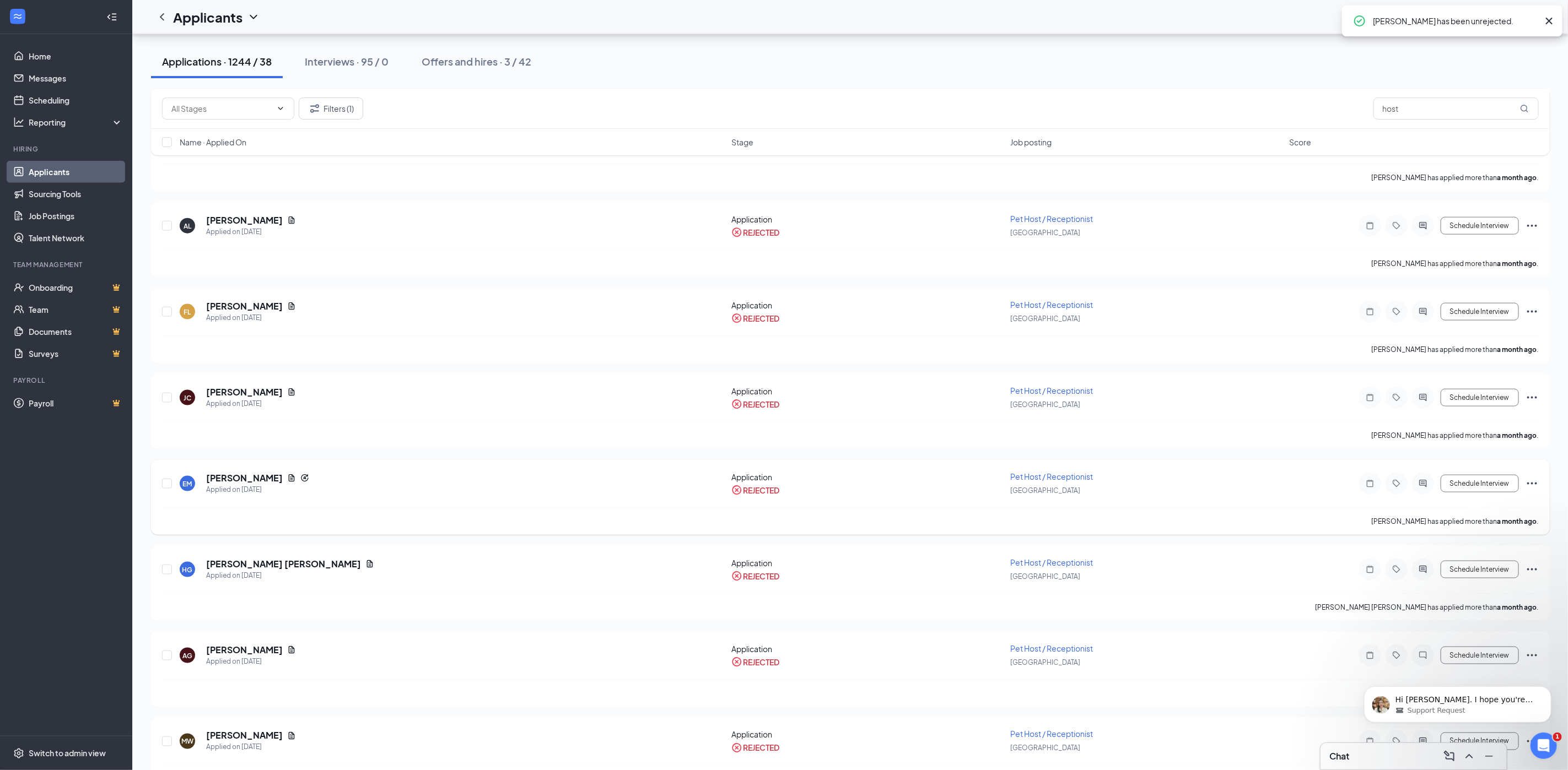
click at [1534, 484] on icon "Ellipses" at bounding box center [1532, 484] width 13 height 13
click at [1535, 398] on icon "Ellipses" at bounding box center [1533, 397] width 10 height 3
click at [1506, 427] on li "Unreject" at bounding box center [1482, 422] width 113 height 24
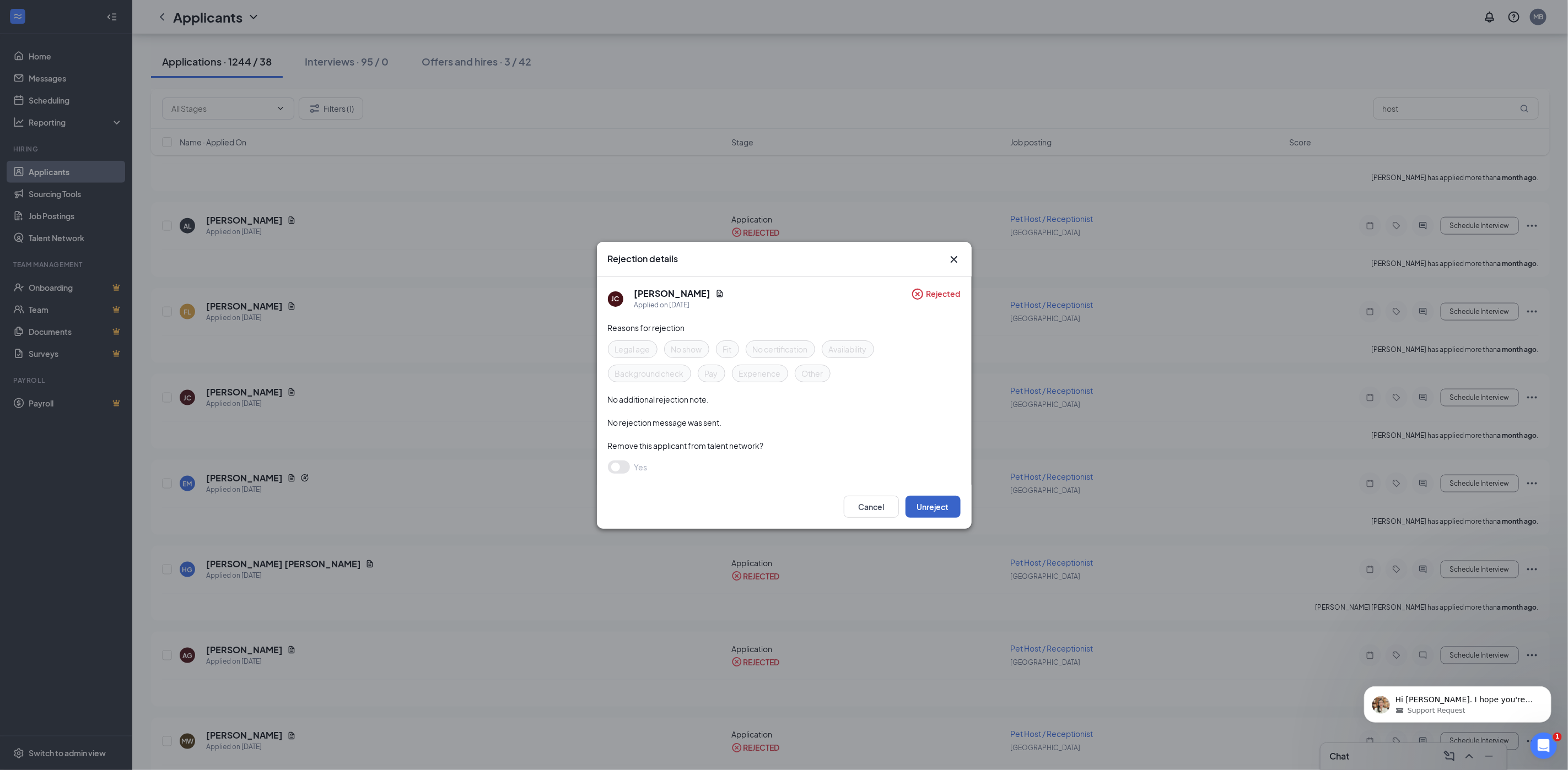
click at [929, 501] on button "Unreject" at bounding box center [933, 507] width 55 height 22
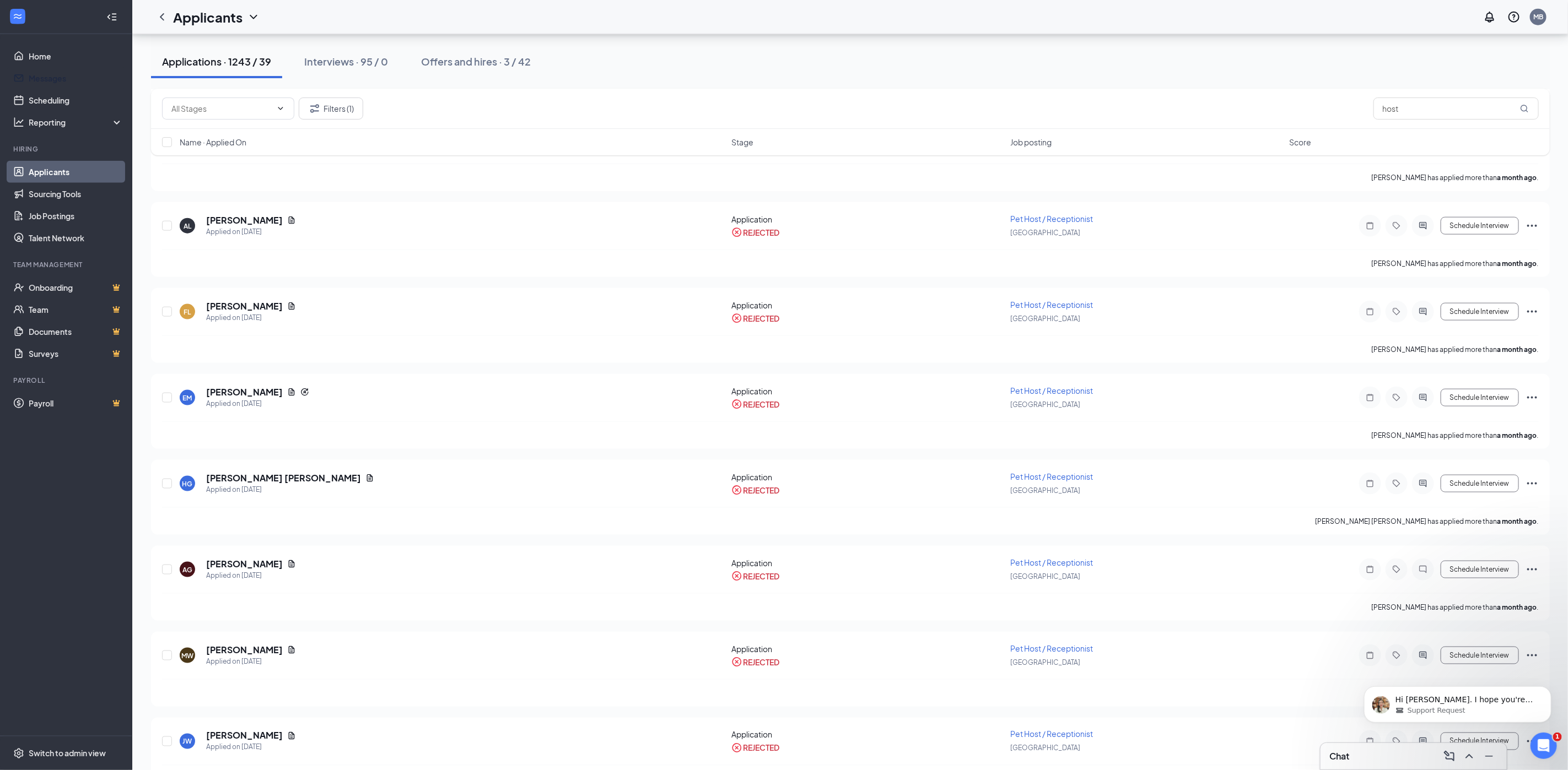
drag, startPoint x: 46, startPoint y: 74, endPoint x: 703, endPoint y: 278, distance: 687.9
click at [46, 74] on link "Messages" at bounding box center [76, 78] width 95 height 22
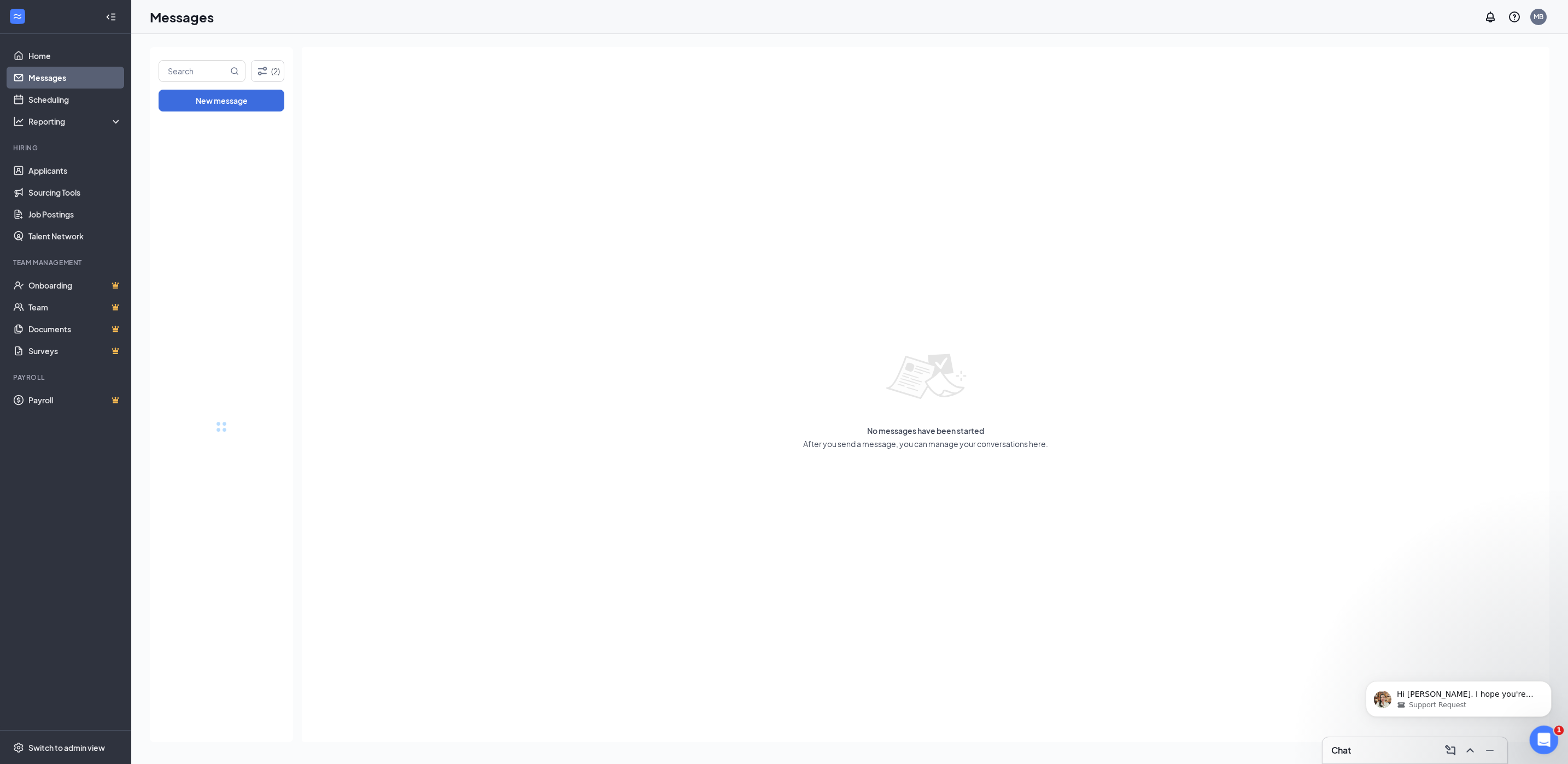
click at [1539, 732] on icon "Open Intercom Messenger" at bounding box center [1542, 738] width 18 height 18
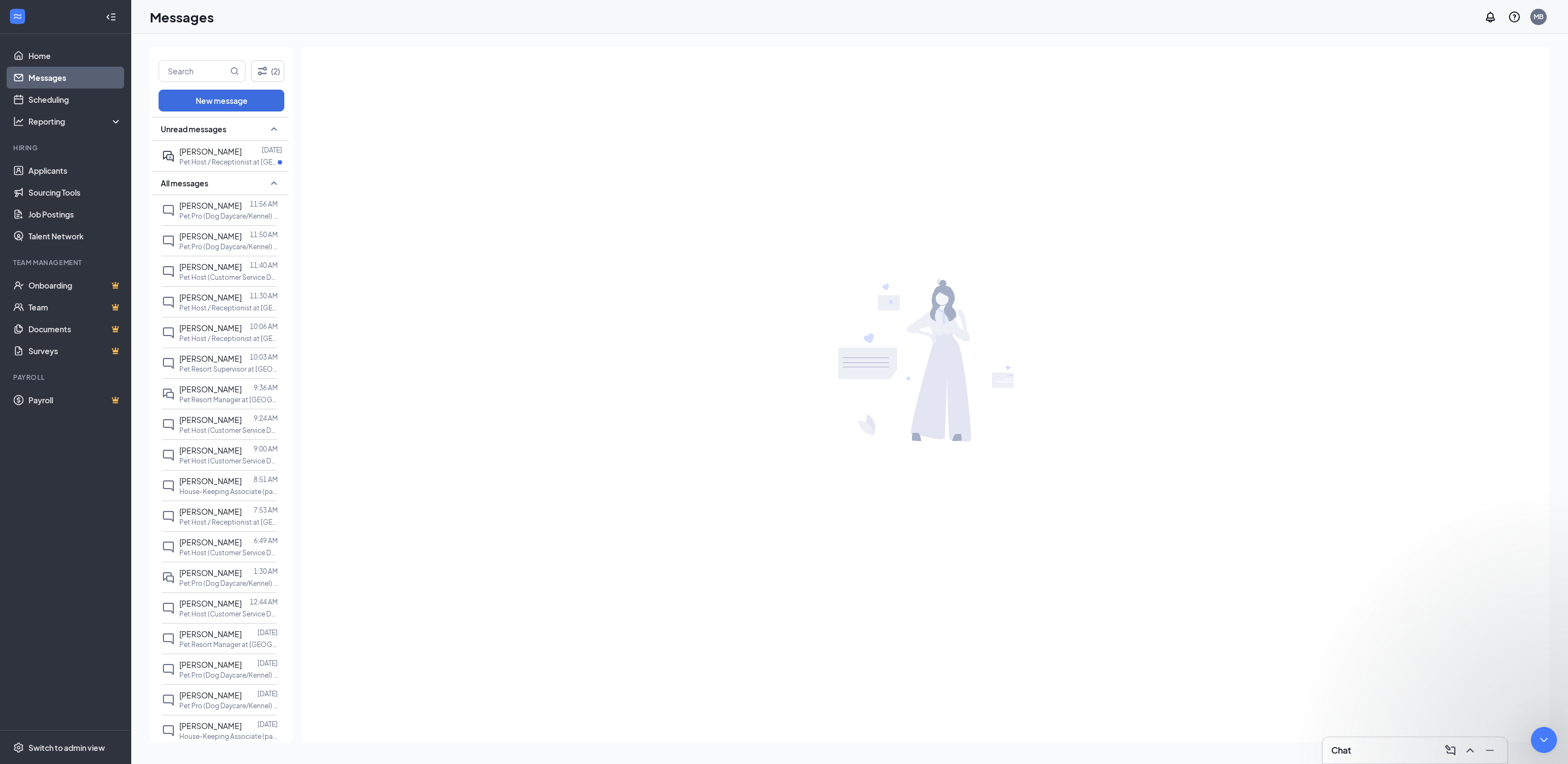
type textarea "I am all set, thank you"
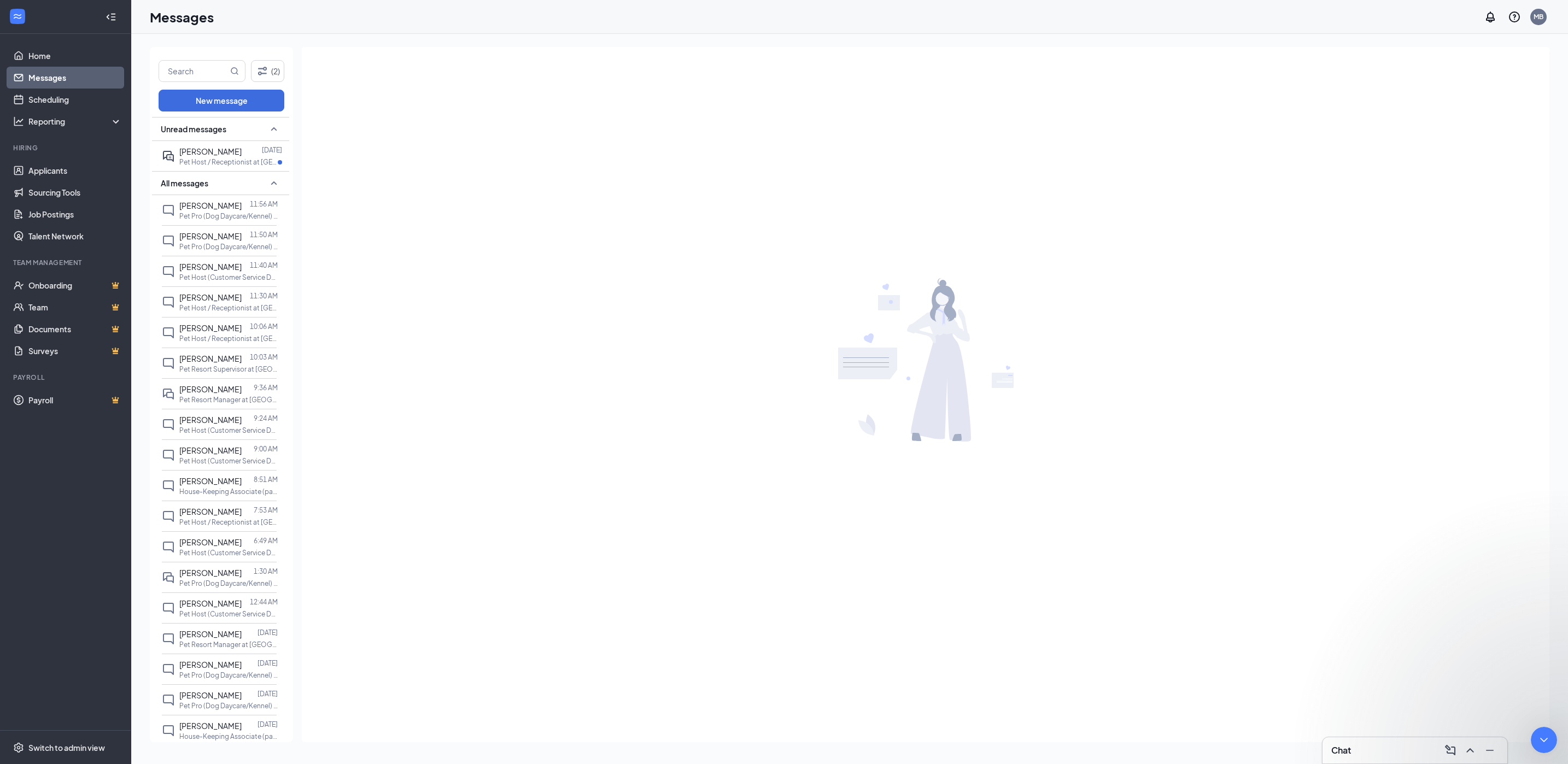
scroll to position [1461, 0]
click at [151, 764] on icon "Close" at bounding box center [147, 779] width 9 height 9
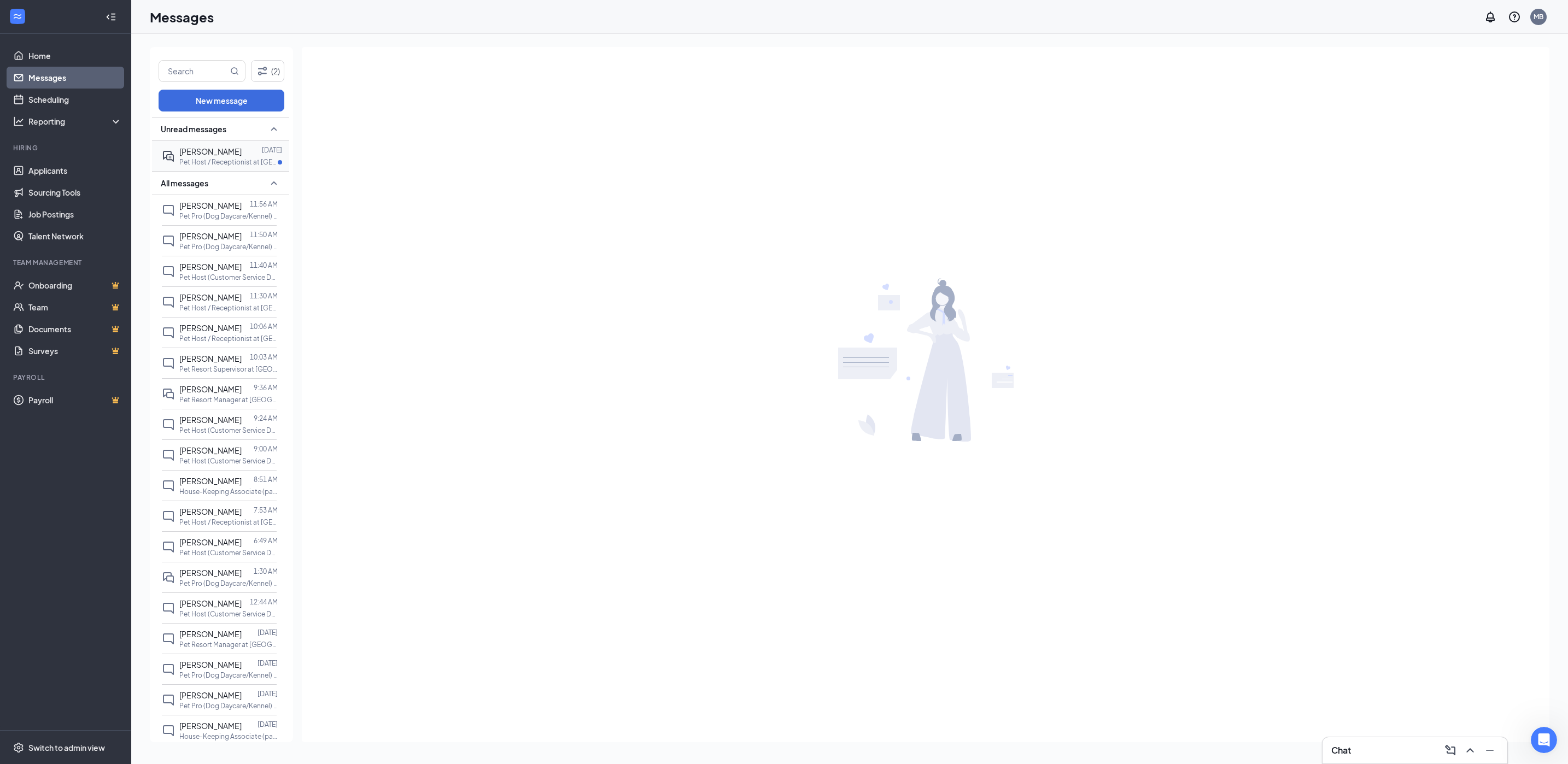
click at [200, 155] on span "ERIC BANKS" at bounding box center [210, 152] width 62 height 10
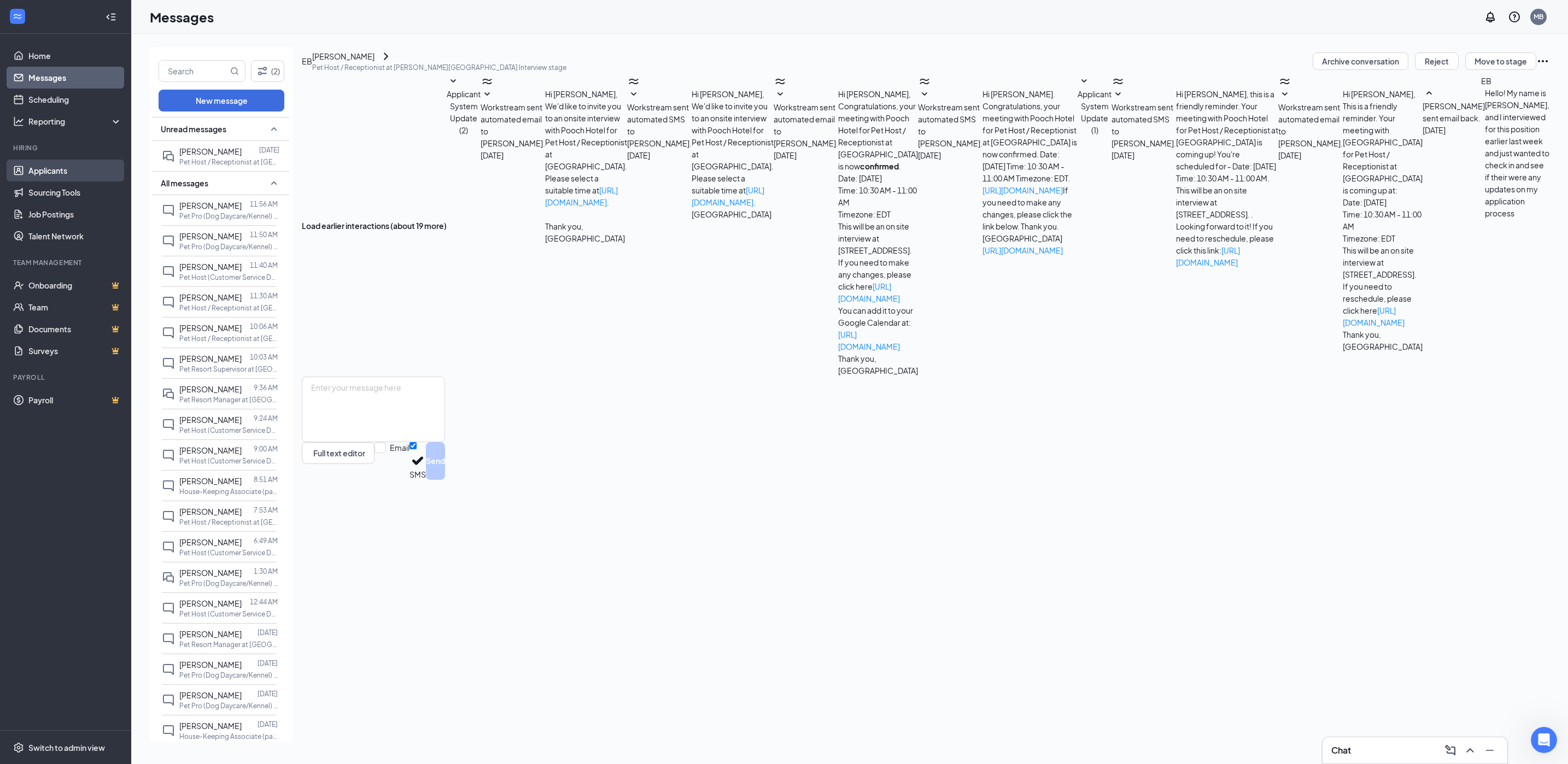
click at [53, 163] on link "Applicants" at bounding box center [75, 171] width 94 height 22
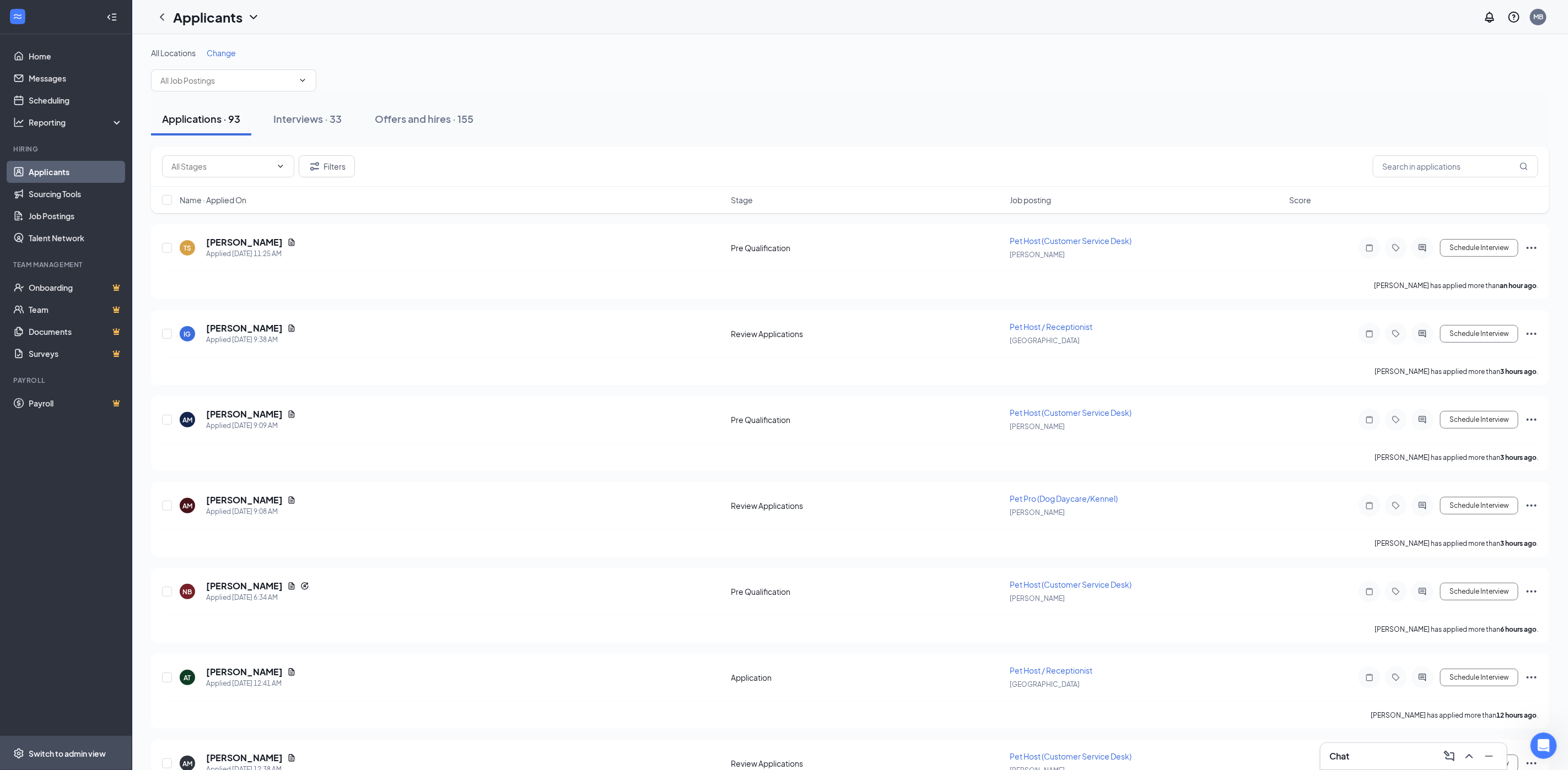
click at [52, 747] on span "Switch to admin view" at bounding box center [76, 753] width 95 height 34
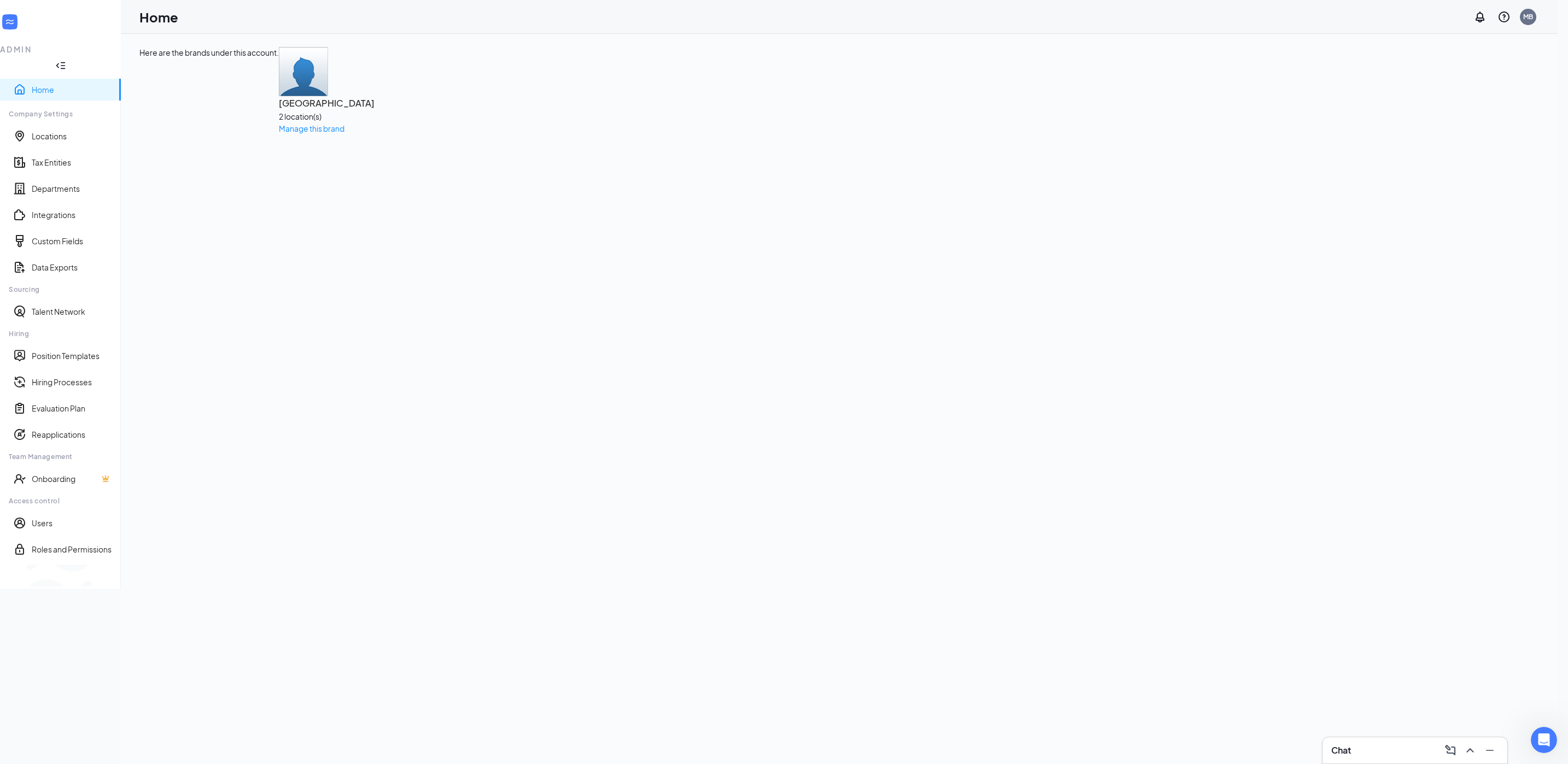
scroll to position [1503, 0]
click at [78, 376] on link "Hiring Processes" at bounding box center [72, 382] width 80 height 11
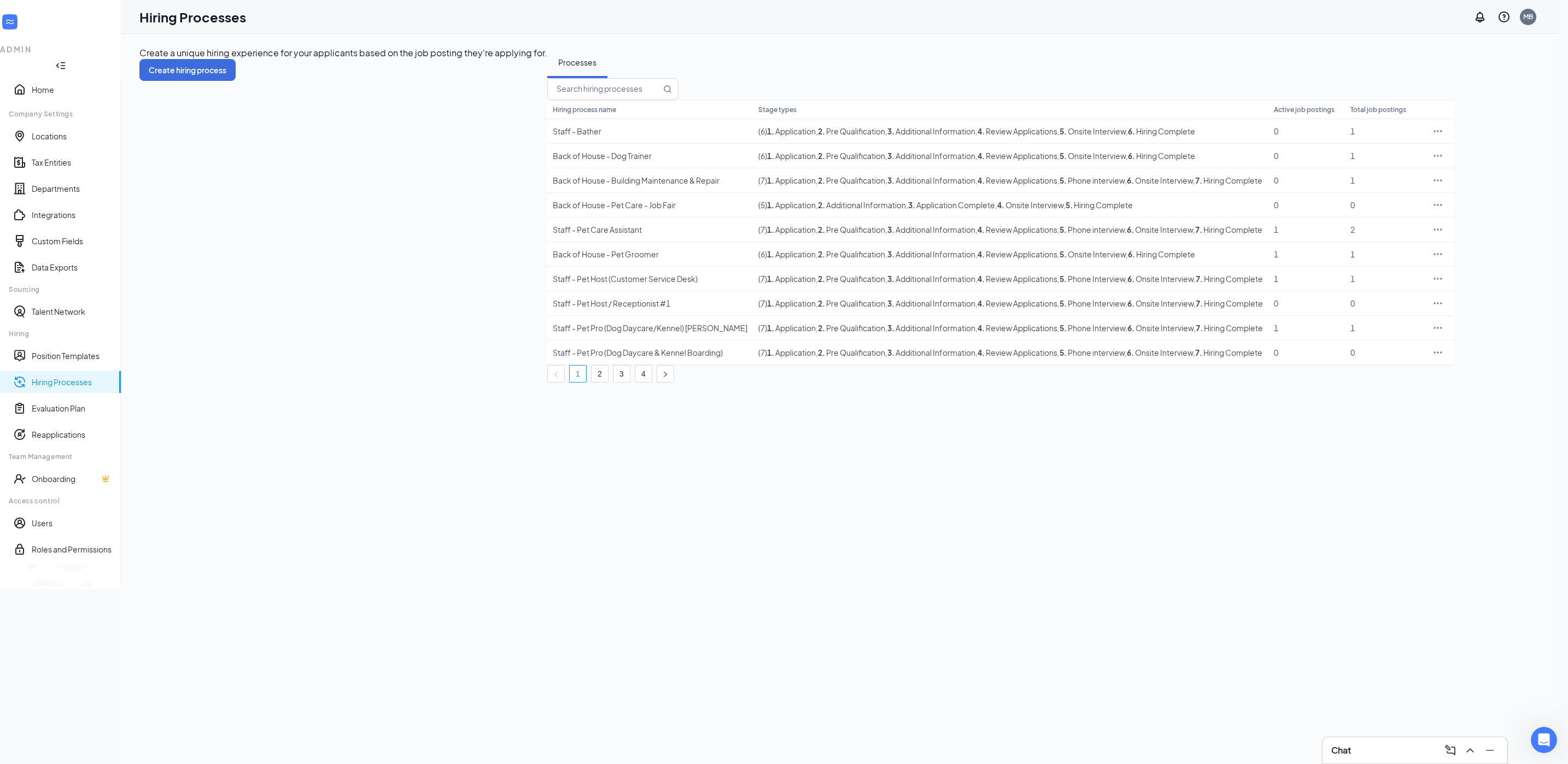
scroll to position [1502, 0]
click at [1443, 309] on icon "Ellipses" at bounding box center [1437, 303] width 11 height 11
click at [1442, 461] on span "Delete" at bounding box center [1436, 462] width 25 height 10
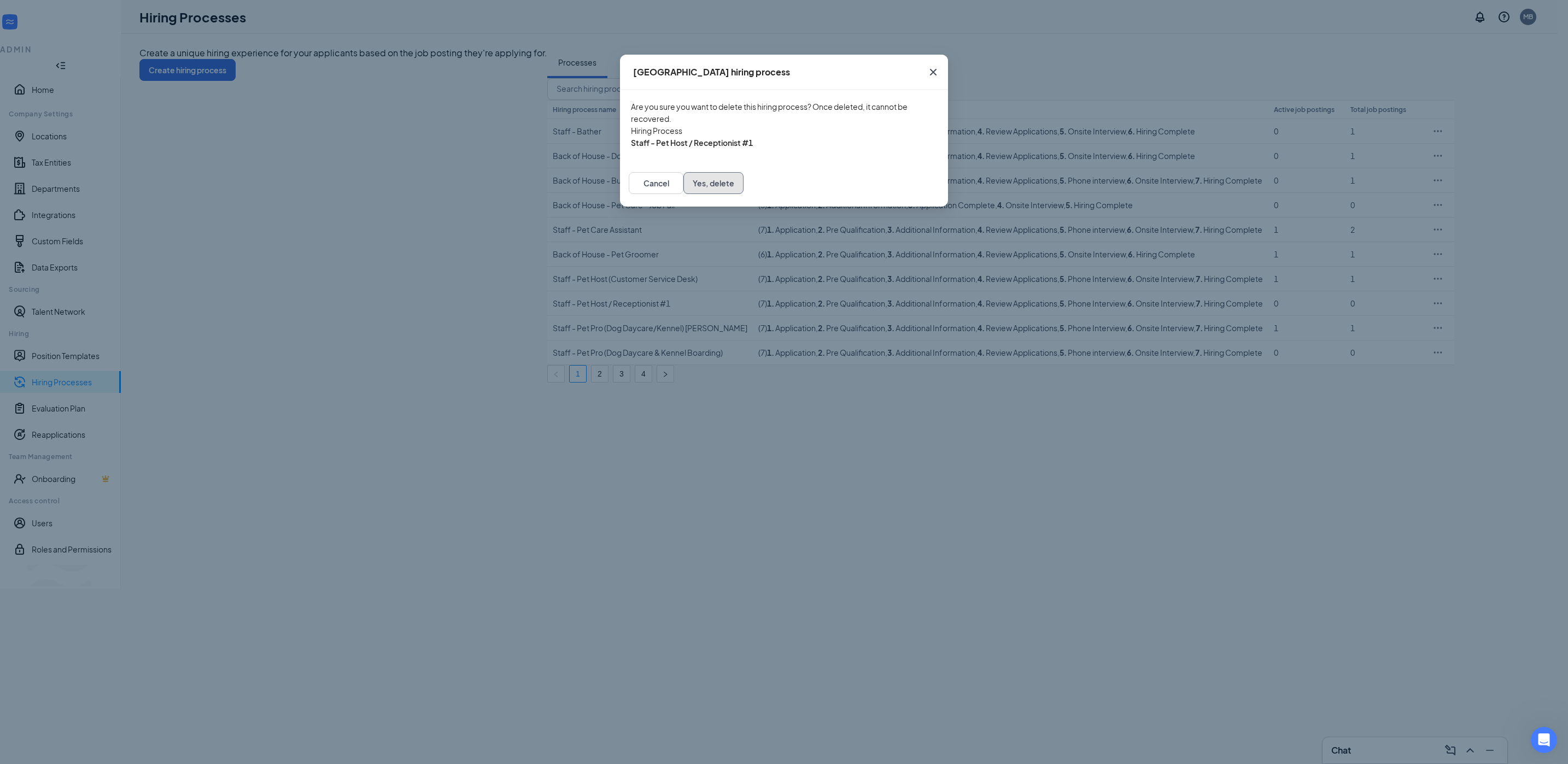
click at [743, 194] on button "Yes, delete" at bounding box center [714, 184] width 60 height 22
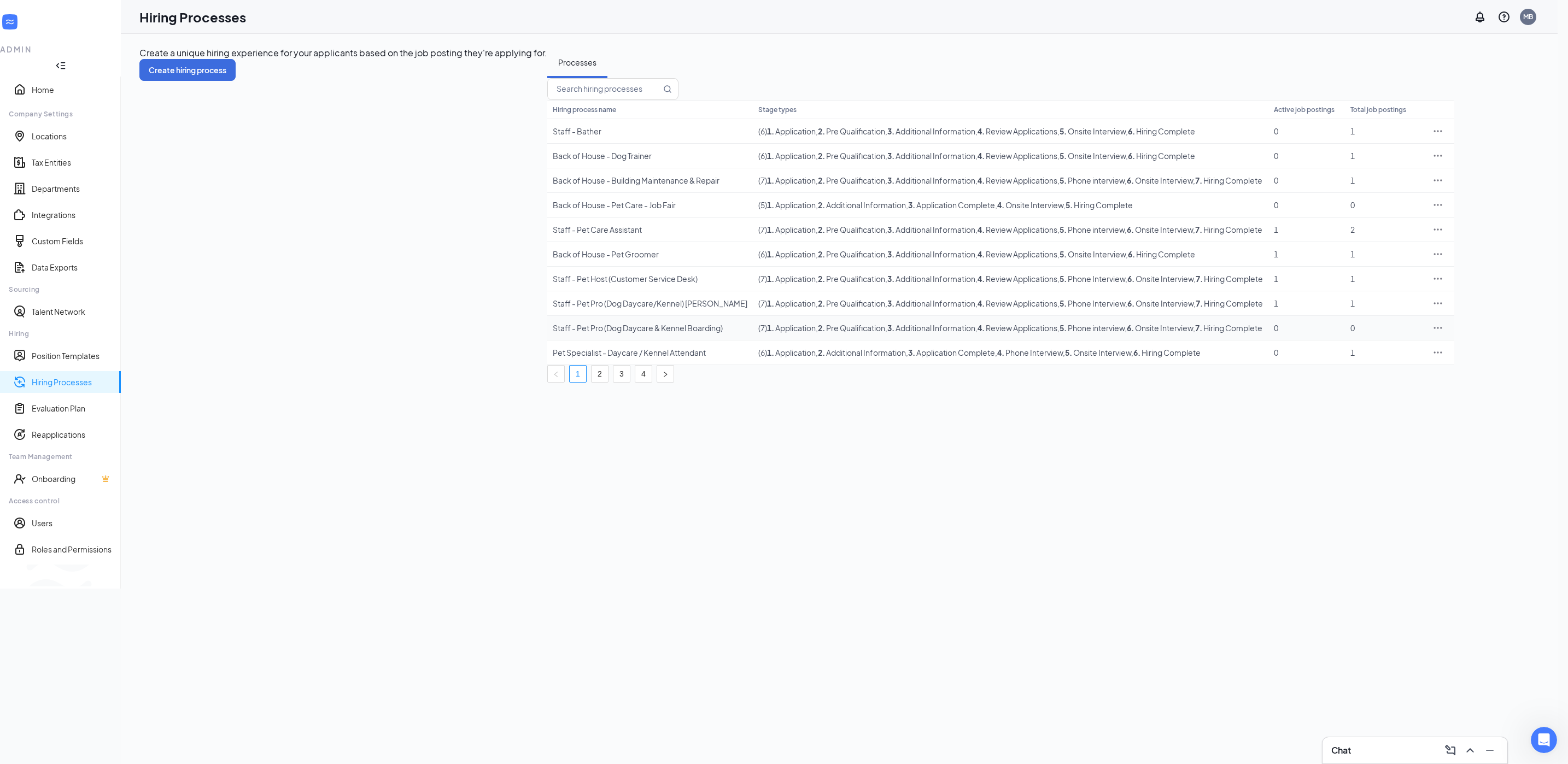
click at [1443, 334] on icon "Ellipses" at bounding box center [1437, 328] width 11 height 11
click at [1449, 482] on span "Delete" at bounding box center [1436, 487] width 25 height 10
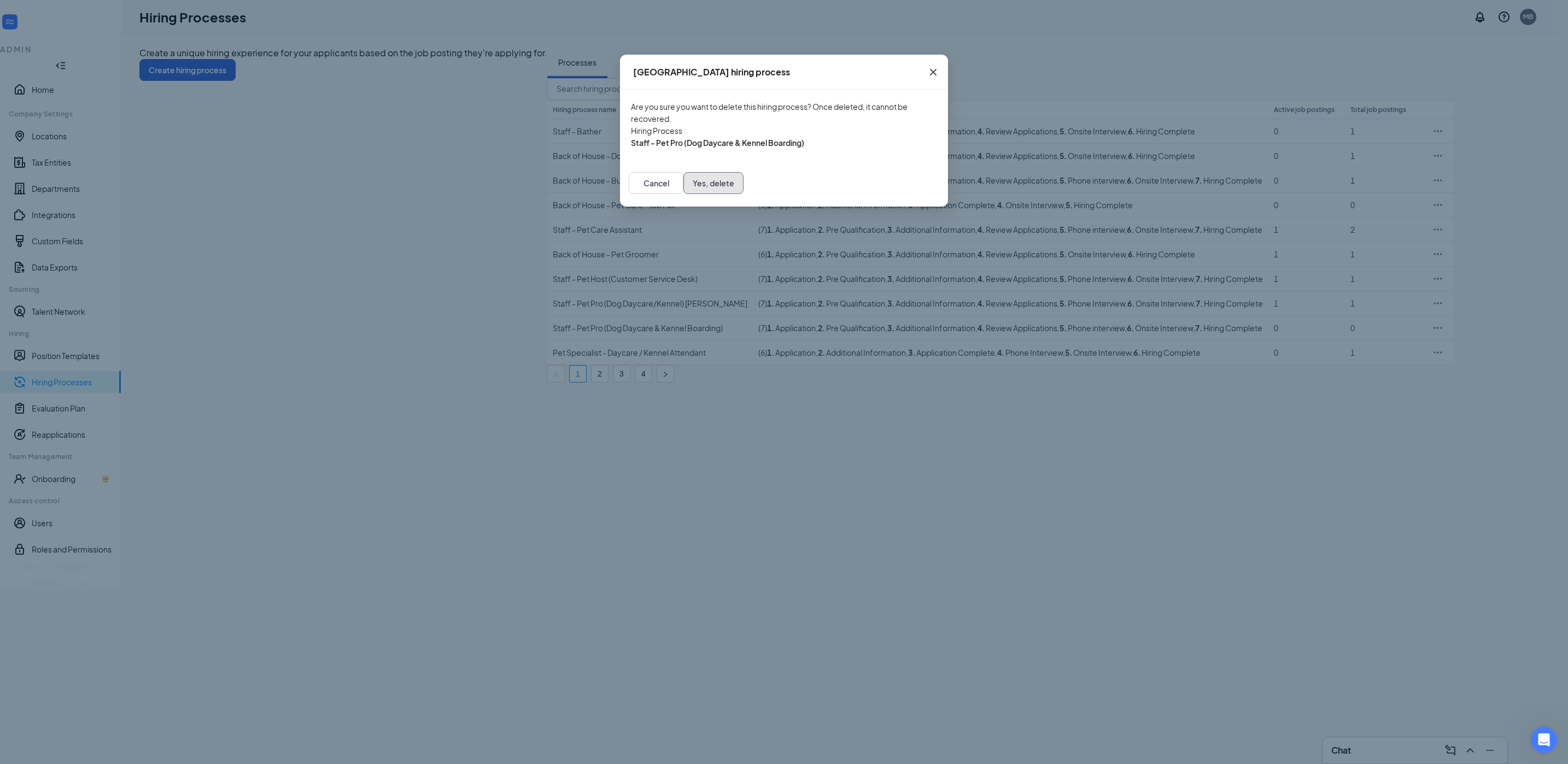
click at [743, 194] on button "Yes, delete" at bounding box center [714, 184] width 60 height 22
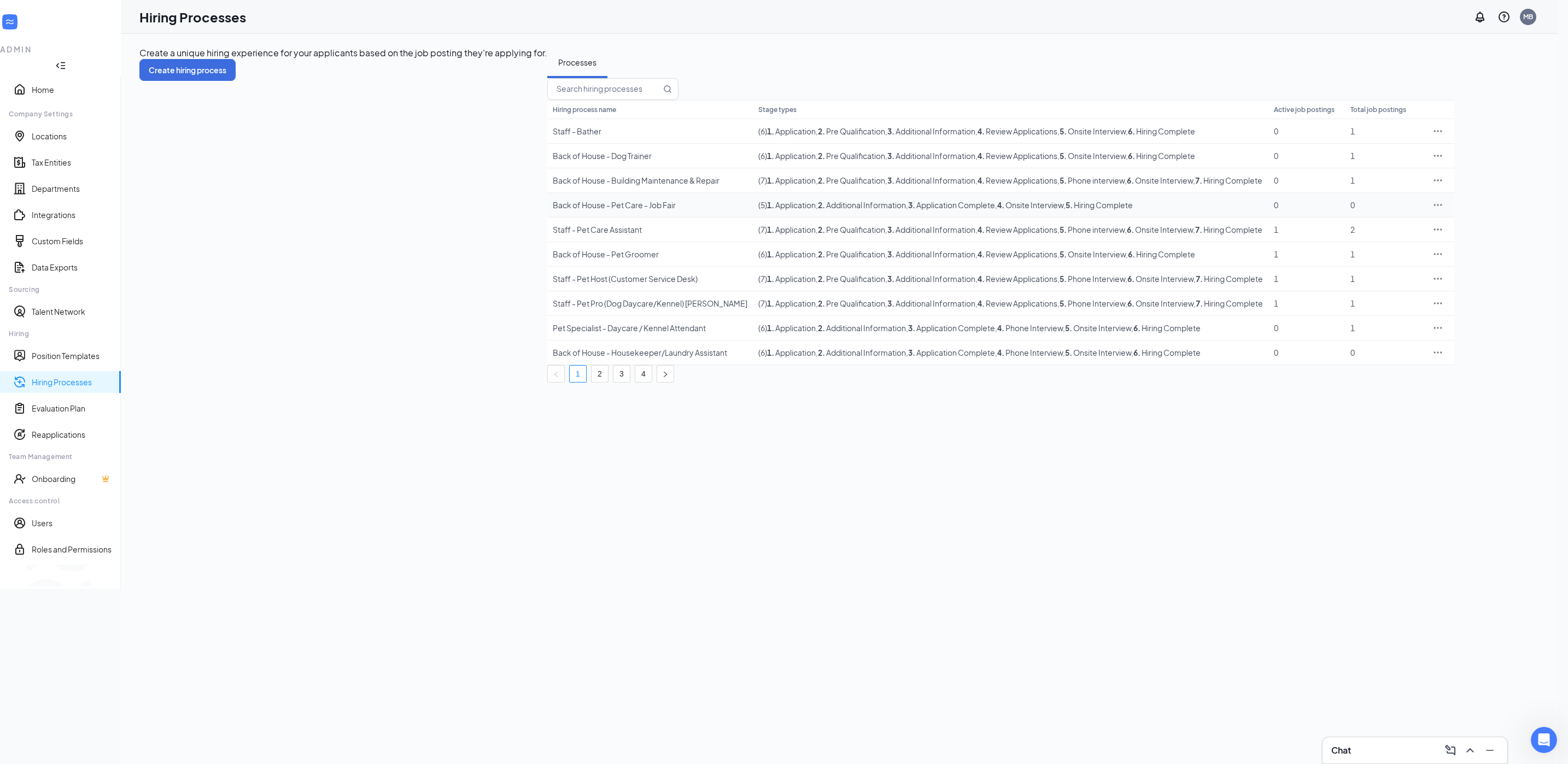
click at [1443, 211] on icon "Ellipses" at bounding box center [1437, 205] width 11 height 11
click at [1459, 361] on span "Delete" at bounding box center [1471, 363] width 94 height 12
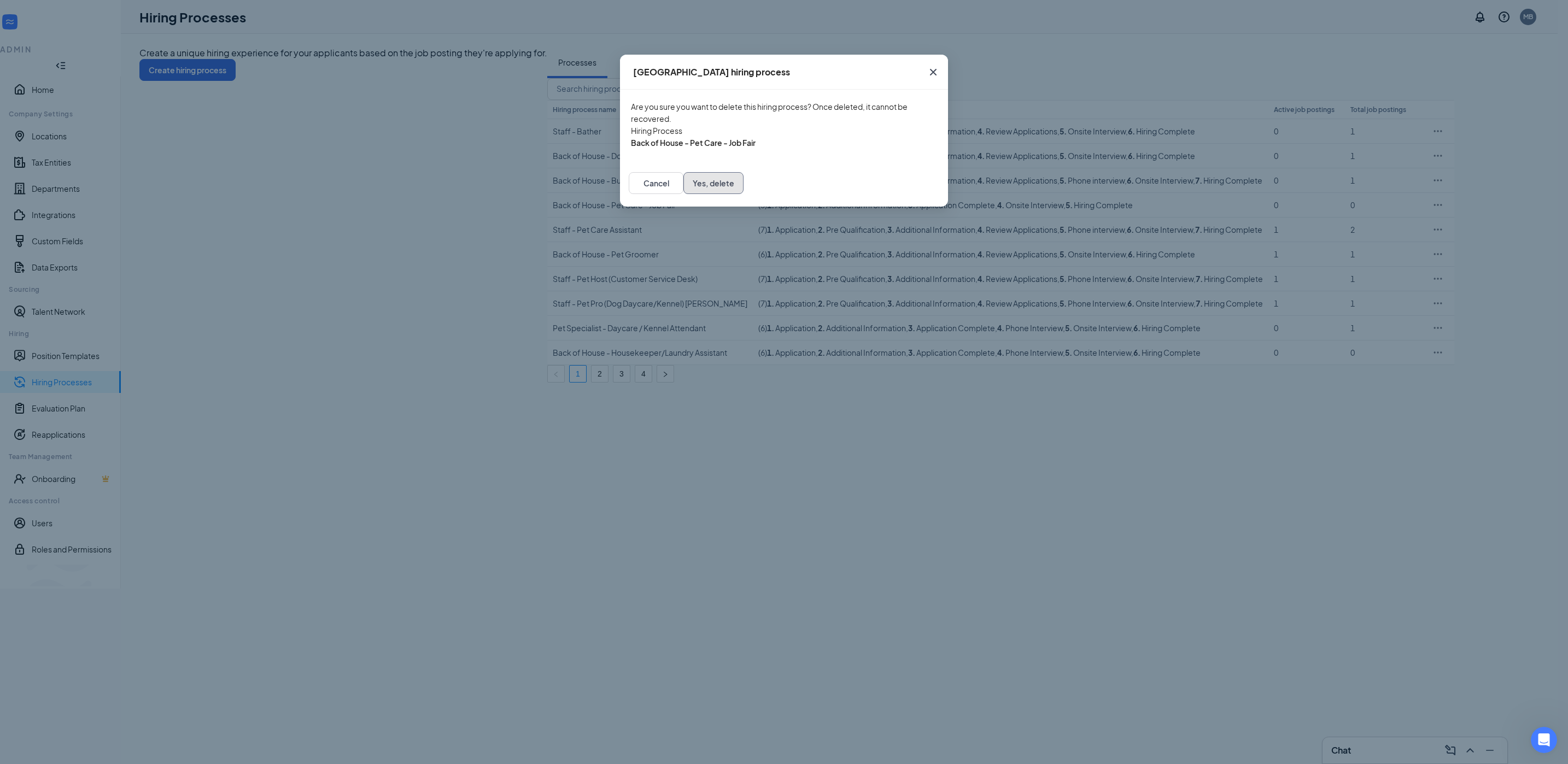
click at [743, 194] on button "Yes, delete" at bounding box center [714, 184] width 60 height 22
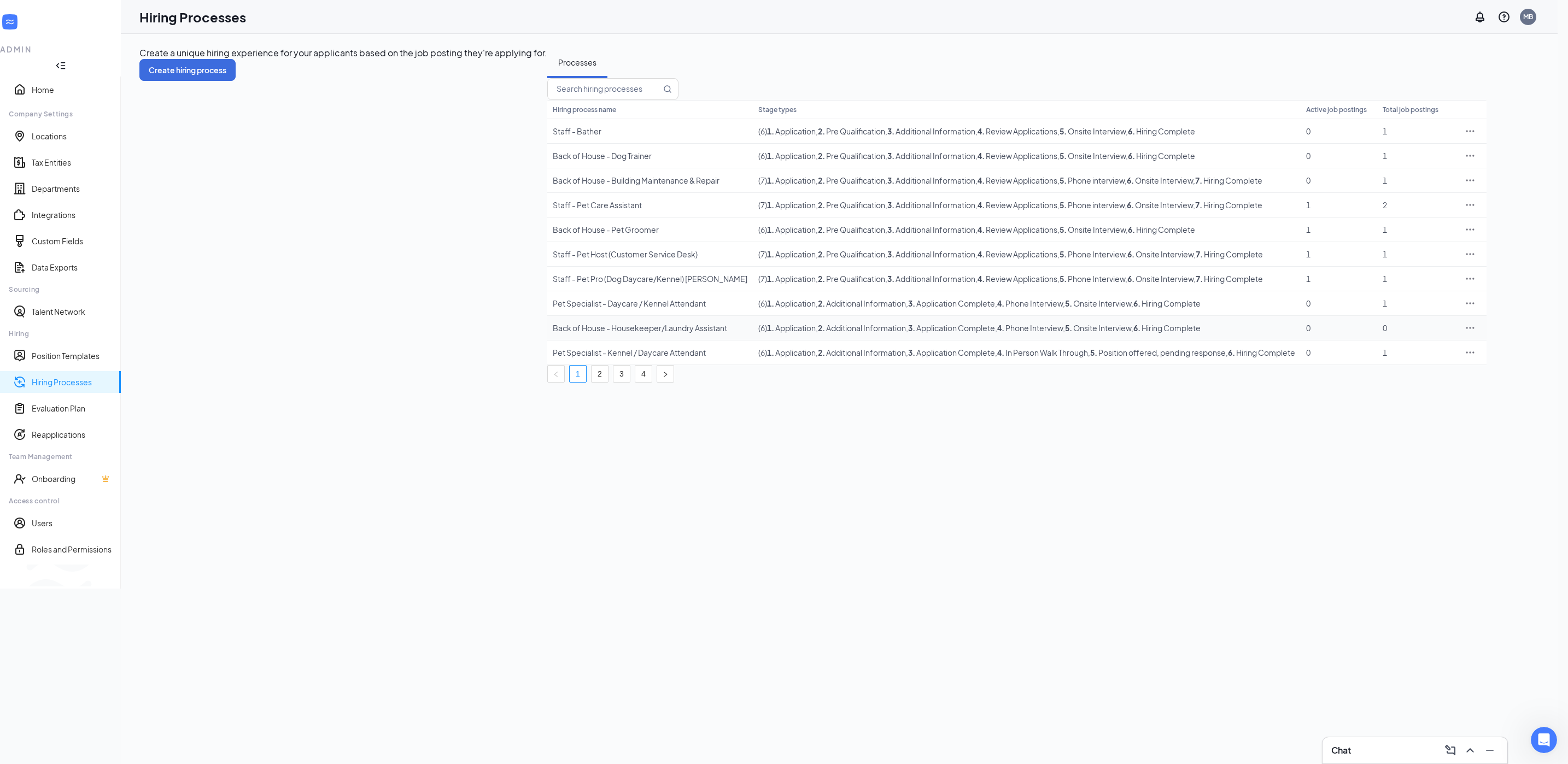
click at [1476, 334] on icon "Ellipses" at bounding box center [1470, 328] width 11 height 11
click at [1457, 483] on span "Delete" at bounding box center [1471, 487] width 94 height 12
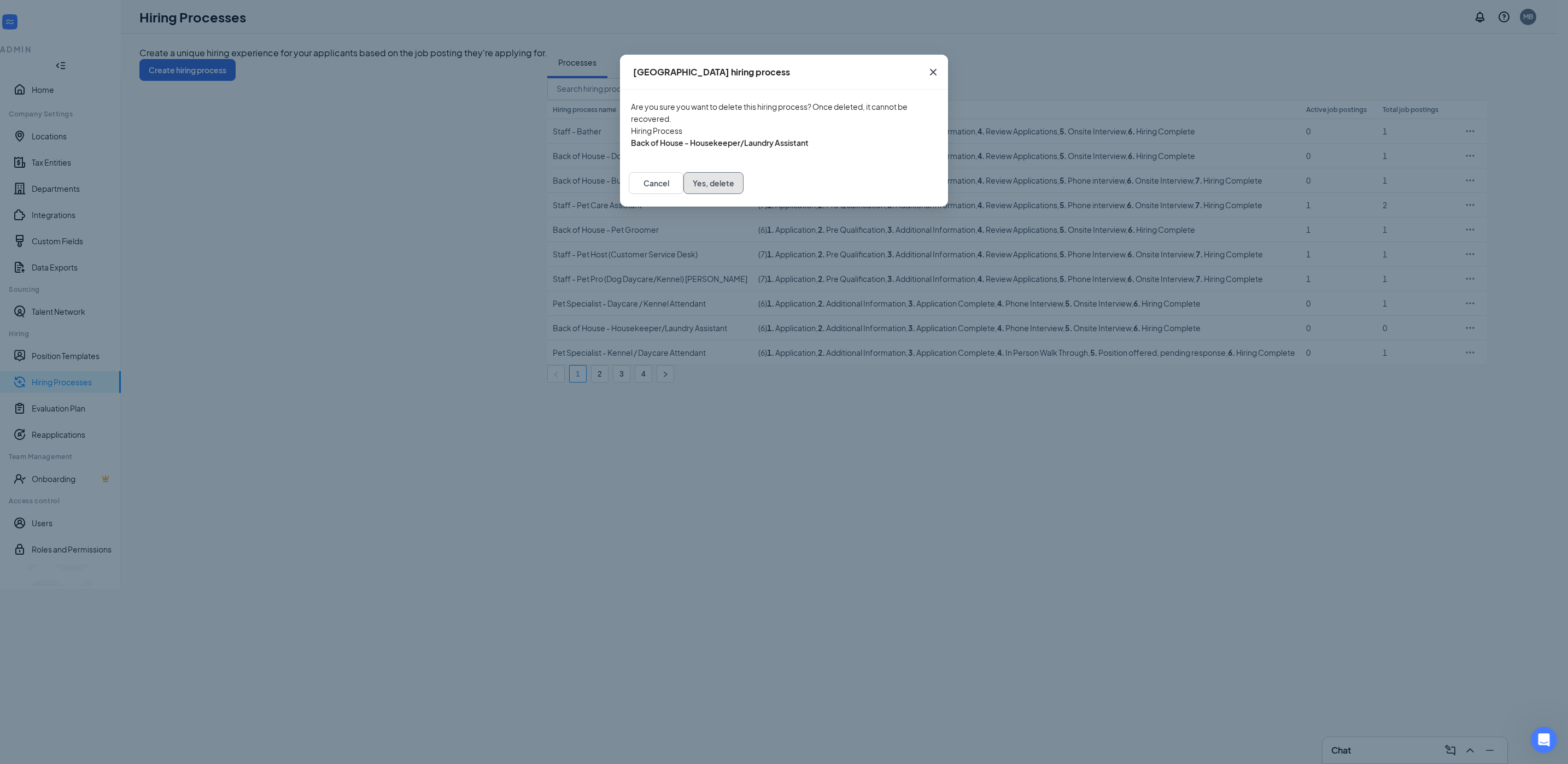
click at [743, 194] on button "Yes, delete" at bounding box center [714, 184] width 60 height 22
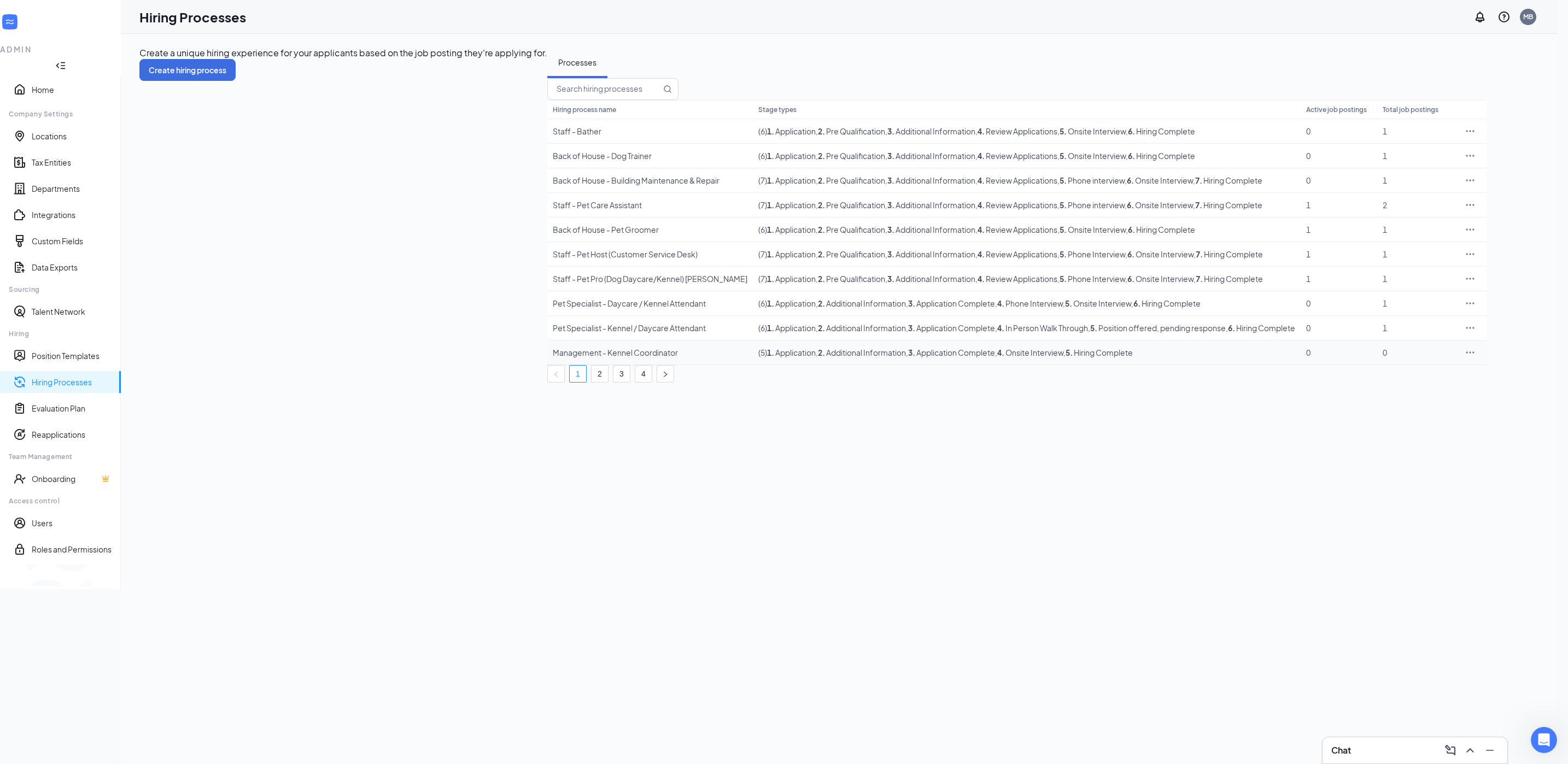
click at [1476, 359] on icon "Ellipses" at bounding box center [1470, 353] width 11 height 11
click at [1455, 509] on span "Delete" at bounding box center [1471, 511] width 94 height 12
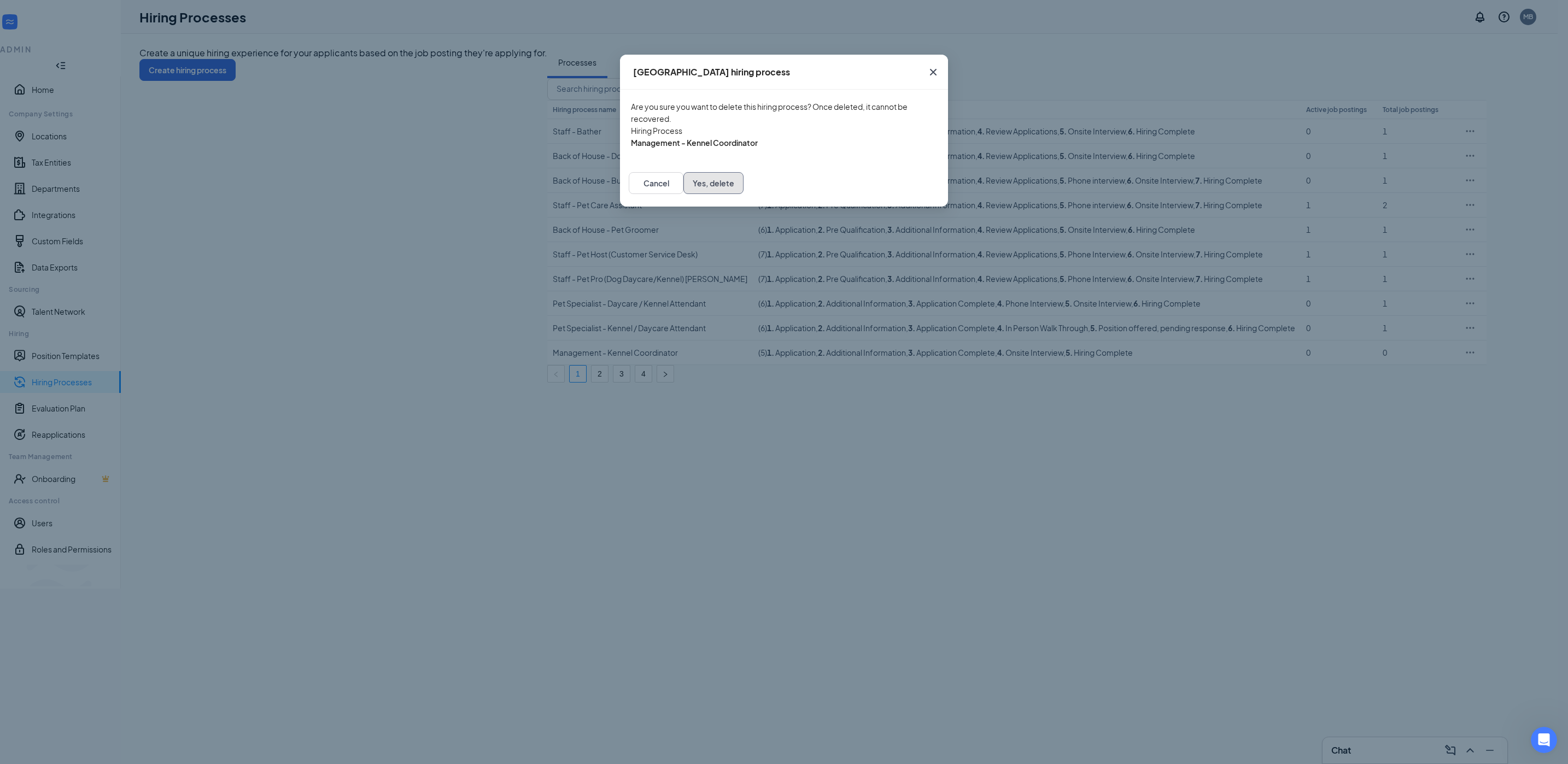
click at [743, 194] on button "Yes, delete" at bounding box center [714, 184] width 60 height 22
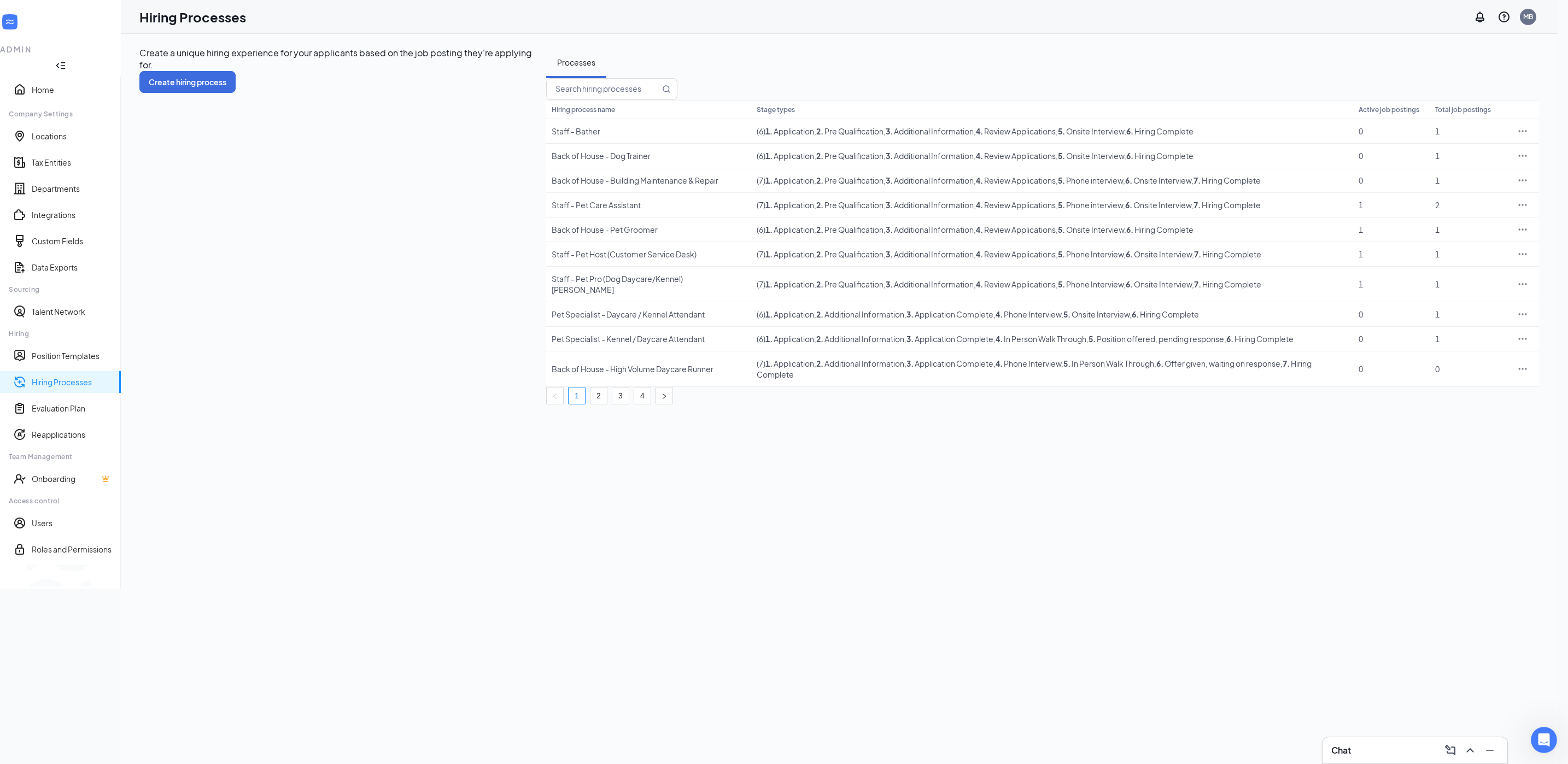
click at [1454, 120] on th "Total job postings" at bounding box center [1468, 109] width 77 height 19
click at [1524, 375] on icon "Ellipses" at bounding box center [1522, 369] width 11 height 11
click at [1456, 511] on span "Delete" at bounding box center [1471, 511] width 94 height 12
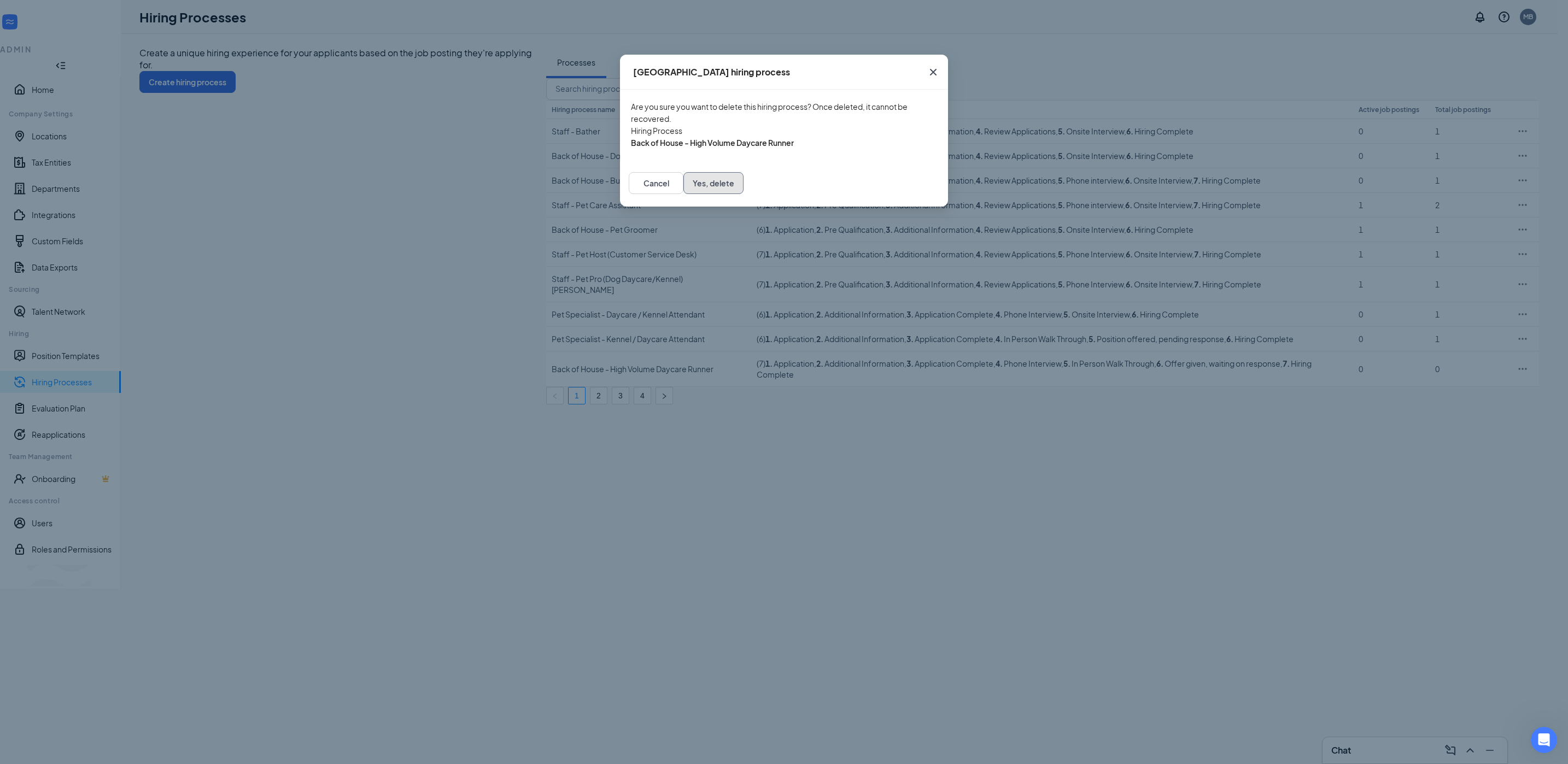
click at [743, 194] on button "Yes, delete" at bounding box center [714, 184] width 60 height 22
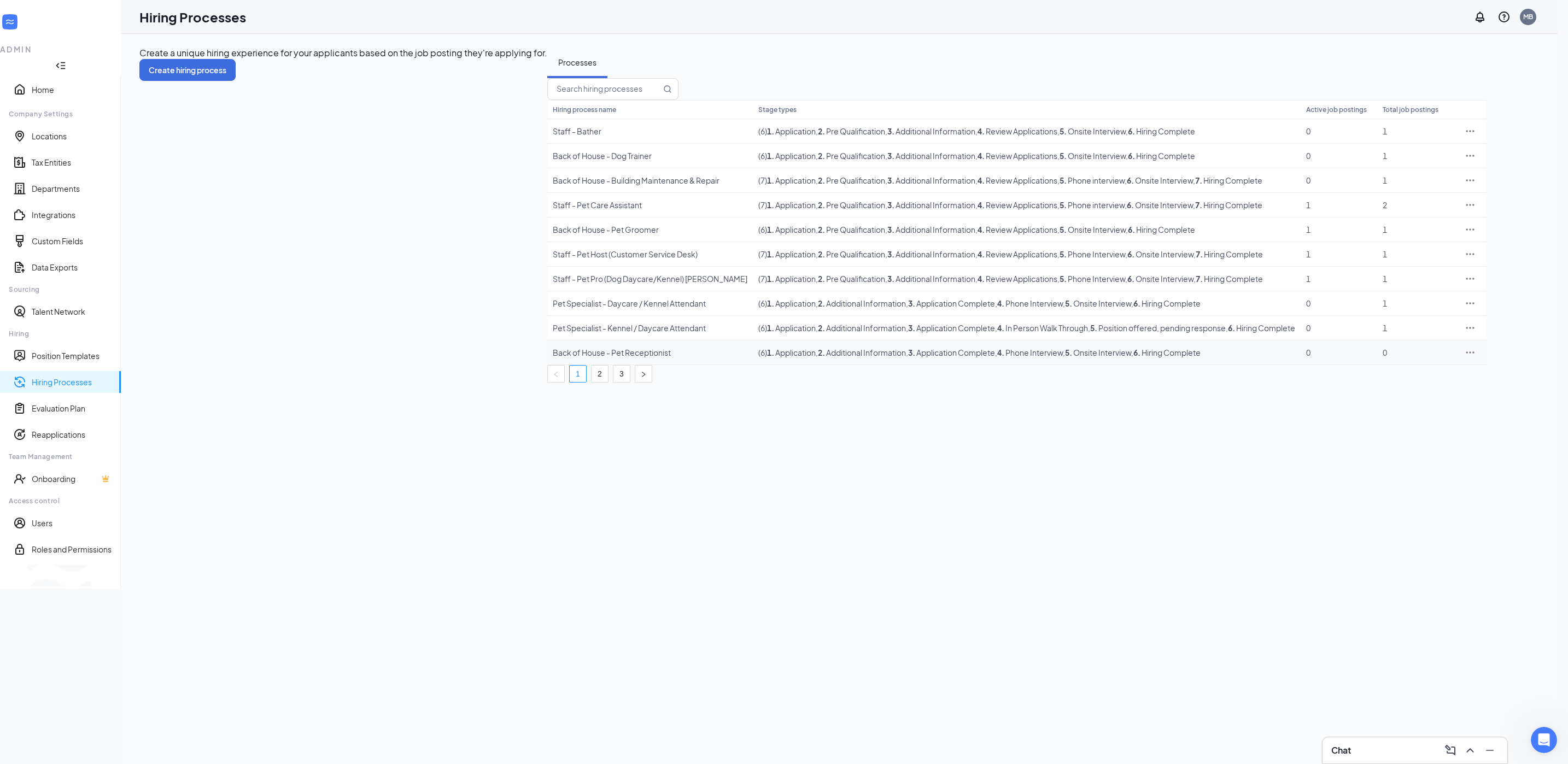
click at [1476, 359] on icon "Ellipses" at bounding box center [1470, 353] width 11 height 11
drag, startPoint x: 1452, startPoint y: 507, endPoint x: 1401, endPoint y: 483, distance: 56.4
click at [1451, 507] on span "Delete" at bounding box center [1471, 511] width 94 height 12
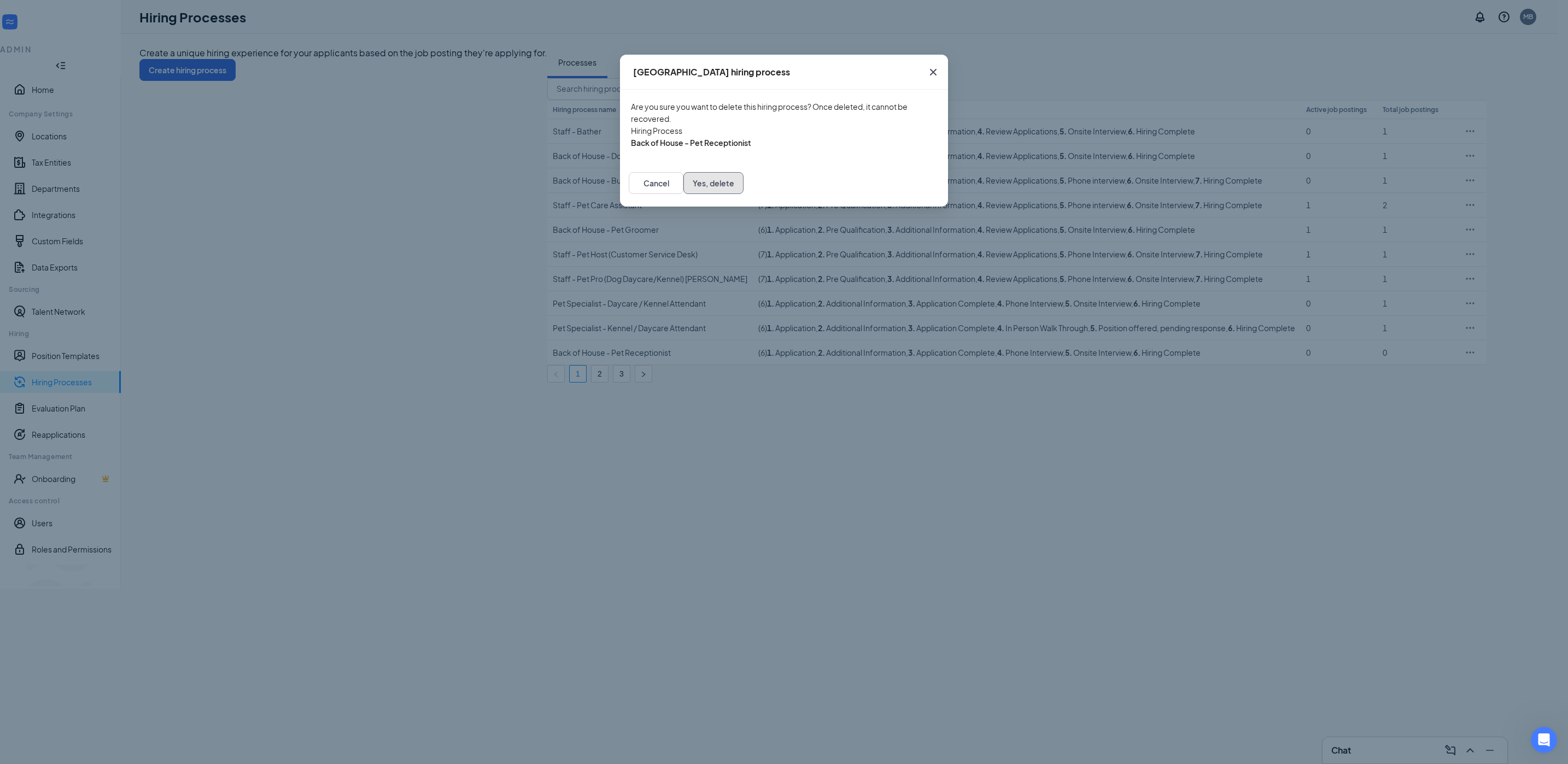
drag, startPoint x: 917, startPoint y: 202, endPoint x: 953, endPoint y: 217, distance: 39.0
click at [743, 194] on button "Yes, delete" at bounding box center [714, 184] width 60 height 22
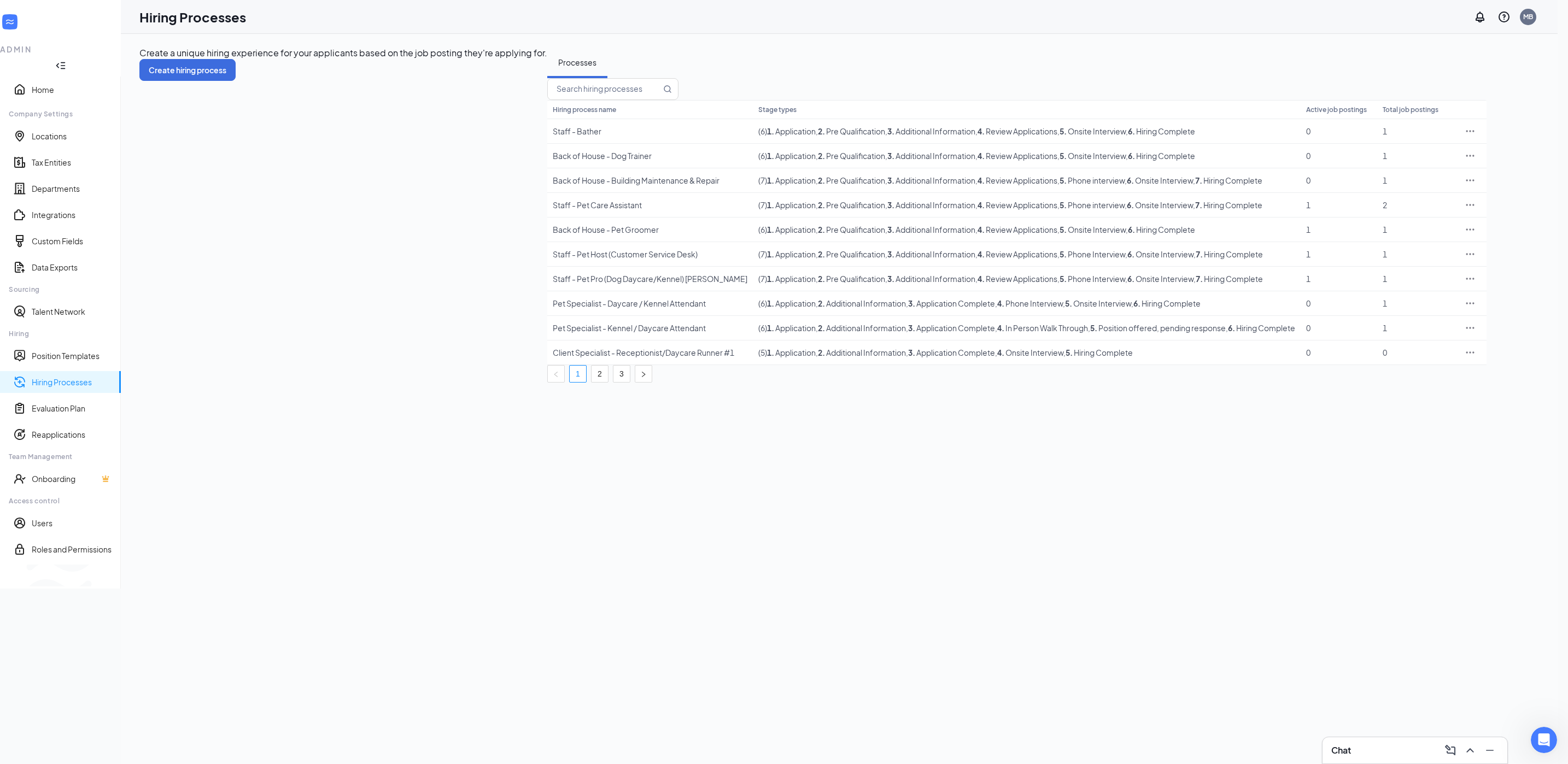
scroll to position [1503, 0]
click at [1476, 359] on icon "Ellipses" at bounding box center [1470, 353] width 11 height 11
click at [1454, 507] on span "Delete" at bounding box center [1471, 511] width 94 height 12
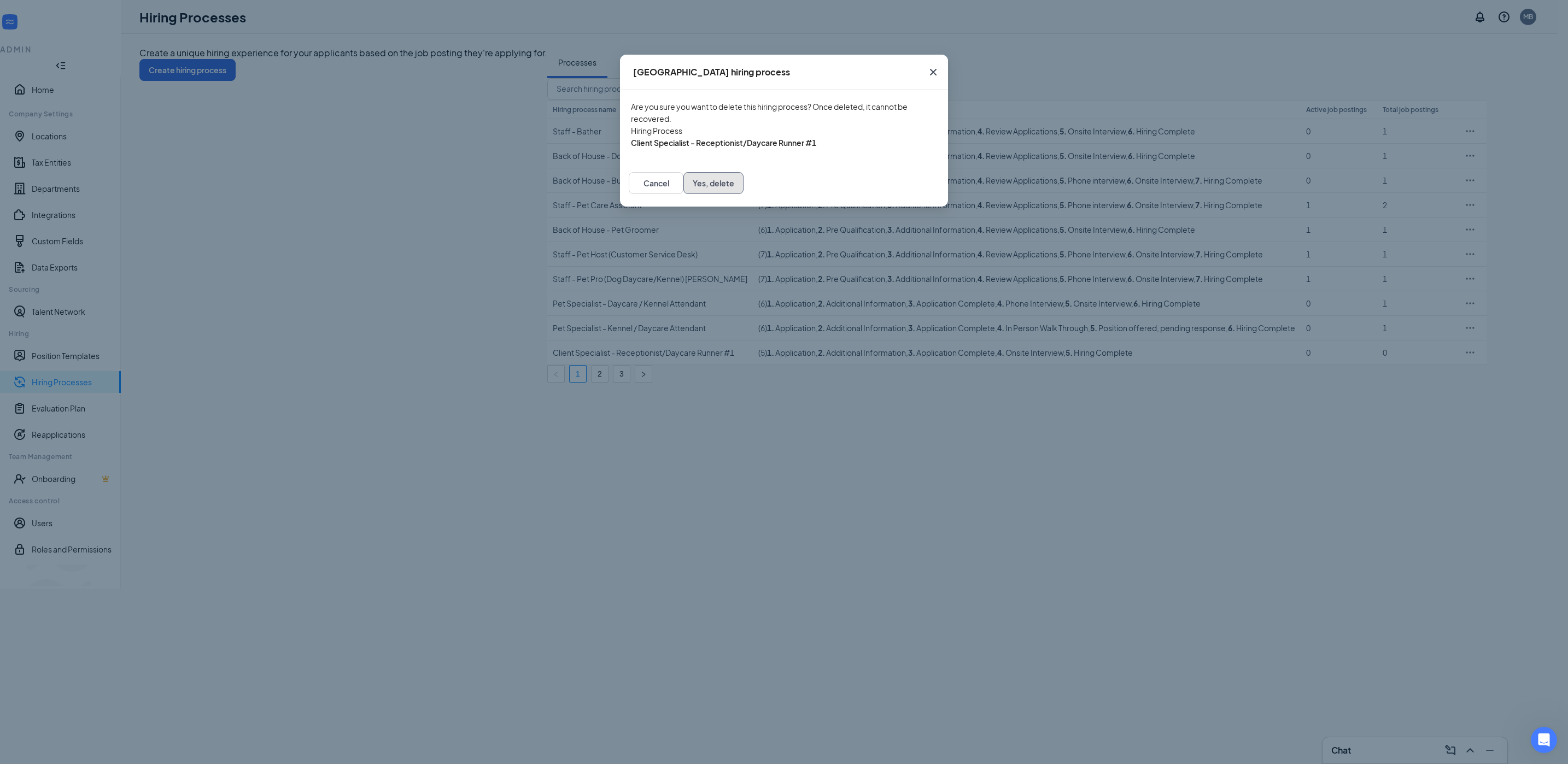
click at [743, 194] on button "Yes, delete" at bounding box center [714, 184] width 60 height 22
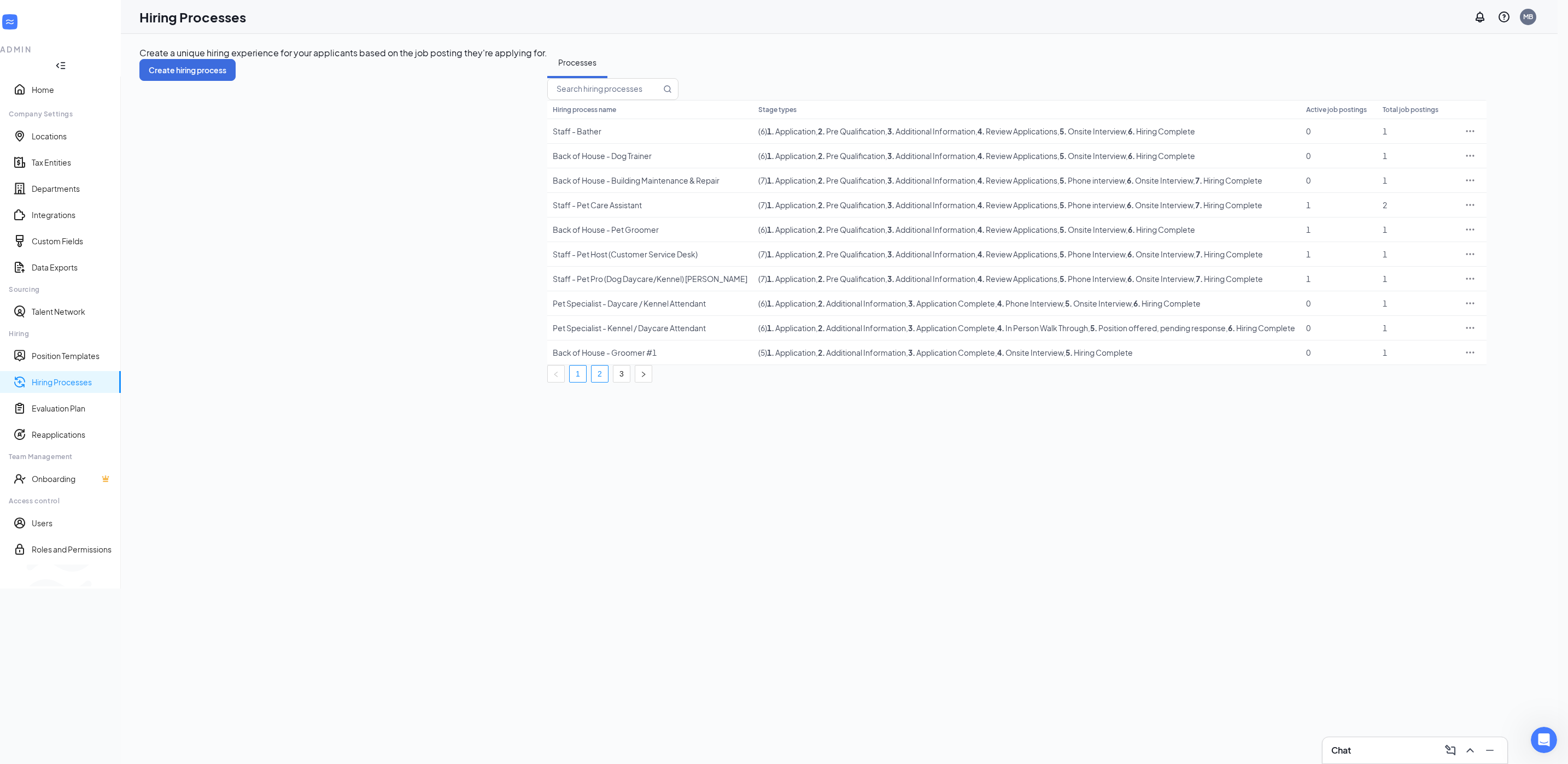
click at [608, 382] on link "2" at bounding box center [599, 373] width 16 height 16
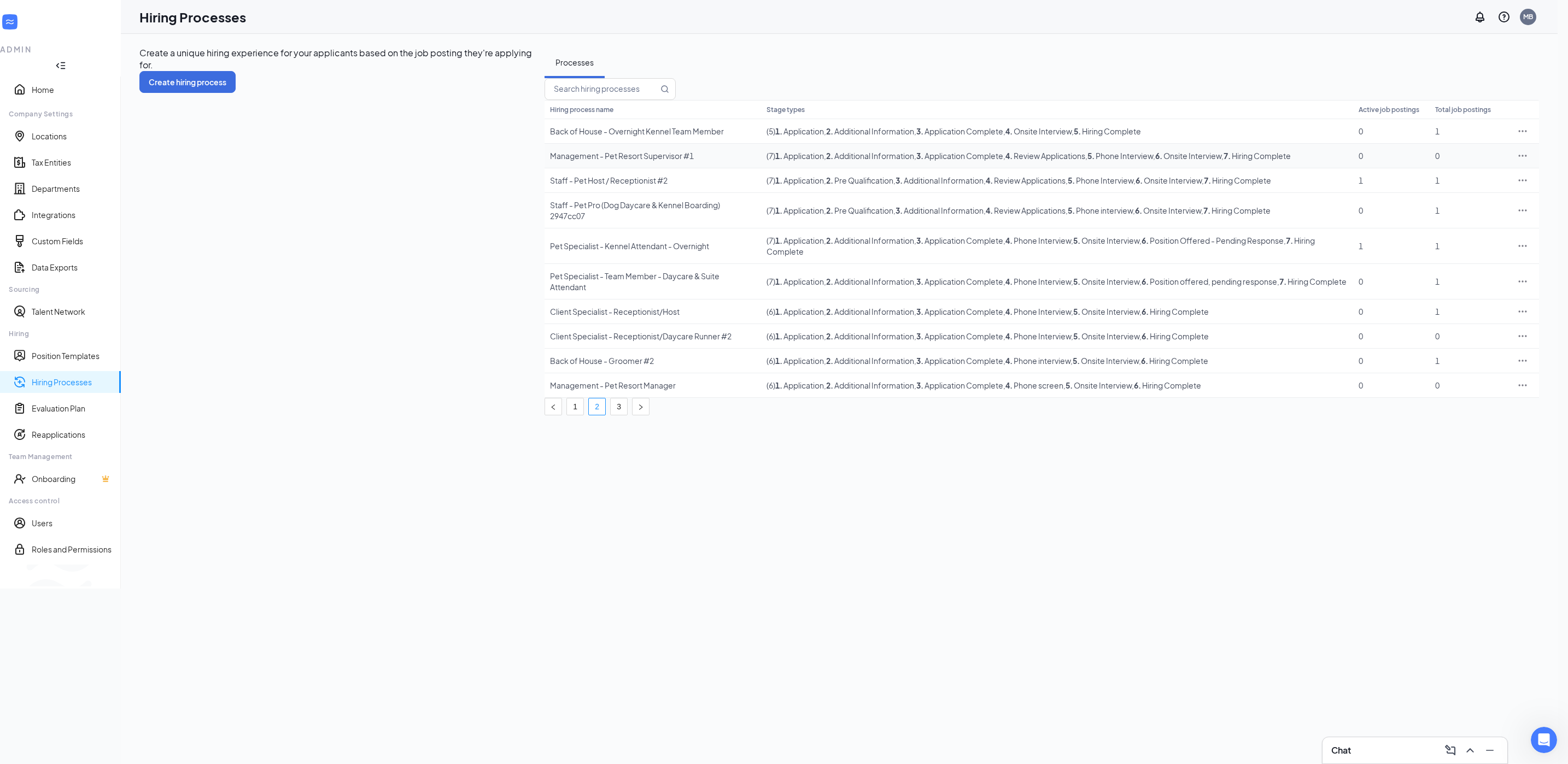
click at [1519, 156] on icon "Ellipses" at bounding box center [1523, 155] width 9 height 2
click at [1455, 313] on span "Delete" at bounding box center [1471, 312] width 94 height 12
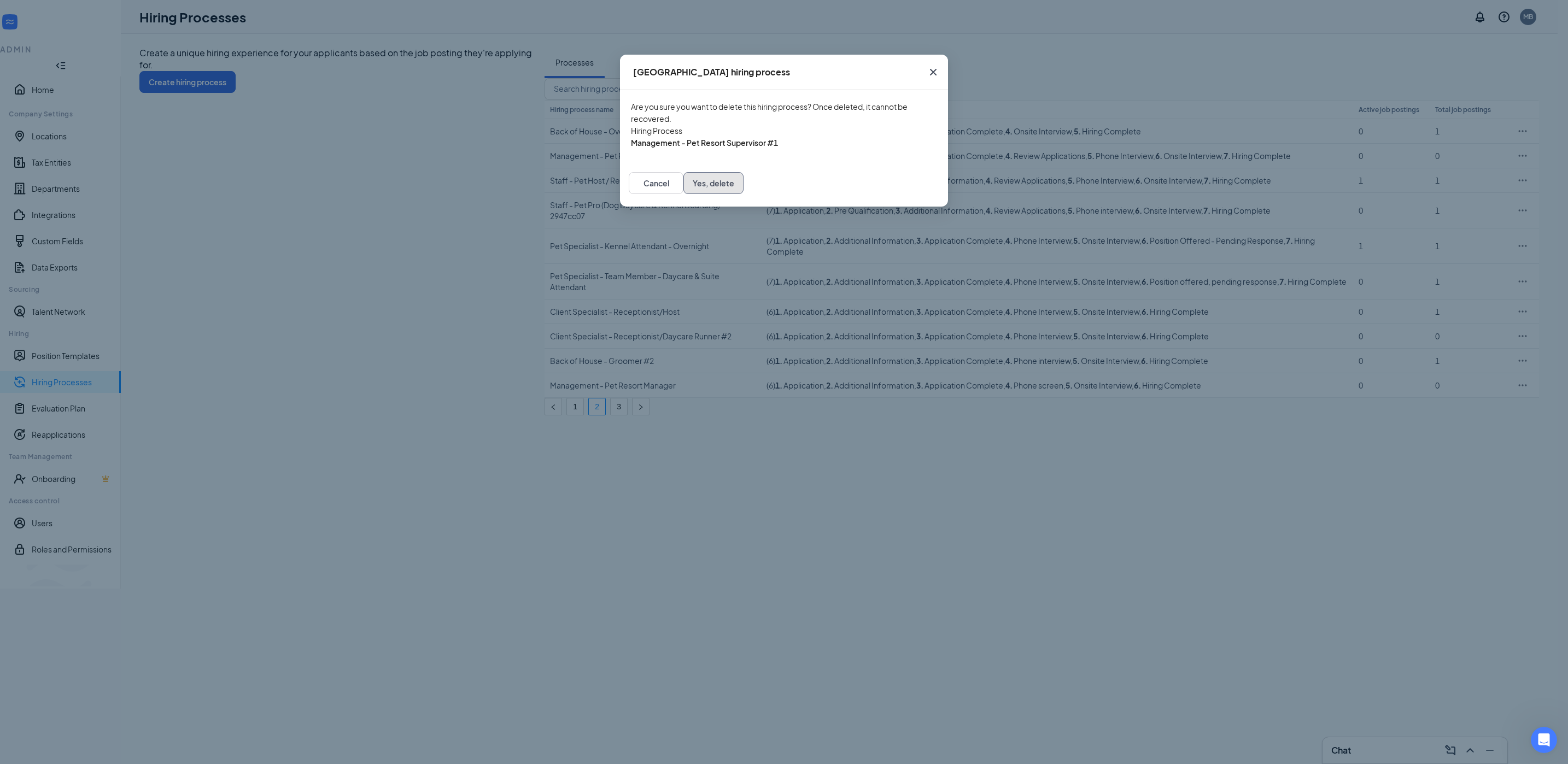
drag, startPoint x: 915, startPoint y: 208, endPoint x: 934, endPoint y: 203, distance: 19.6
click at [743, 194] on button "Yes, delete" at bounding box center [714, 184] width 60 height 22
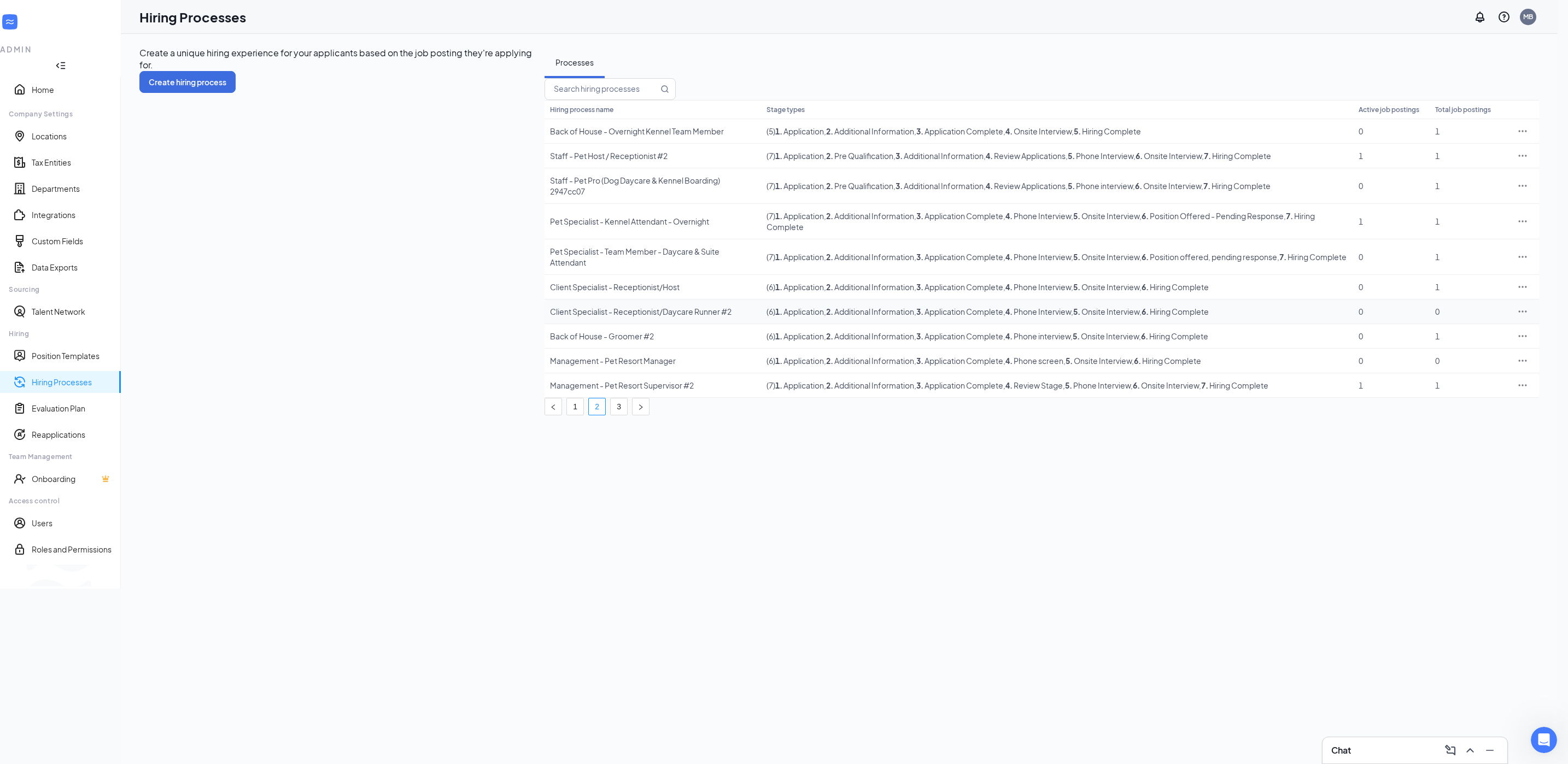
click at [1517, 317] on icon "Ellipses" at bounding box center [1522, 312] width 11 height 11
click at [1443, 434] on span "Delete" at bounding box center [1436, 438] width 25 height 10
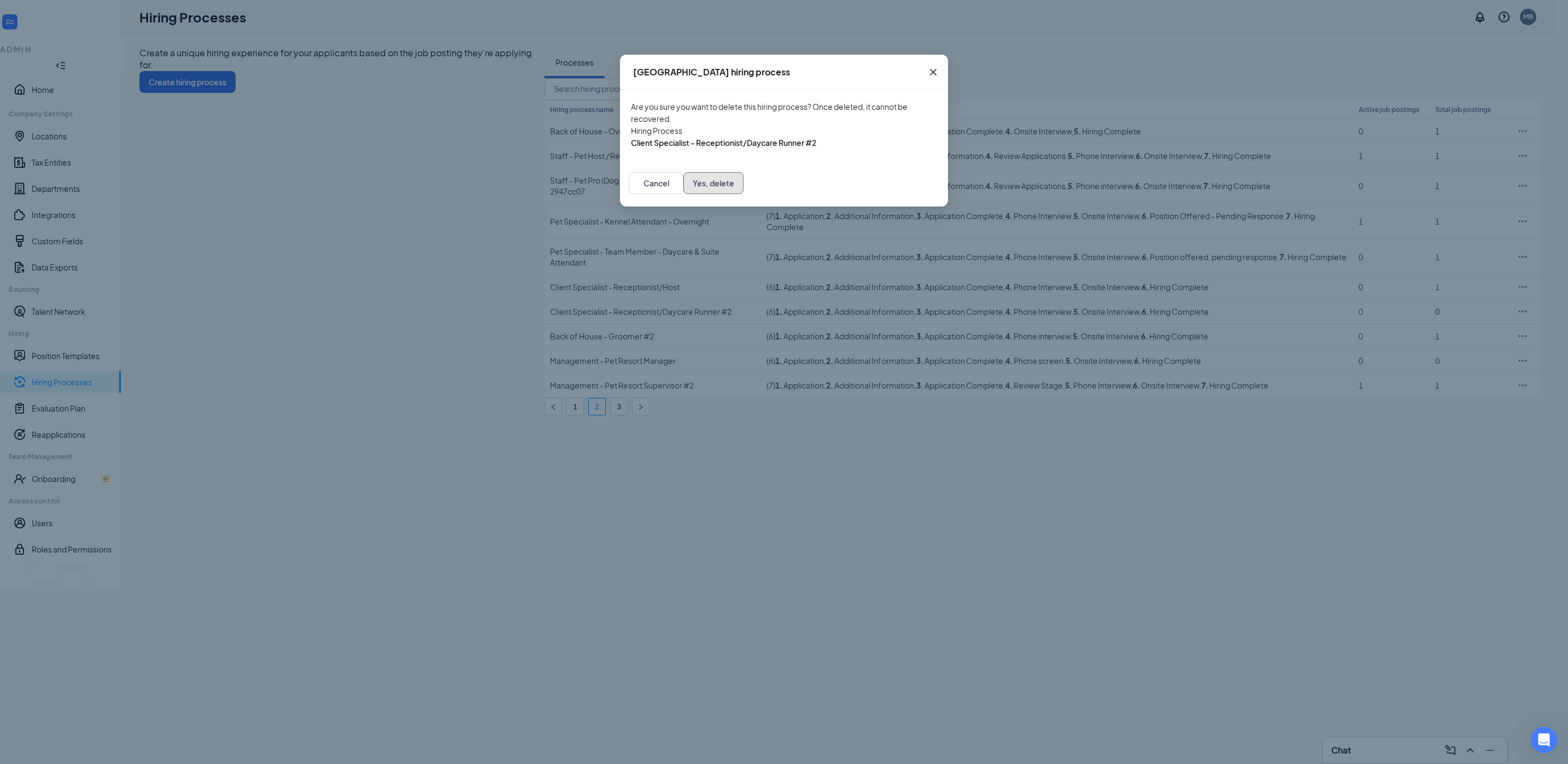
drag, startPoint x: 895, startPoint y: 201, endPoint x: 932, endPoint y: 212, distance: 38.6
click at [743, 194] on button "Yes, delete" at bounding box center [714, 184] width 60 height 22
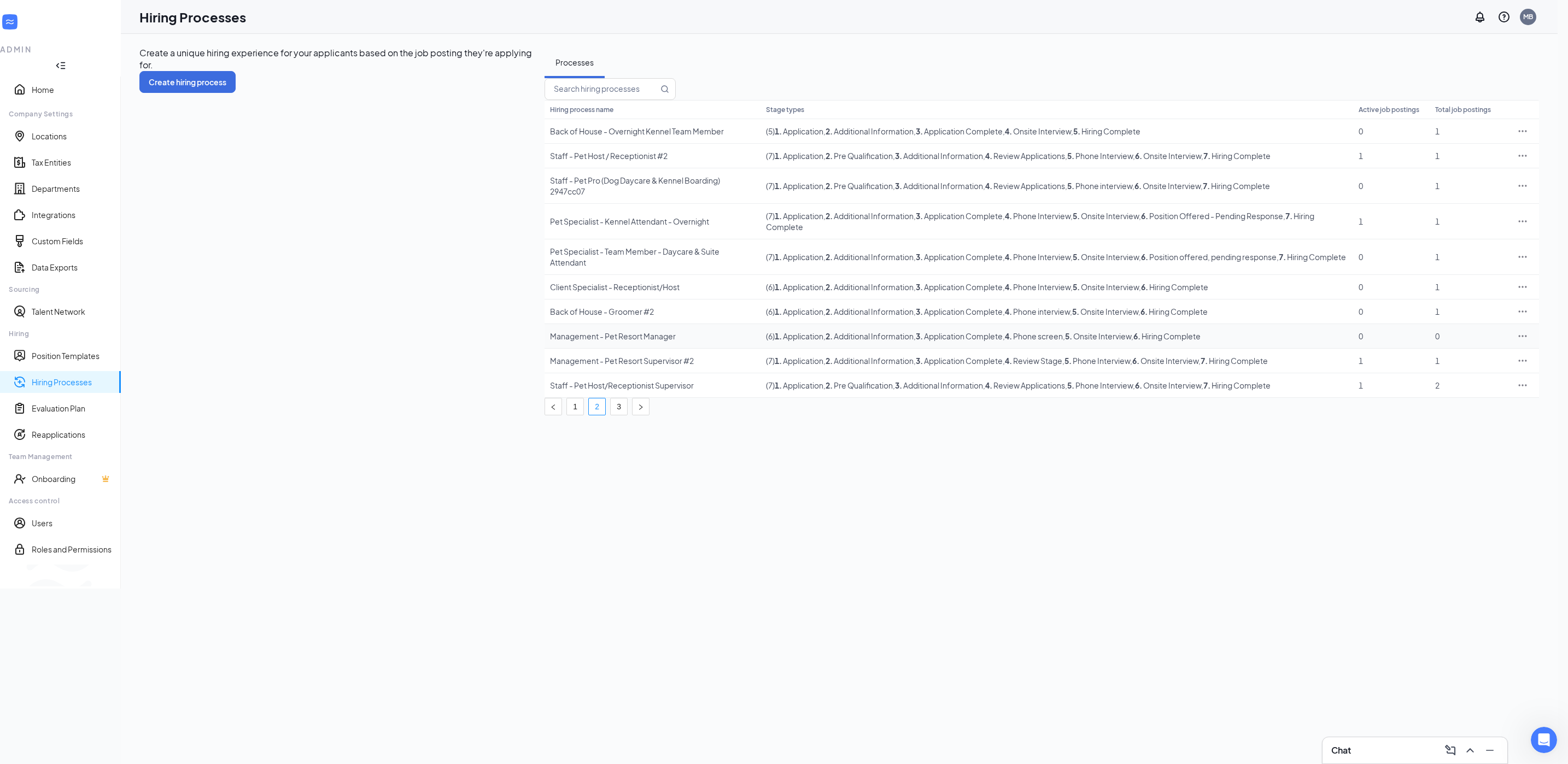
click at [1524, 341] on icon "Ellipses" at bounding box center [1522, 335] width 11 height 11
click at [1451, 457] on span "Delete" at bounding box center [1471, 462] width 94 height 12
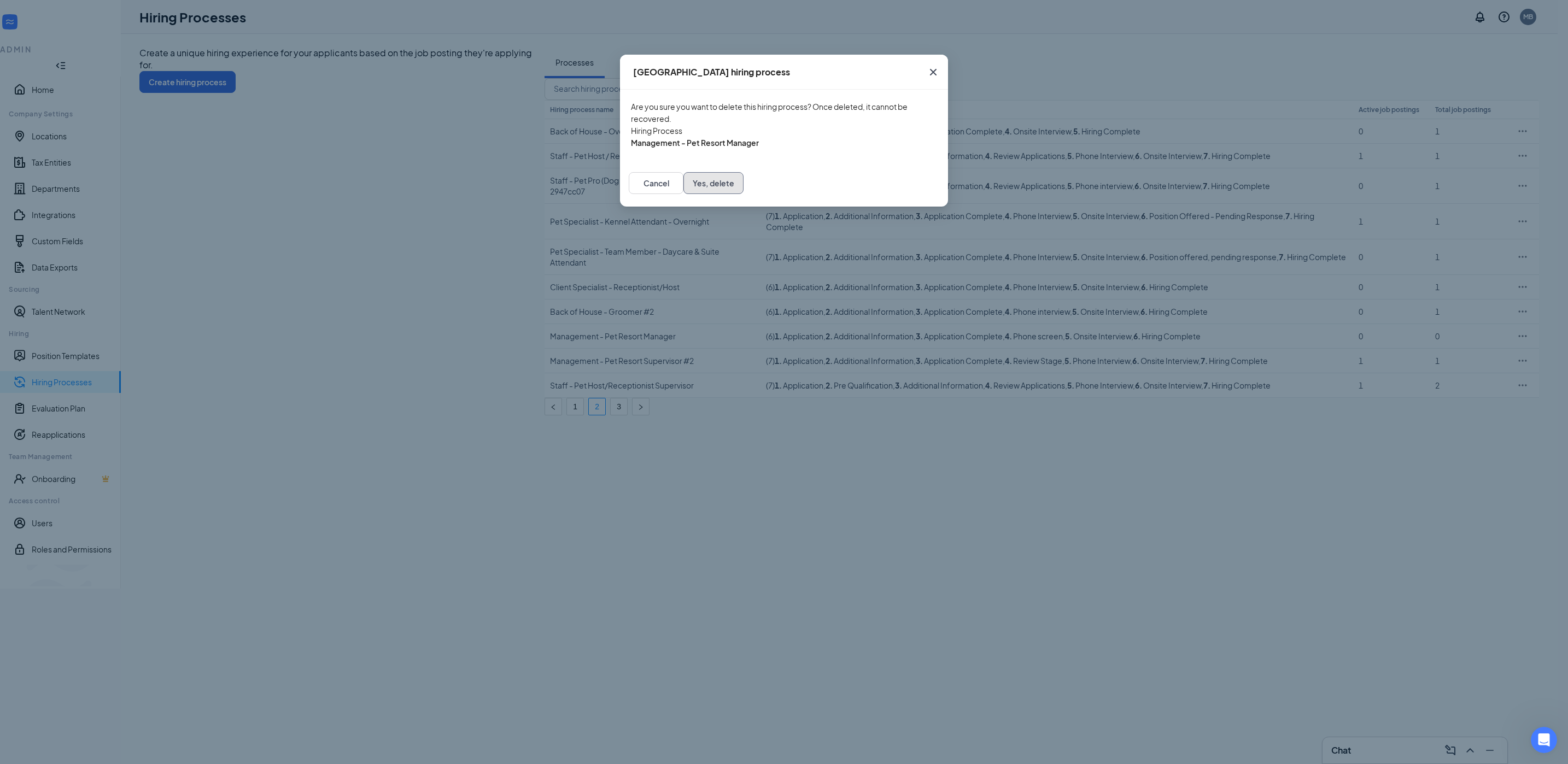
click at [743, 194] on button "Yes, delete" at bounding box center [714, 184] width 60 height 22
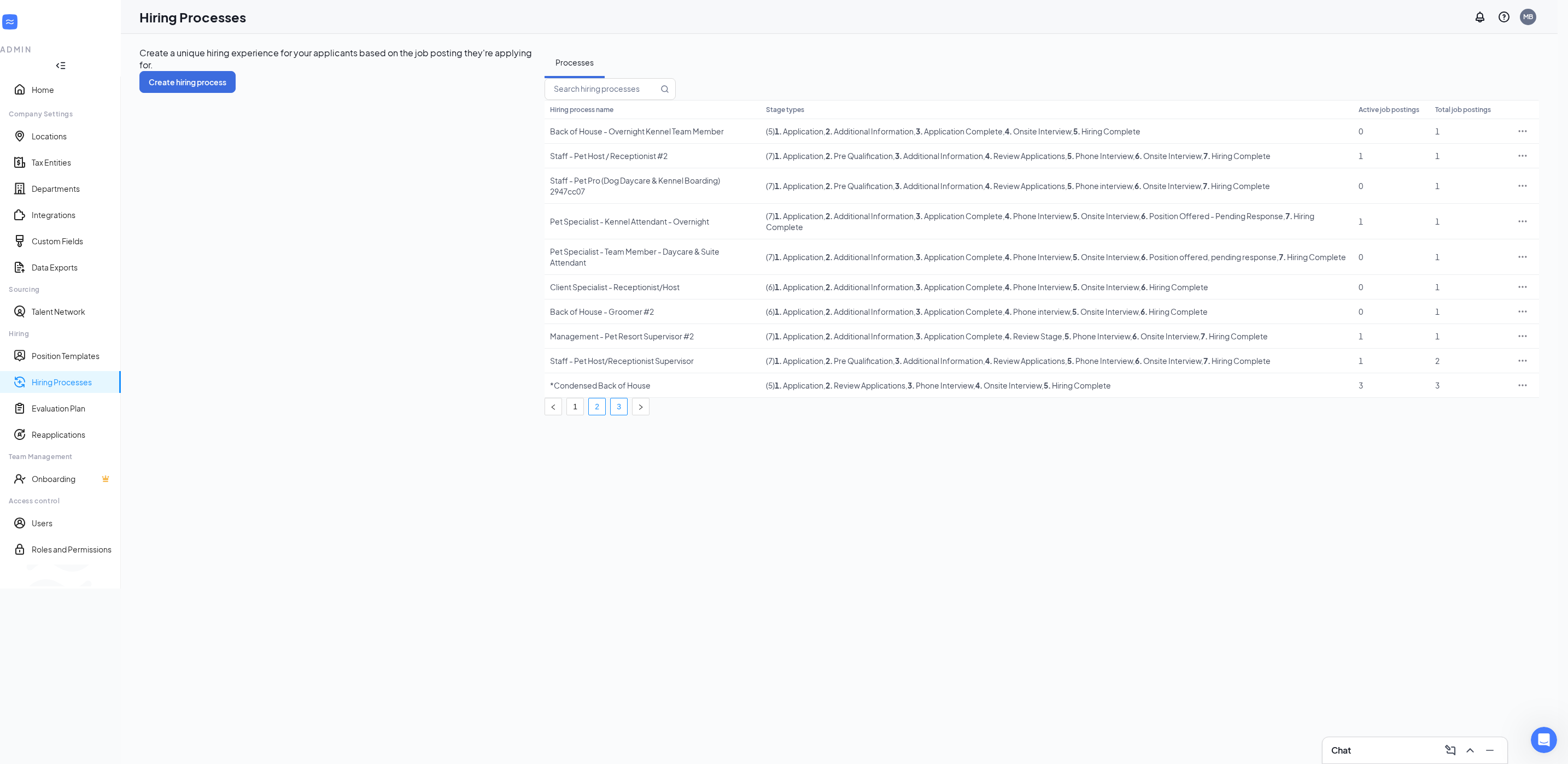
click at [627, 415] on link "3" at bounding box center [618, 406] width 16 height 16
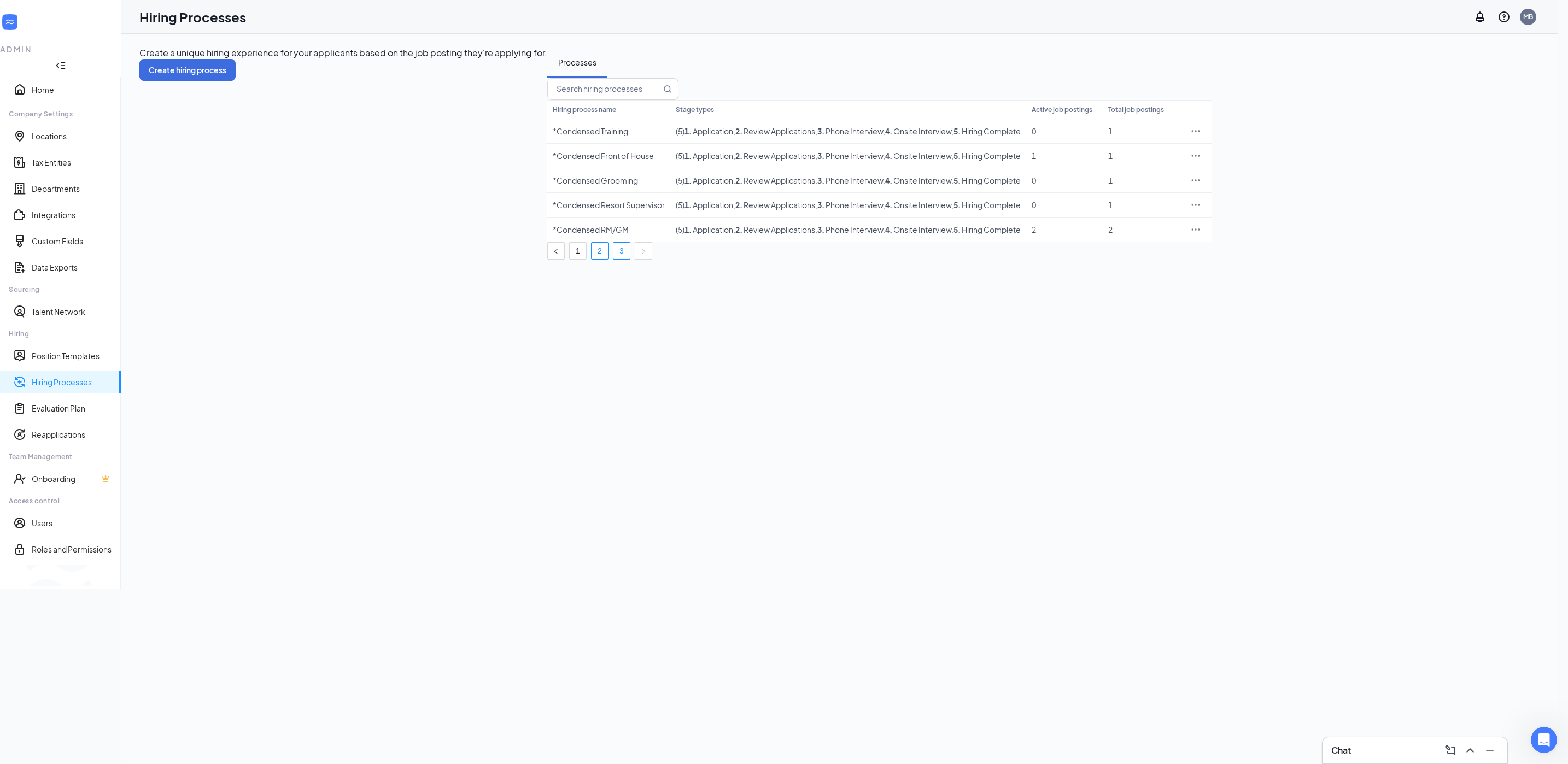
click at [608, 260] on link "2" at bounding box center [599, 250] width 16 height 16
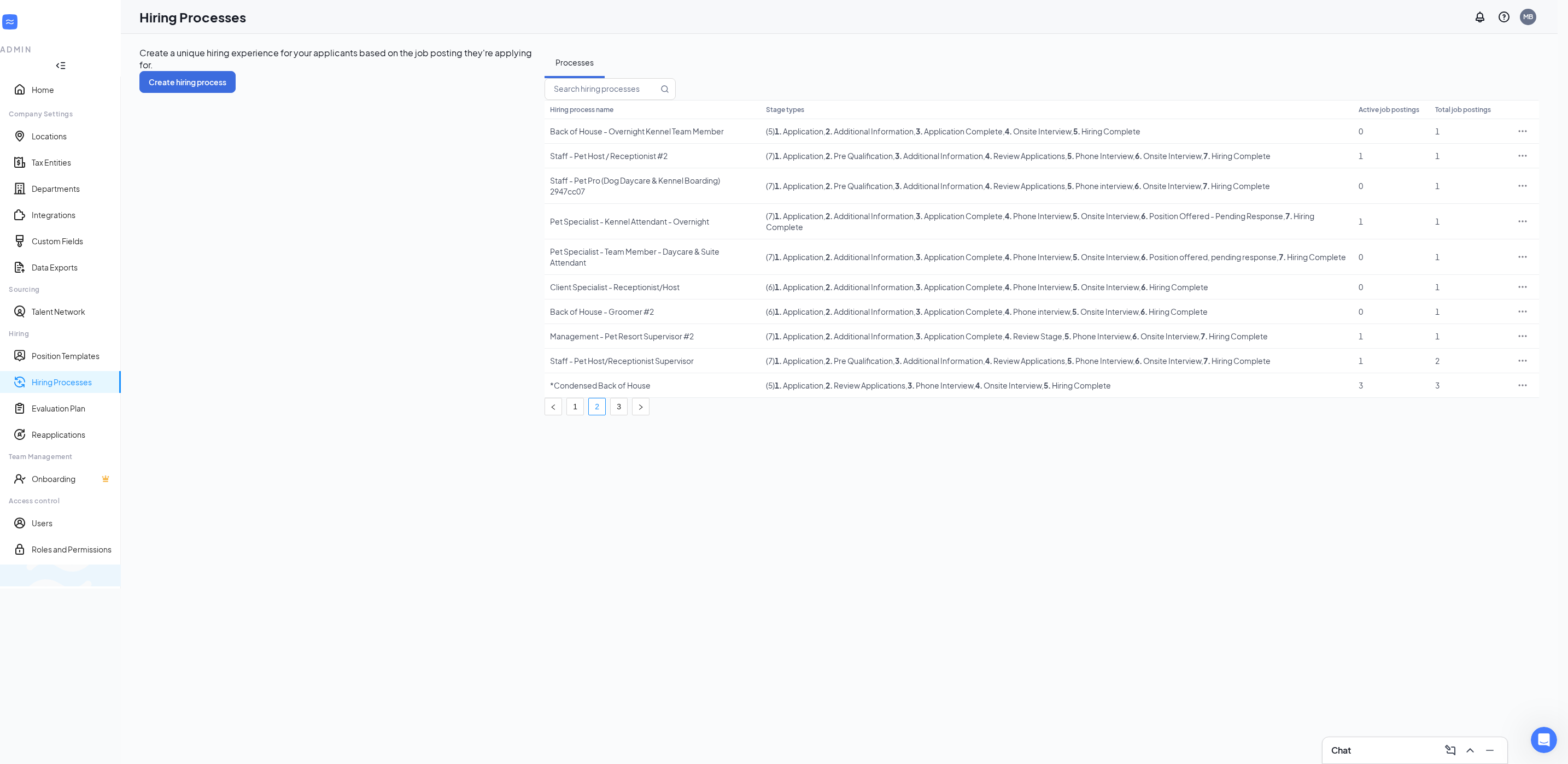
click at [183, 581] on div "Switch to team view" at bounding box center [183, 575] width 0 height 11
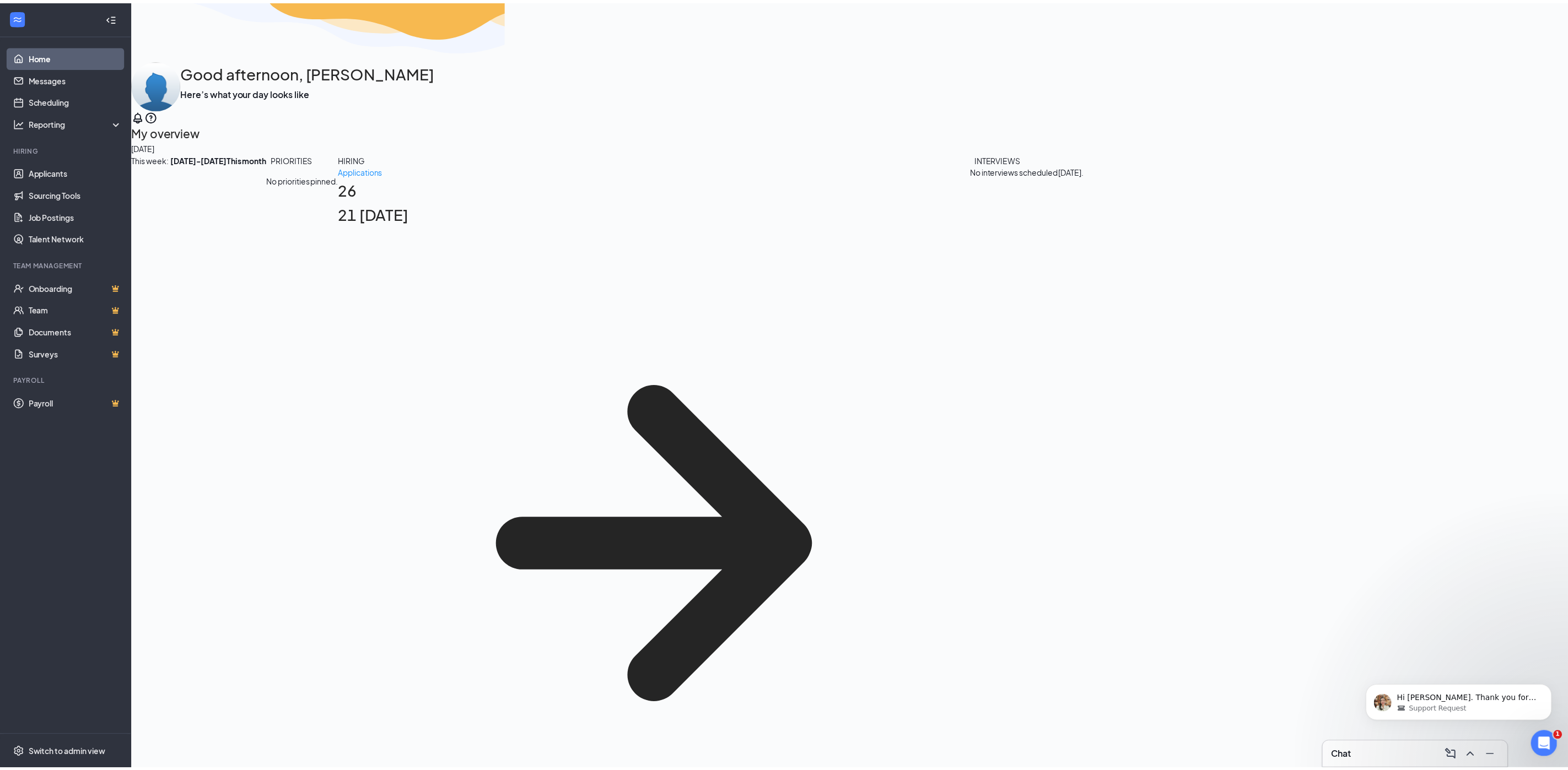
scroll to position [1635, 0]
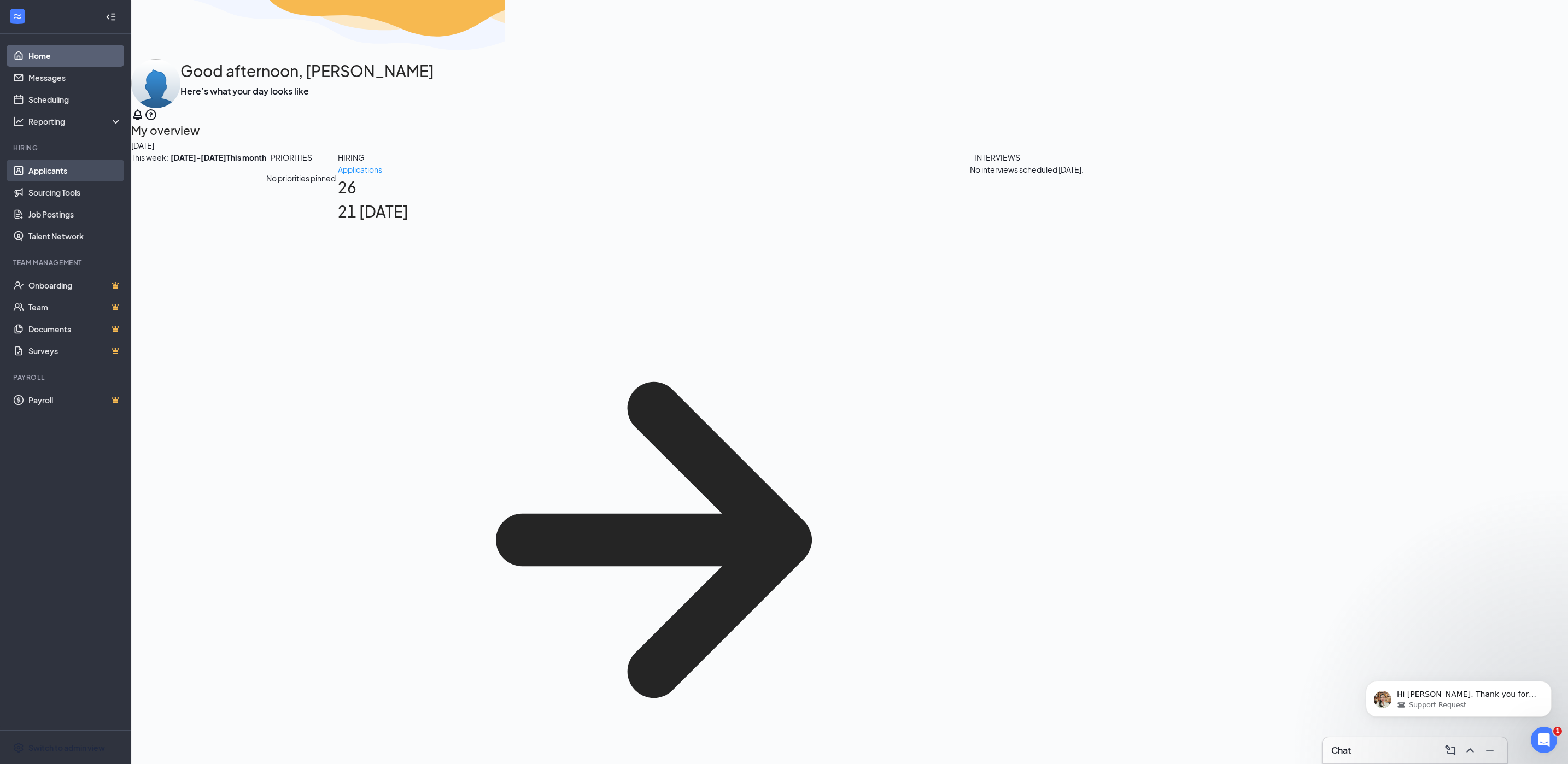
click at [57, 168] on link "Applicants" at bounding box center [75, 171] width 94 height 22
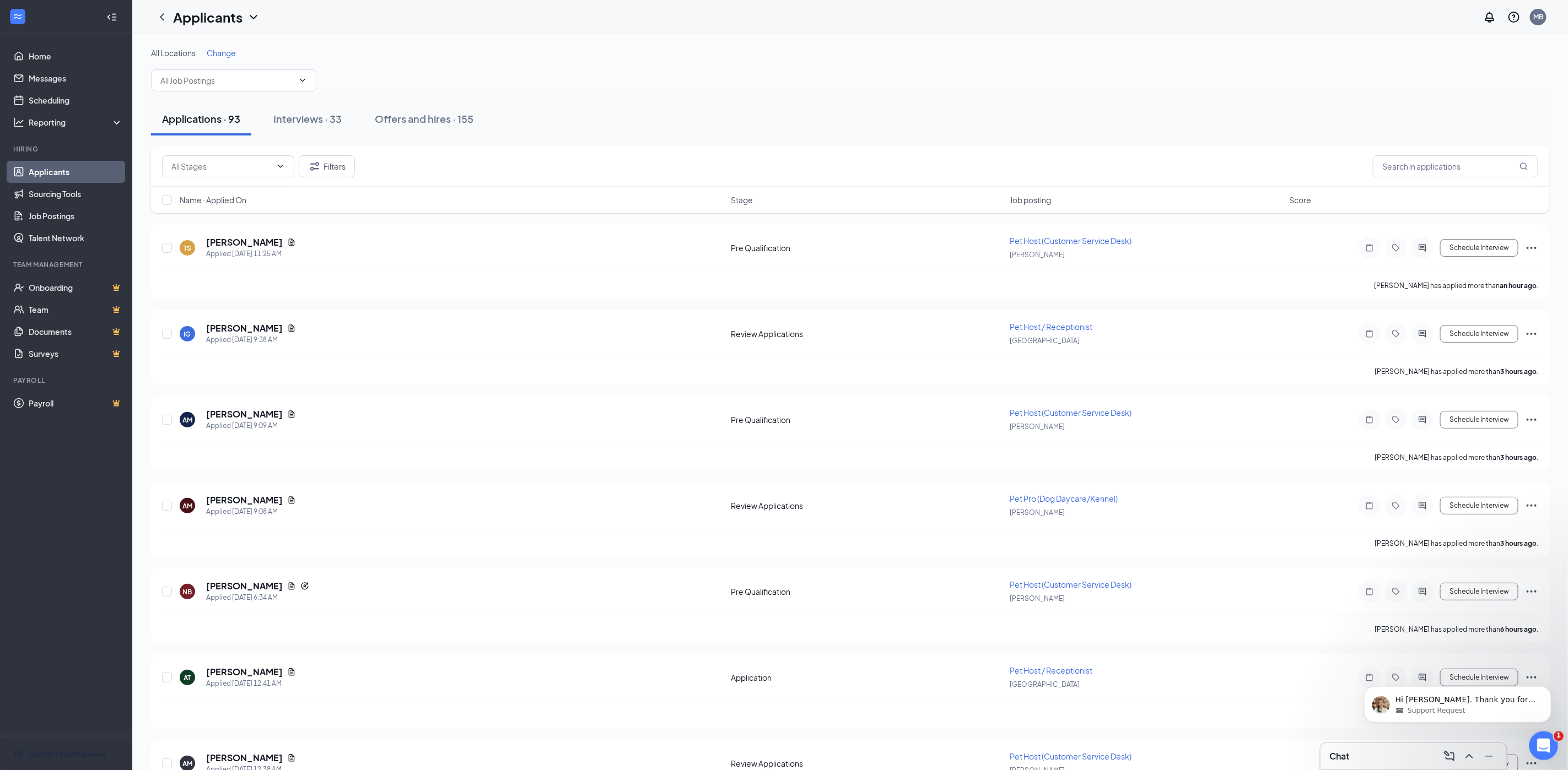
click at [1553, 742] on div "Open Intercom Messenger" at bounding box center [1542, 744] width 36 height 36
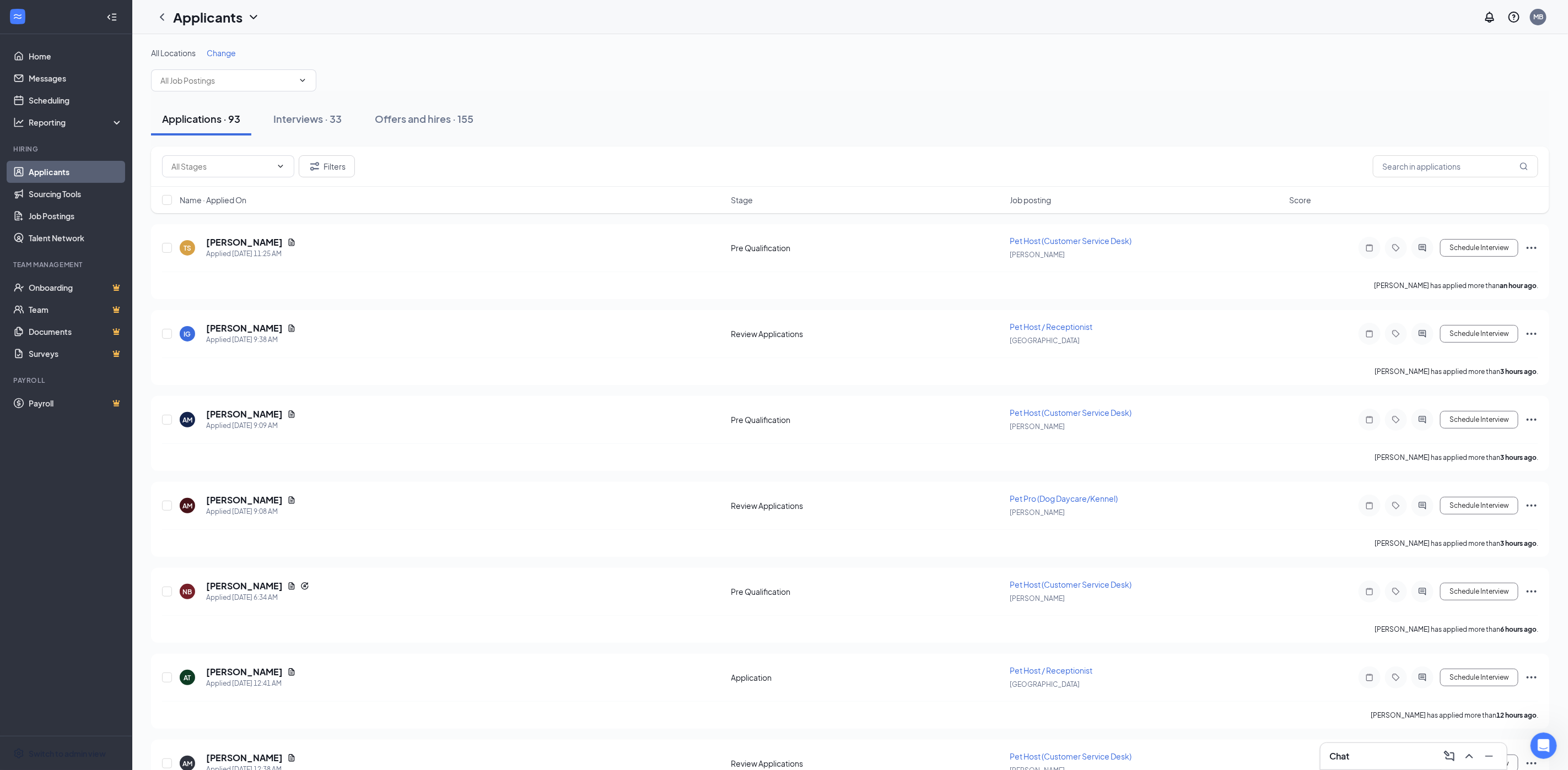
click at [1353, 754] on div "Chat" at bounding box center [1414, 756] width 169 height 17
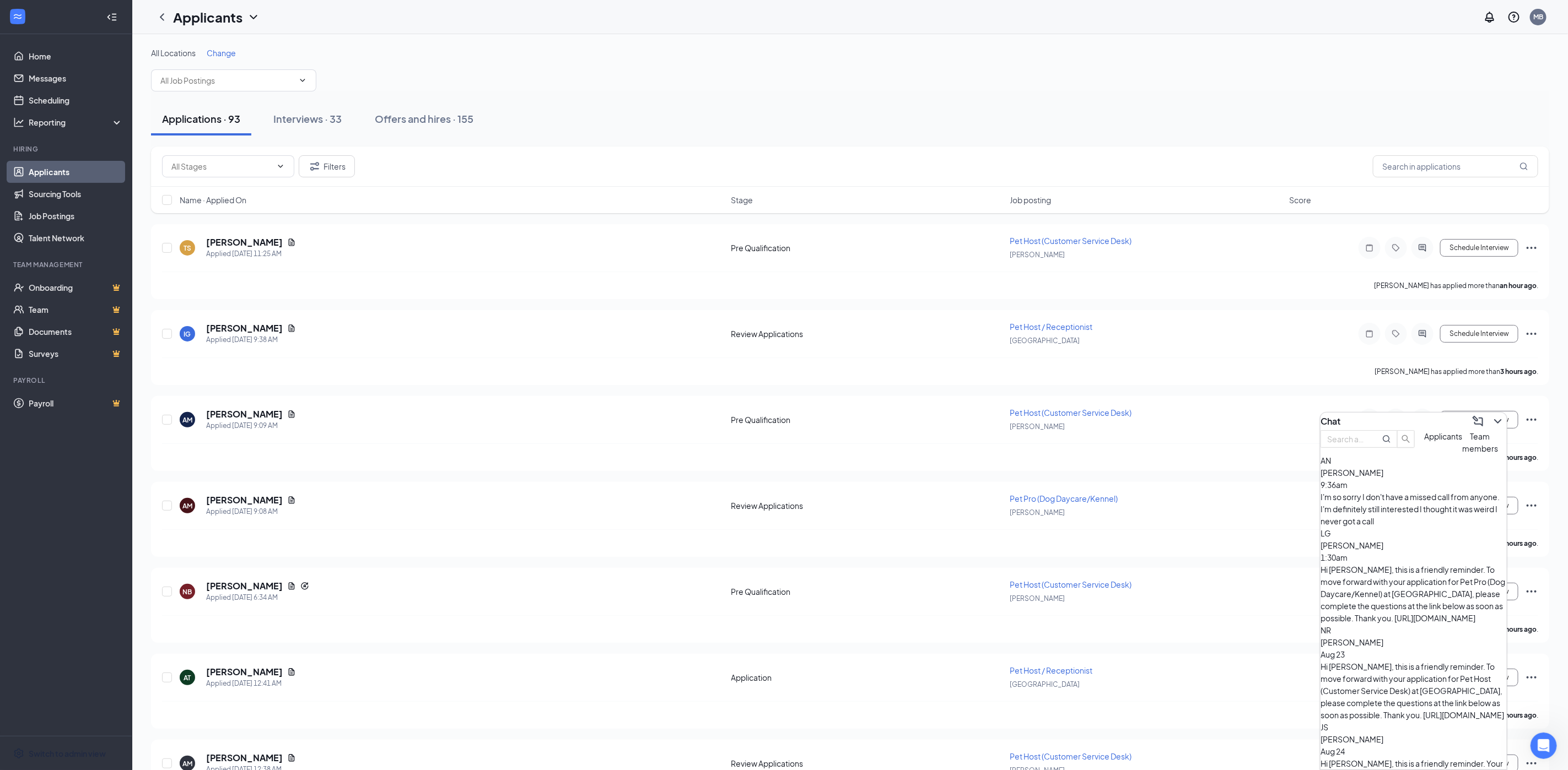
click at [1423, 516] on div "I'm so sorry I don't have a missed call from anyone. I'm definitely still inter…" at bounding box center [1414, 509] width 186 height 36
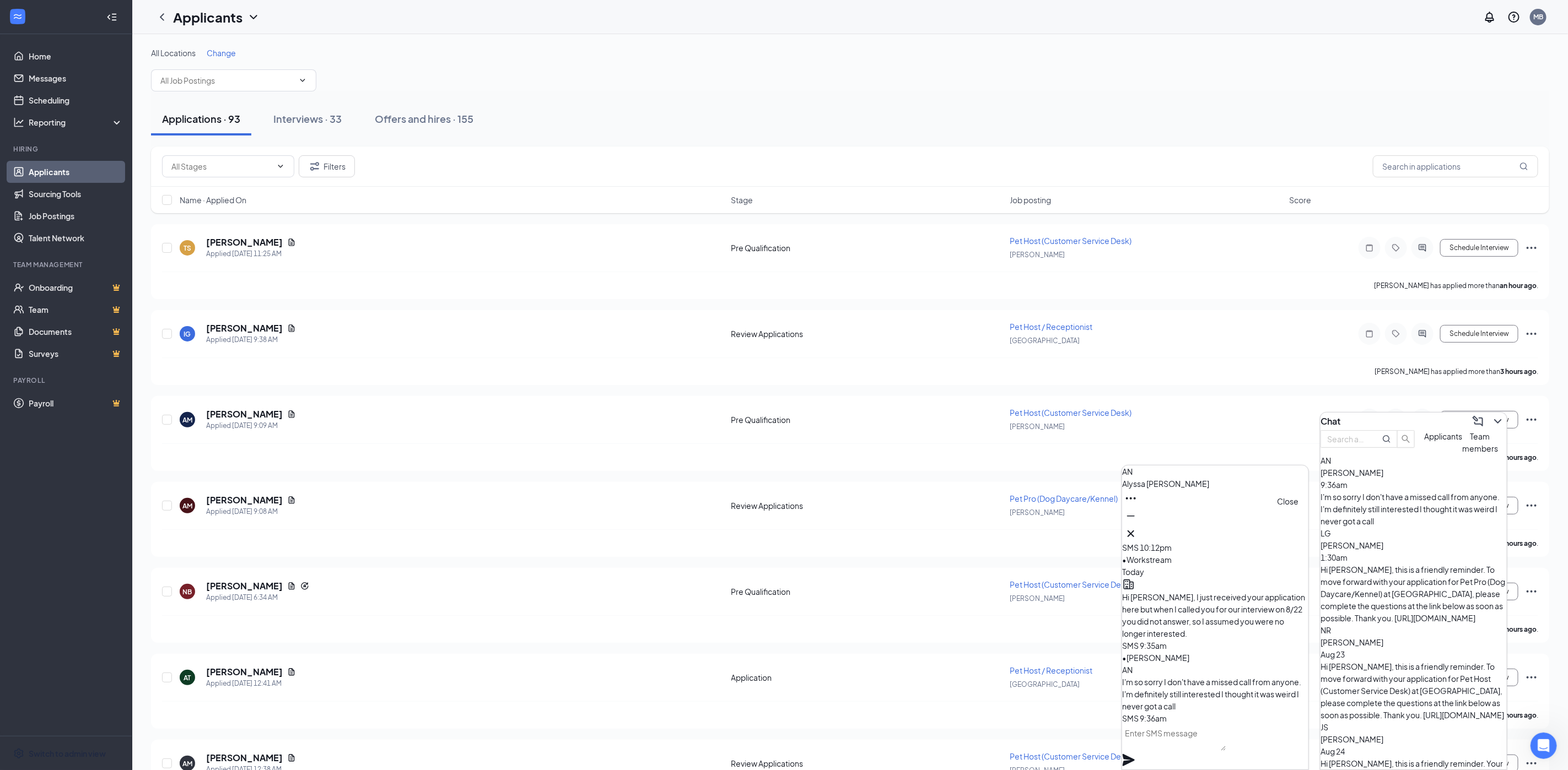
click at [1138, 527] on icon "Cross" at bounding box center [1131, 533] width 13 height 13
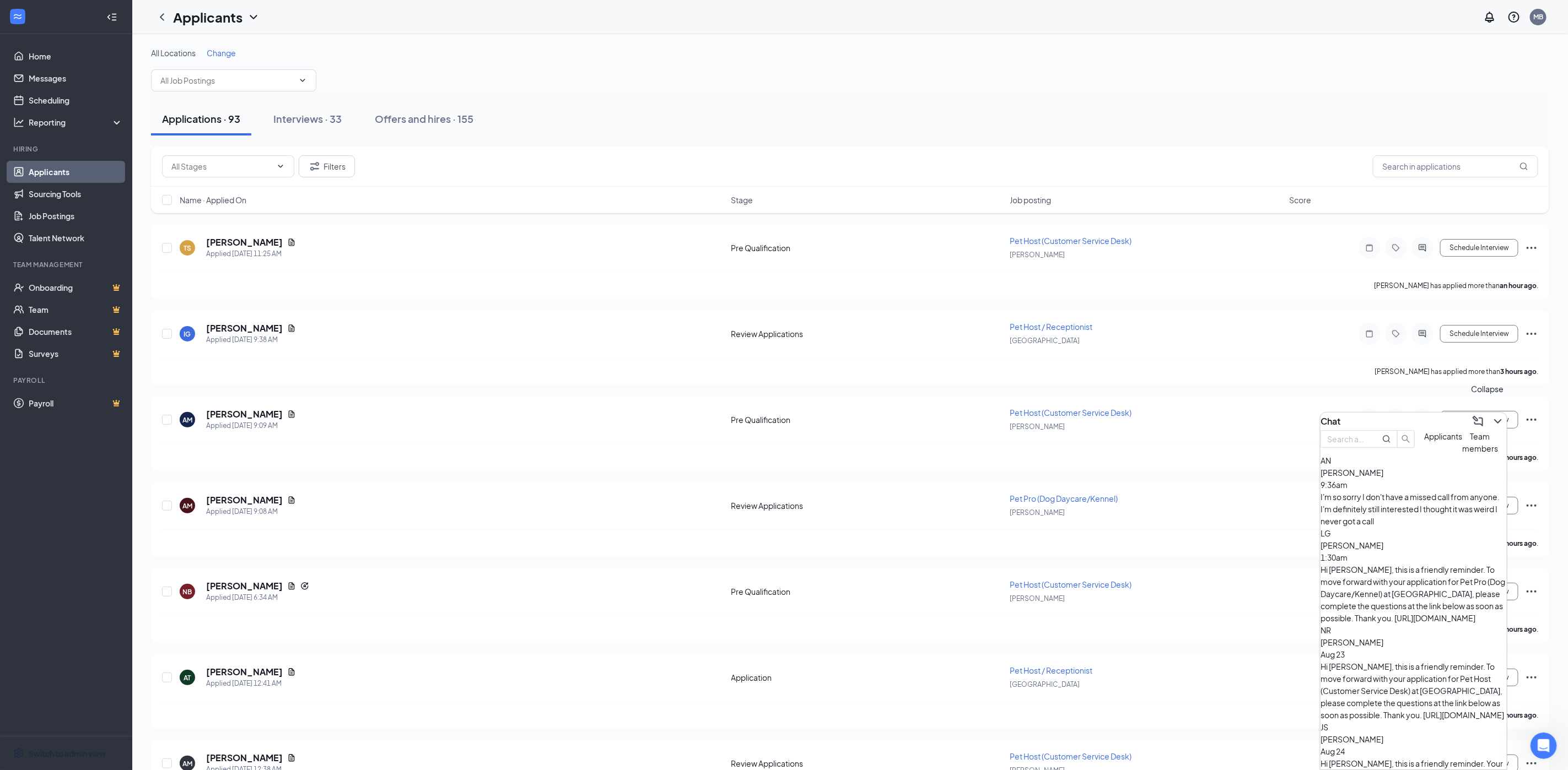
click at [1491, 415] on icon "ChevronDown" at bounding box center [1497, 421] width 13 height 13
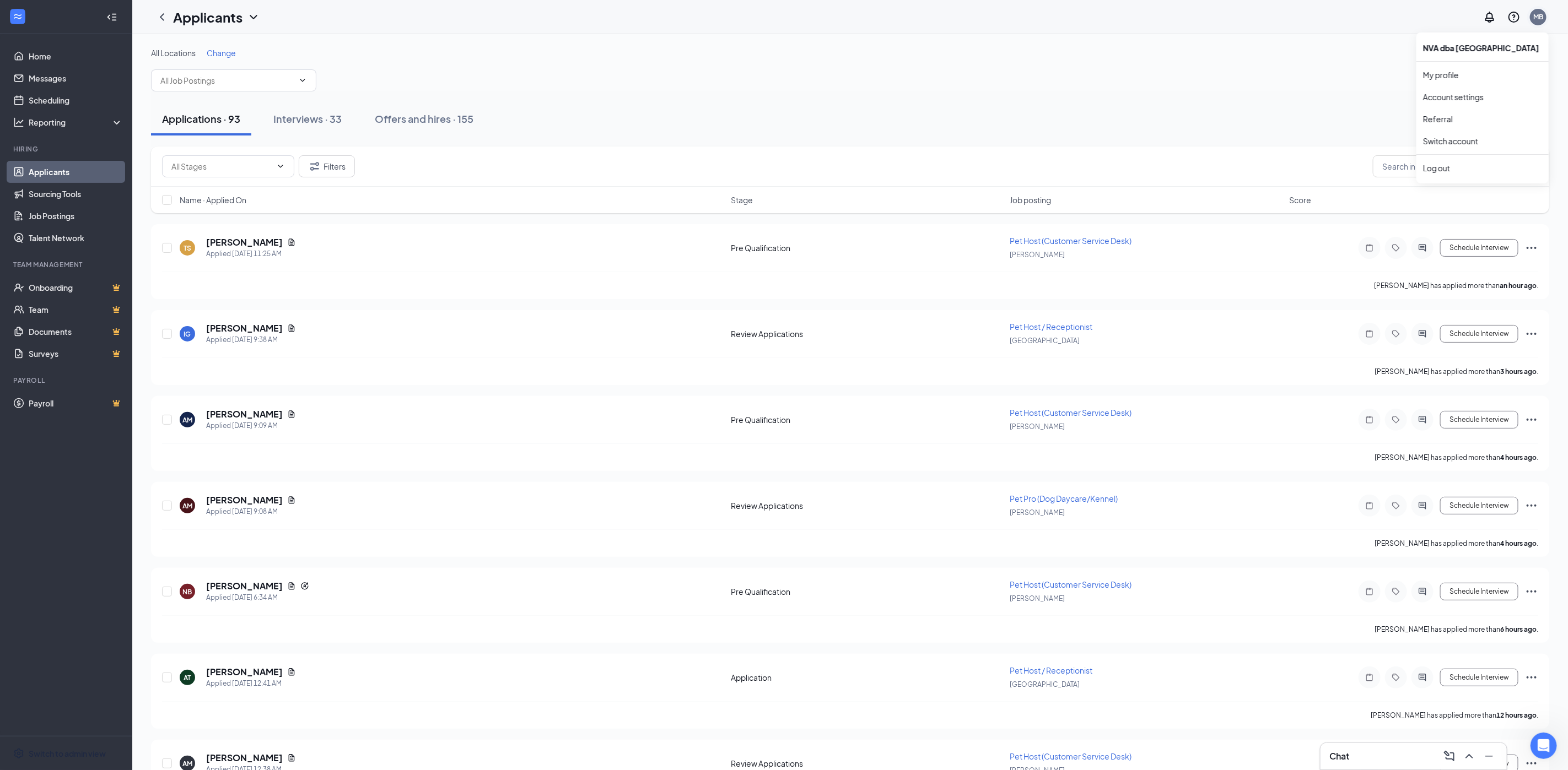
click at [1537, 17] on div "MB" at bounding box center [1539, 16] width 10 height 9
click at [1466, 139] on link "Switch account" at bounding box center [1451, 141] width 55 height 10
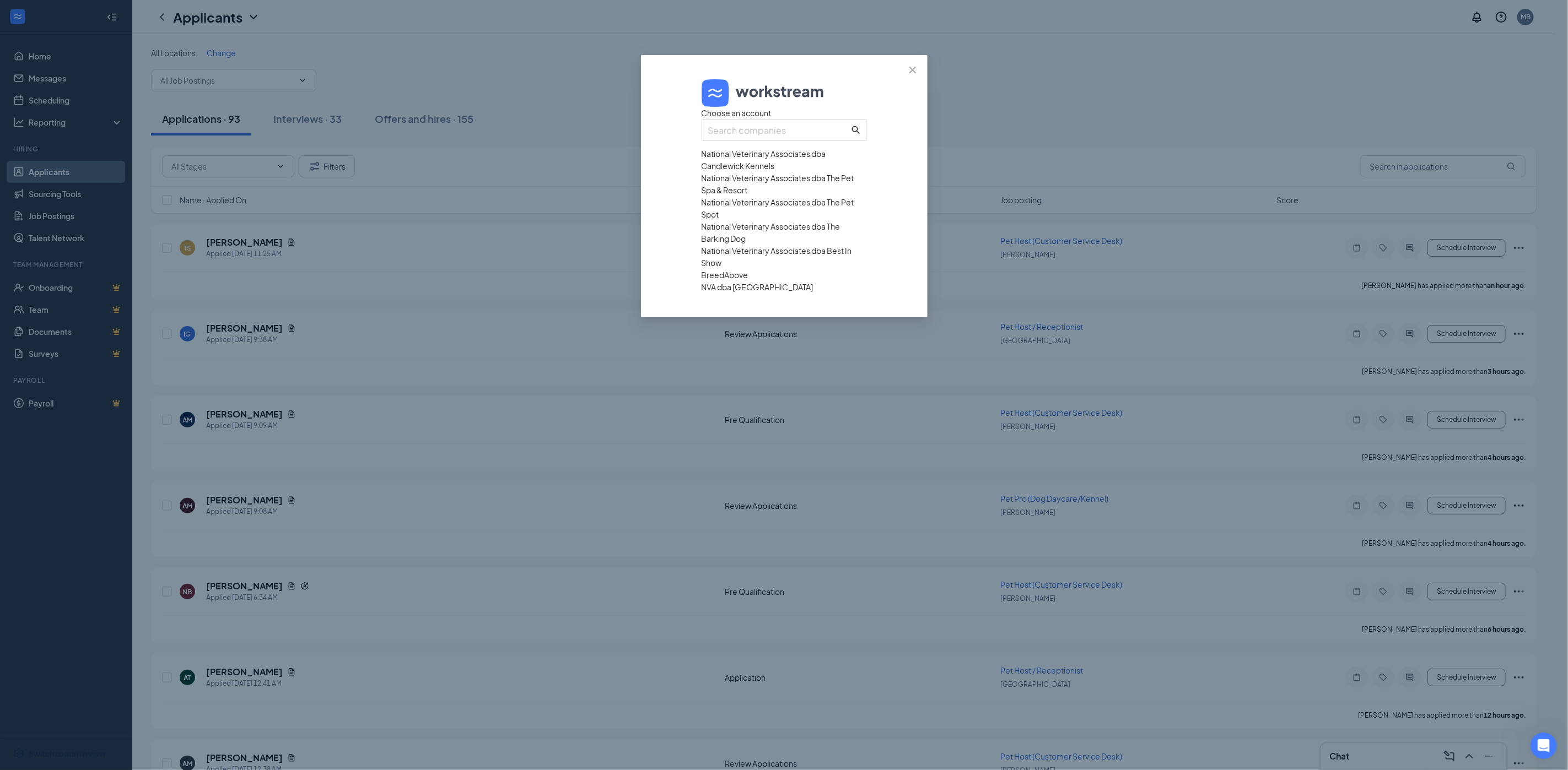
click at [759, 244] on div "National Veterinary Associates dba The Barking Dog" at bounding box center [784, 232] width 165 height 24
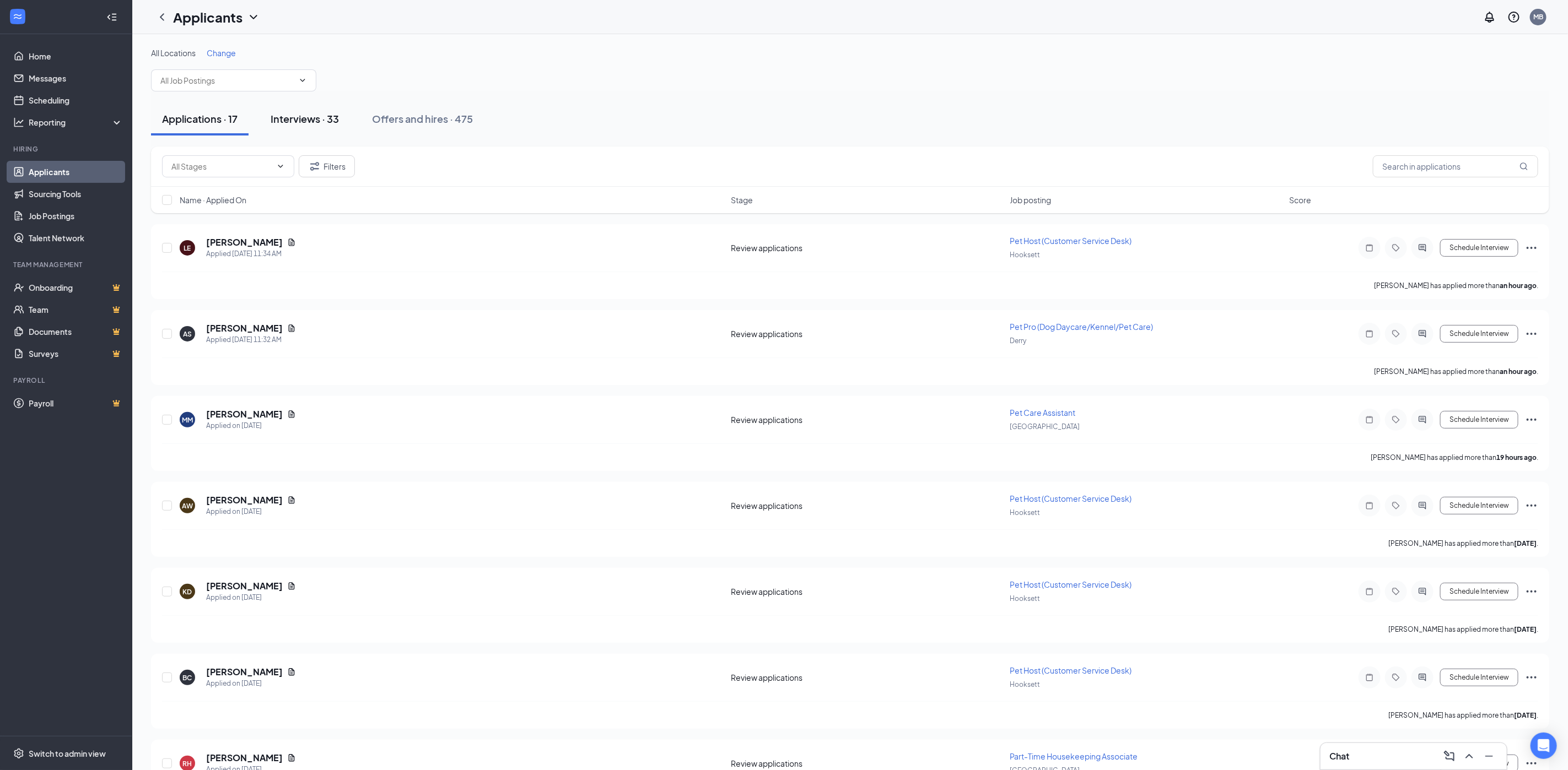
click at [309, 121] on div "Interviews · 33" at bounding box center [304, 119] width 68 height 14
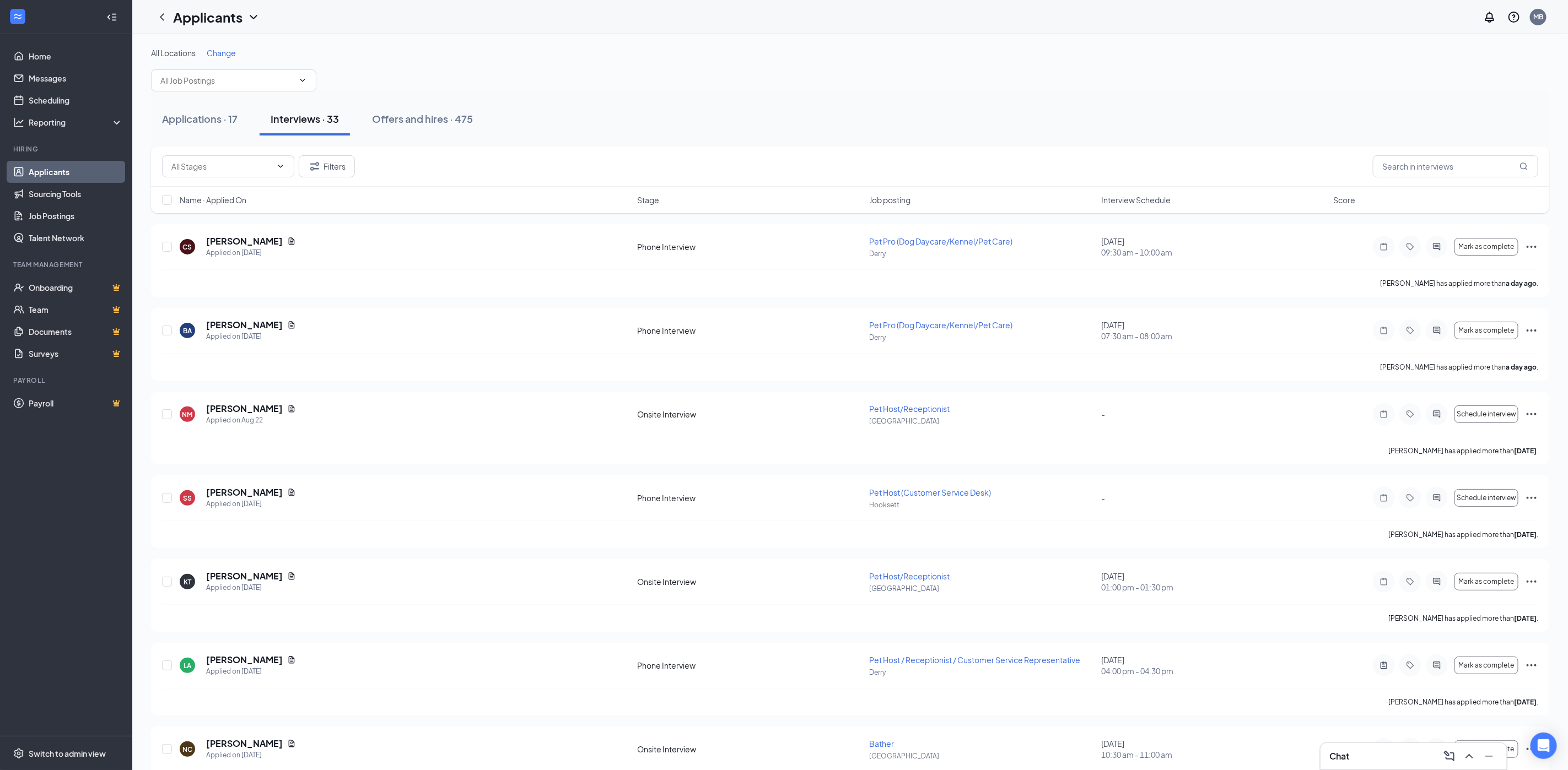
click at [219, 50] on span "Change" at bounding box center [221, 53] width 29 height 10
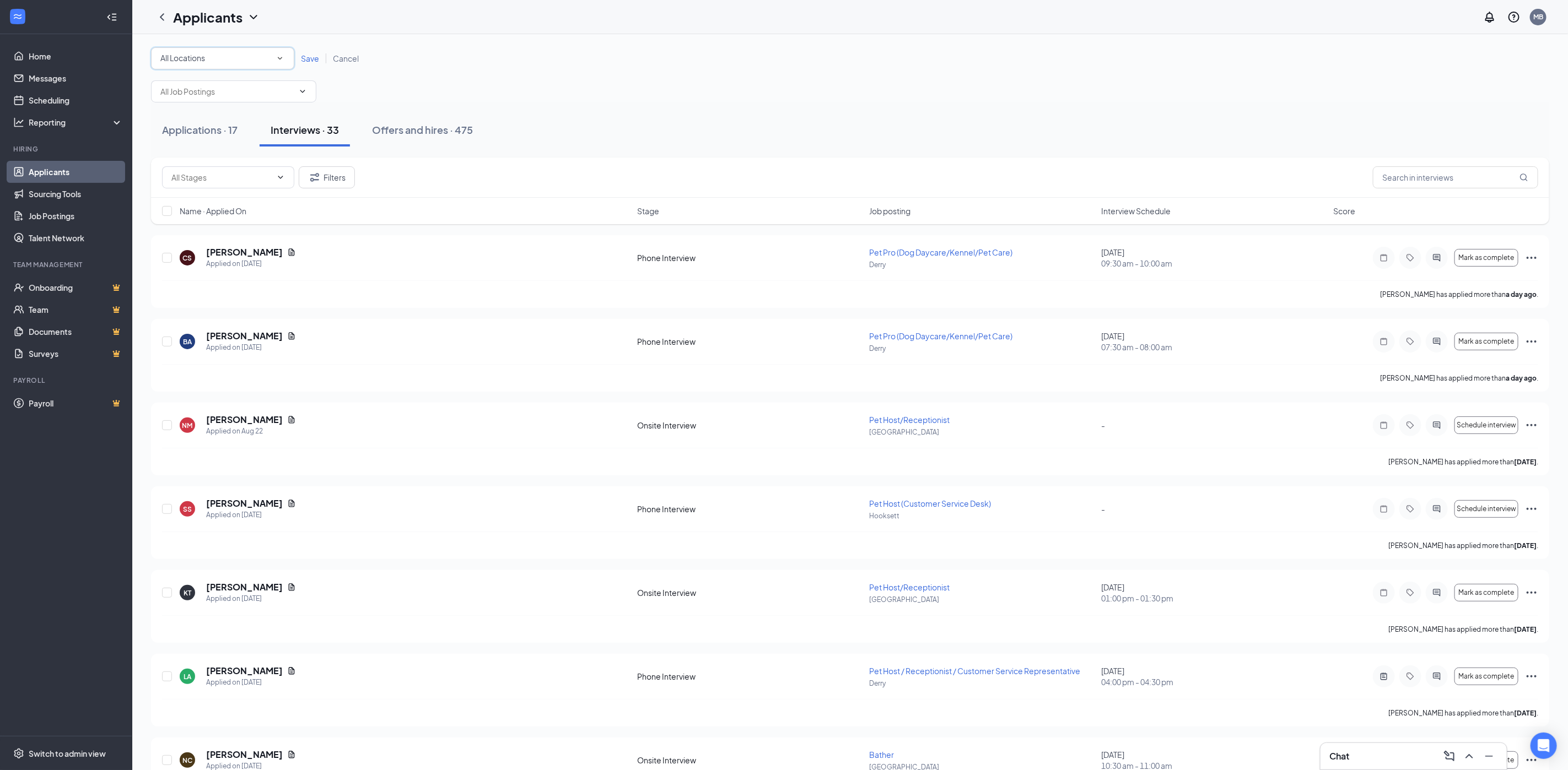
click at [199, 63] on span "All Locations" at bounding box center [182, 59] width 45 height 12
click at [193, 121] on li "Derry" at bounding box center [222, 114] width 144 height 27
click at [308, 65] on div "All Locations [GEOGRAPHIC_DATA] Save Cancel" at bounding box center [849, 59] width 1398 height 22
click at [307, 59] on span "Save" at bounding box center [310, 59] width 18 height 10
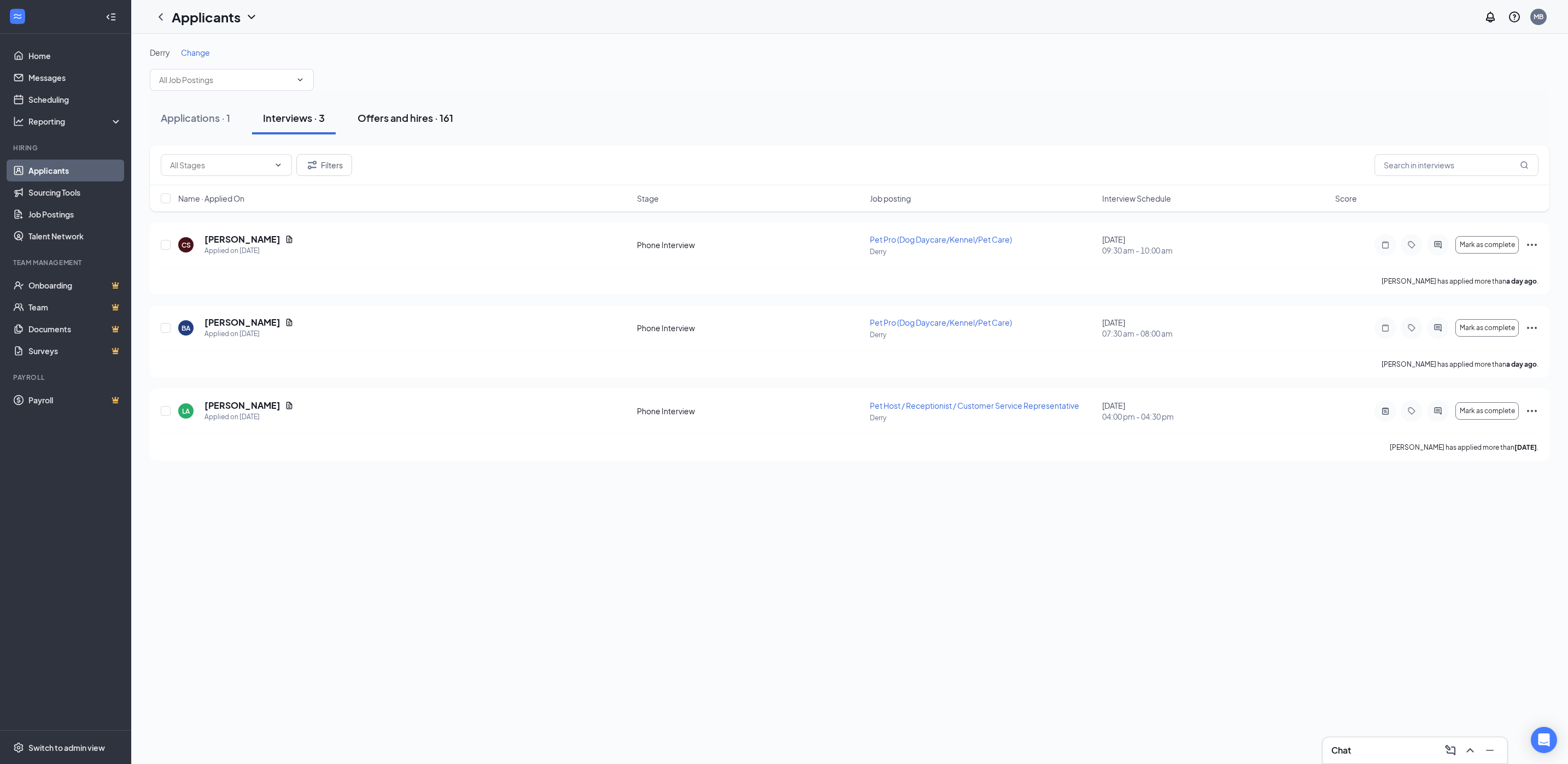
click at [420, 123] on div "Offers and hires · 161" at bounding box center [405, 118] width 96 height 14
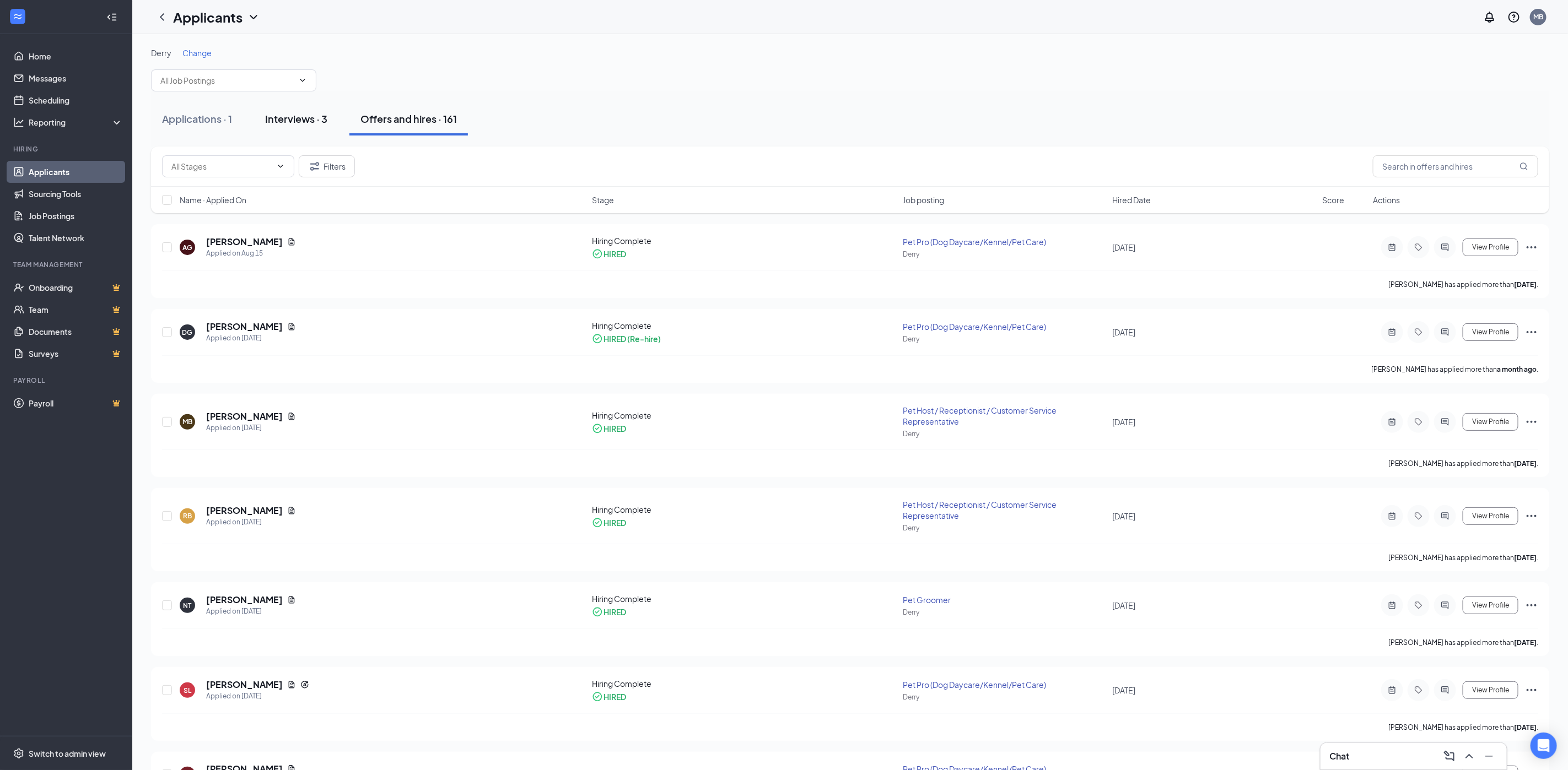
click at [312, 122] on div "Interviews · 3" at bounding box center [296, 119] width 62 height 14
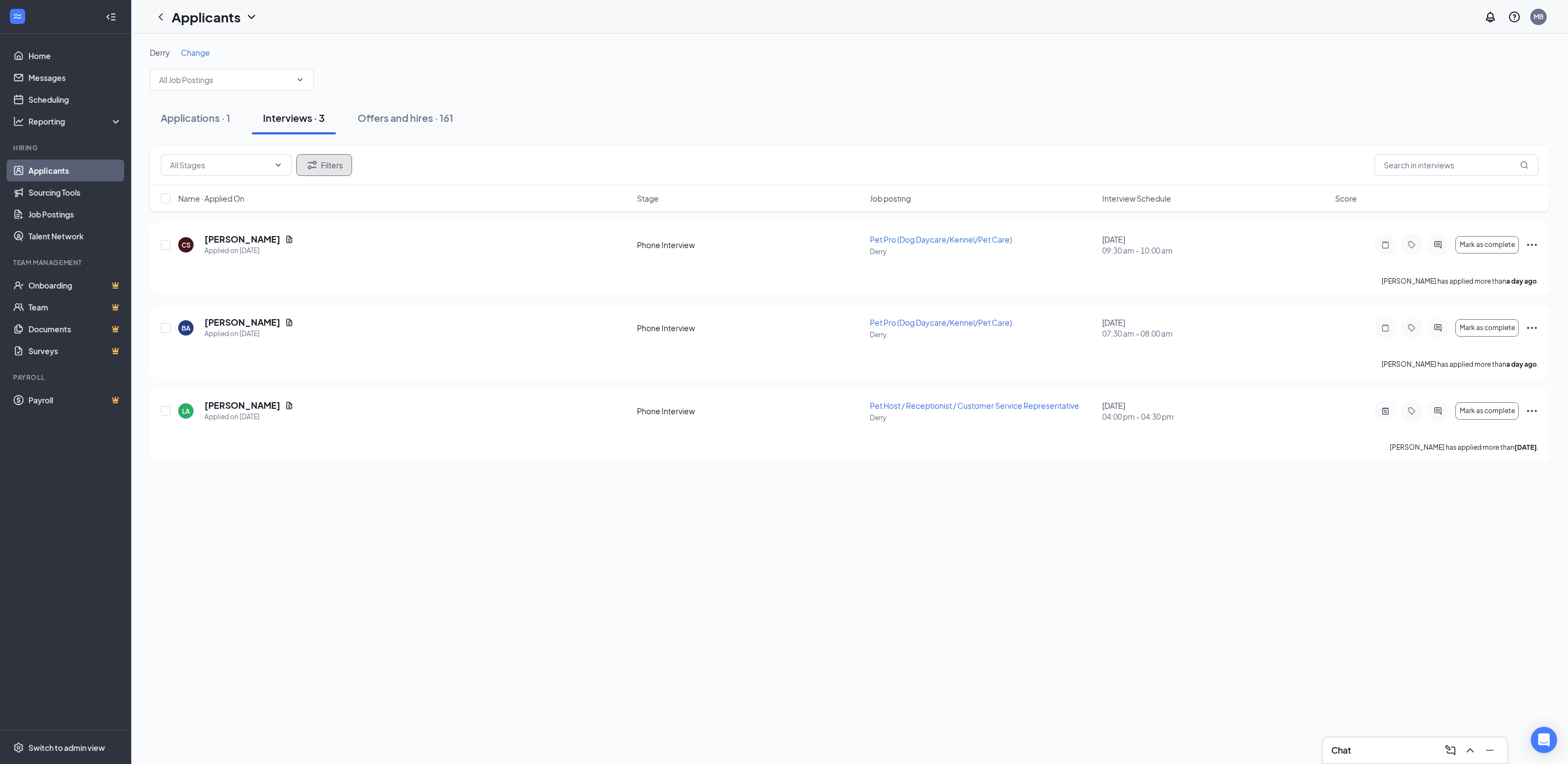
click at [335, 164] on button "Filters" at bounding box center [324, 166] width 55 height 22
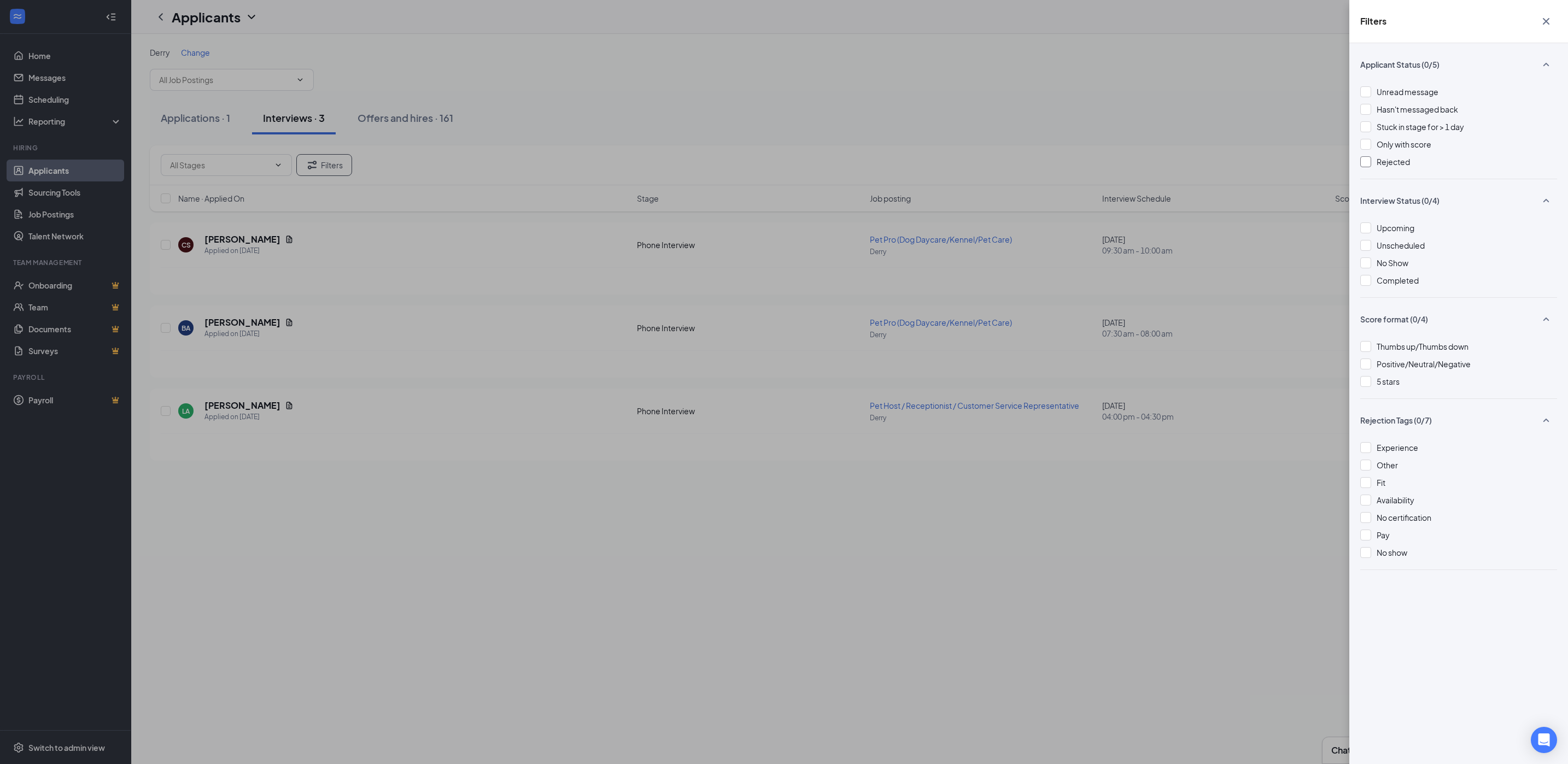
click at [1388, 162] on span "Rejected" at bounding box center [1393, 162] width 33 height 10
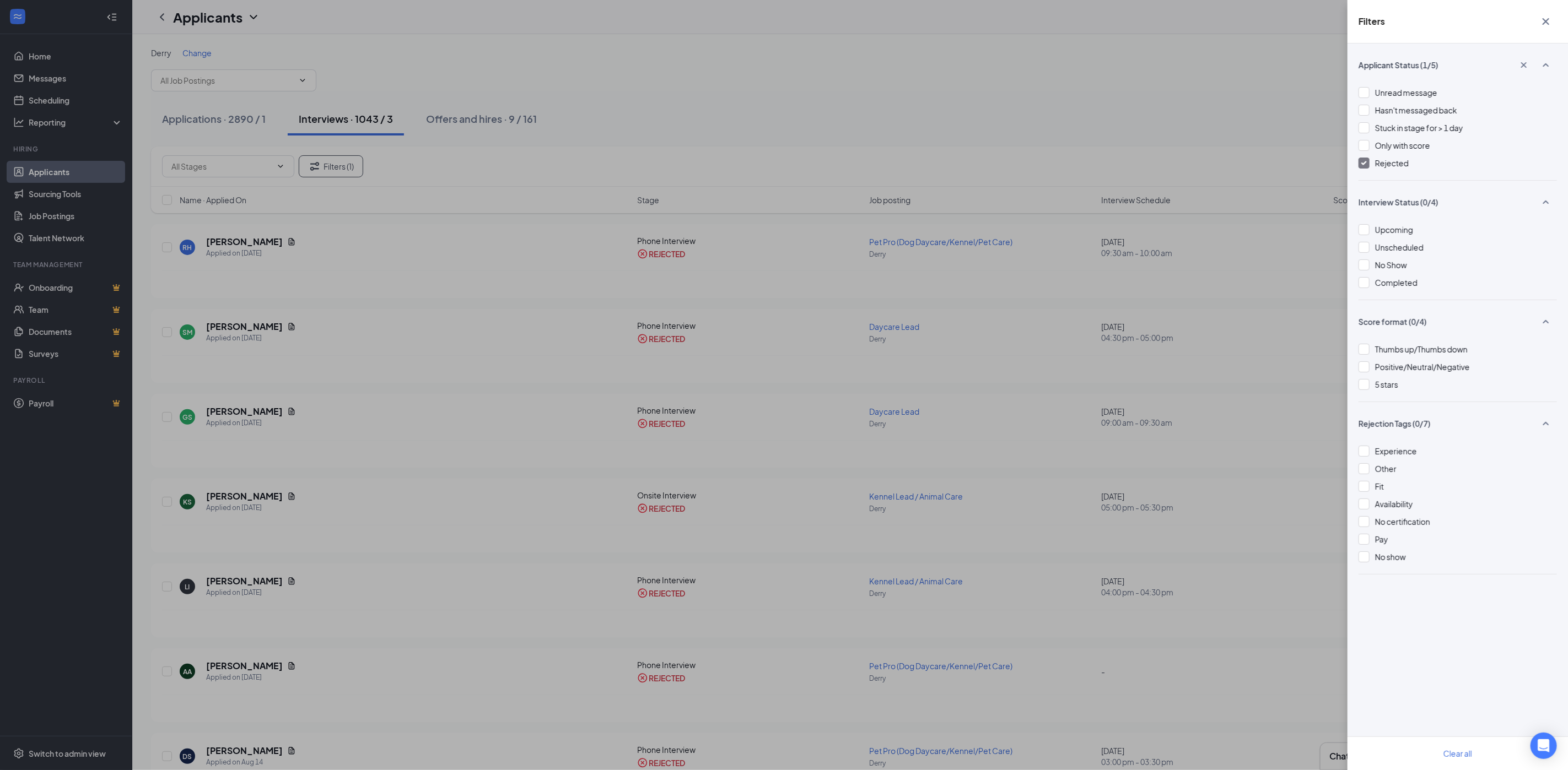
click at [1301, 83] on div "Filters Applicant Status (1/5) Unread message Hasn't messaged back Stuck in sta…" at bounding box center [784, 385] width 1568 height 770
click at [1545, 22] on icon "Cross" at bounding box center [1546, 22] width 7 height 7
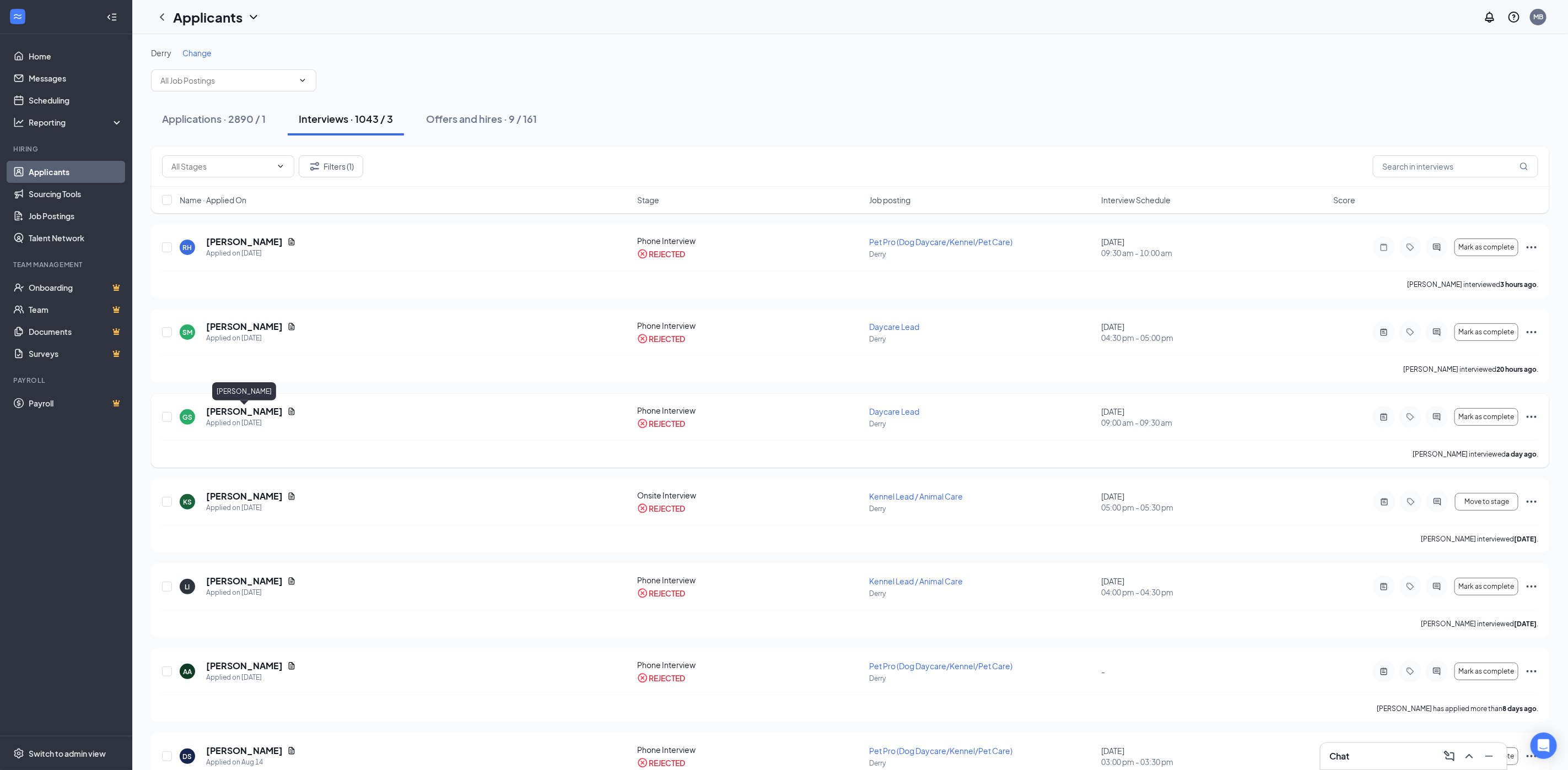
click at [271, 414] on h5 "[PERSON_NAME]" at bounding box center [244, 411] width 77 height 12
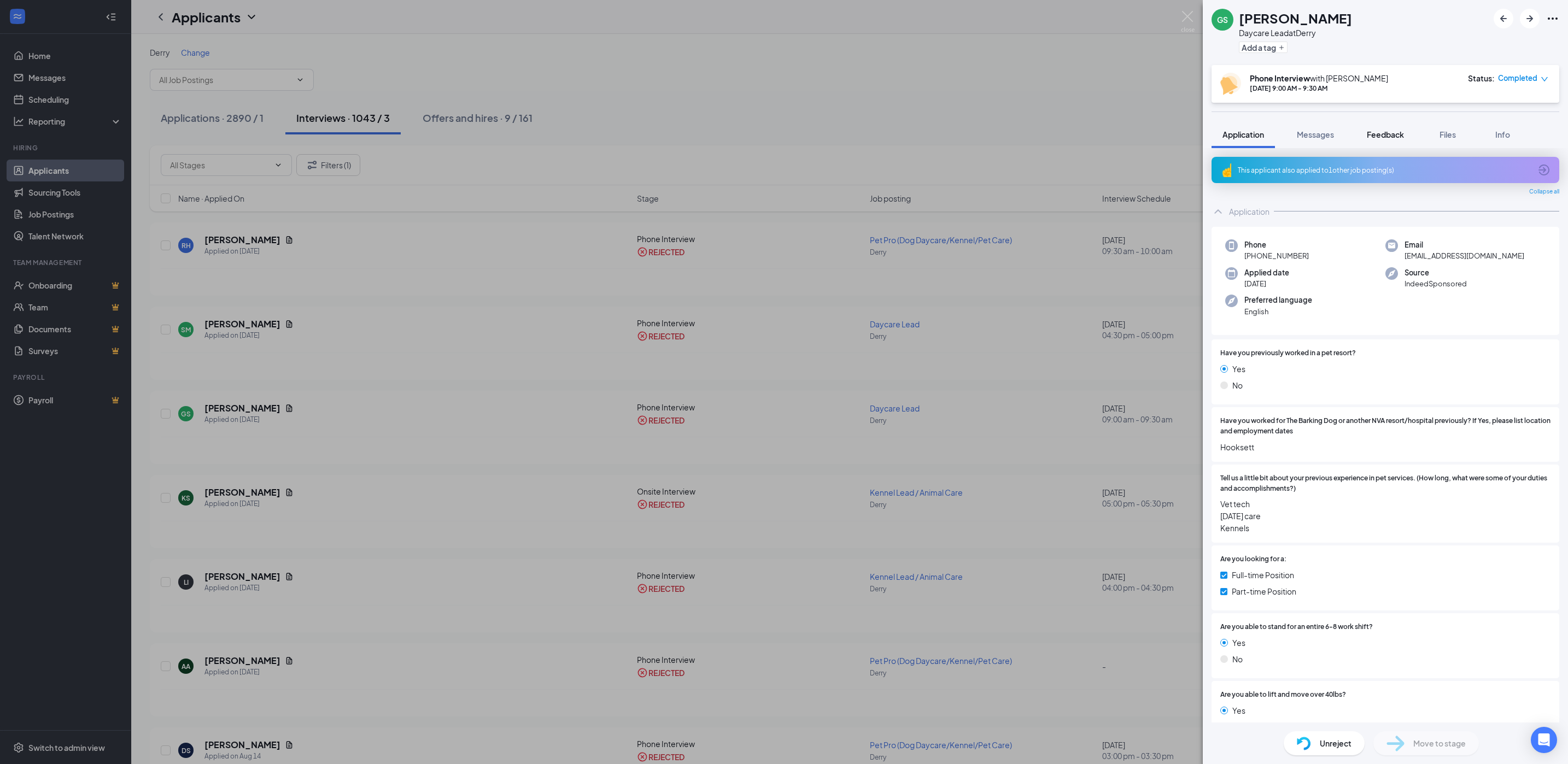
click at [1402, 138] on span "Feedback" at bounding box center [1385, 135] width 38 height 10
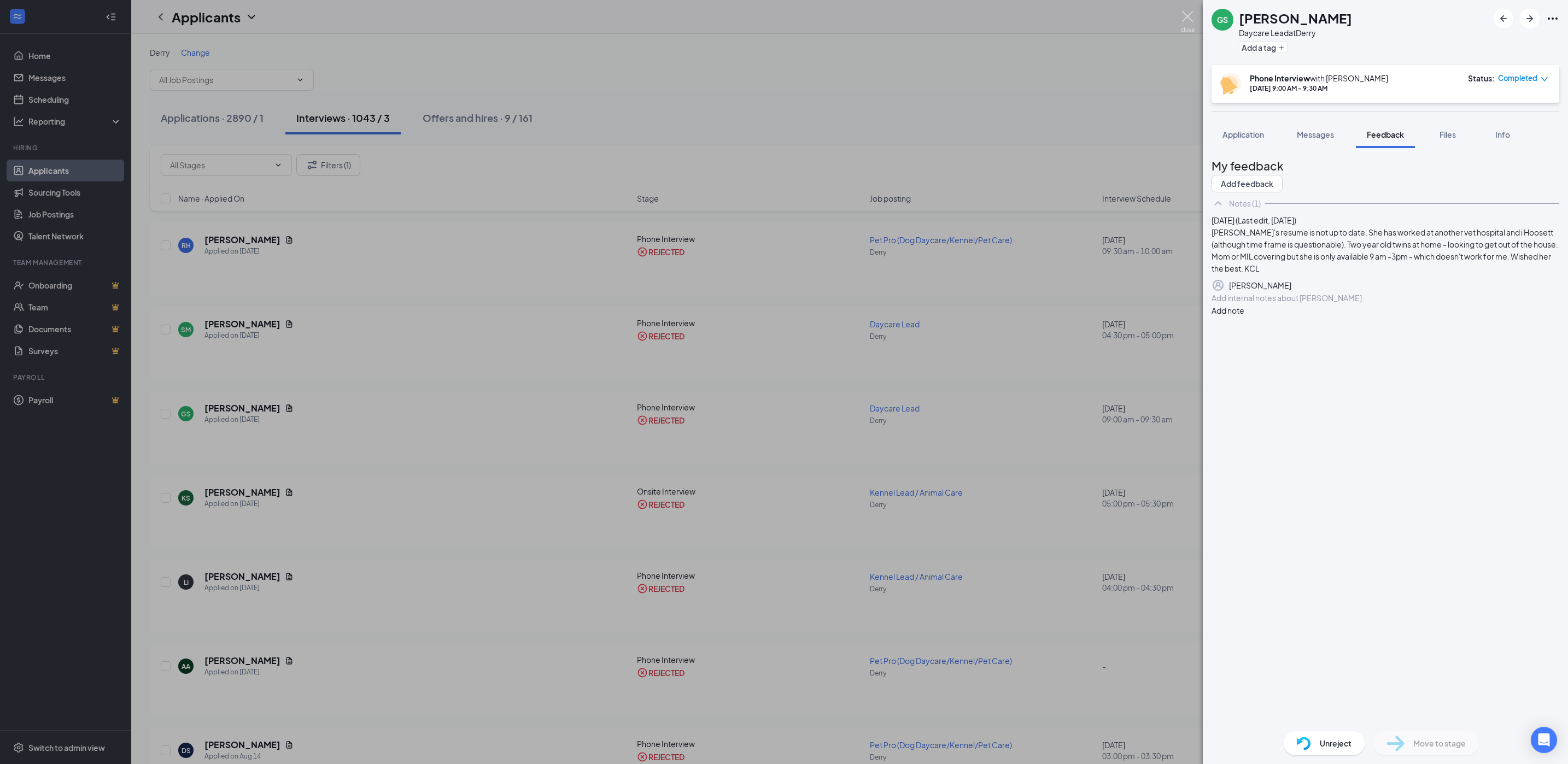
click at [1185, 15] on img at bounding box center [1187, 21] width 14 height 21
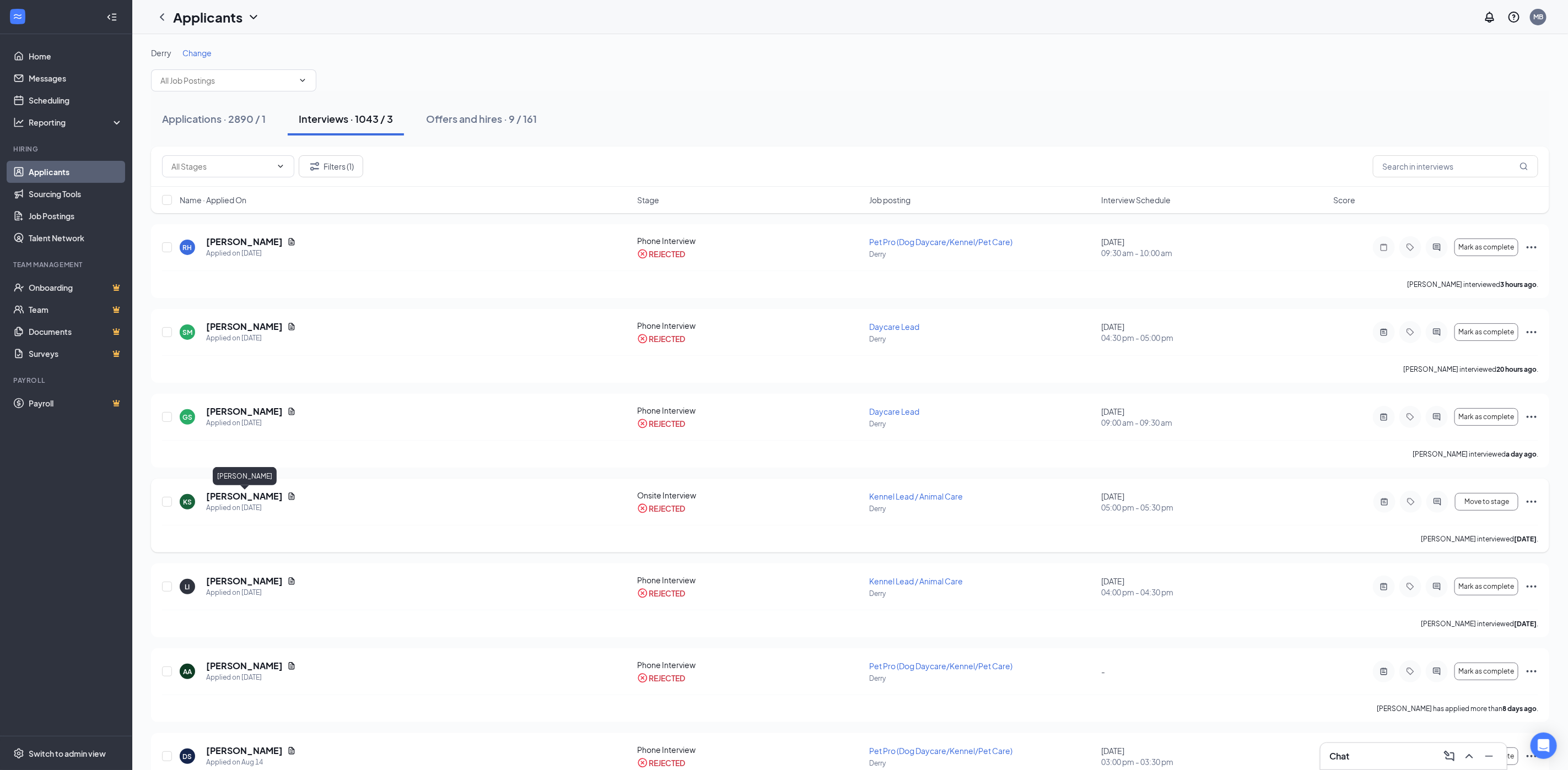
click at [231, 497] on h5 "[PERSON_NAME]" at bounding box center [244, 496] width 77 height 12
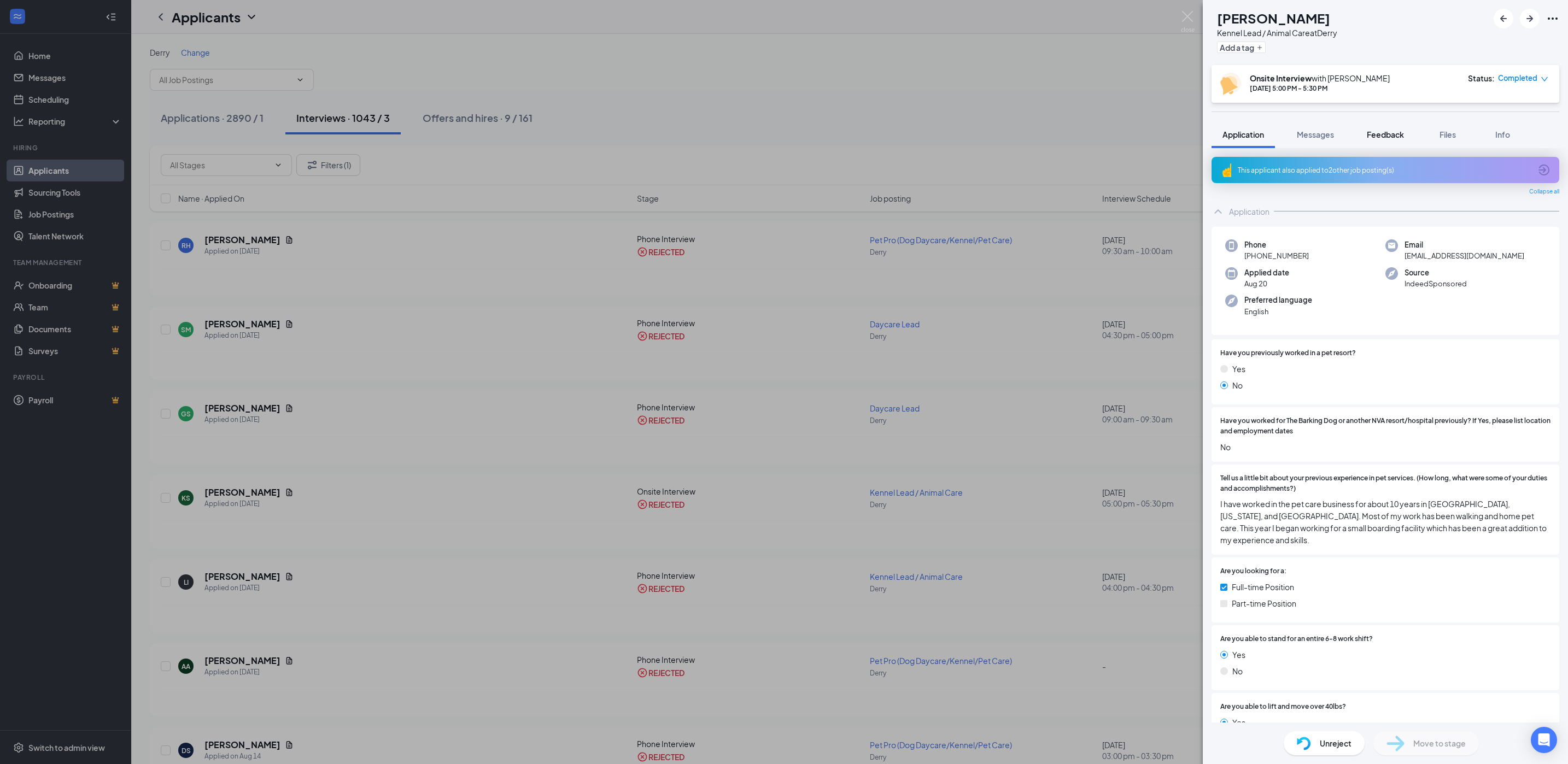
click at [1378, 135] on span "Feedback" at bounding box center [1385, 135] width 38 height 10
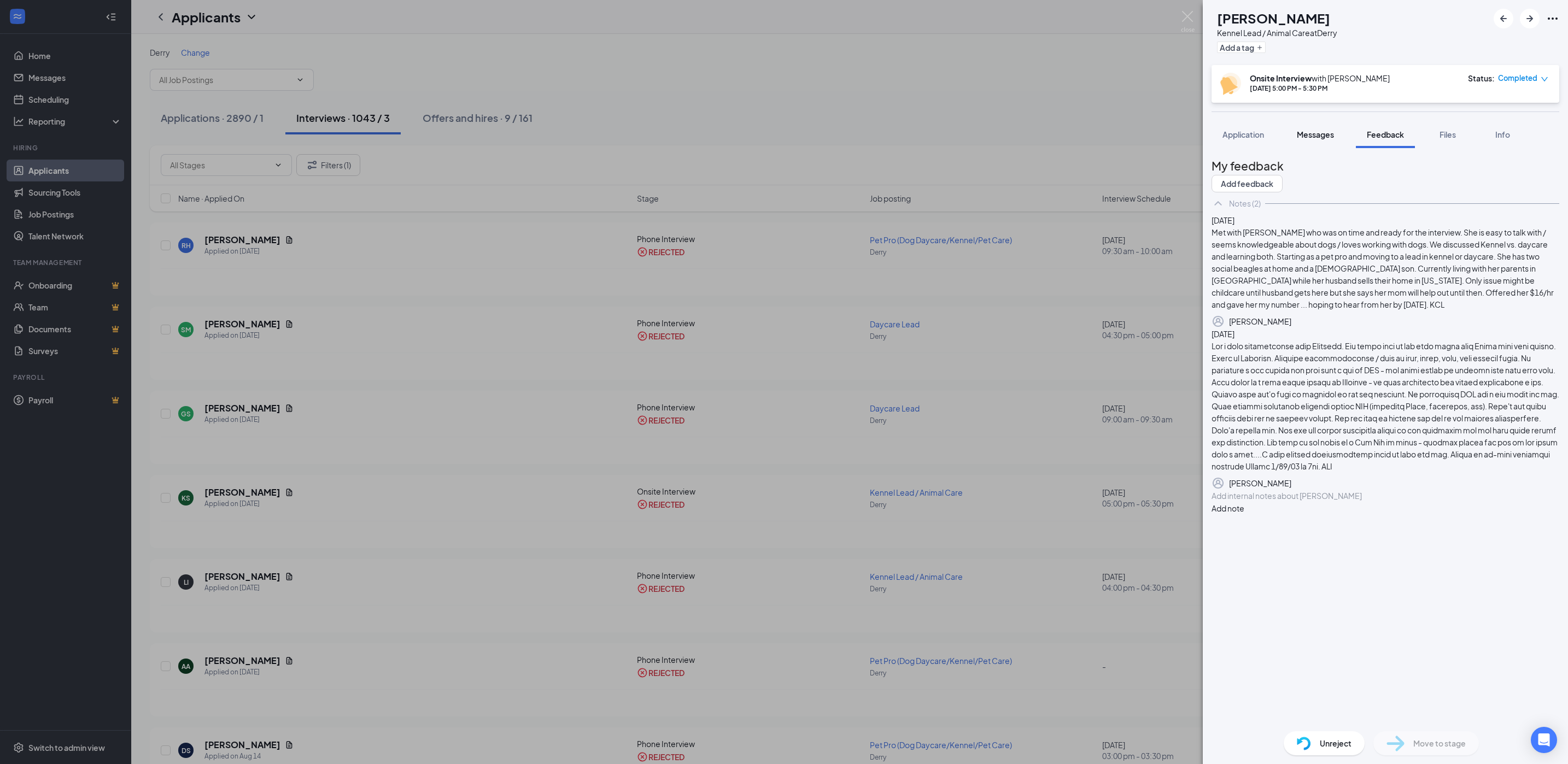
click at [1329, 136] on span "Messages" at bounding box center [1315, 135] width 38 height 10
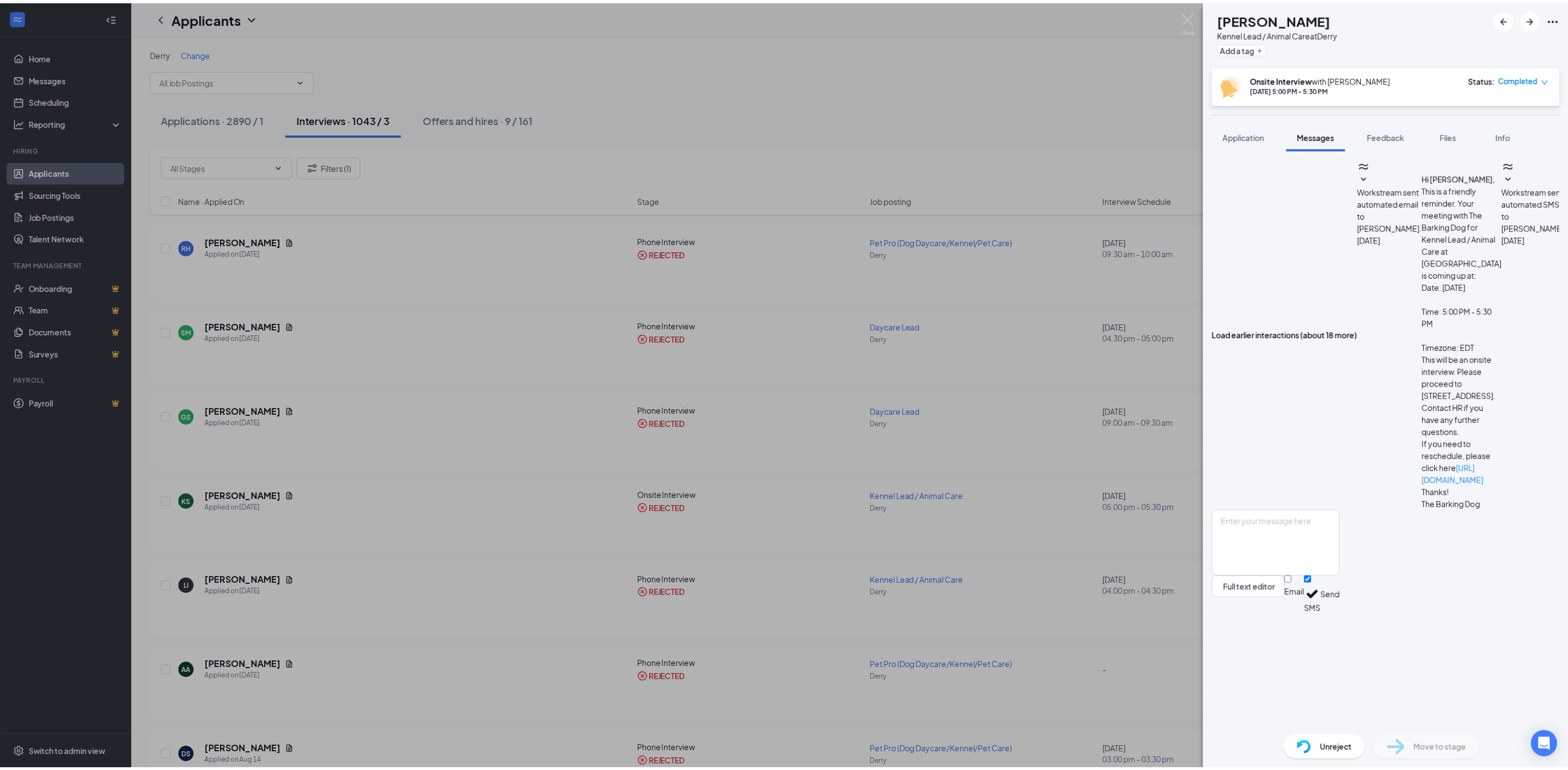
scroll to position [465, 0]
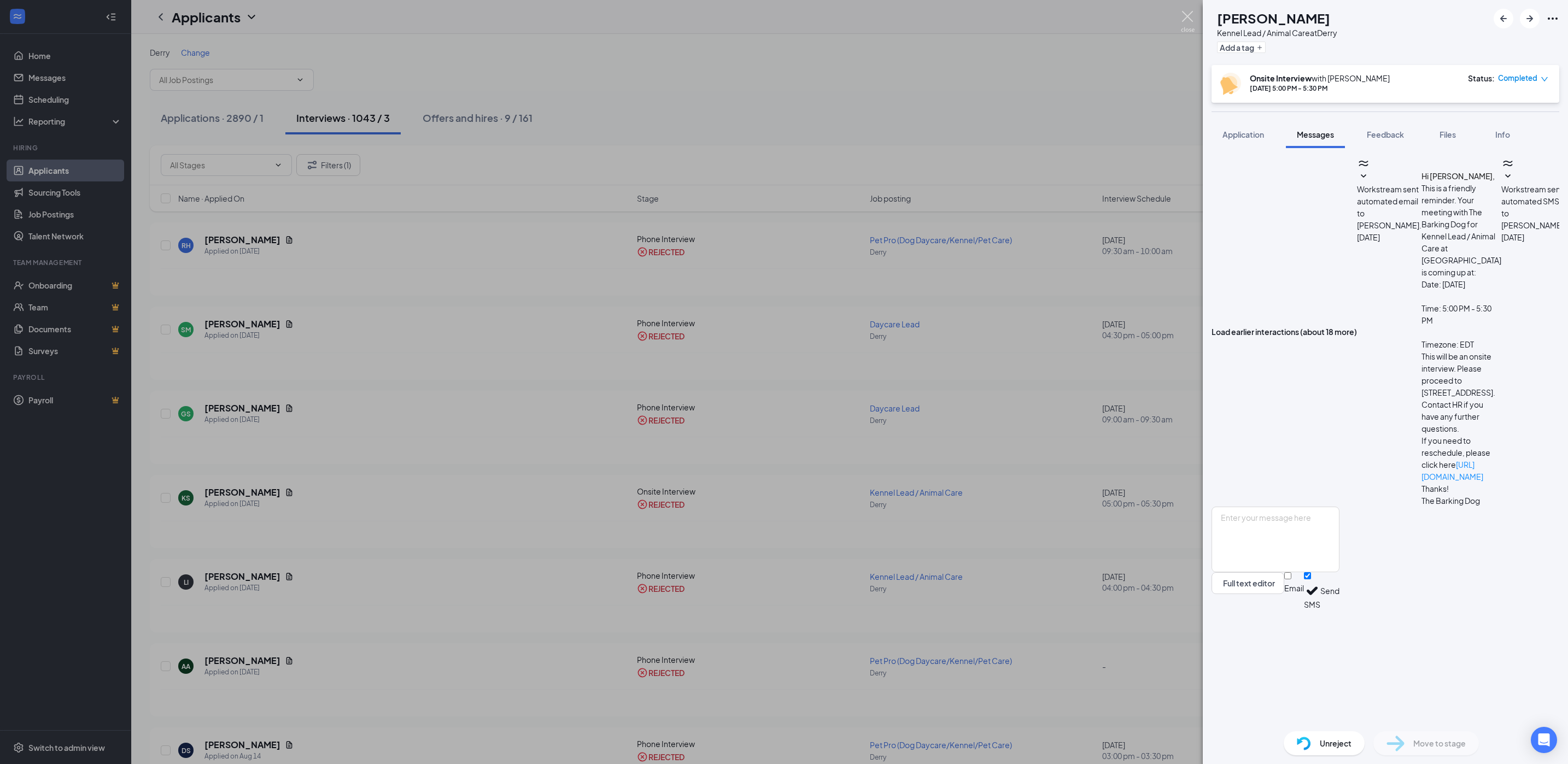
click at [1183, 16] on img at bounding box center [1187, 21] width 14 height 21
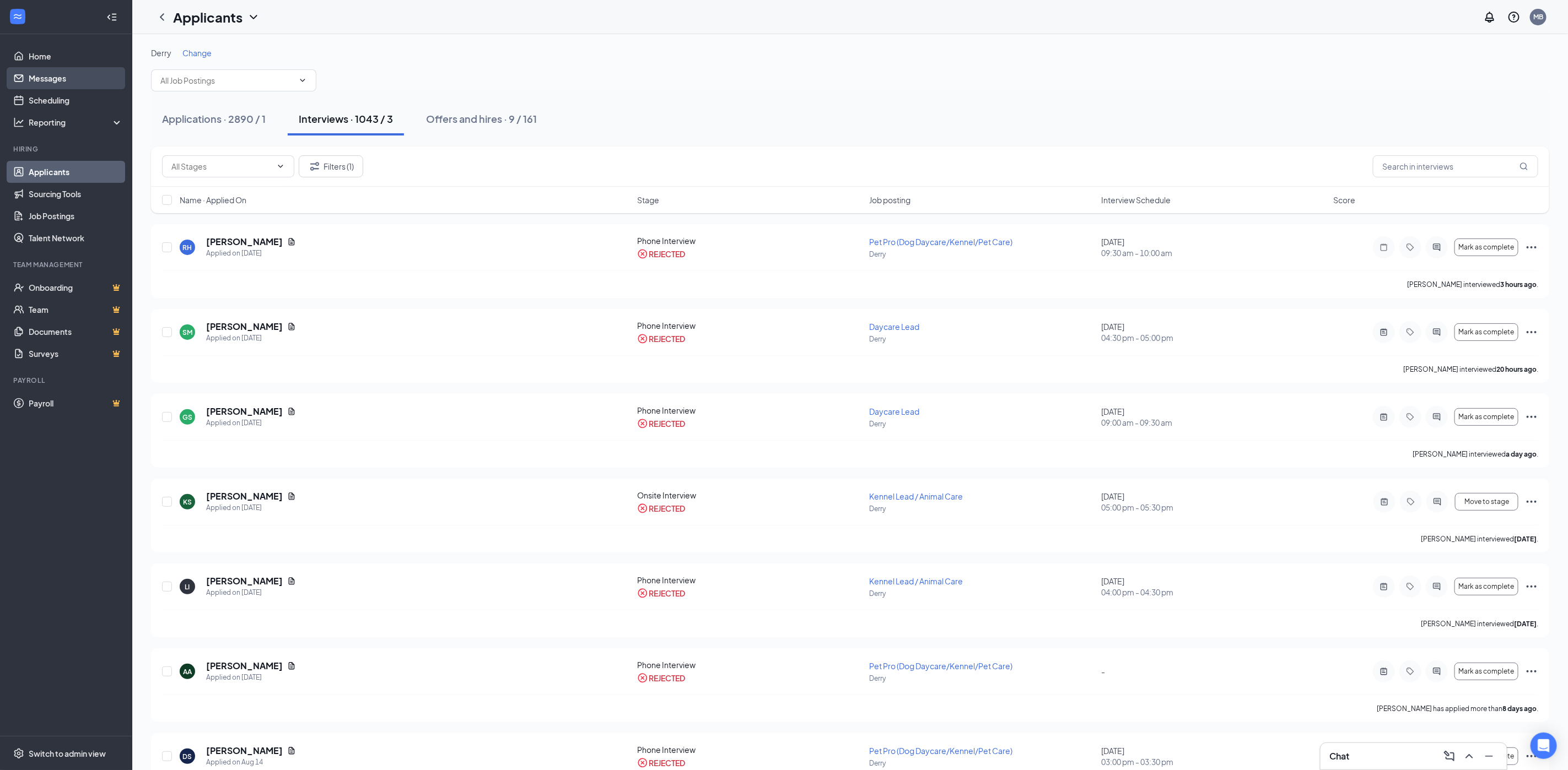
click at [52, 84] on link "Messages" at bounding box center [76, 78] width 95 height 22
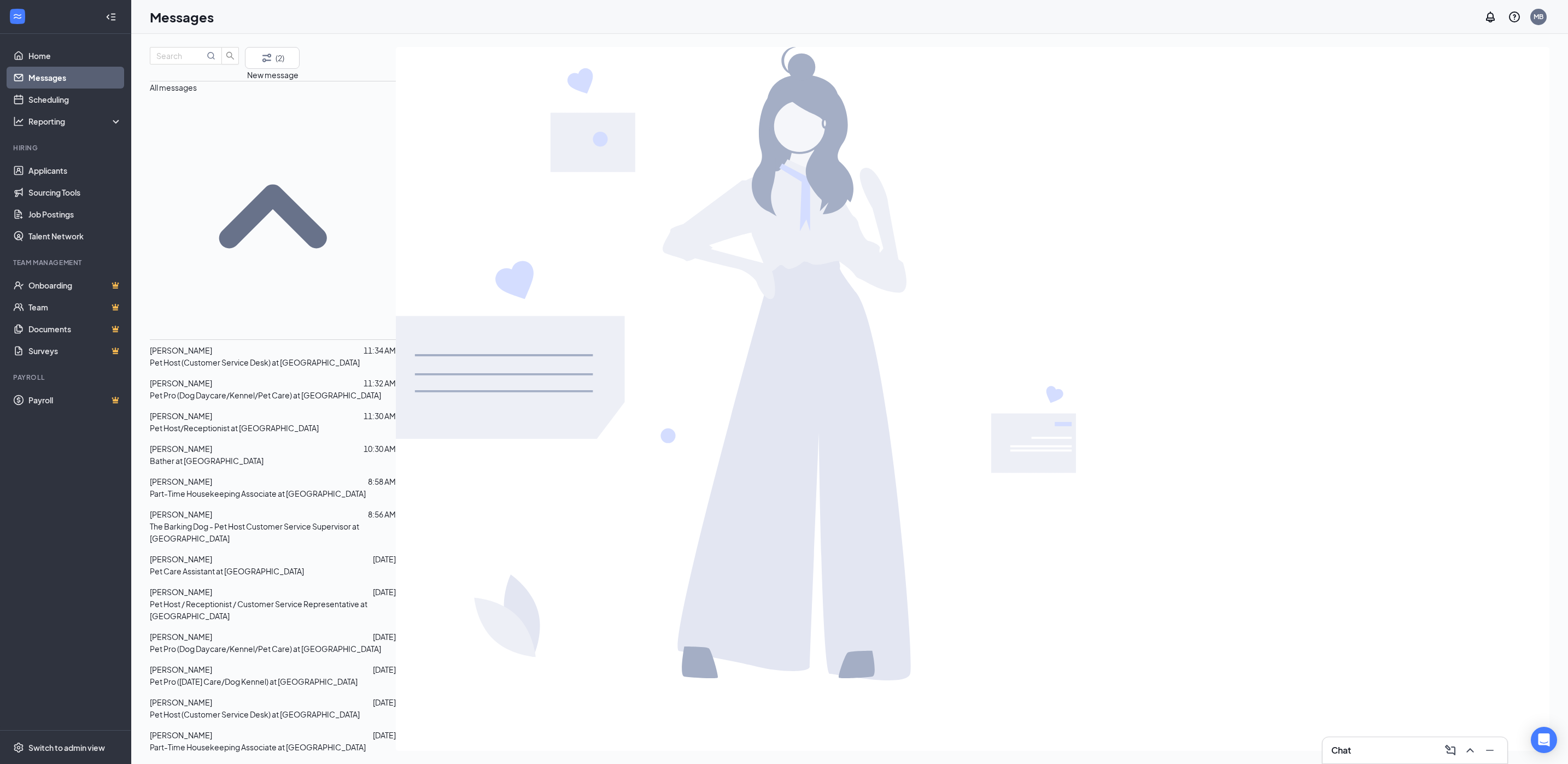
click at [207, 411] on span "[PERSON_NAME]" at bounding box center [180, 417] width 62 height 10
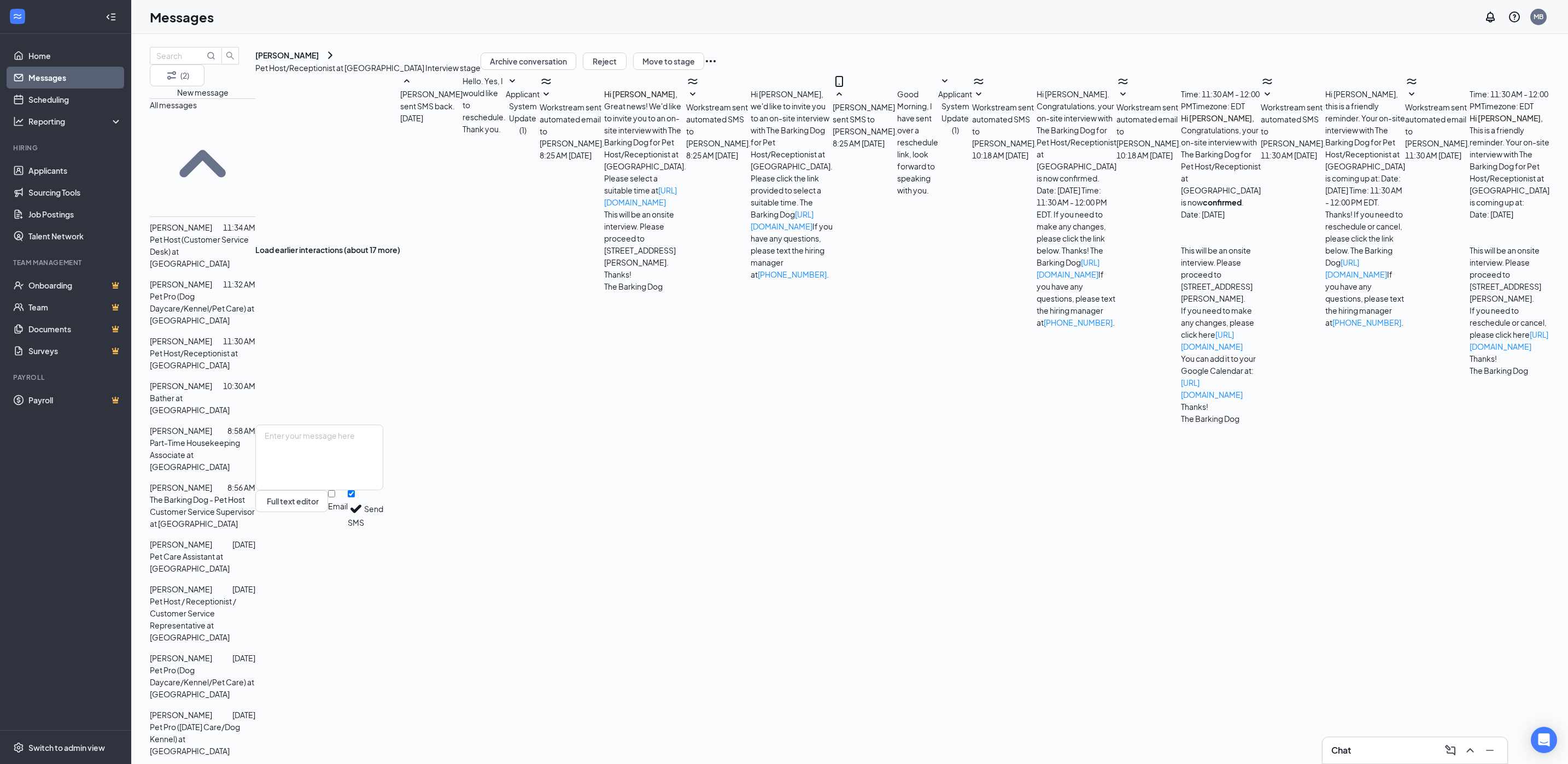
click at [938, 88] on icon "SmallChevronDown" at bounding box center [944, 81] width 13 height 13
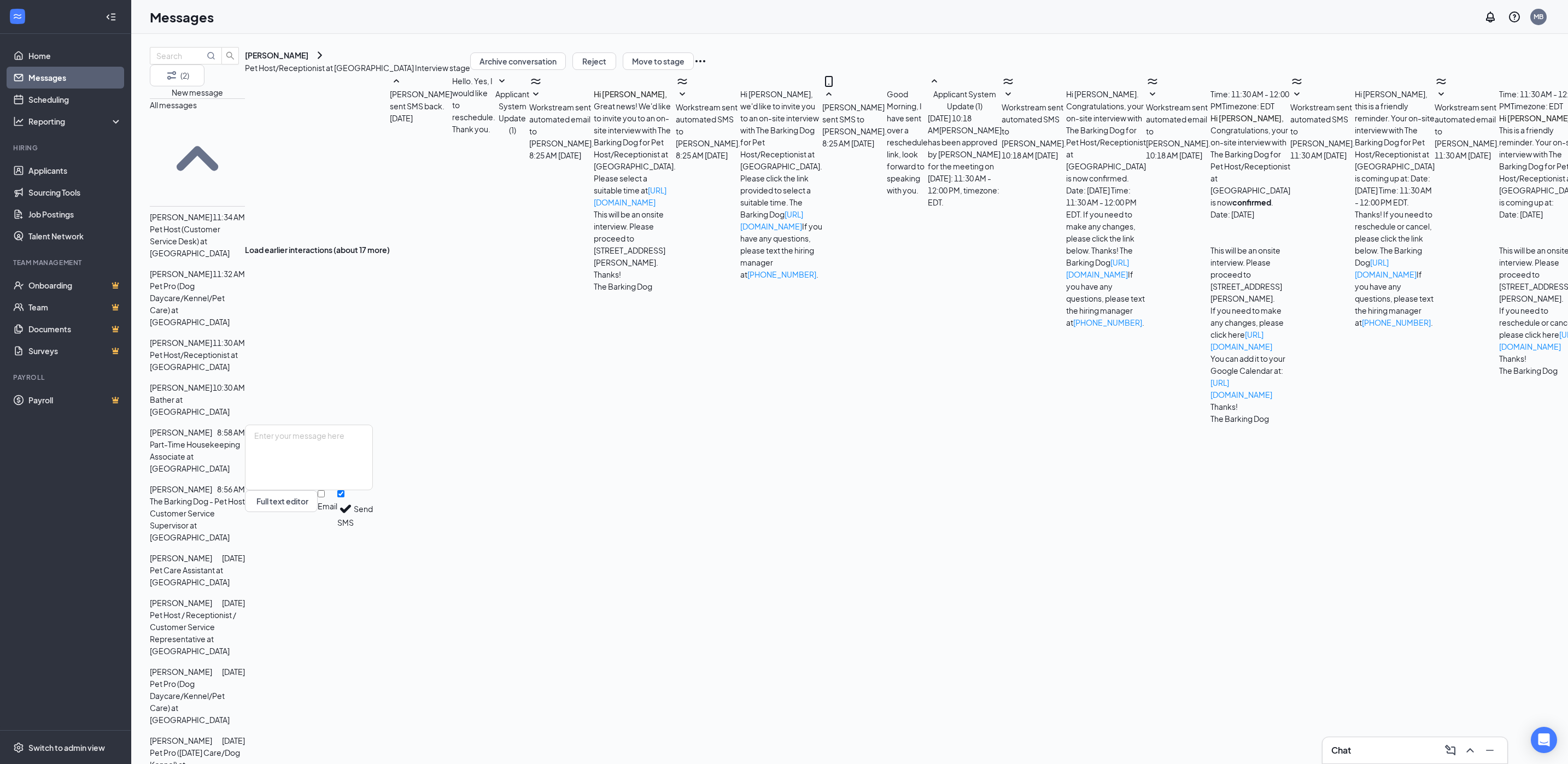
drag, startPoint x: 719, startPoint y: 443, endPoint x: 720, endPoint y: 432, distance: 11.0
click at [1001, 329] on div "Workstream sent automated SMS to [PERSON_NAME]. [DATE] 10:18 AM Hi Kaci. Congra…" at bounding box center [1073, 208] width 144 height 241
click at [1001, 149] on span "Workstream sent automated SMS to [PERSON_NAME]." at bounding box center [1034, 125] width 65 height 46
click at [1145, 149] on span "Workstream sent automated email to [PERSON_NAME]." at bounding box center [1178, 125] width 65 height 46
click at [176, 71] on icon "Filter" at bounding box center [172, 75] width 9 height 9
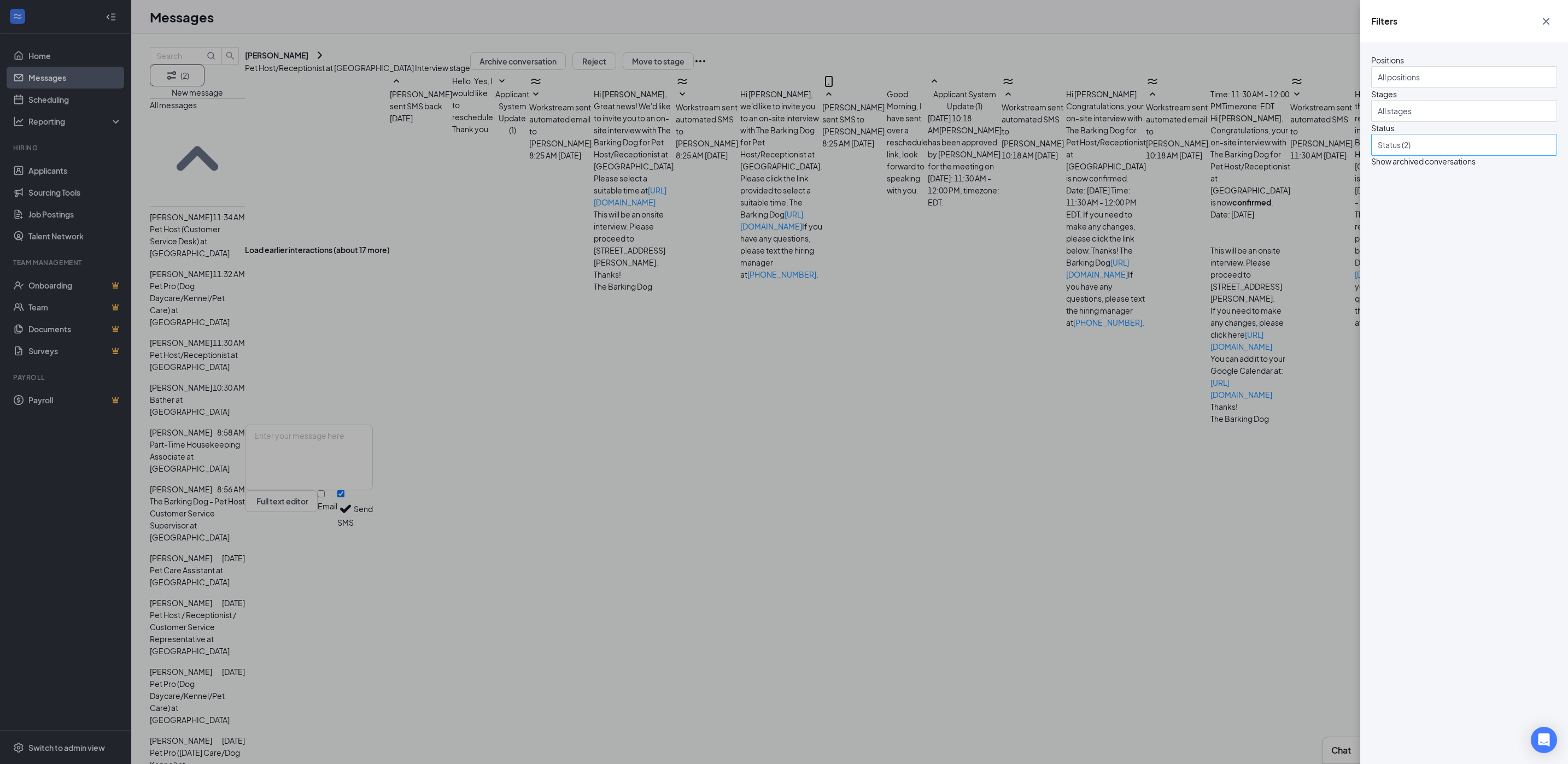
click at [1454, 154] on div at bounding box center [1459, 144] width 170 height 17
click at [1409, 293] on div "Rejected" at bounding box center [1409, 287] width 33 height 12
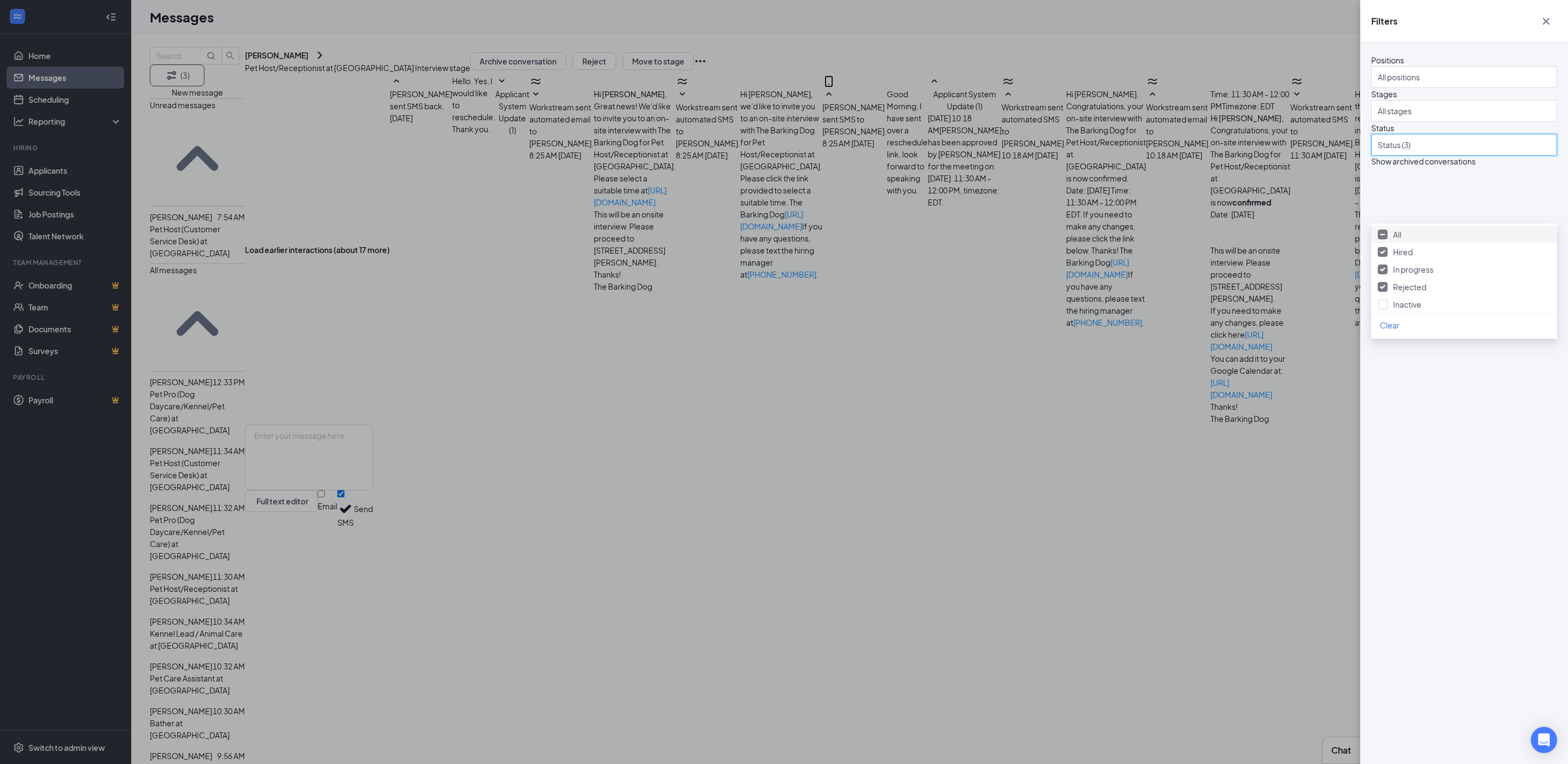
click at [1552, 20] on icon "Cross" at bounding box center [1546, 20] width 13 height 13
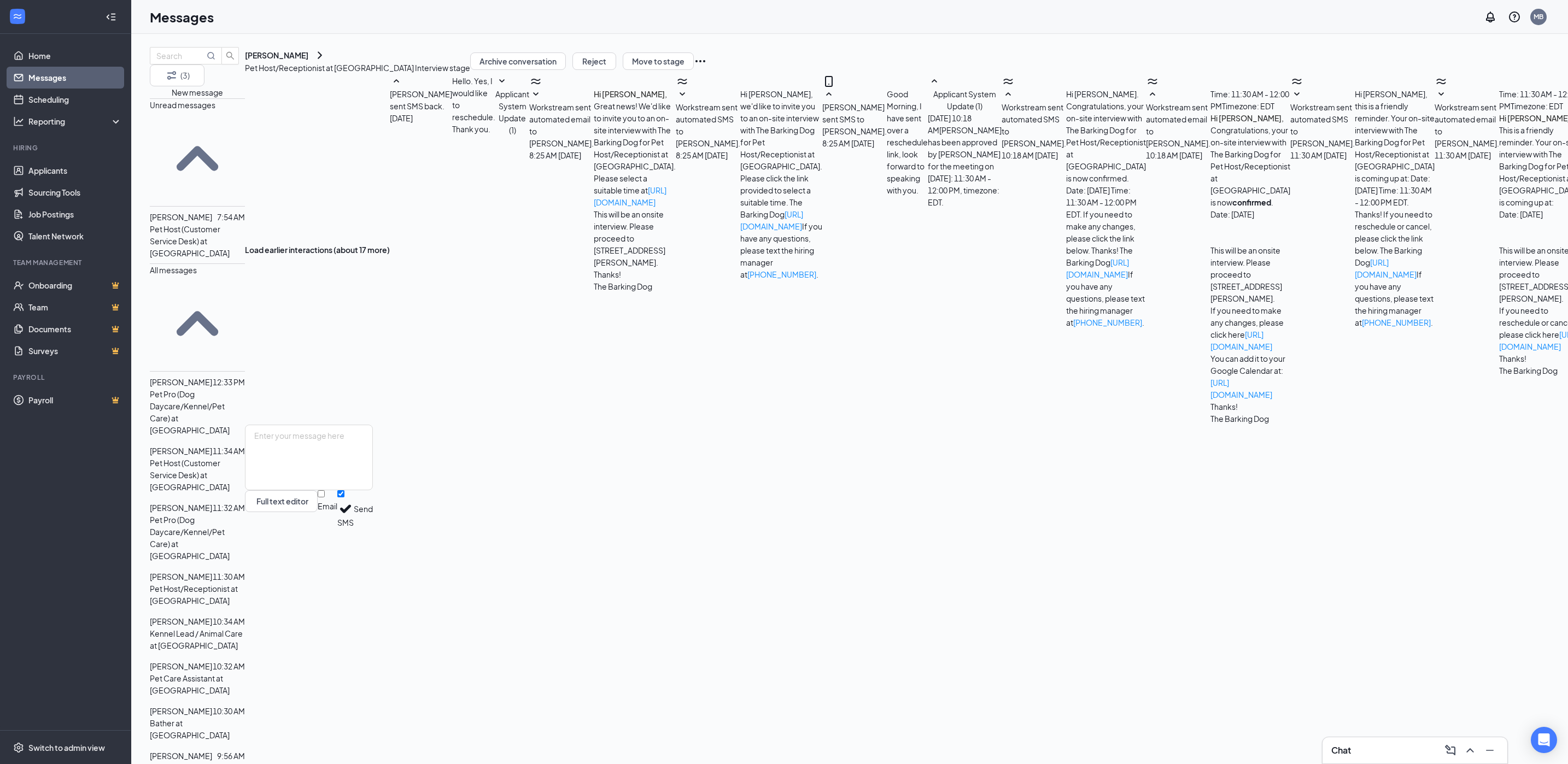
click at [235, 207] on div "[PERSON_NAME] 7:54 AM Pet Host (Customer Service Desk) at [GEOGRAPHIC_DATA]" at bounding box center [196, 235] width 95 height 57
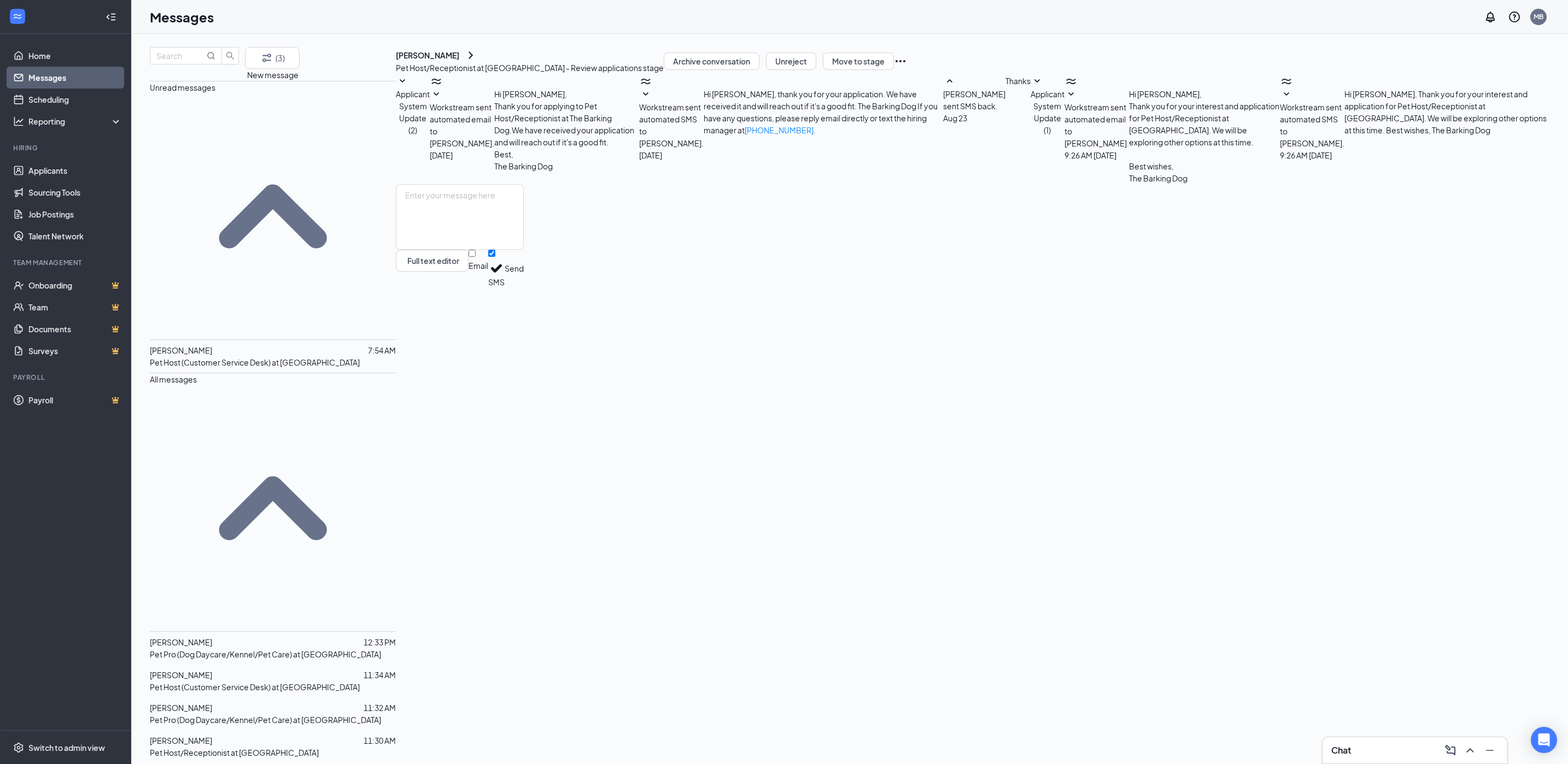
click at [1064, 149] on span "Workstream sent automated email to [PERSON_NAME]." at bounding box center [1097, 125] width 65 height 46
click at [1279, 149] on span "Workstream sent automated SMS to [PERSON_NAME]." at bounding box center [1312, 125] width 65 height 46
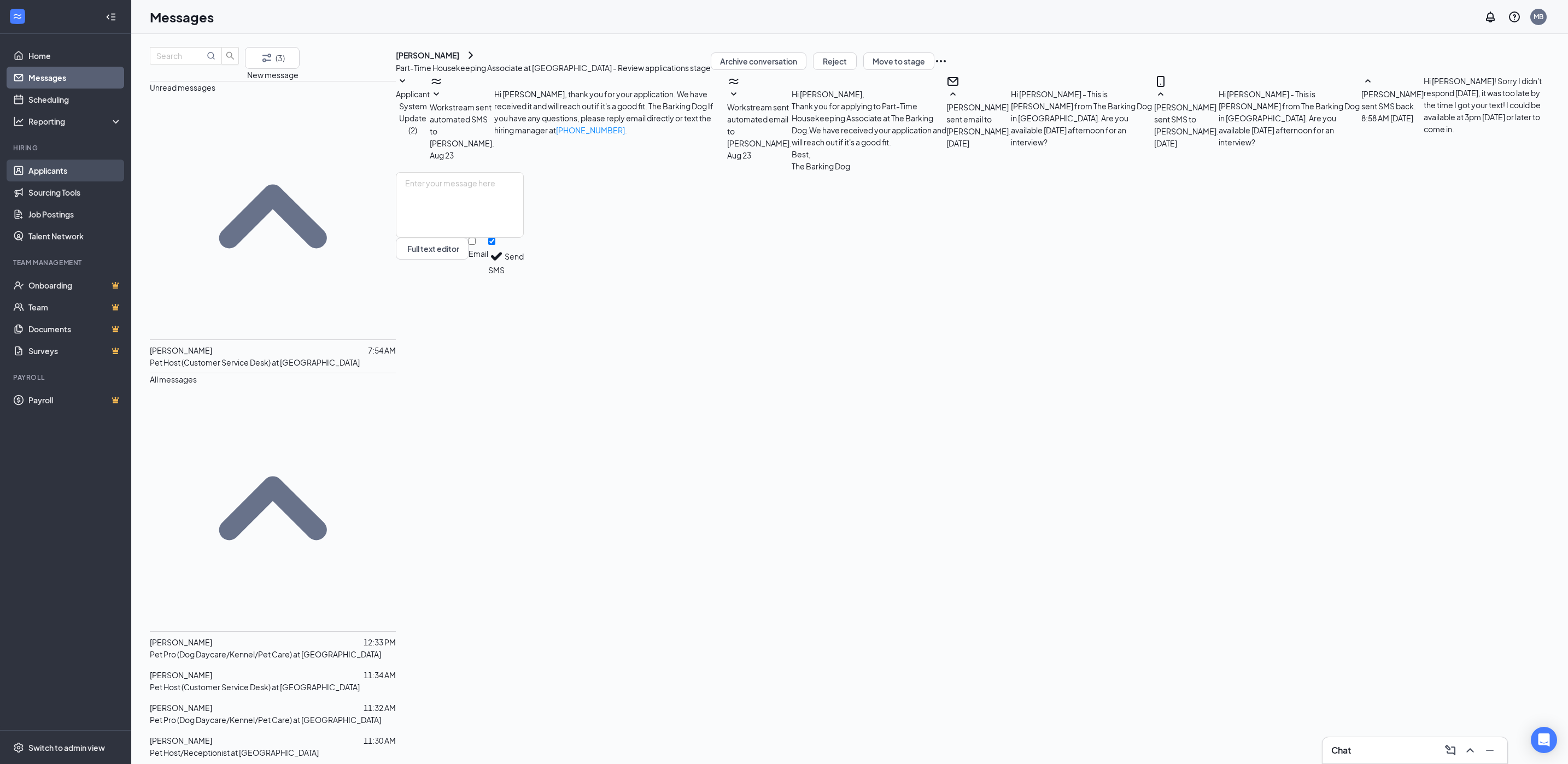
click at [57, 166] on link "Applicants" at bounding box center [75, 171] width 94 height 22
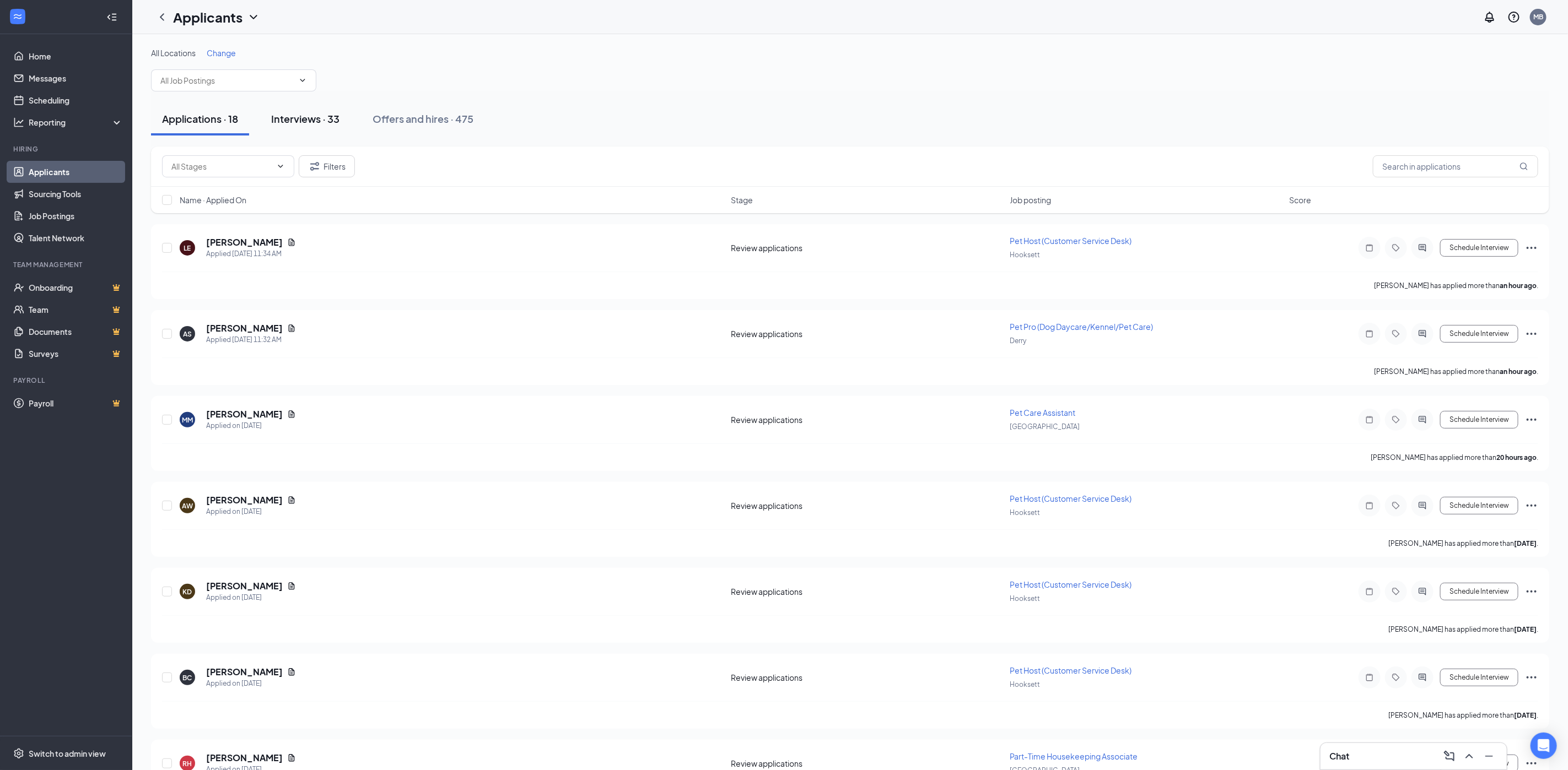
click at [284, 116] on div "Interviews · 33" at bounding box center [305, 119] width 68 height 14
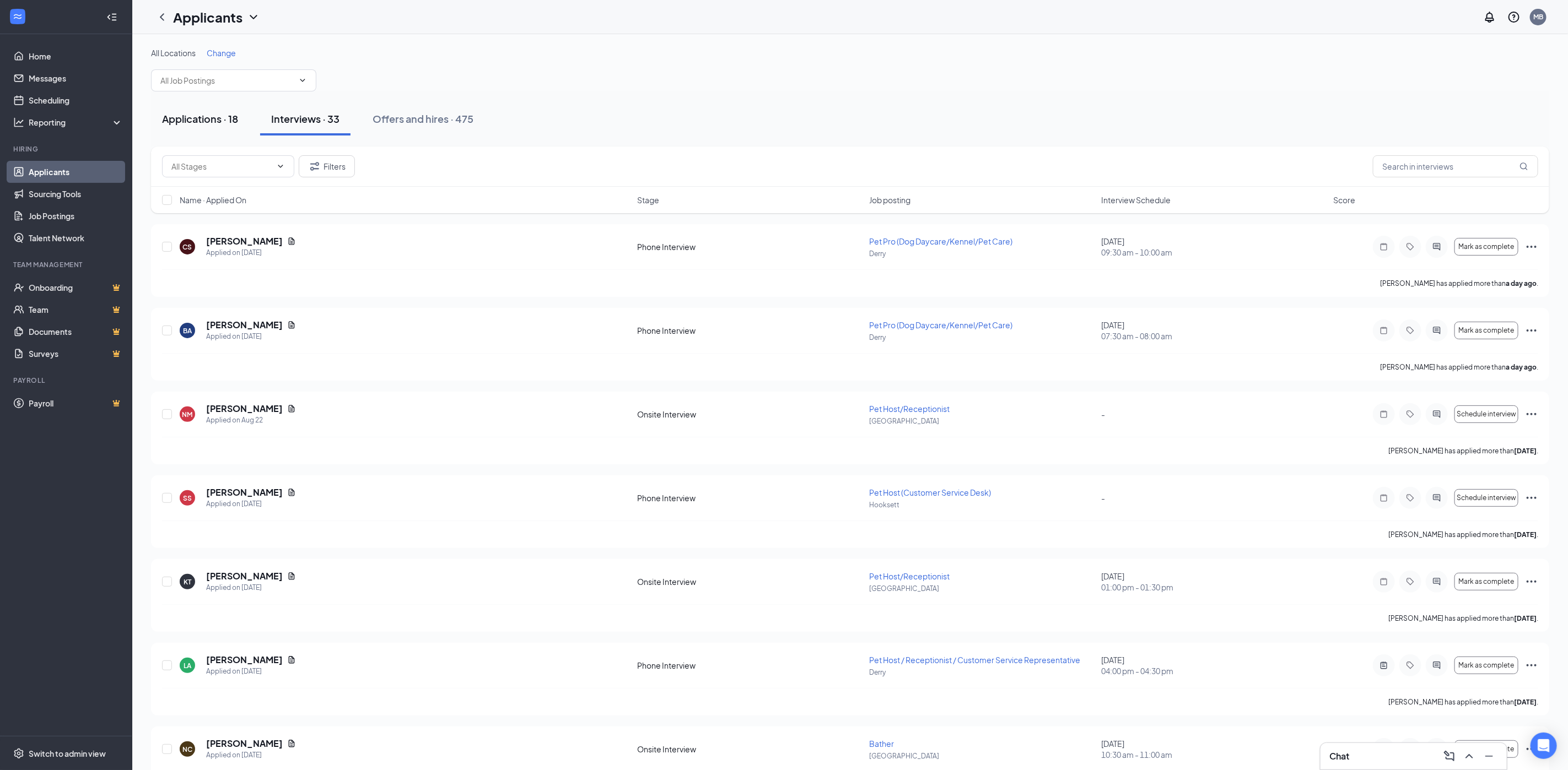
click at [206, 117] on div "Applications · 18" at bounding box center [200, 119] width 76 height 14
